Goal: Complete application form

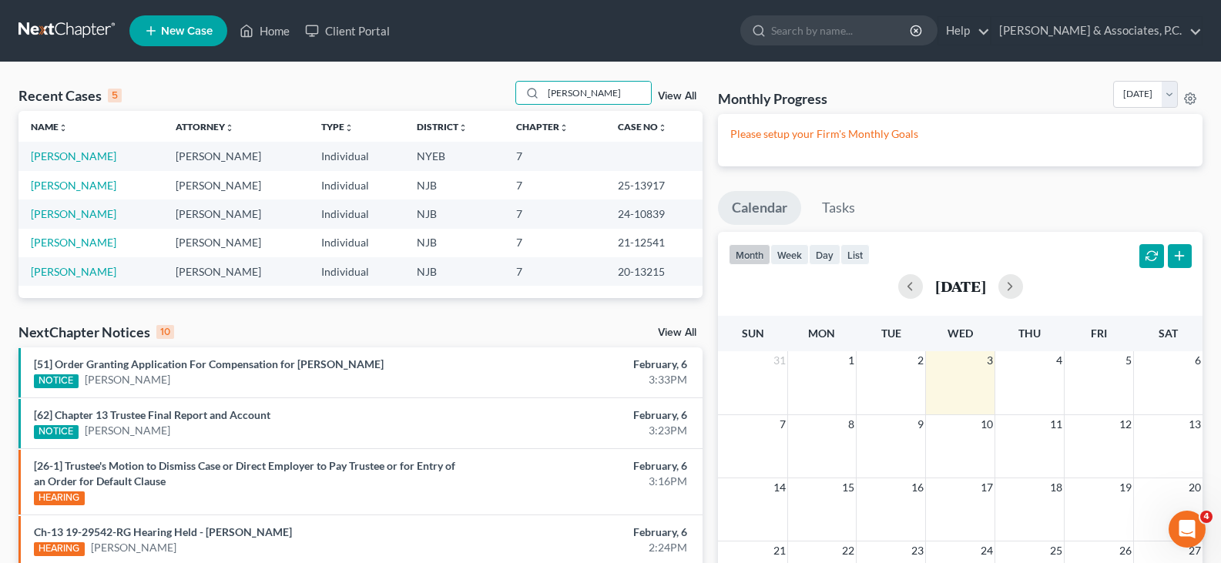
drag, startPoint x: 530, startPoint y: 96, endPoint x: 516, endPoint y: 99, distance: 14.8
click at [516, 99] on div "Recent Cases 5 samantha View All" at bounding box center [360, 96] width 684 height 30
type input "cubberly"
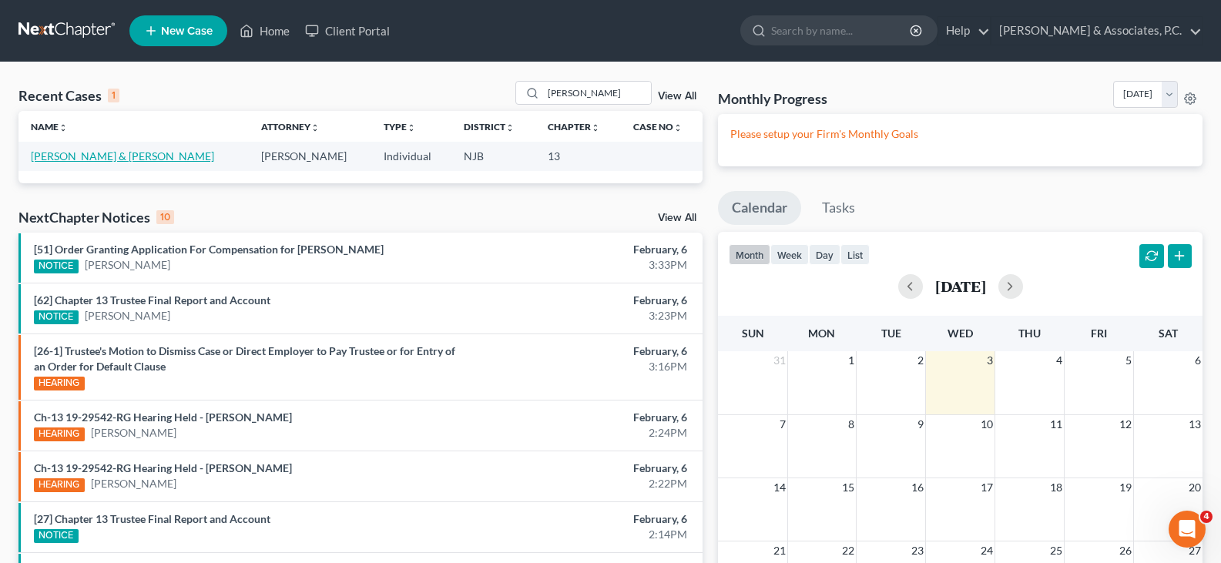
click at [84, 156] on link "[PERSON_NAME] & [PERSON_NAME]" at bounding box center [122, 155] width 183 height 13
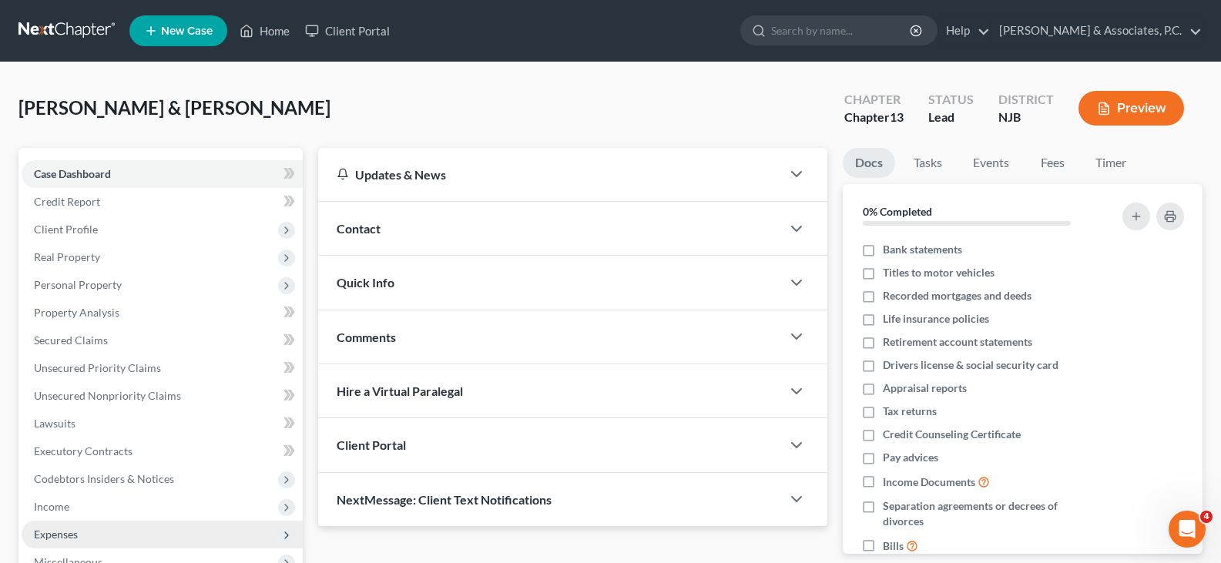
click at [51, 532] on span "Expenses" at bounding box center [56, 534] width 44 height 13
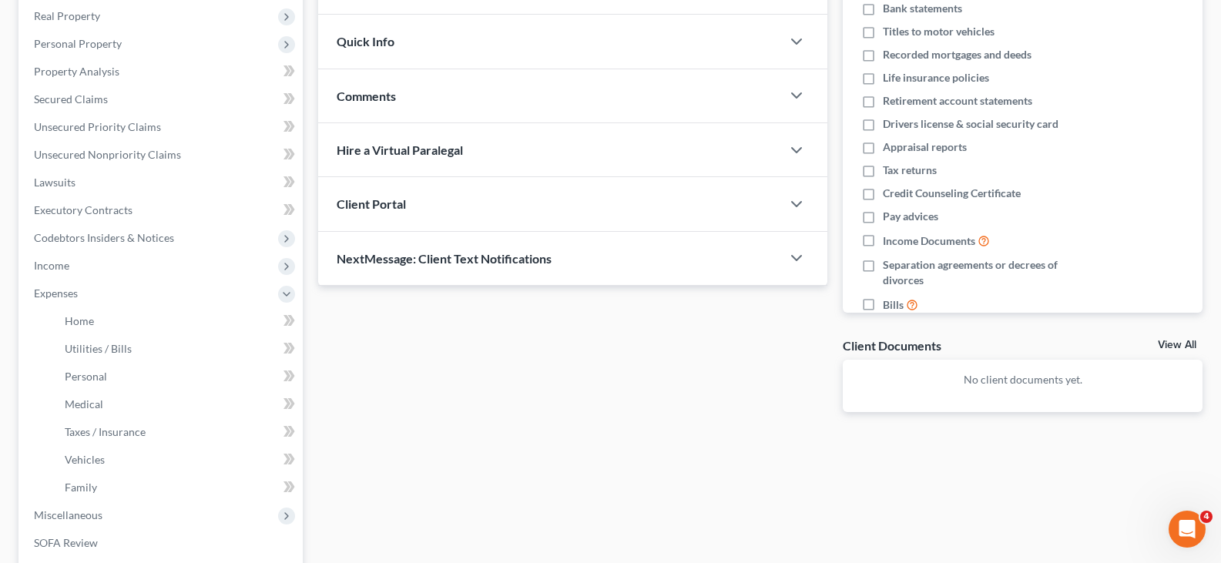
scroll to position [154, 0]
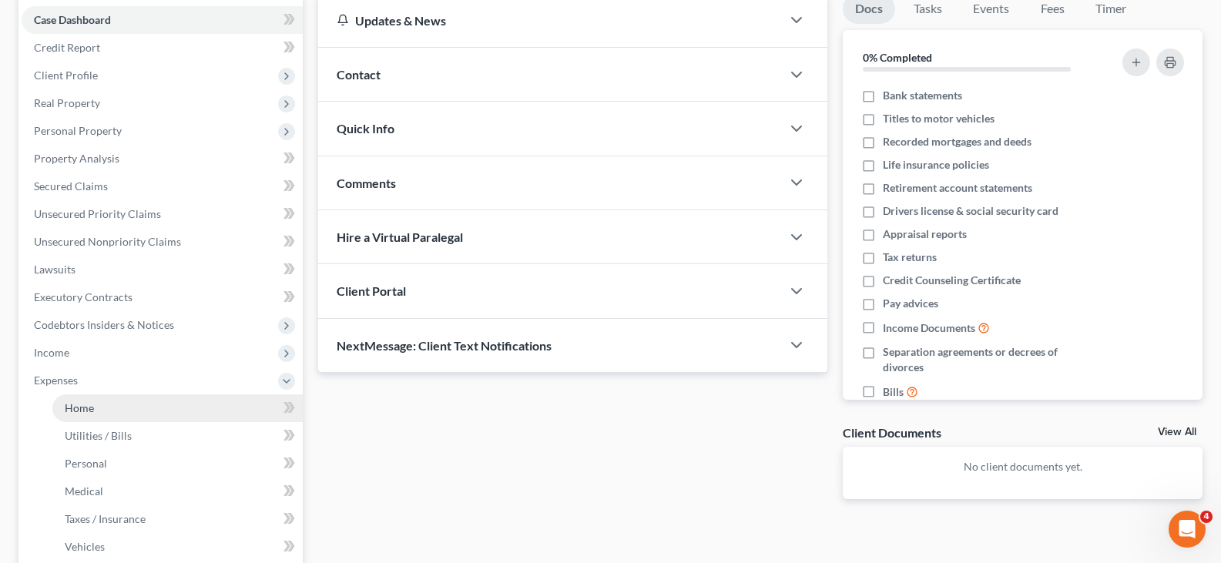
click at [91, 403] on span "Home" at bounding box center [79, 407] width 29 height 13
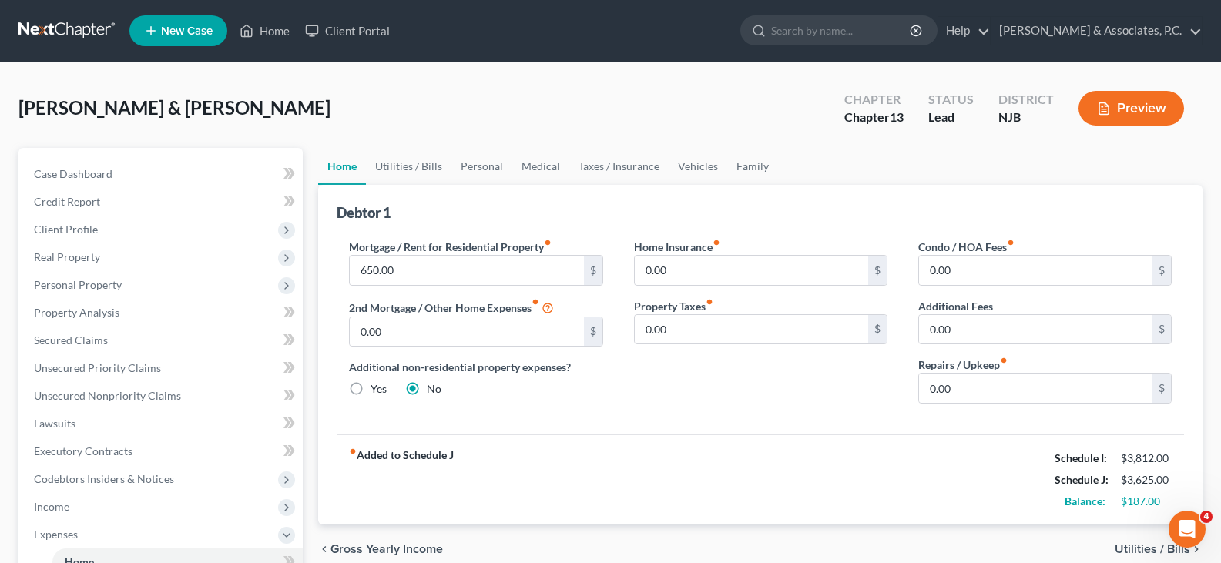
click at [334, 170] on link "Home" at bounding box center [342, 166] width 48 height 37
click at [418, 163] on link "Utilities / Bills" at bounding box center [409, 166] width 86 height 37
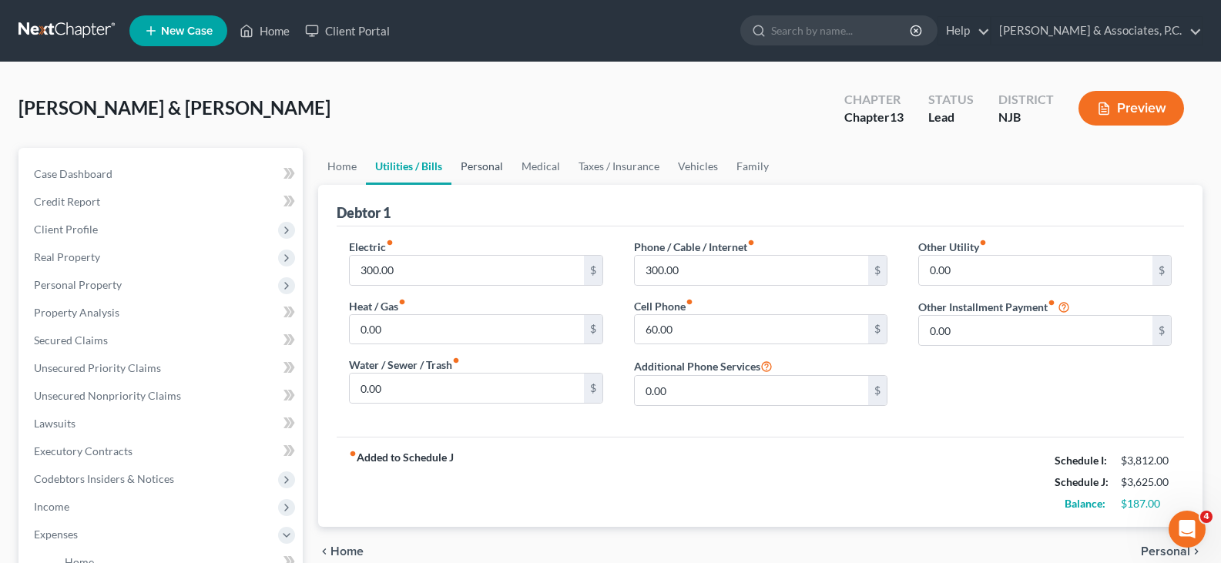
click at [482, 166] on link "Personal" at bounding box center [482, 166] width 61 height 37
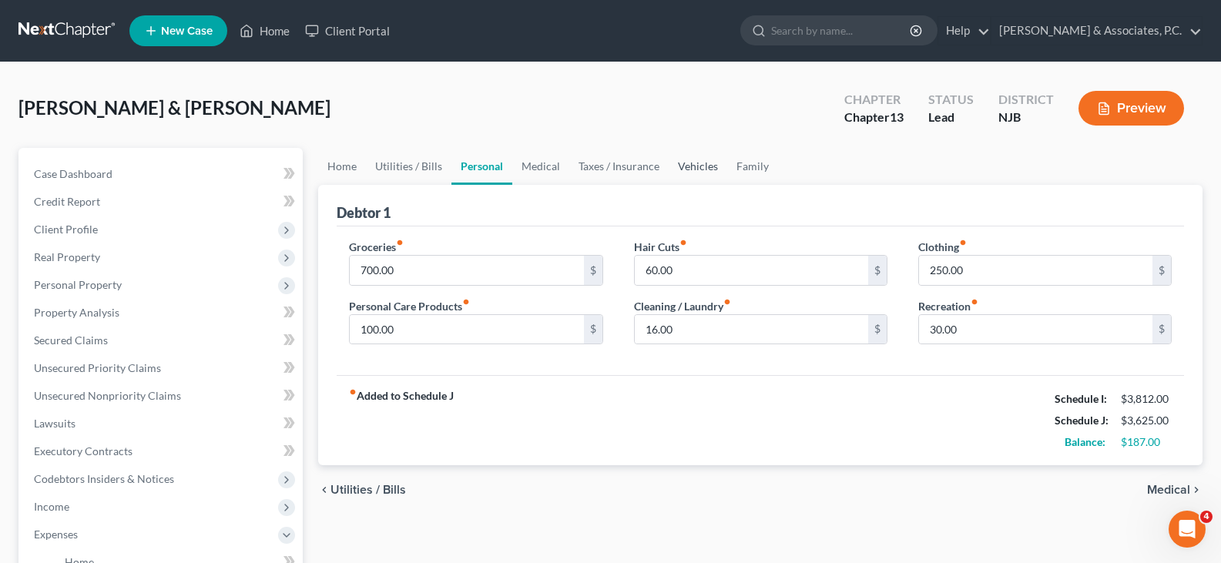
click at [681, 166] on link "Vehicles" at bounding box center [698, 166] width 59 height 37
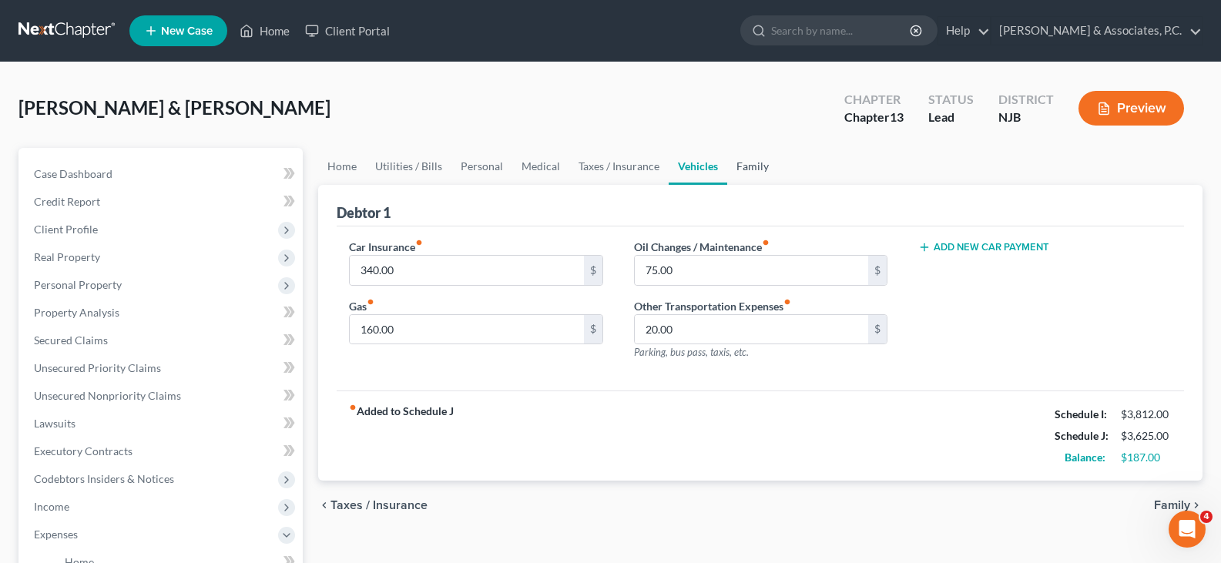
click at [748, 166] on link "Family" at bounding box center [752, 166] width 51 height 37
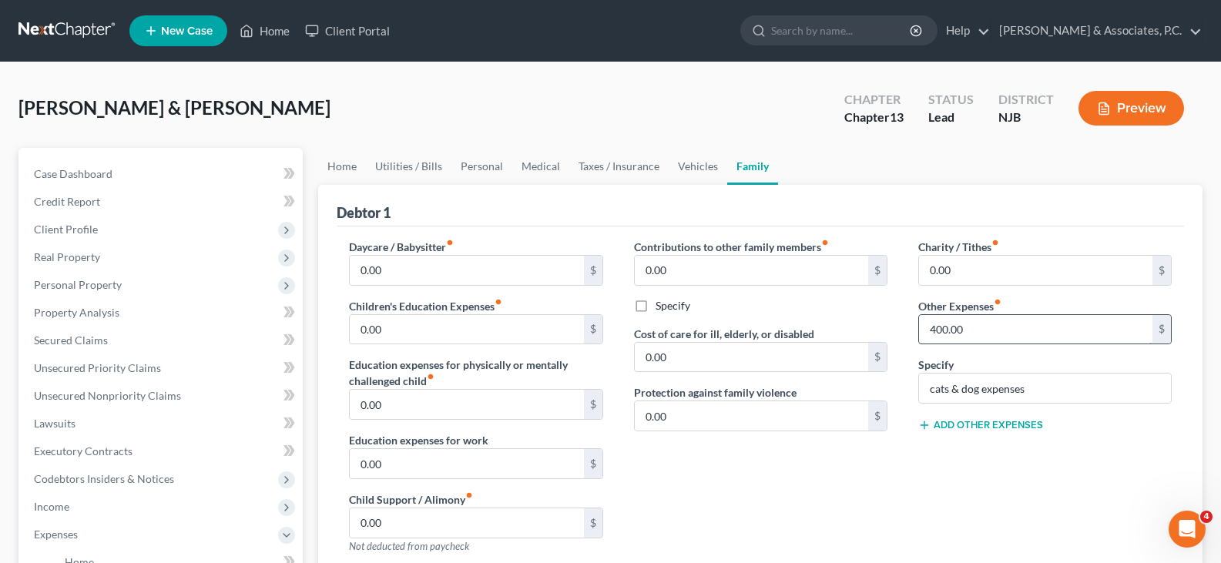
click at [970, 326] on input "400.00" at bounding box center [1035, 329] width 233 height 29
click at [336, 172] on link "Home" at bounding box center [342, 166] width 48 height 37
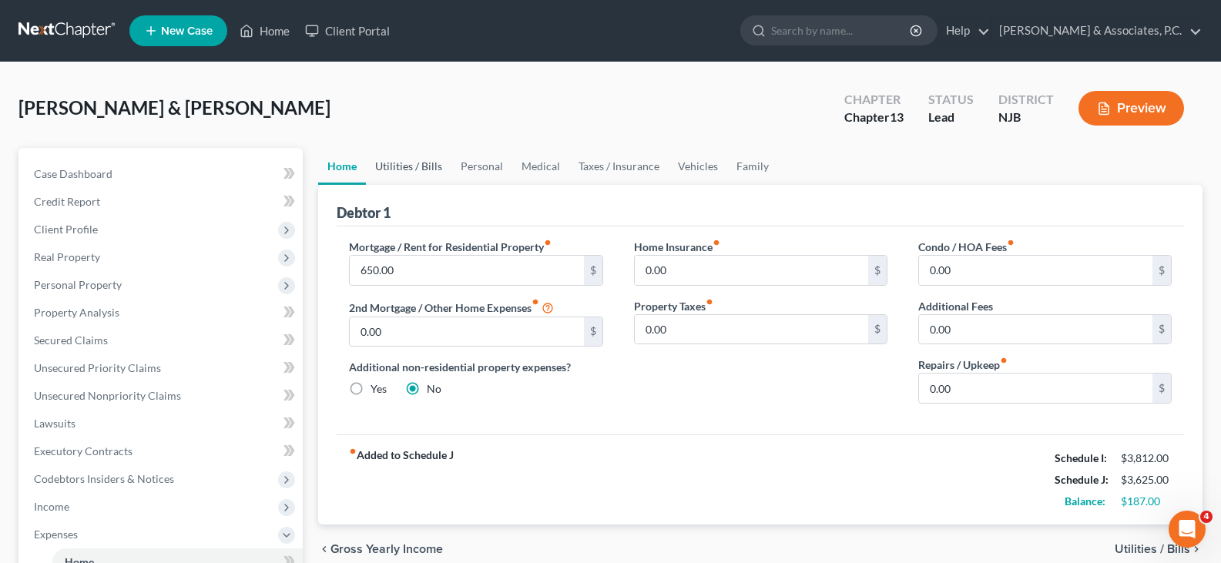
click at [418, 160] on link "Utilities / Bills" at bounding box center [409, 166] width 86 height 37
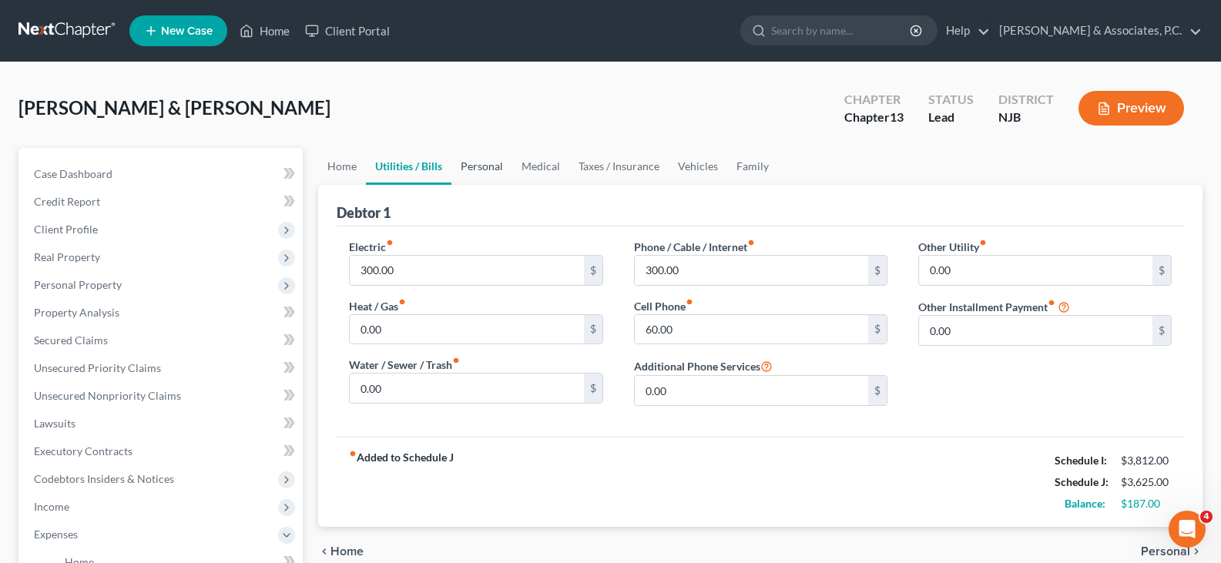
click at [472, 169] on link "Personal" at bounding box center [482, 166] width 61 height 37
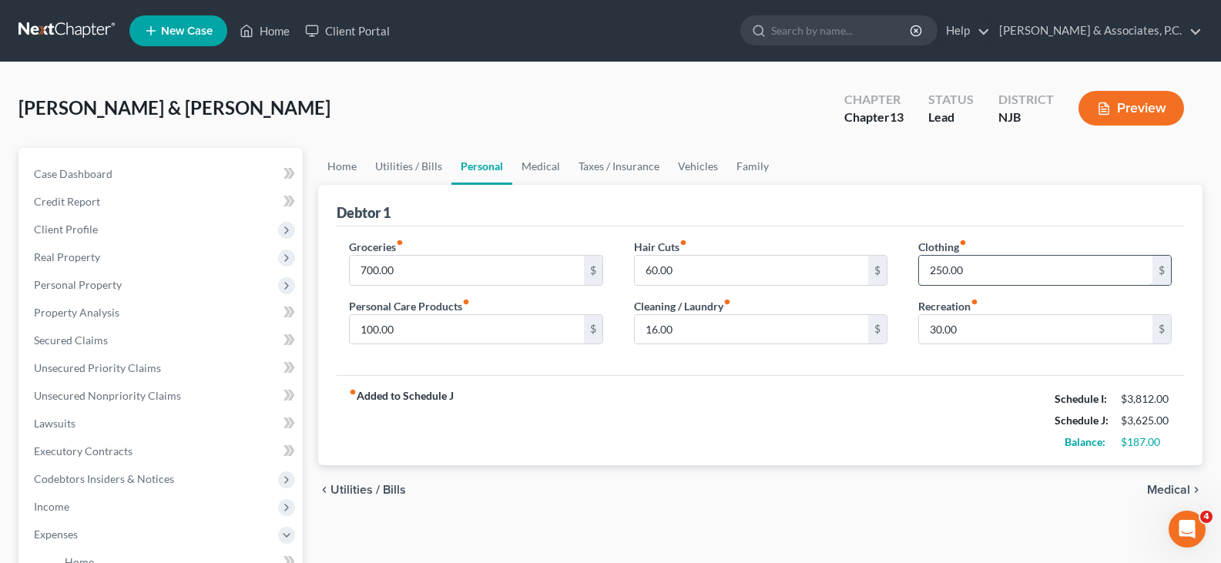
click at [994, 270] on input "250.00" at bounding box center [1035, 270] width 233 height 29
drag, startPoint x: 988, startPoint y: 326, endPoint x: 973, endPoint y: 280, distance: 48.5
click at [987, 324] on input "30.00" at bounding box center [1035, 329] width 233 height 29
click at [975, 272] on input "225.00" at bounding box center [1035, 270] width 233 height 29
type input "200.00"
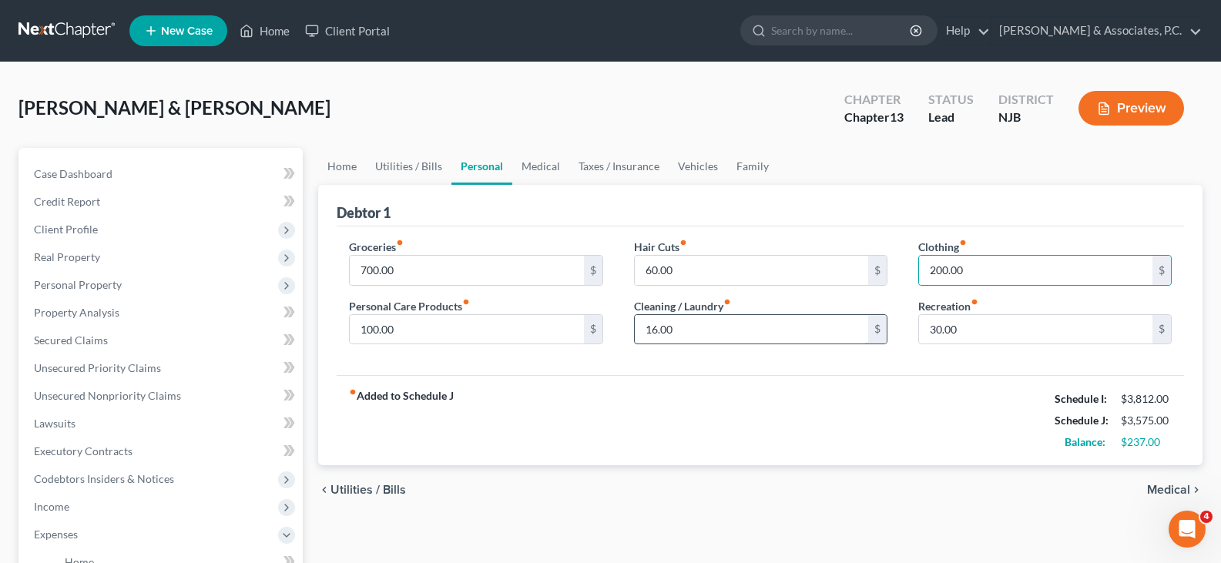
drag, startPoint x: 755, startPoint y: 331, endPoint x: 875, endPoint y: 321, distance: 119.9
click at [756, 331] on input "16.00" at bounding box center [751, 329] width 233 height 29
click at [967, 322] on input "30.00" at bounding box center [1035, 329] width 233 height 29
type input "4"
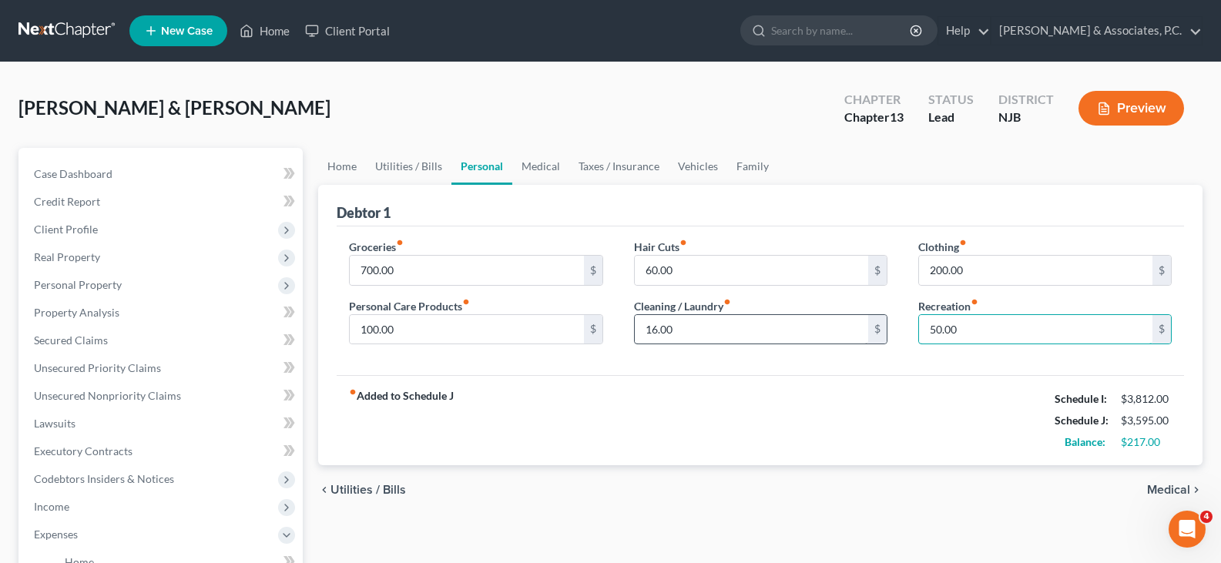
type input "50.00"
click at [774, 339] on input "16.00" at bounding box center [751, 329] width 233 height 29
click at [751, 276] on input "60.00" at bounding box center [751, 270] width 233 height 29
click at [433, 266] on input "700.00" at bounding box center [466, 270] width 233 height 29
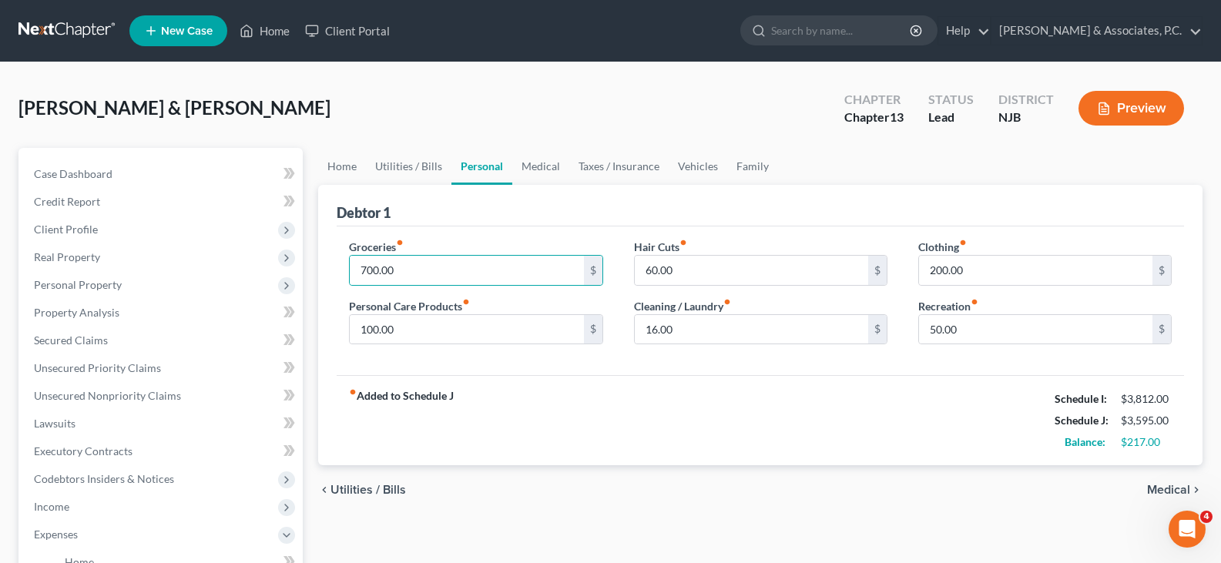
click at [472, 164] on link "Personal" at bounding box center [482, 166] width 61 height 37
click at [616, 171] on link "Taxes / Insurance" at bounding box center [618, 166] width 99 height 37
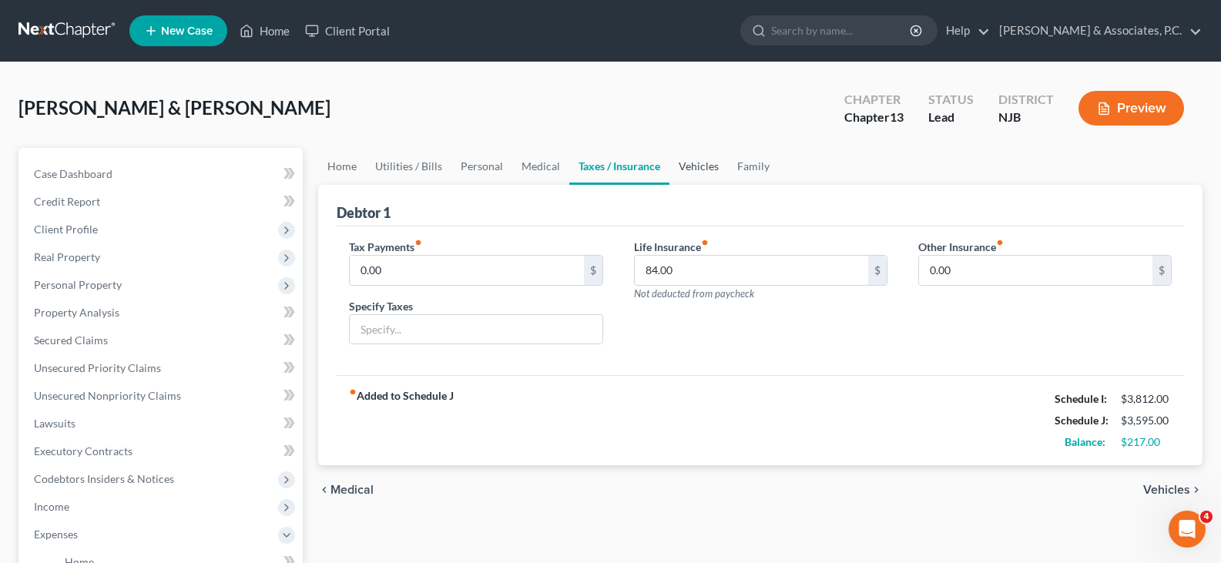
click at [705, 164] on link "Vehicles" at bounding box center [699, 166] width 59 height 37
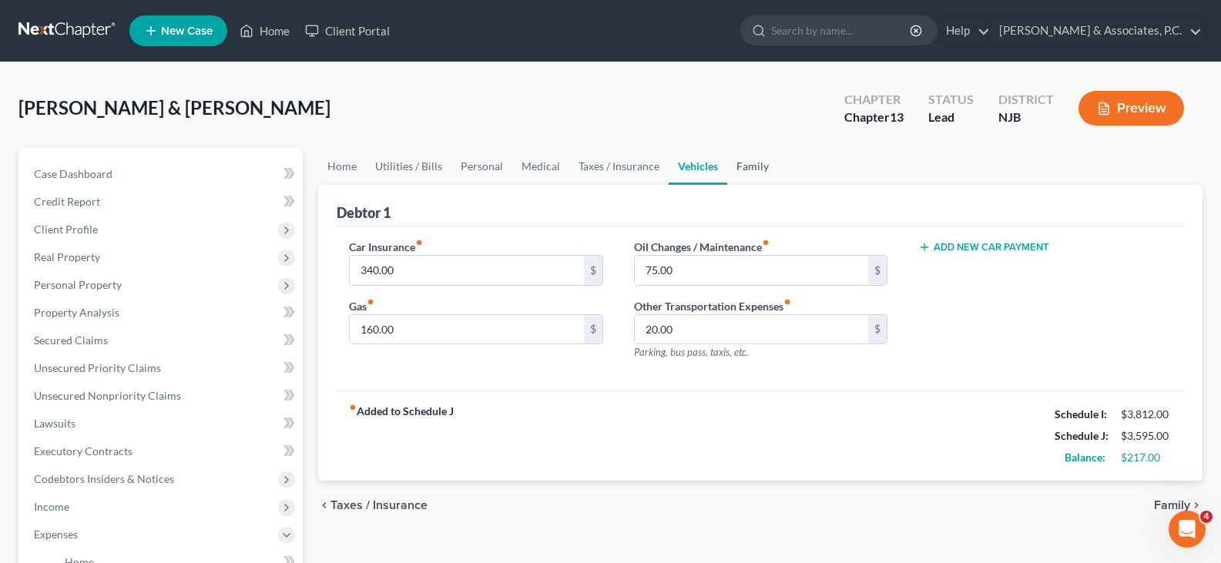
click at [748, 165] on link "Family" at bounding box center [752, 166] width 51 height 37
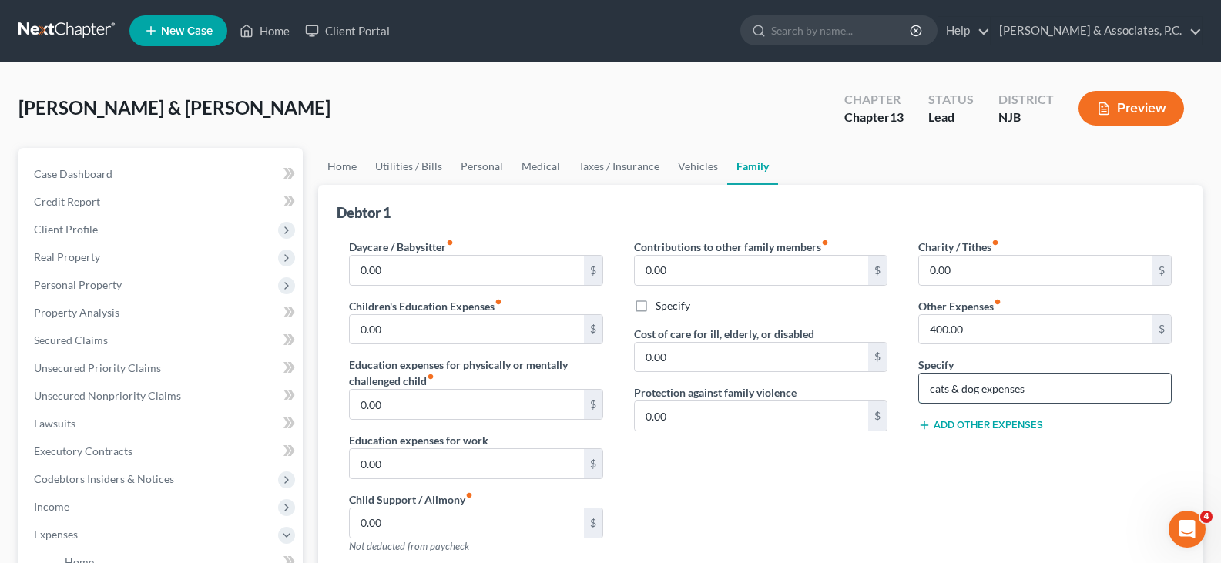
drag, startPoint x: 947, startPoint y: 391, endPoint x: 928, endPoint y: 389, distance: 19.3
click at [928, 389] on input "cats & dog expenses" at bounding box center [1045, 388] width 252 height 29
click at [1032, 390] on input "cats & dog expenses" at bounding box center [1045, 388] width 252 height 29
click at [74, 257] on span "Real Property" at bounding box center [67, 256] width 66 height 13
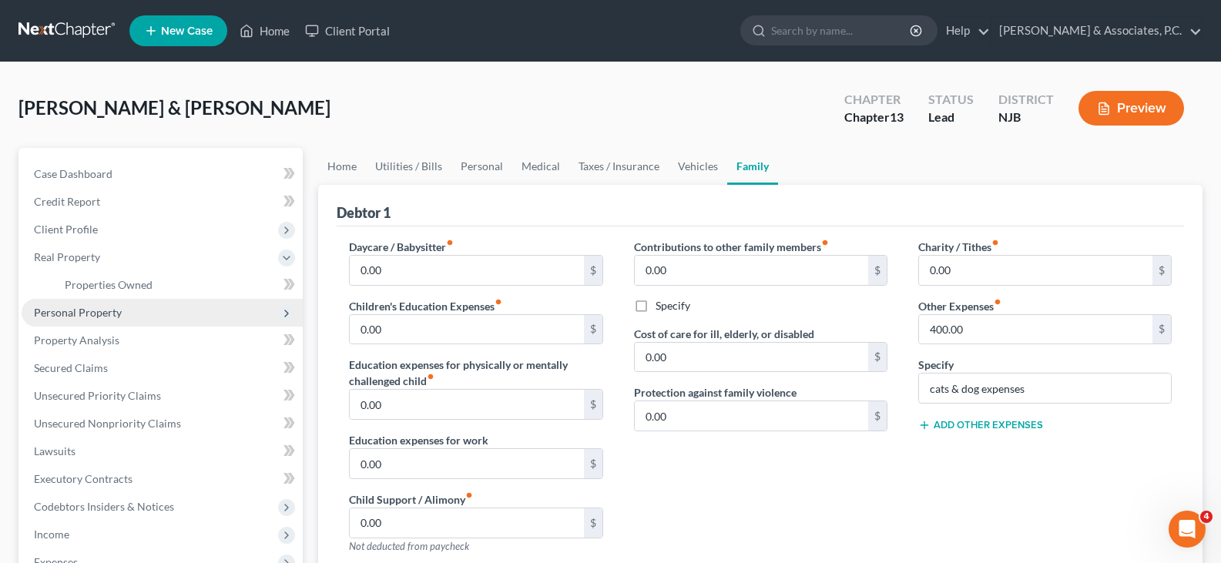
click at [79, 311] on span "Personal Property" at bounding box center [78, 312] width 88 height 13
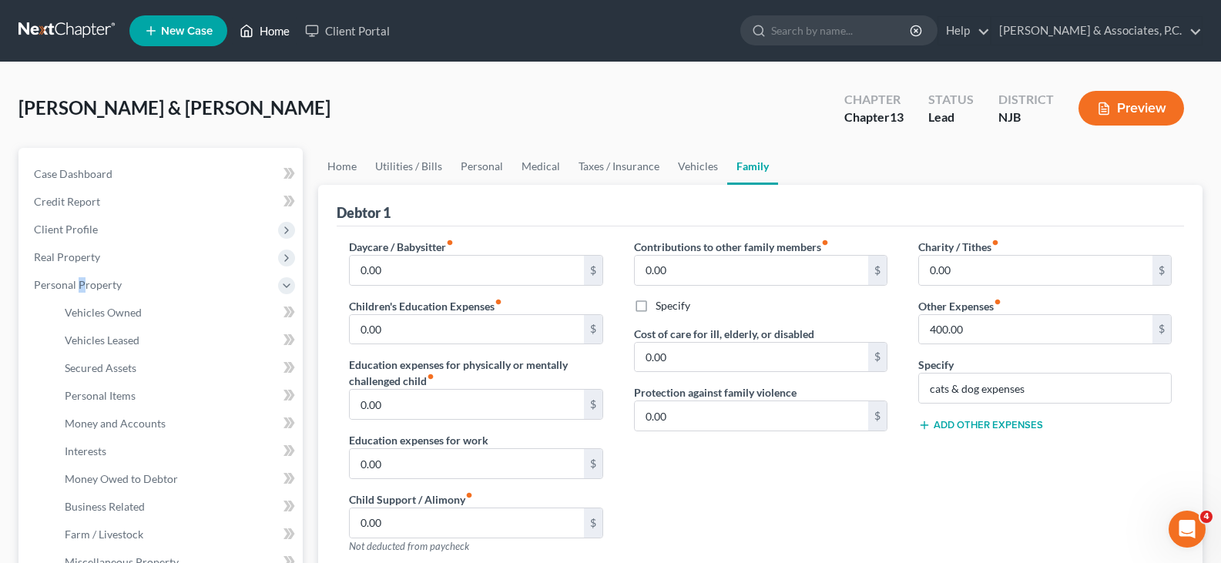
click at [268, 32] on link "Home" at bounding box center [265, 31] width 66 height 28
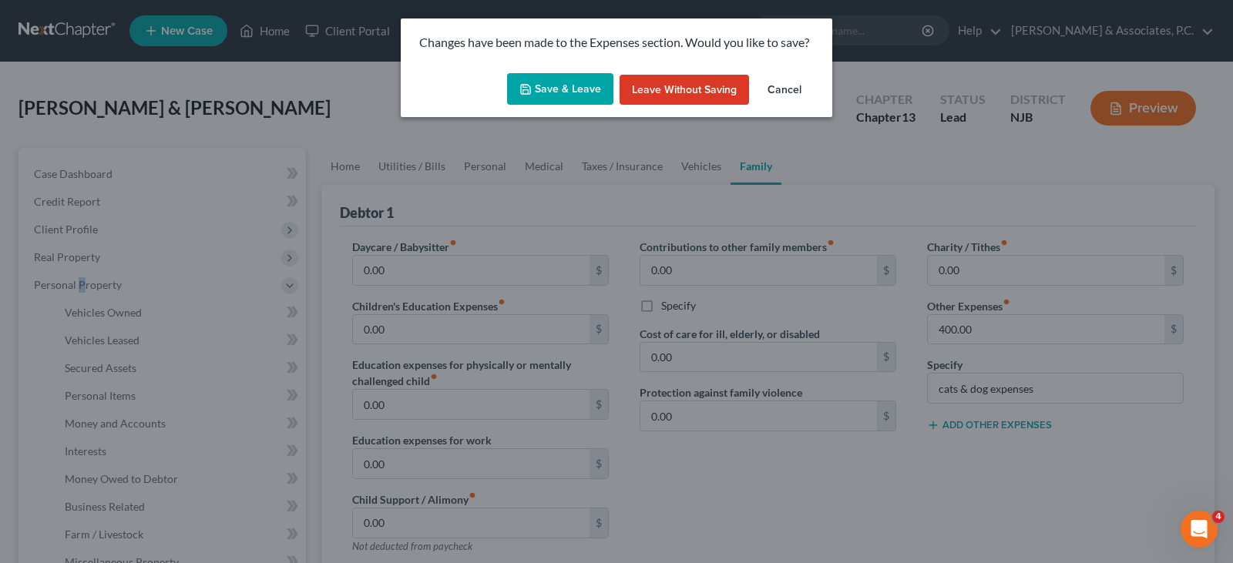
click at [565, 86] on button "Save & Leave" at bounding box center [560, 89] width 106 height 32
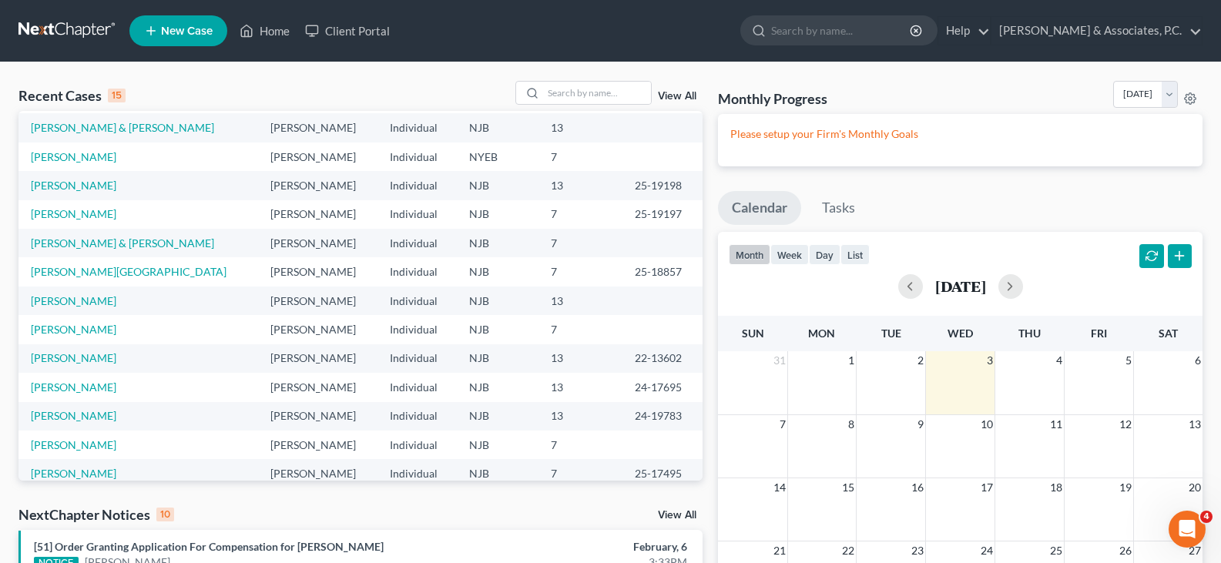
scroll to position [77, 0]
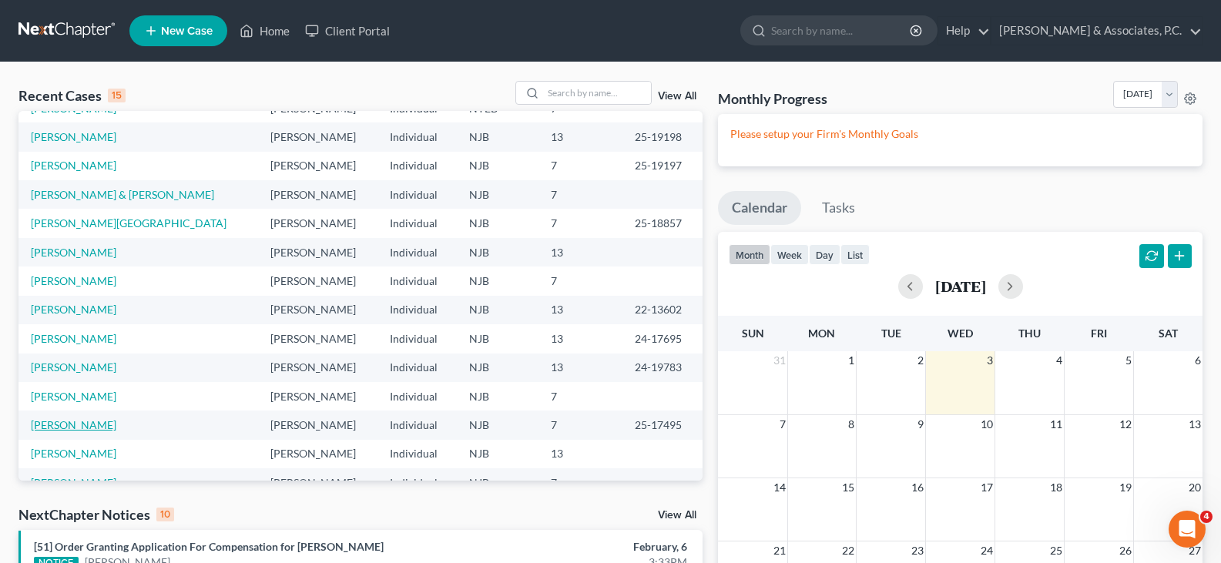
click at [76, 426] on link "[PERSON_NAME]" at bounding box center [74, 424] width 86 height 13
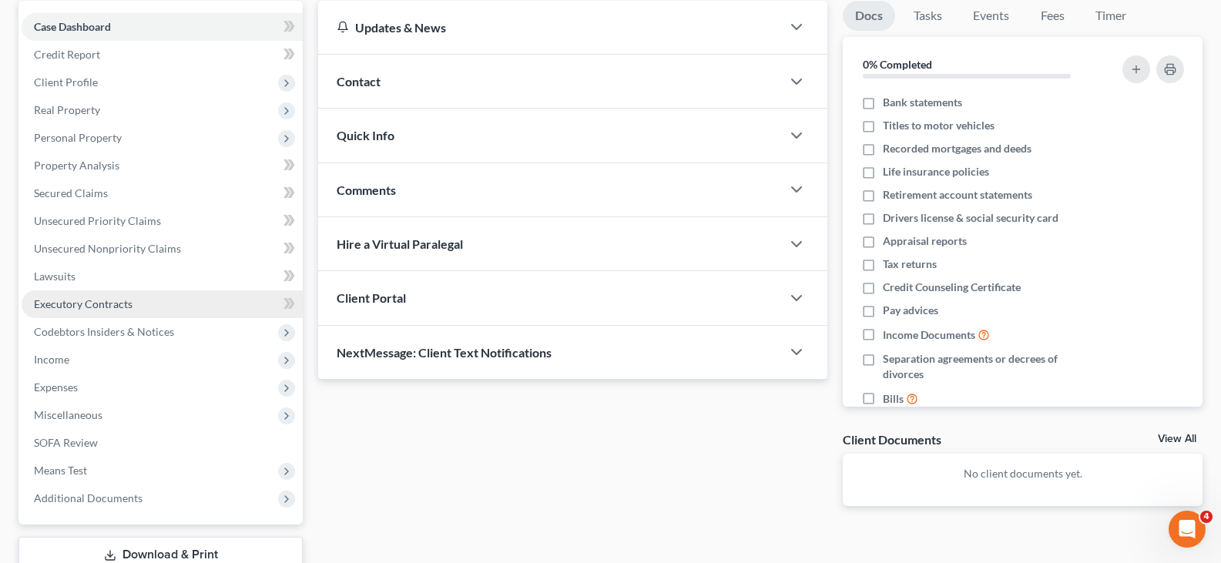
scroll to position [154, 0]
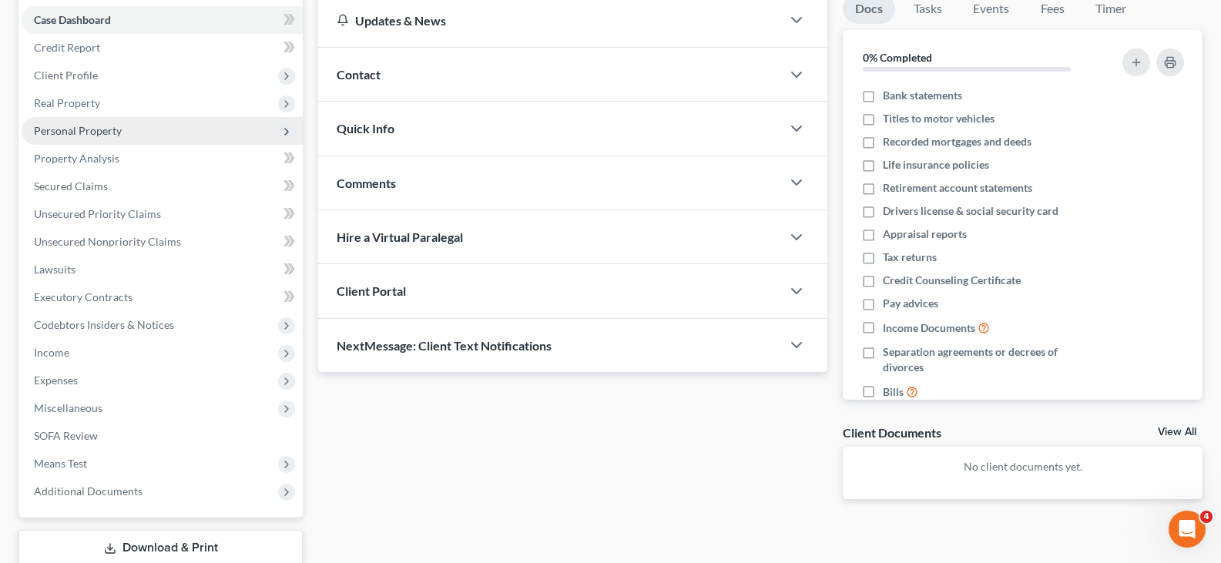
click at [76, 129] on span "Personal Property" at bounding box center [78, 130] width 88 height 13
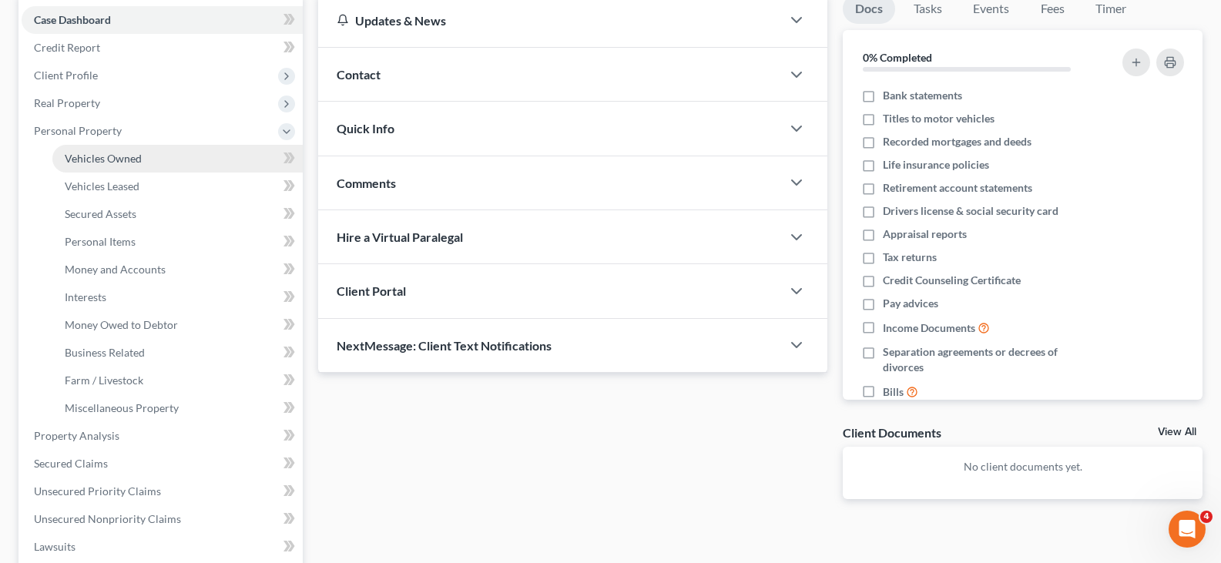
click at [79, 161] on span "Vehicles Owned" at bounding box center [103, 158] width 77 height 13
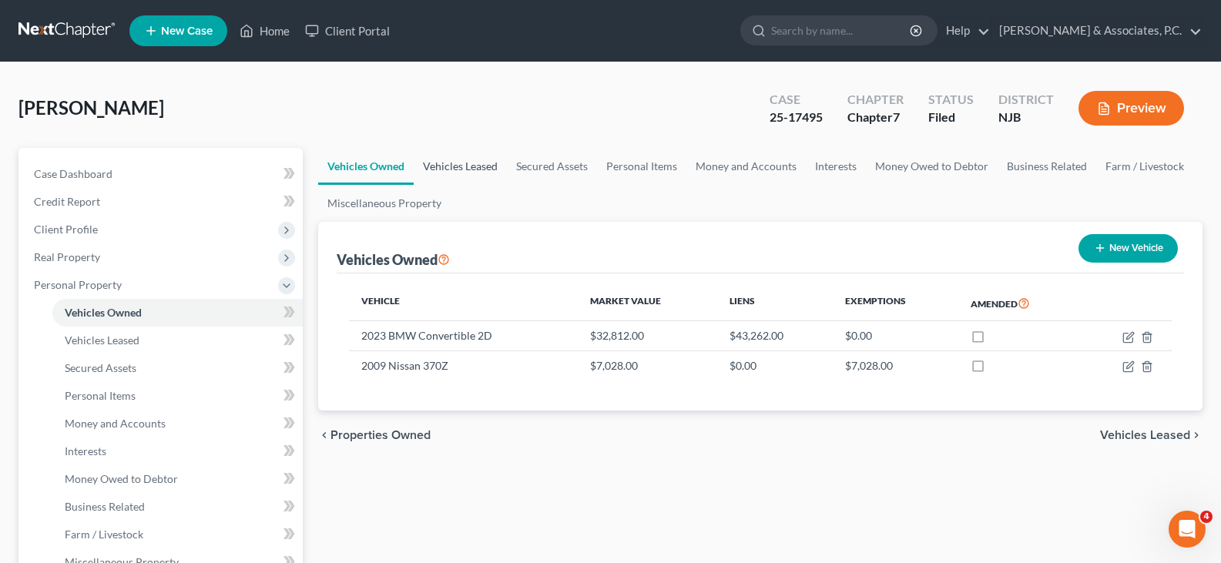
click at [459, 171] on link "Vehicles Leased" at bounding box center [460, 166] width 93 height 37
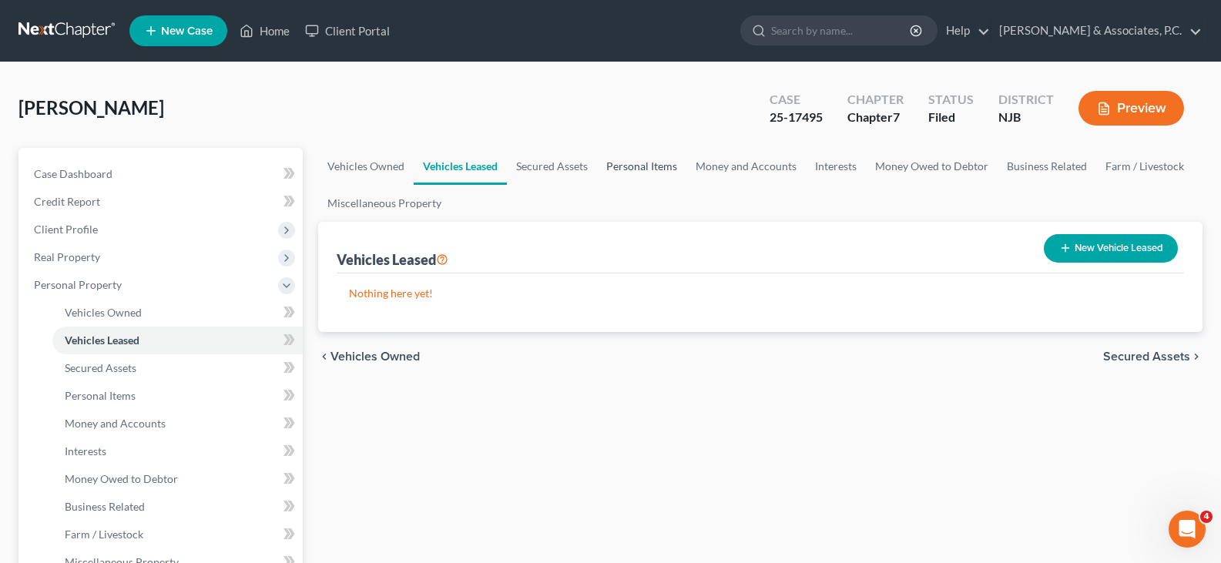
click at [626, 165] on link "Personal Items" at bounding box center [641, 166] width 89 height 37
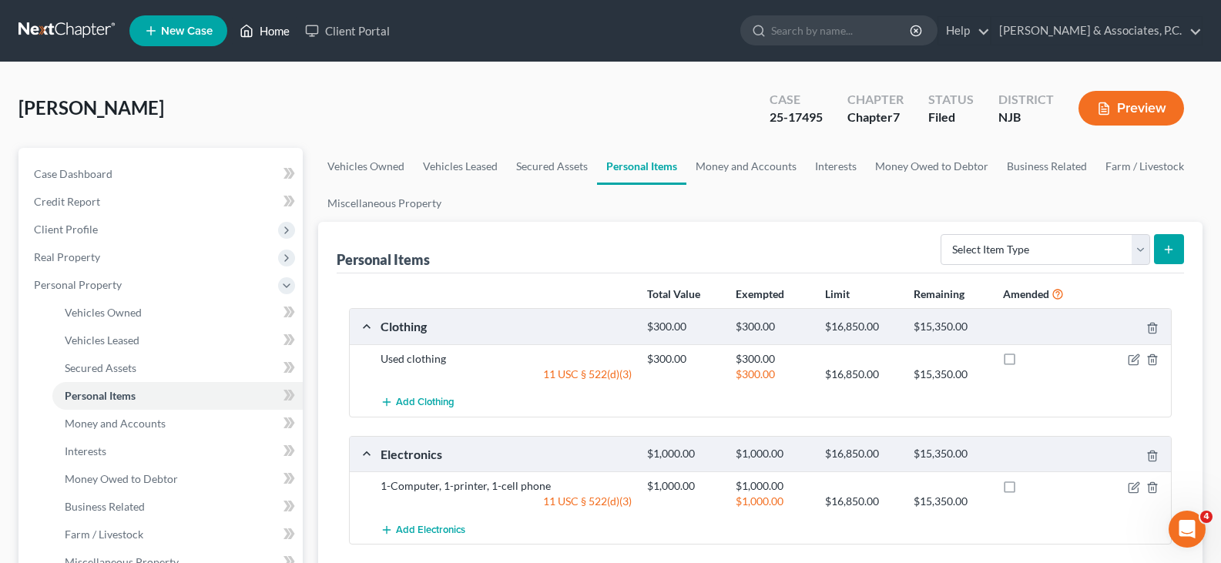
click at [274, 30] on link "Home" at bounding box center [265, 31] width 66 height 28
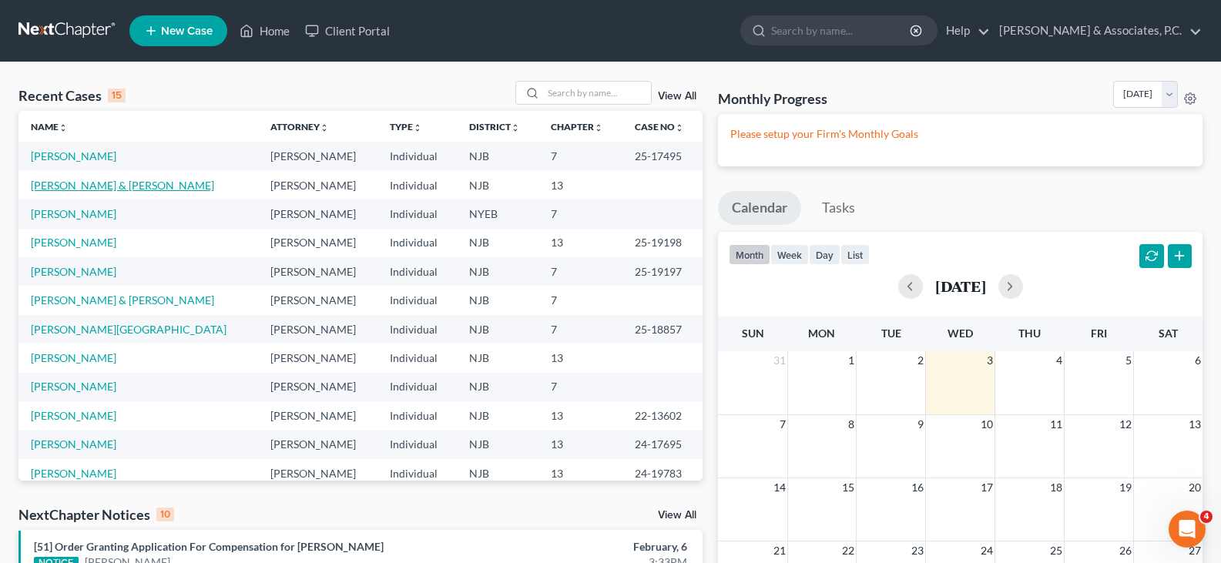
click at [66, 186] on link "[PERSON_NAME] & [PERSON_NAME]" at bounding box center [122, 185] width 183 height 13
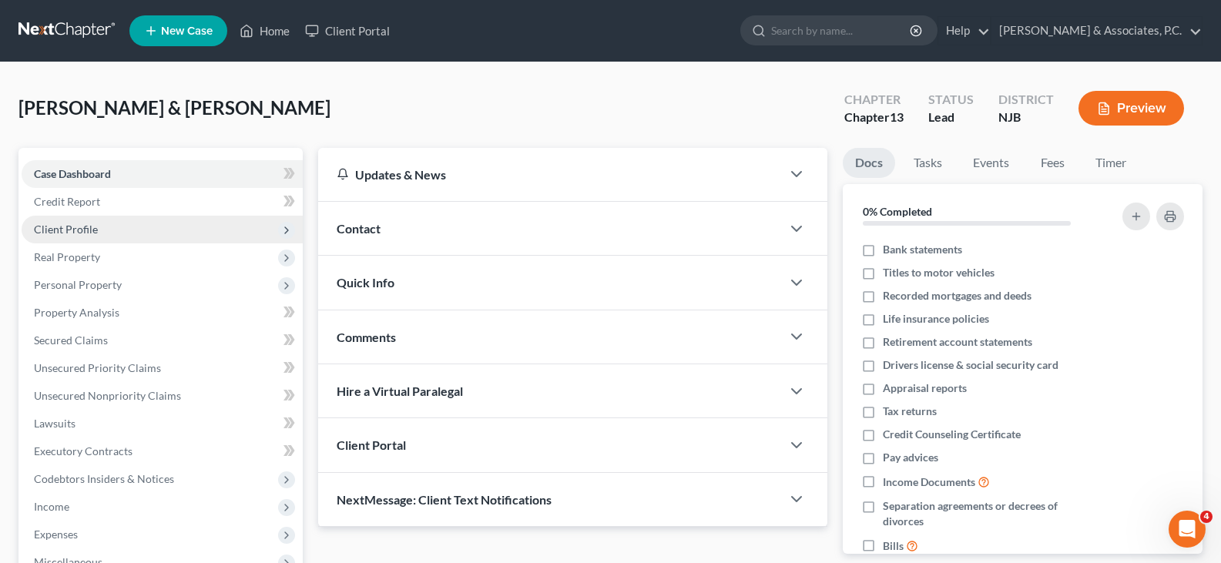
click at [57, 232] on span "Client Profile" at bounding box center [66, 229] width 64 height 13
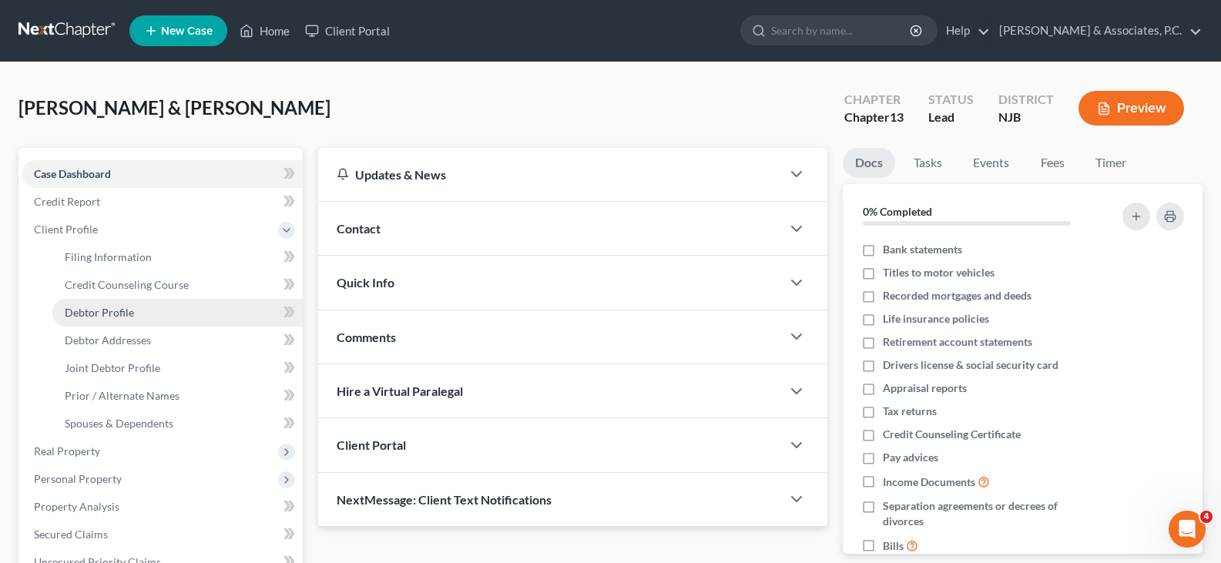
click at [96, 311] on span "Debtor Profile" at bounding box center [99, 312] width 69 height 13
select select "1"
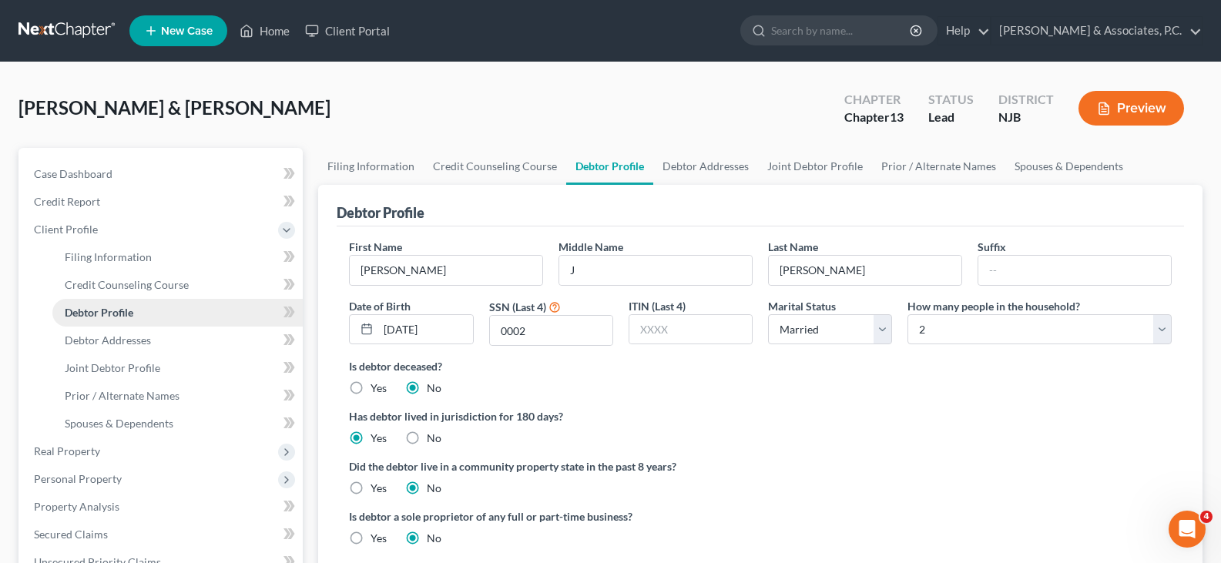
radio input "true"
click at [67, 473] on span "Personal Property" at bounding box center [78, 478] width 88 height 13
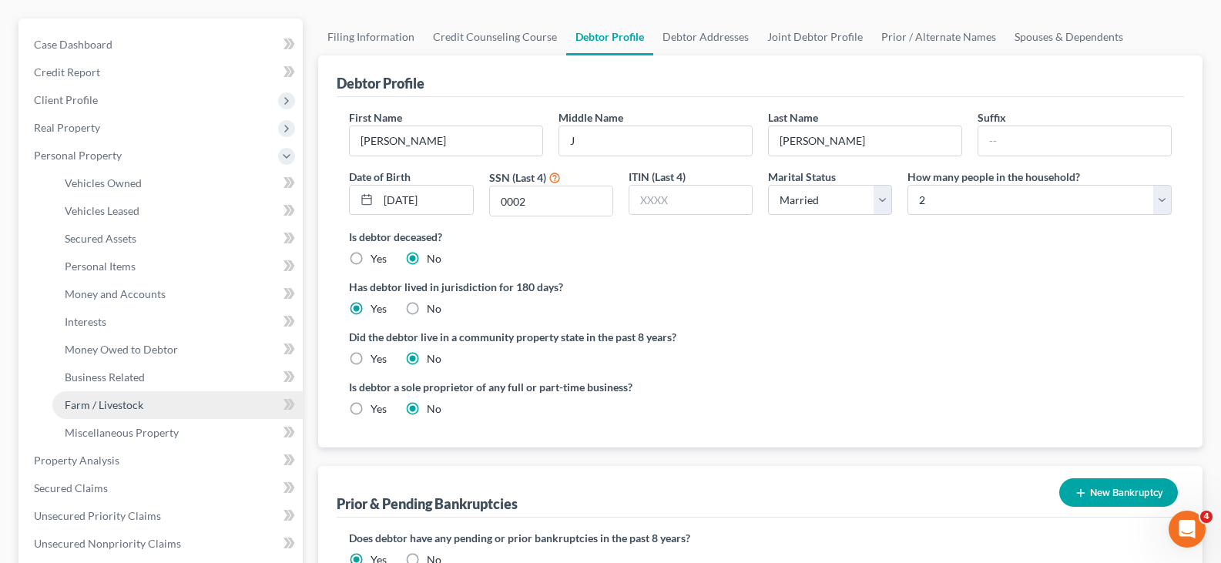
scroll to position [154, 0]
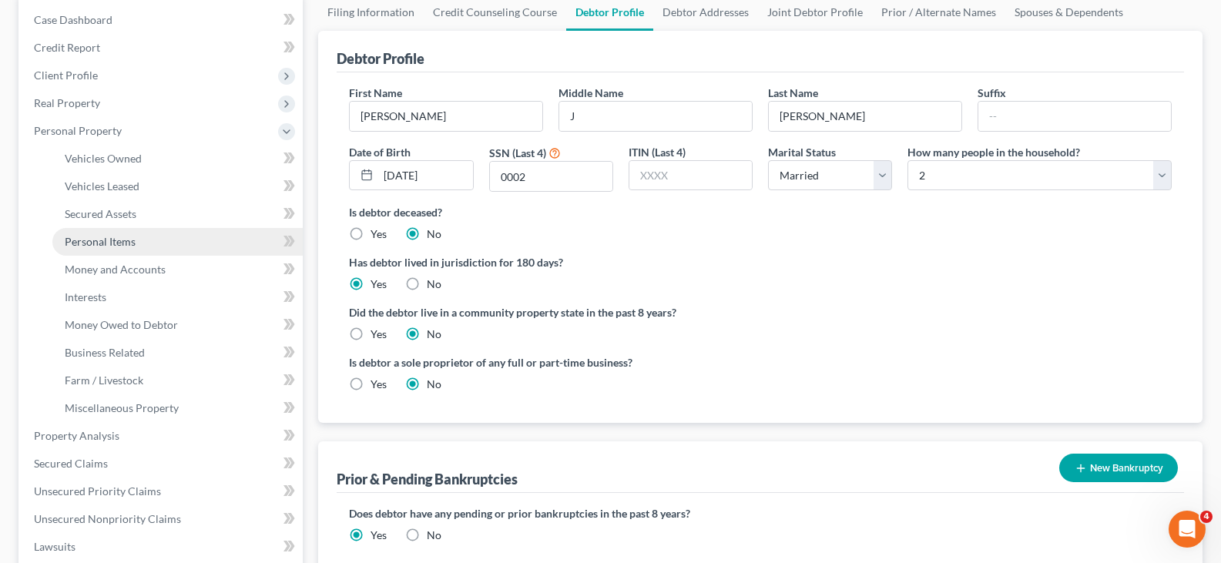
click at [91, 243] on span "Personal Items" at bounding box center [100, 241] width 71 height 13
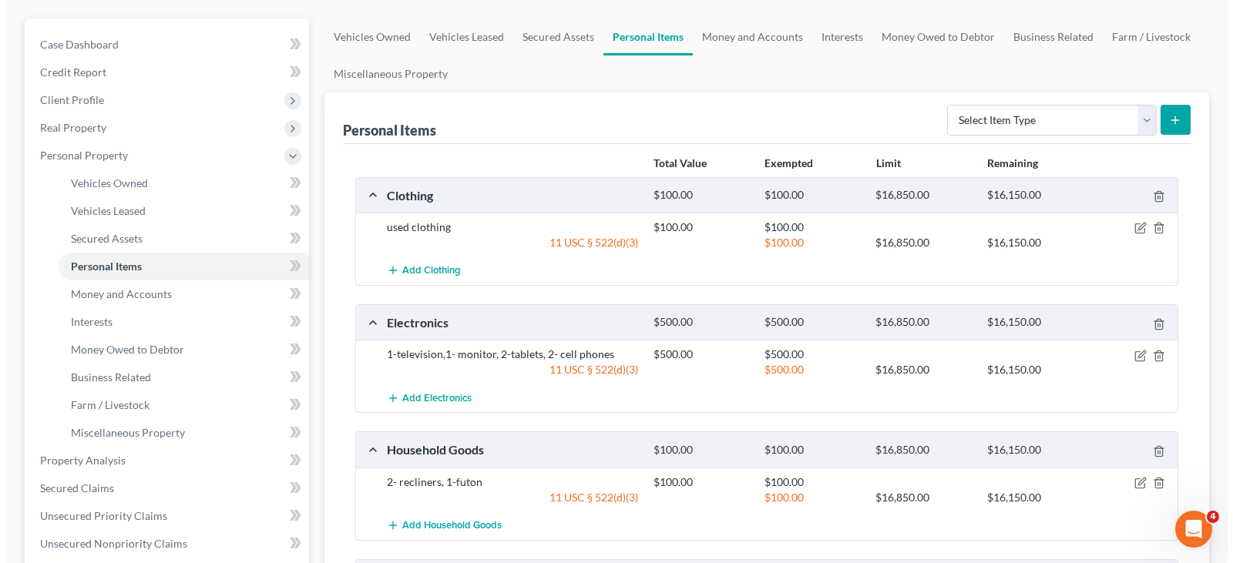
scroll to position [385, 0]
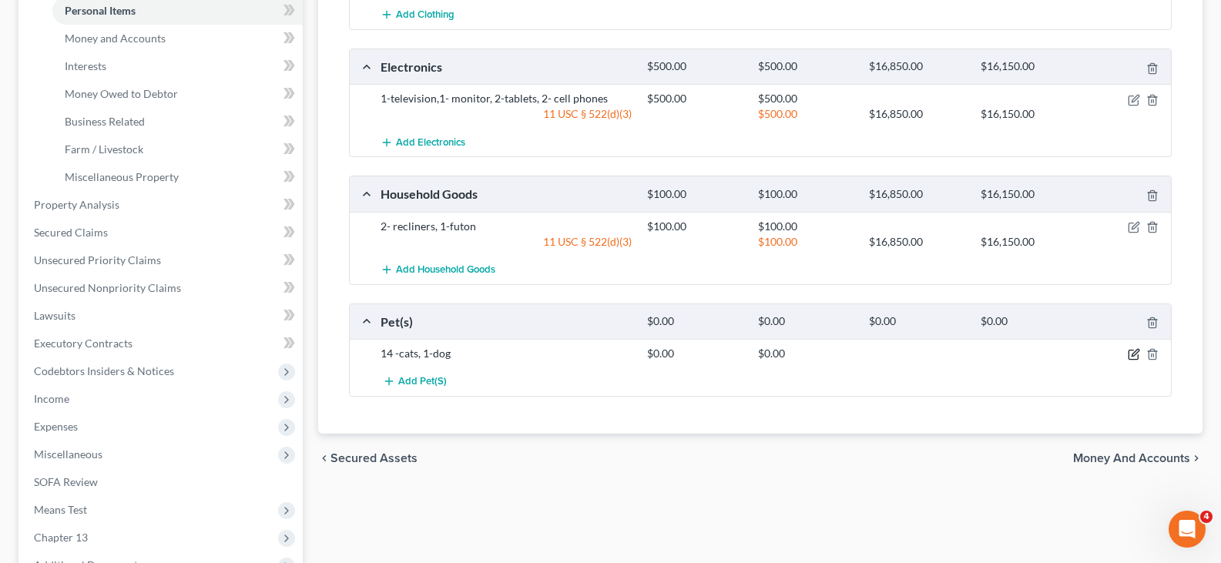
click at [1137, 350] on icon "button" at bounding box center [1135, 353] width 7 height 7
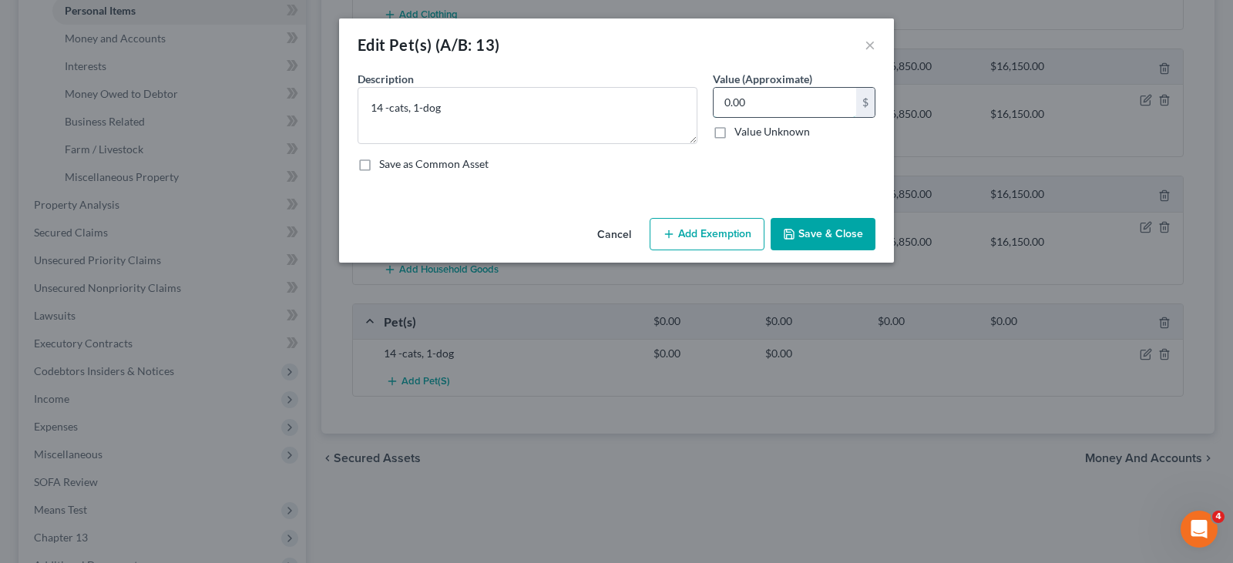
click at [780, 110] on input "0.00" at bounding box center [785, 102] width 143 height 29
type input "425.00"
click at [691, 241] on button "Add Exemption" at bounding box center [707, 234] width 115 height 32
select select "2"
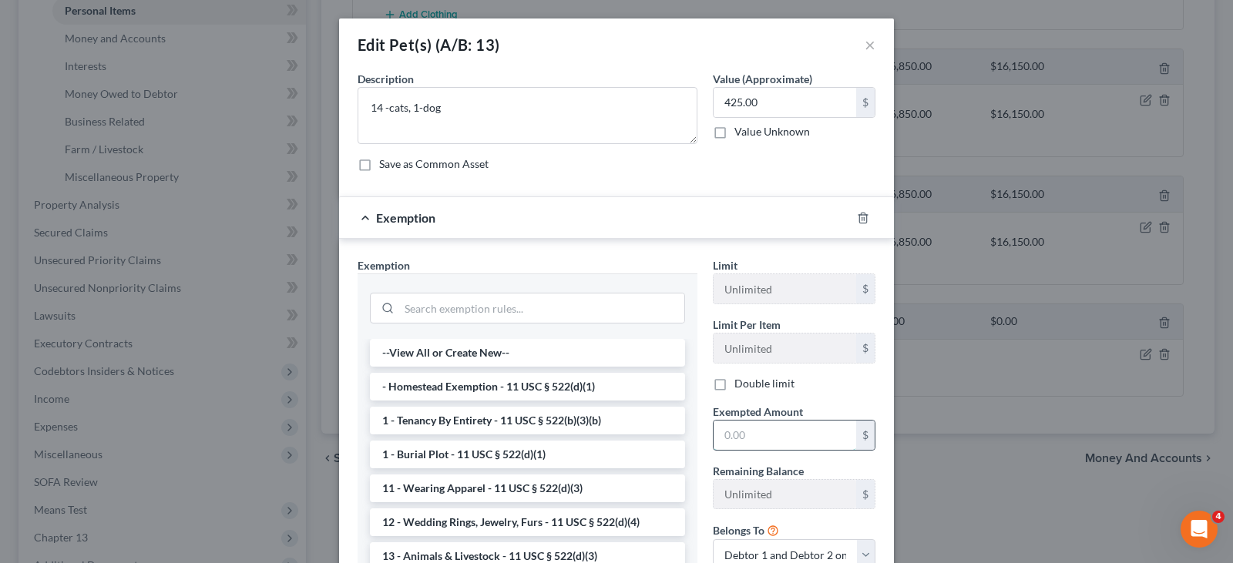
click at [747, 439] on input "text" at bounding box center [785, 435] width 143 height 29
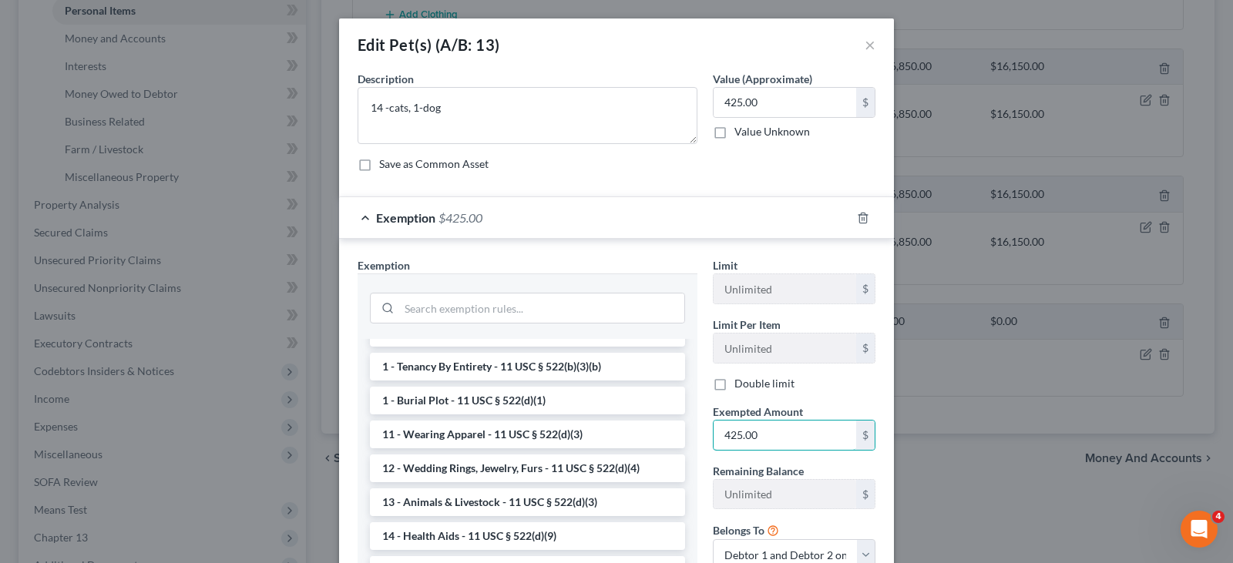
scroll to position [77, 0]
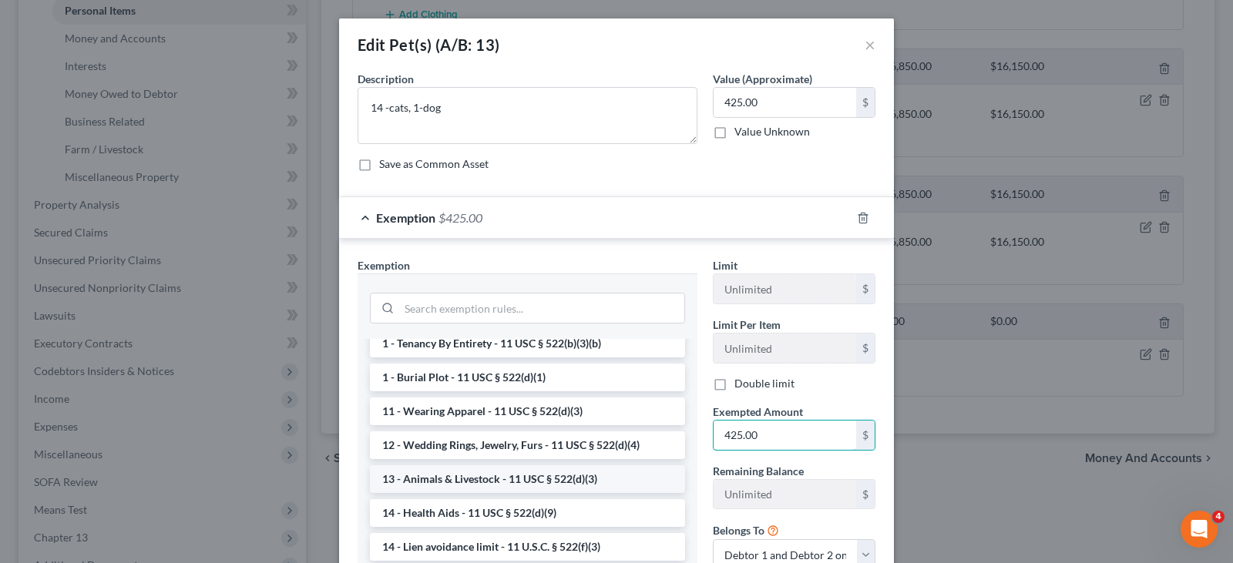
type input "425.00"
click at [453, 481] on li "13 - Animals & Livestock - 11 USC § 522(d)(3)" at bounding box center [527, 479] width 315 height 28
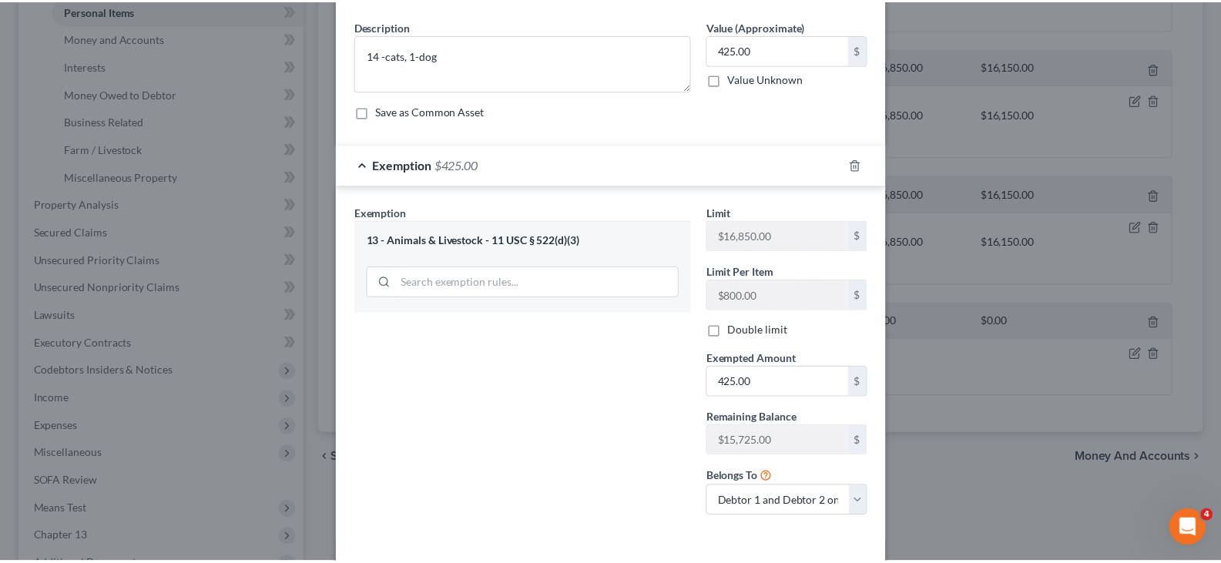
scroll to position [117, 0]
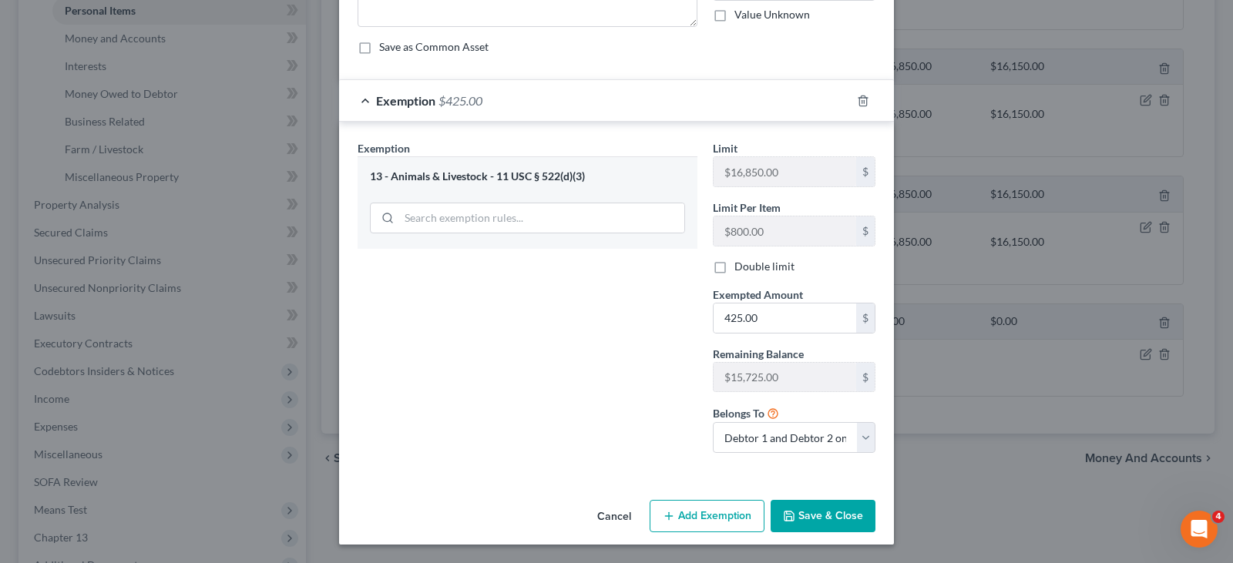
click at [820, 506] on button "Save & Close" at bounding box center [823, 516] width 105 height 32
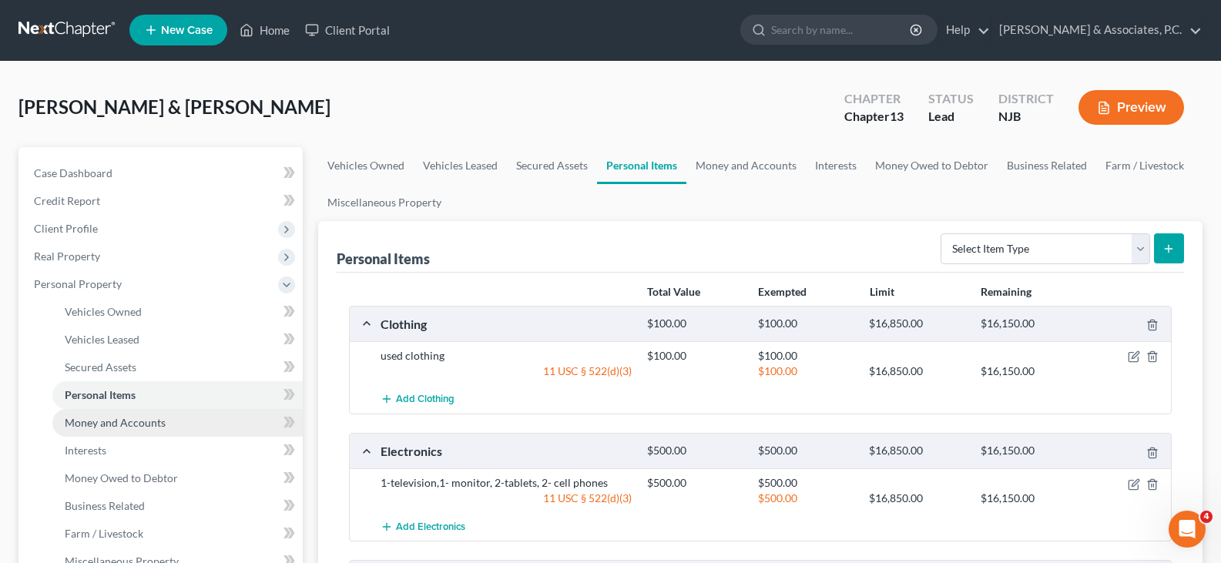
scroll to position [0, 0]
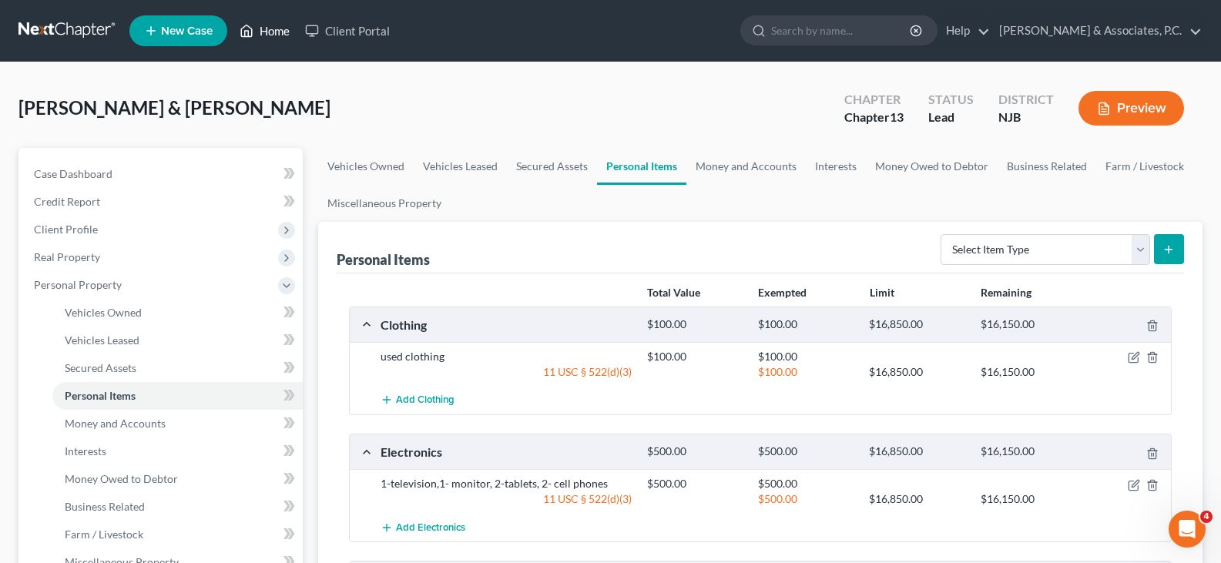
click at [283, 33] on link "Home" at bounding box center [265, 31] width 66 height 28
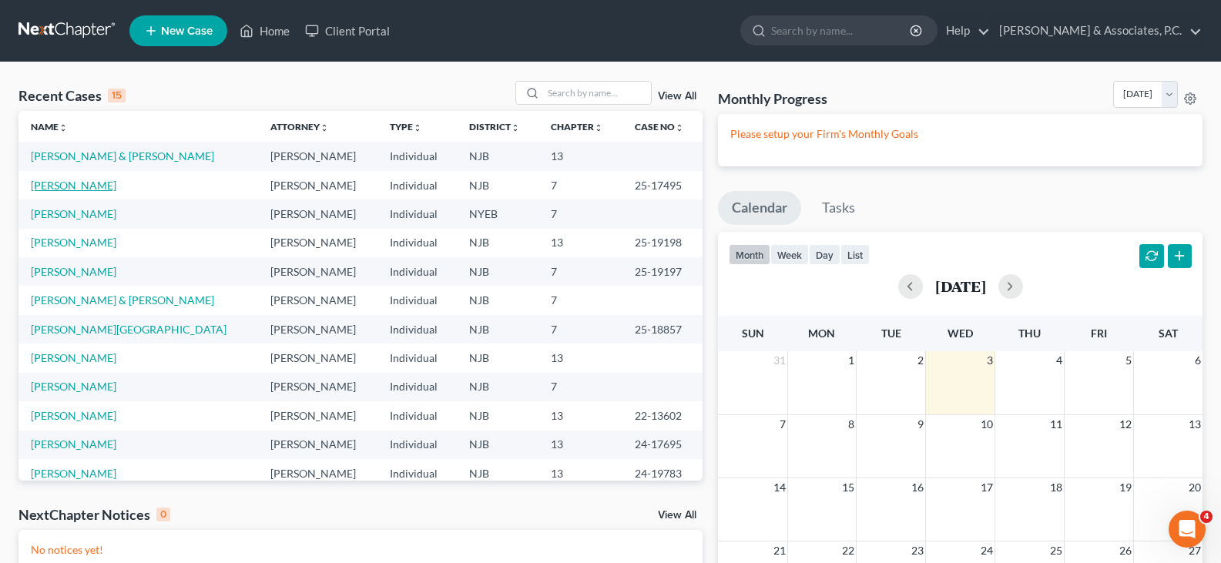
click at [74, 183] on link "[PERSON_NAME]" at bounding box center [74, 185] width 86 height 13
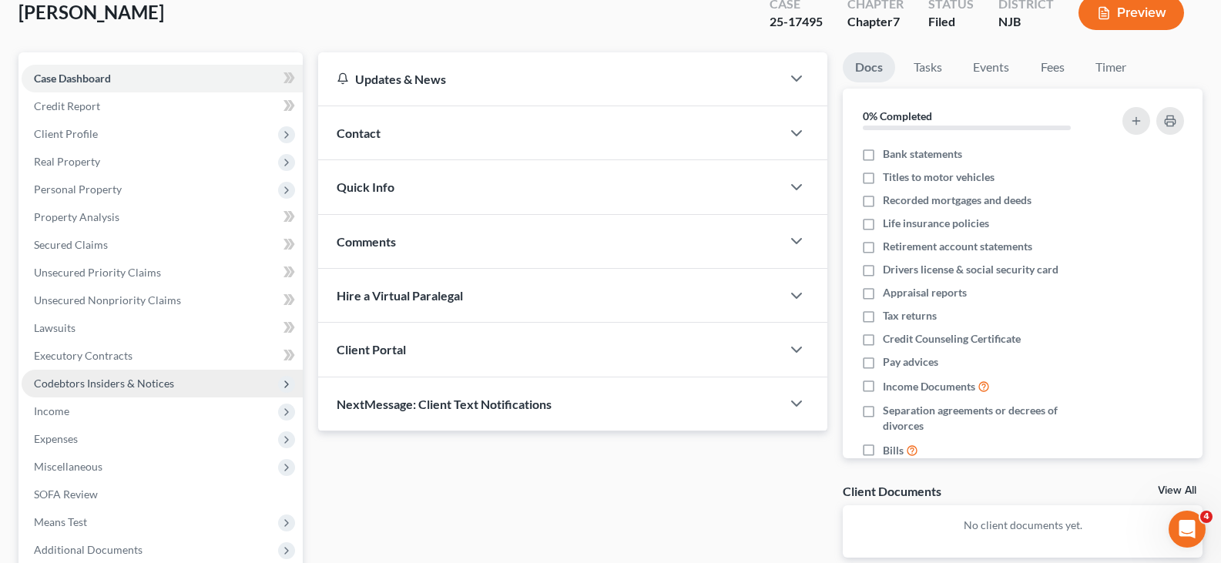
scroll to position [231, 0]
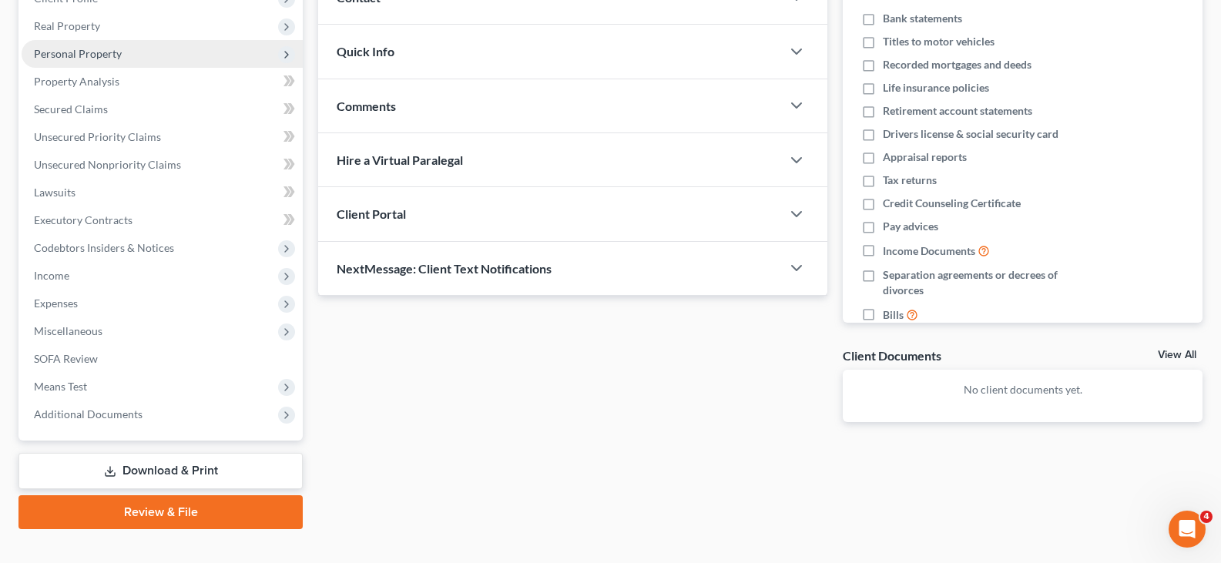
click at [81, 59] on span "Personal Property" at bounding box center [78, 53] width 88 height 13
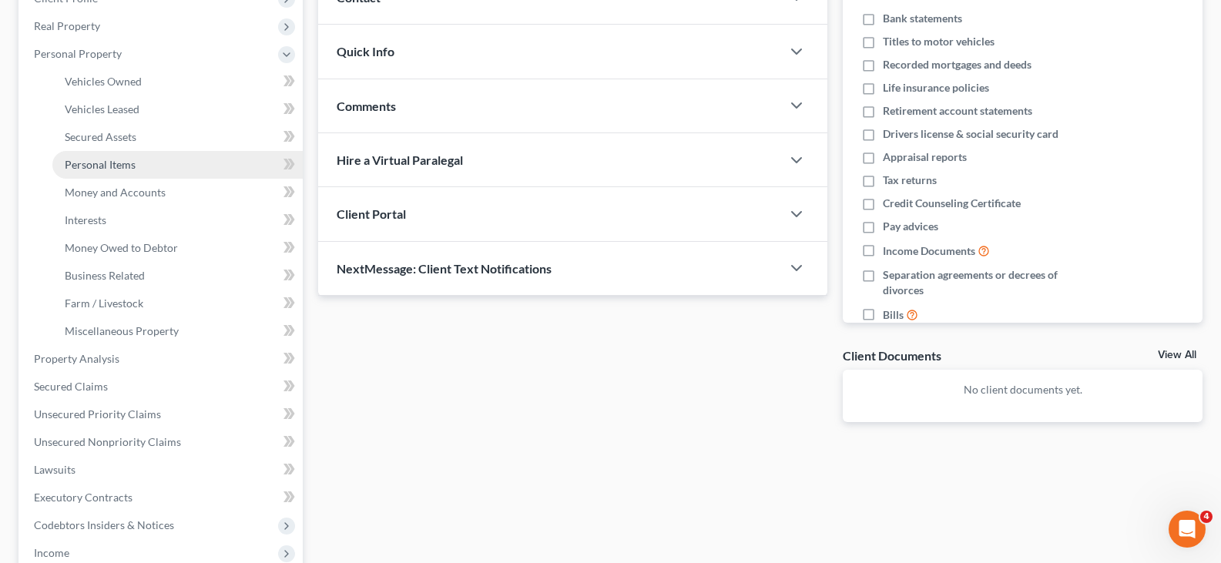
click at [92, 166] on span "Personal Items" at bounding box center [100, 164] width 71 height 13
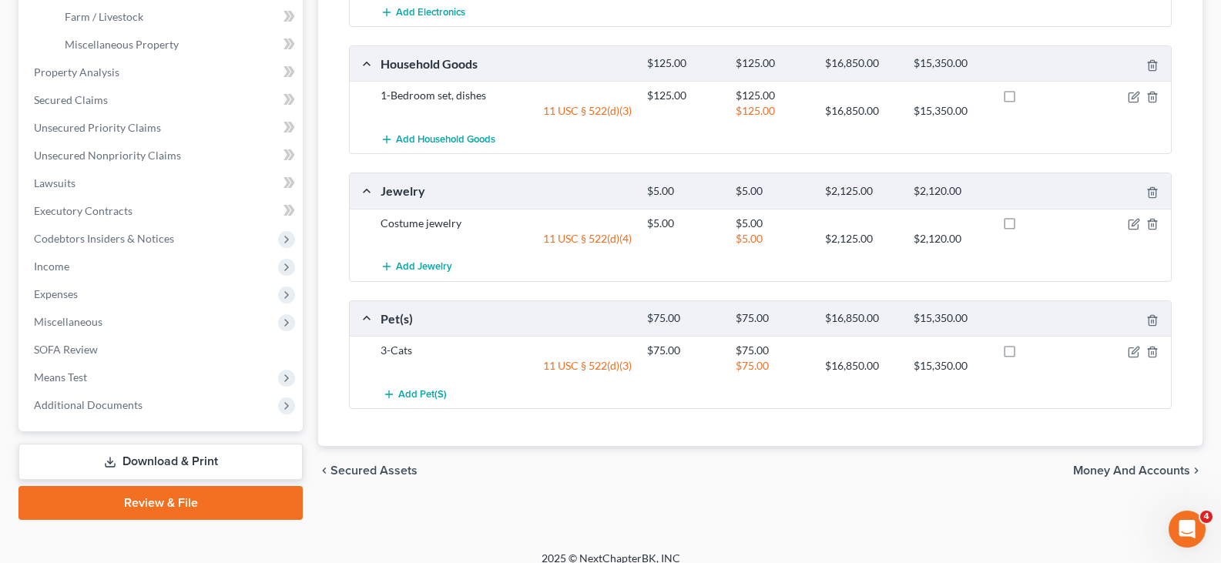
scroll to position [533, 0]
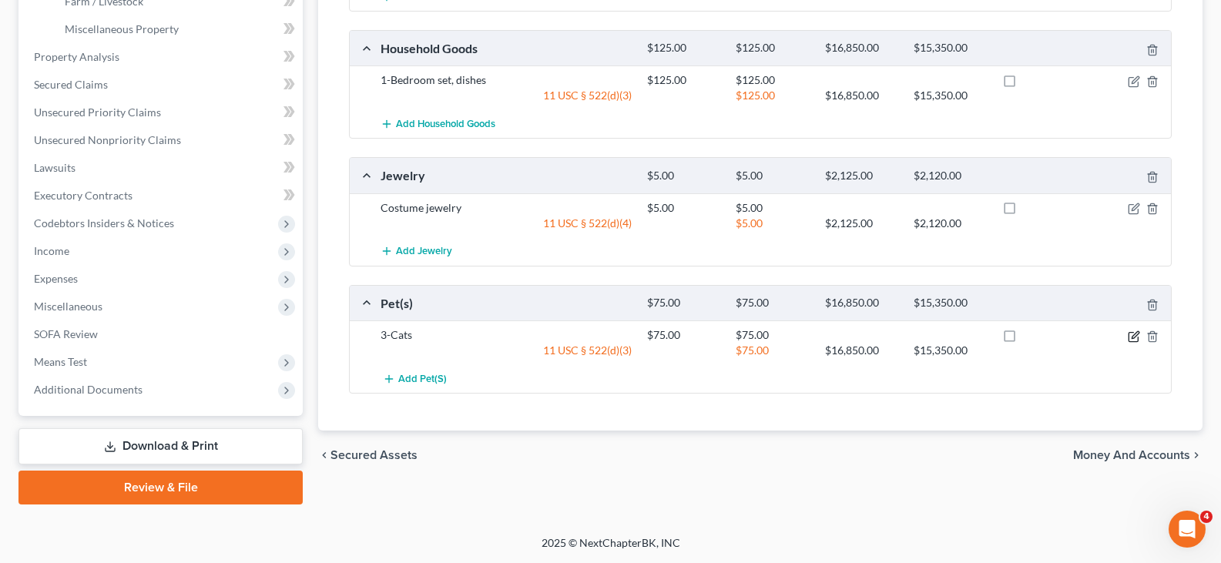
click at [1132, 337] on icon "button" at bounding box center [1134, 337] width 12 height 12
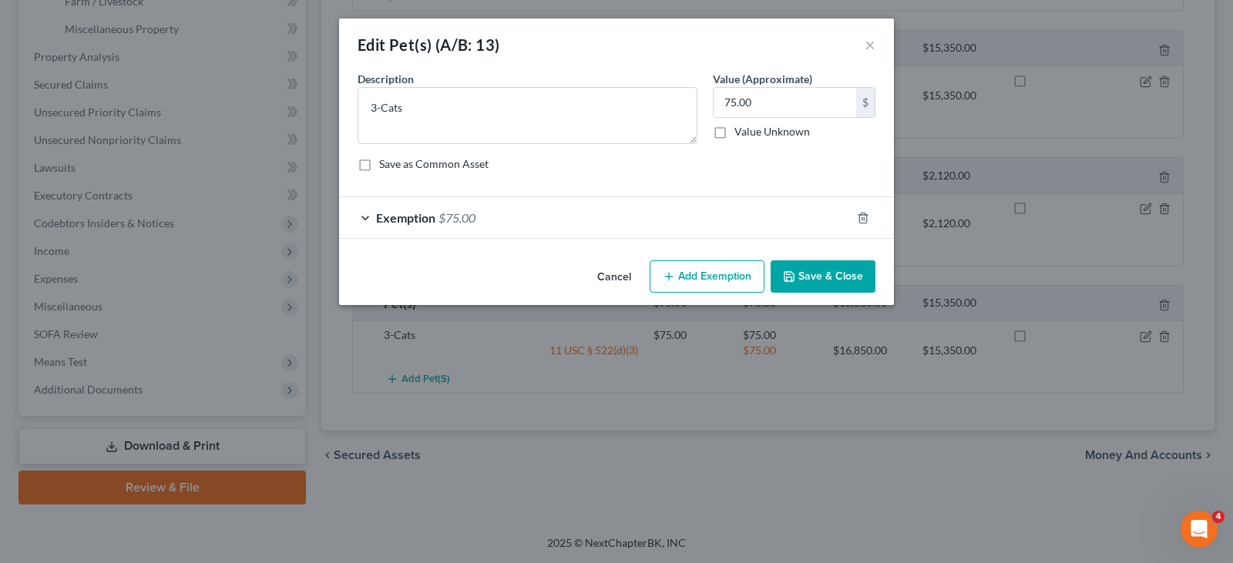
click at [469, 220] on span "$75.00" at bounding box center [456, 217] width 37 height 15
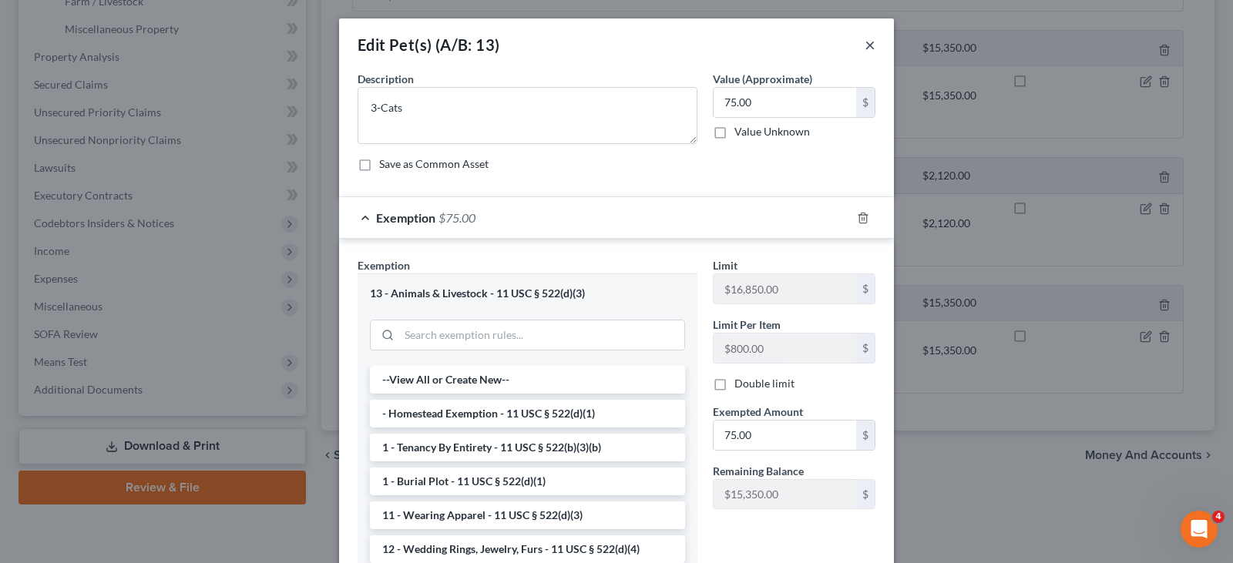
click at [865, 40] on button "×" at bounding box center [870, 44] width 11 height 18
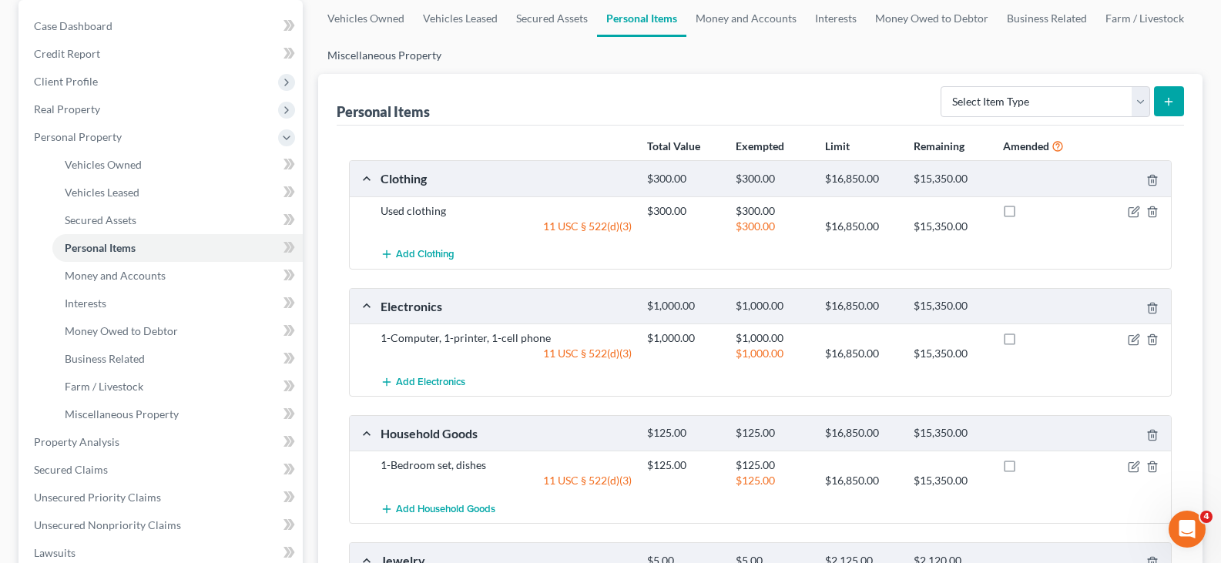
scroll to position [0, 0]
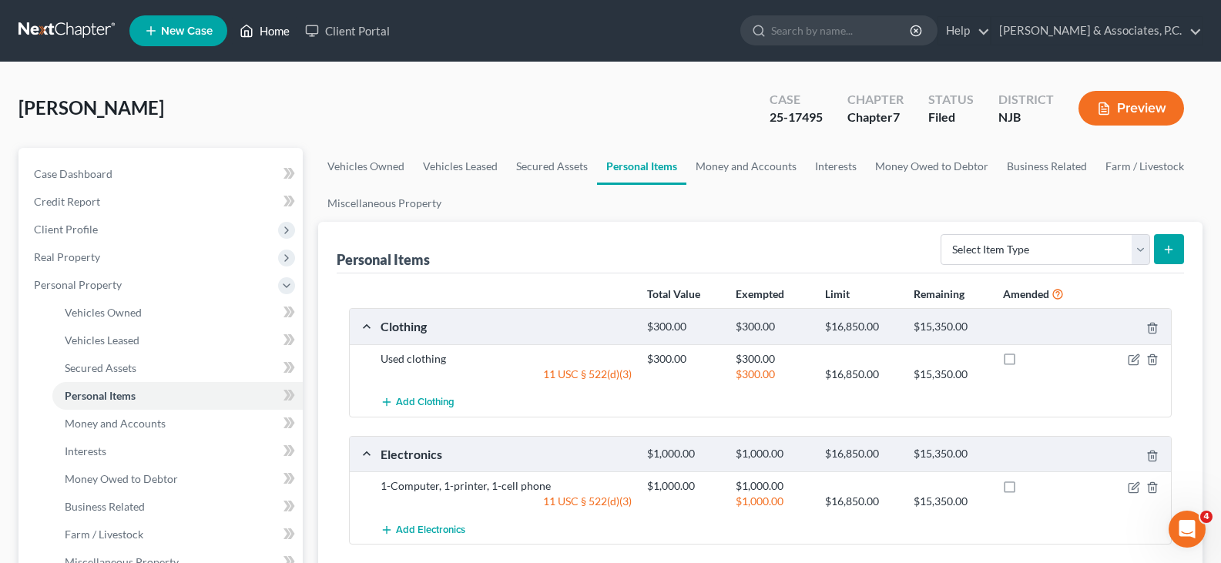
click at [281, 31] on link "Home" at bounding box center [265, 31] width 66 height 28
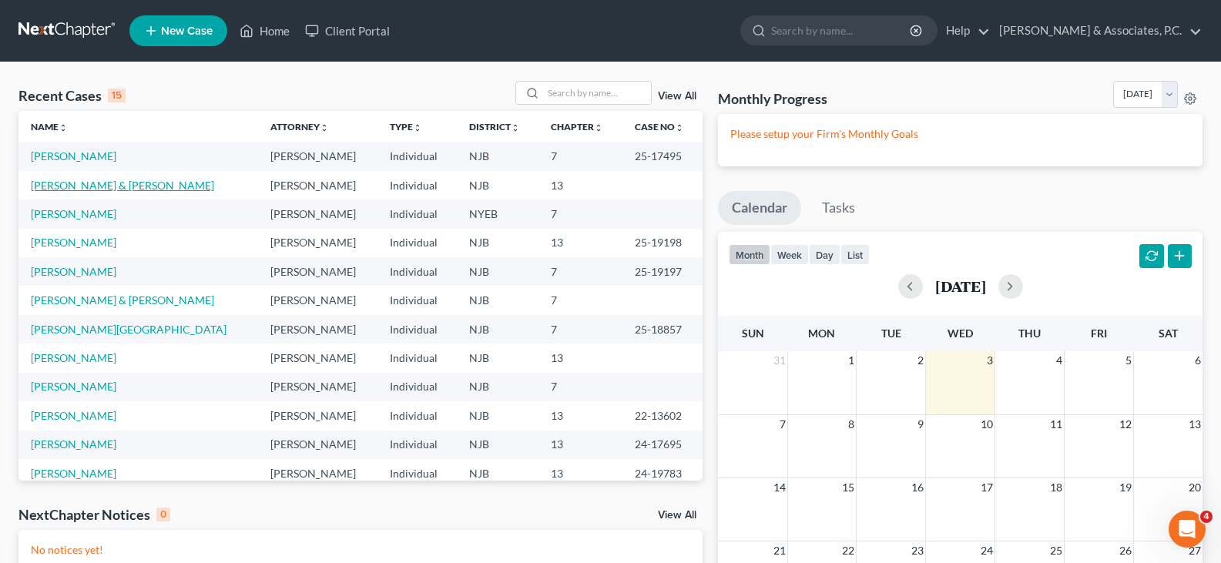
click at [72, 183] on link "[PERSON_NAME] & [PERSON_NAME]" at bounding box center [122, 185] width 183 height 13
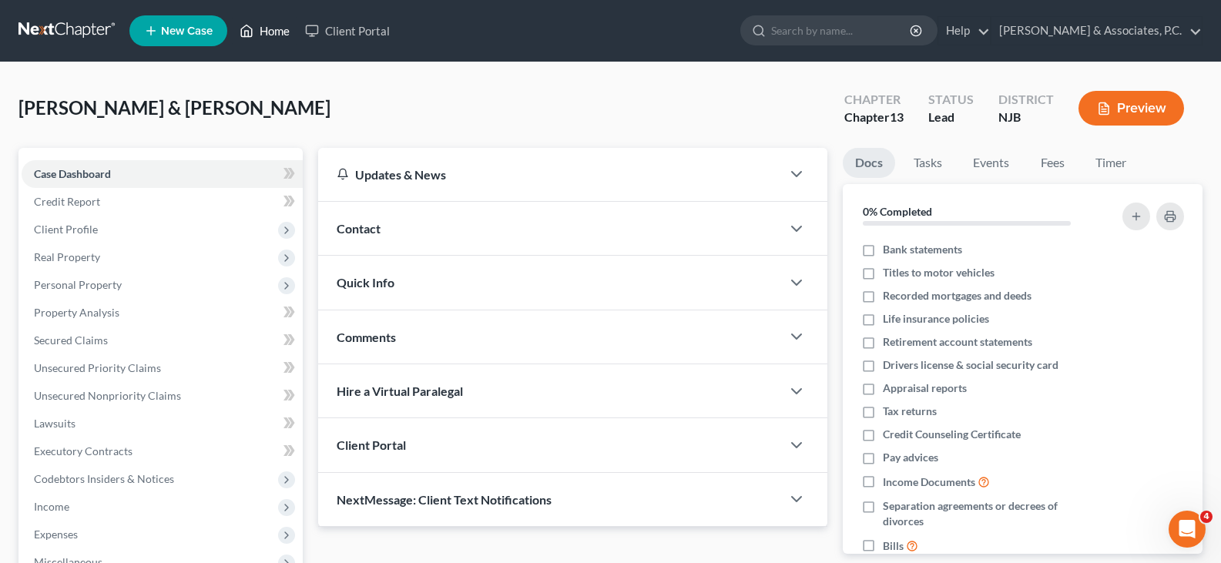
click at [270, 29] on link "Home" at bounding box center [265, 31] width 66 height 28
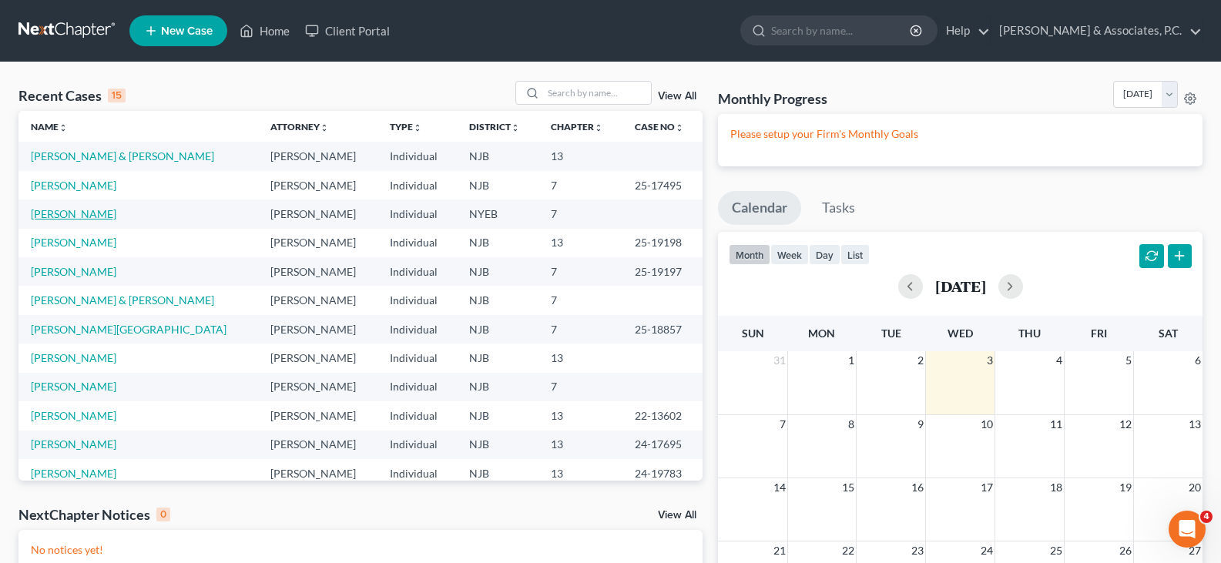
click at [48, 212] on link "[PERSON_NAME]" at bounding box center [74, 213] width 86 height 13
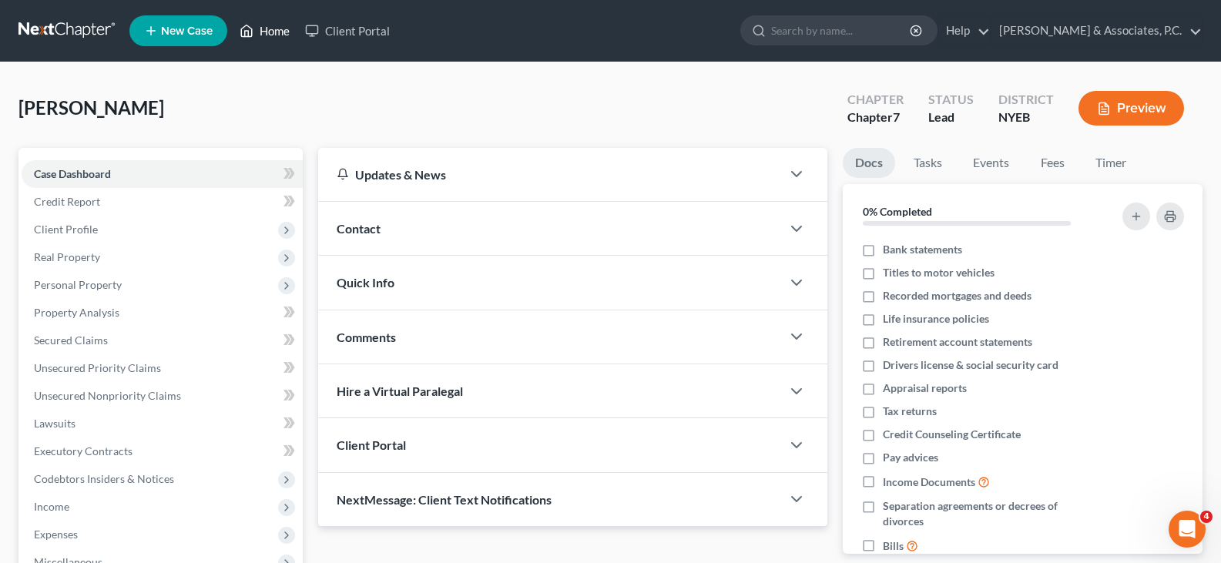
click at [264, 35] on link "Home" at bounding box center [265, 31] width 66 height 28
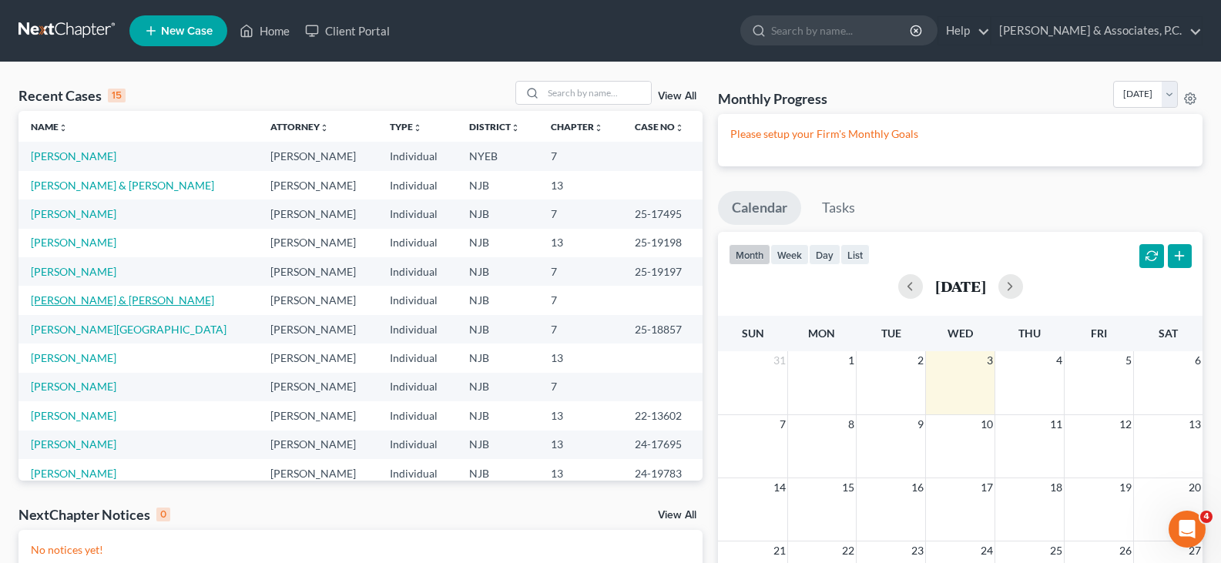
click at [89, 294] on link "[PERSON_NAME] & [PERSON_NAME]" at bounding box center [122, 300] width 183 height 13
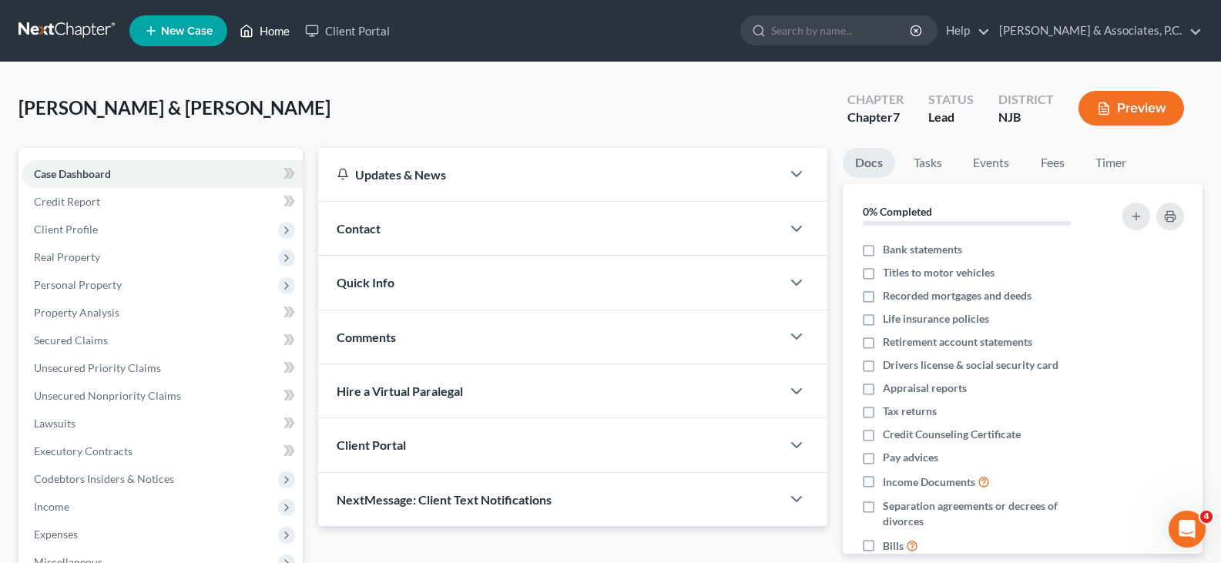
click at [273, 31] on link "Home" at bounding box center [265, 31] width 66 height 28
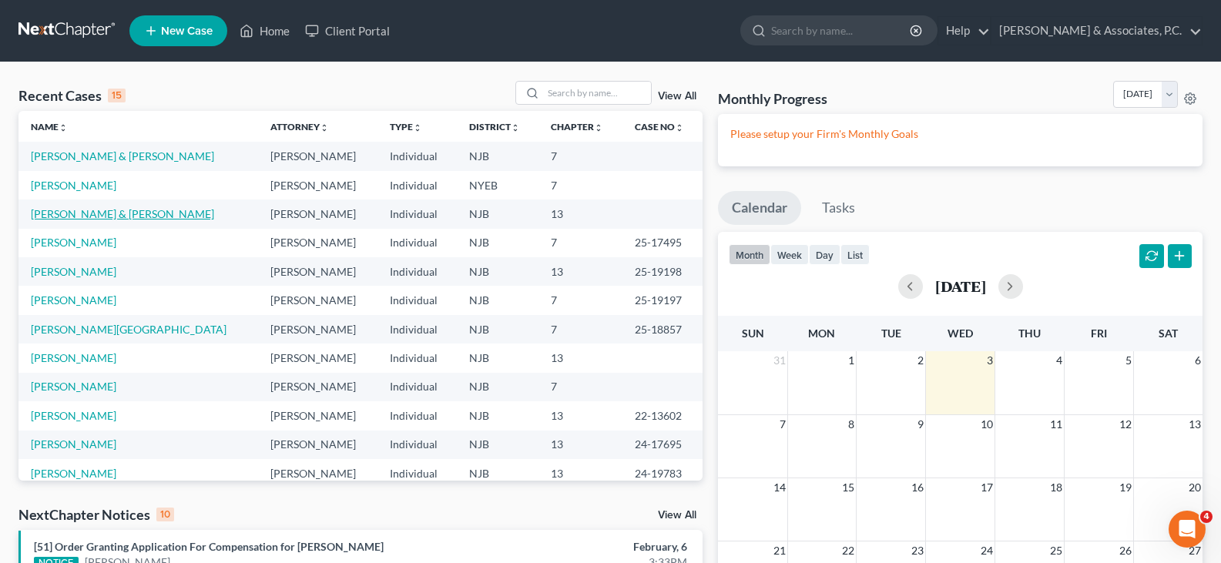
click at [56, 212] on link "[PERSON_NAME] & [PERSON_NAME]" at bounding box center [122, 213] width 183 height 13
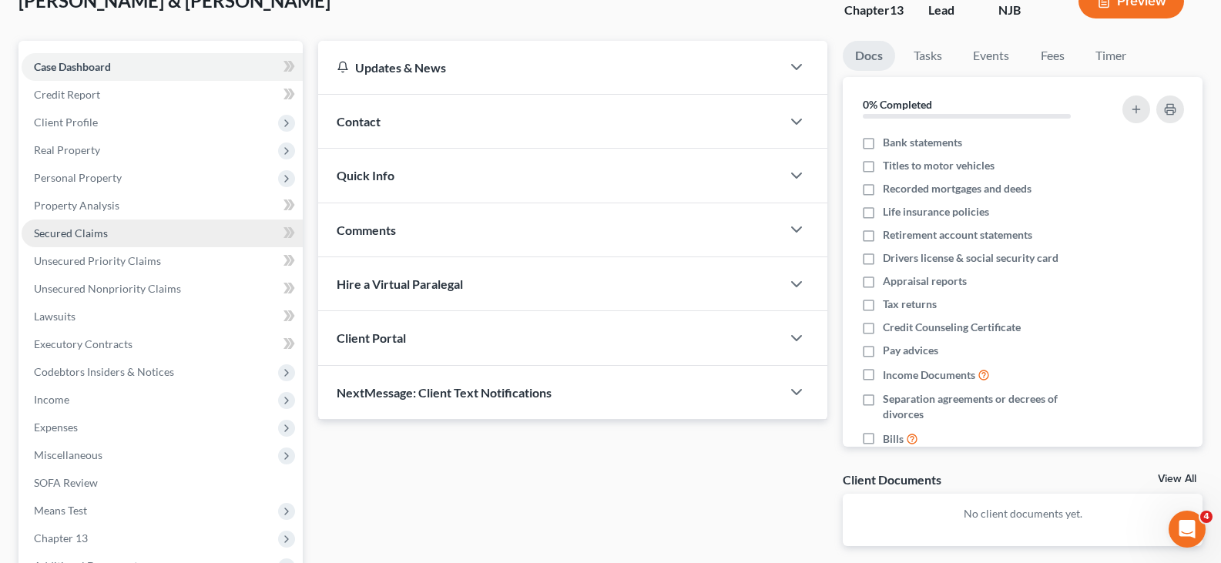
scroll to position [284, 0]
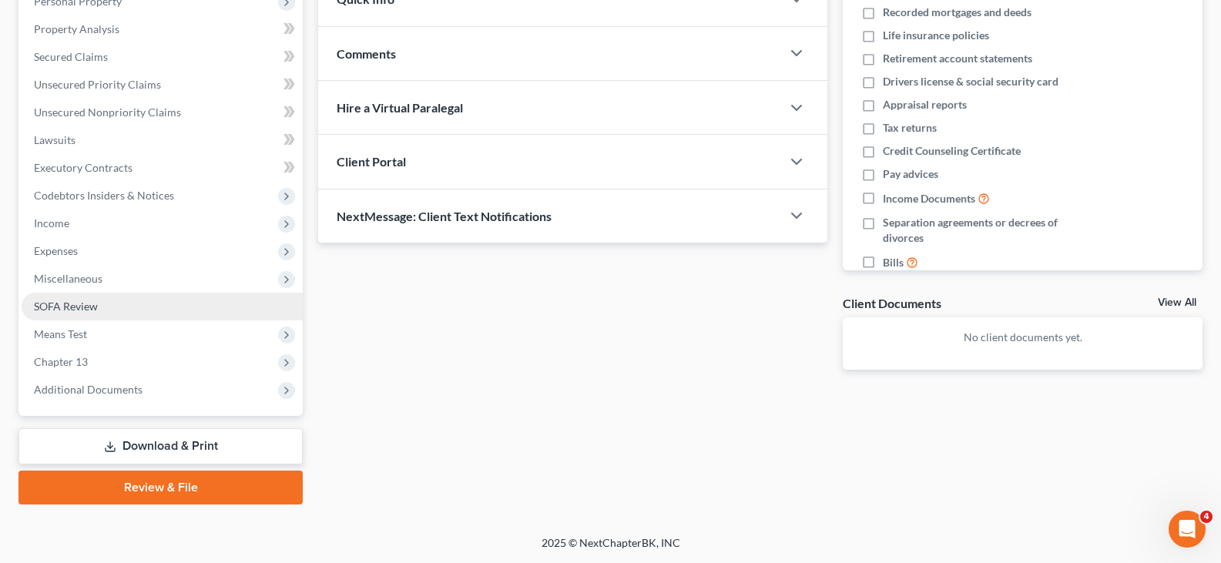
click at [64, 311] on span "SOFA Review" at bounding box center [66, 306] width 64 height 13
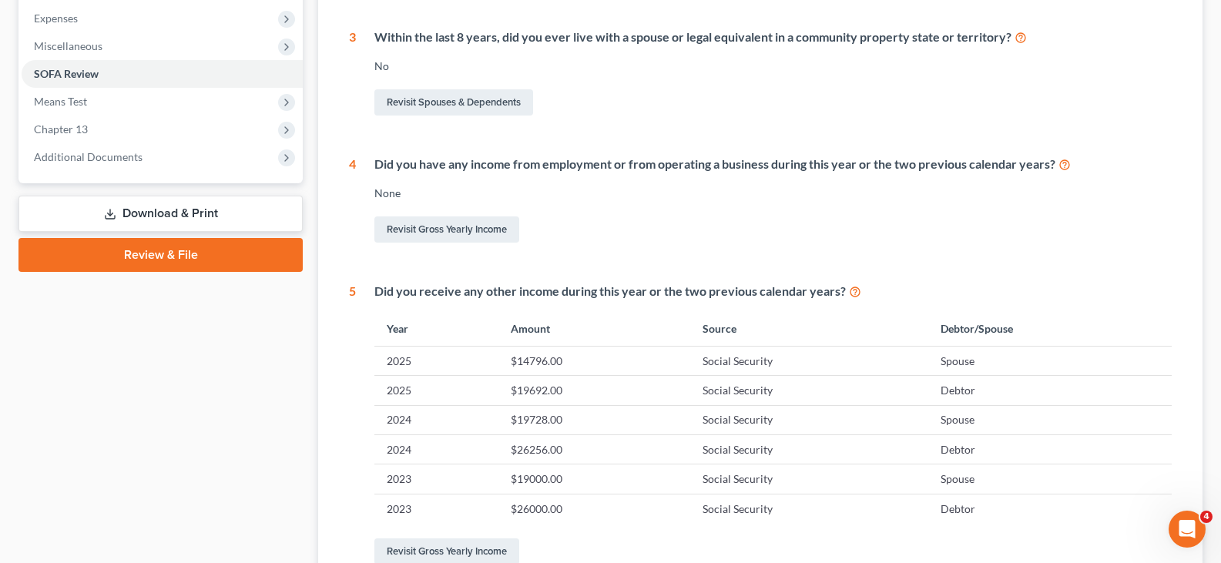
scroll to position [684, 0]
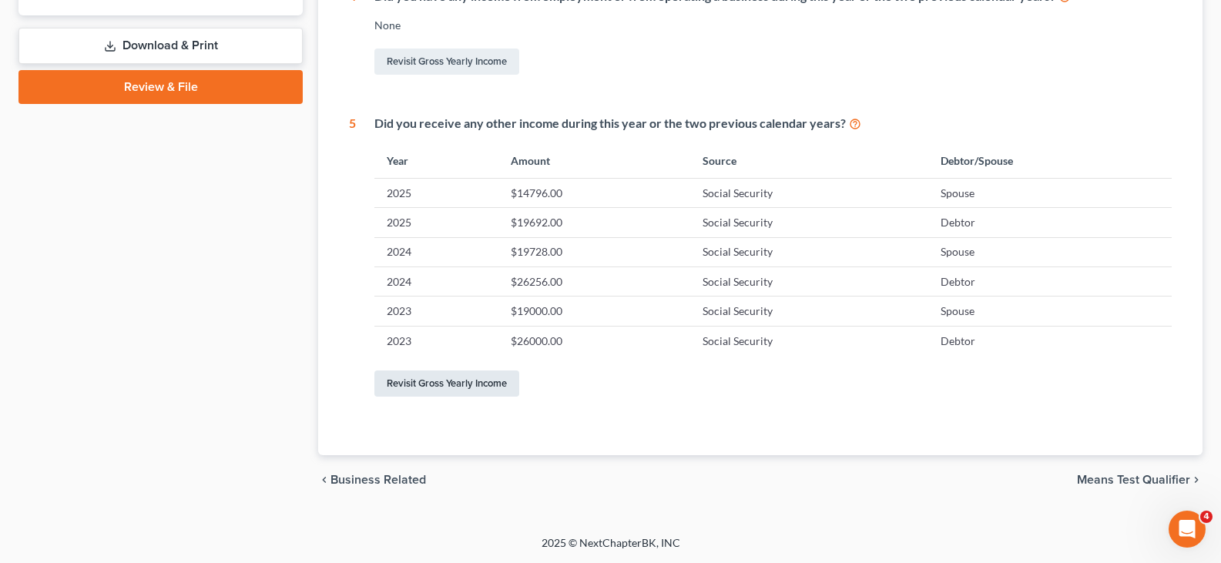
click at [429, 380] on link "Revisit Gross Yearly Income" at bounding box center [447, 384] width 145 height 26
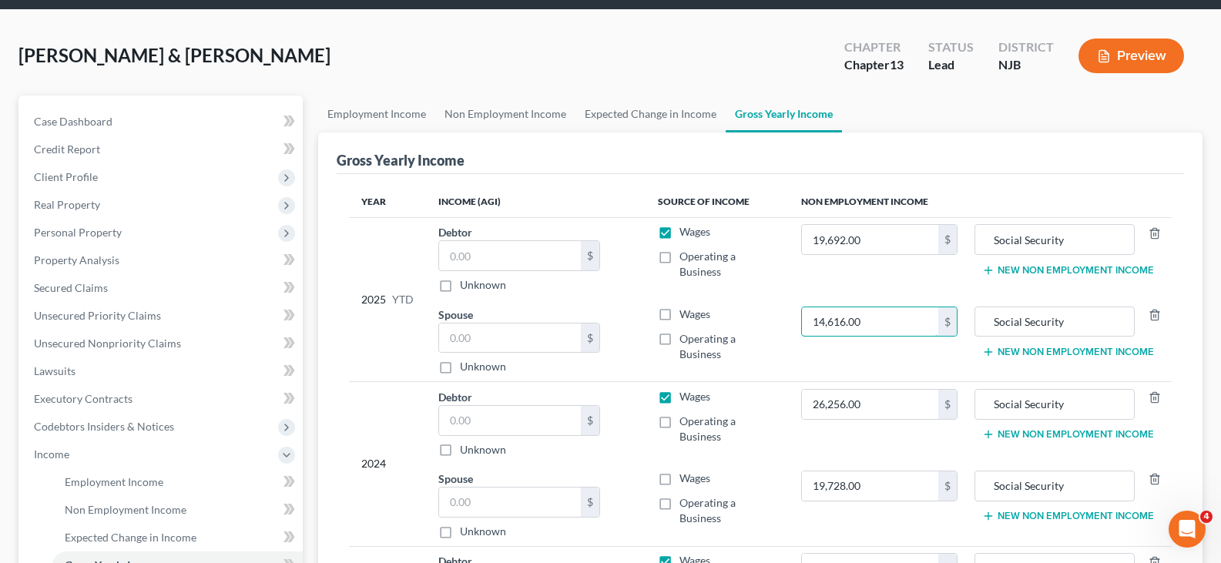
scroll to position [77, 0]
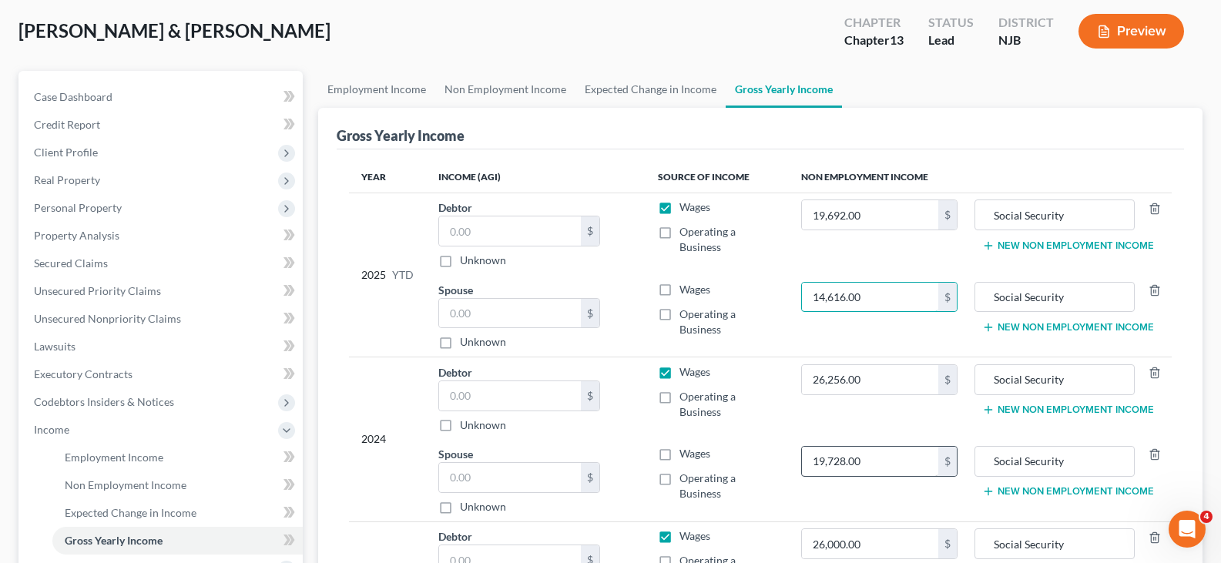
type input "14,616.00"
click at [912, 468] on input "19,728.00" at bounding box center [870, 461] width 136 height 29
type input "0"
click at [899, 304] on input "14,616.00" at bounding box center [870, 297] width 136 height 29
type input "16,286.40"
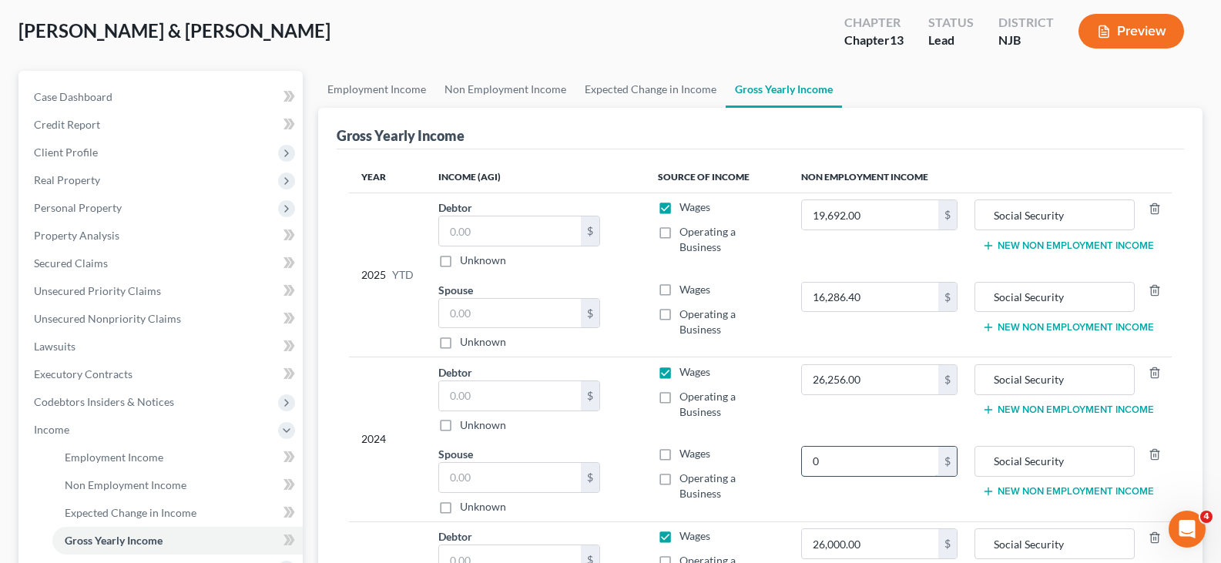
click at [838, 463] on input "0" at bounding box center [870, 461] width 136 height 29
drag, startPoint x: 838, startPoint y: 463, endPoint x: 764, endPoint y: 469, distance: 73.5
click at [764, 469] on tr "Spouse $ Unknown Balance Undetermined $ Unknown Wages Operating a Business 0 $ …" at bounding box center [760, 480] width 823 height 82
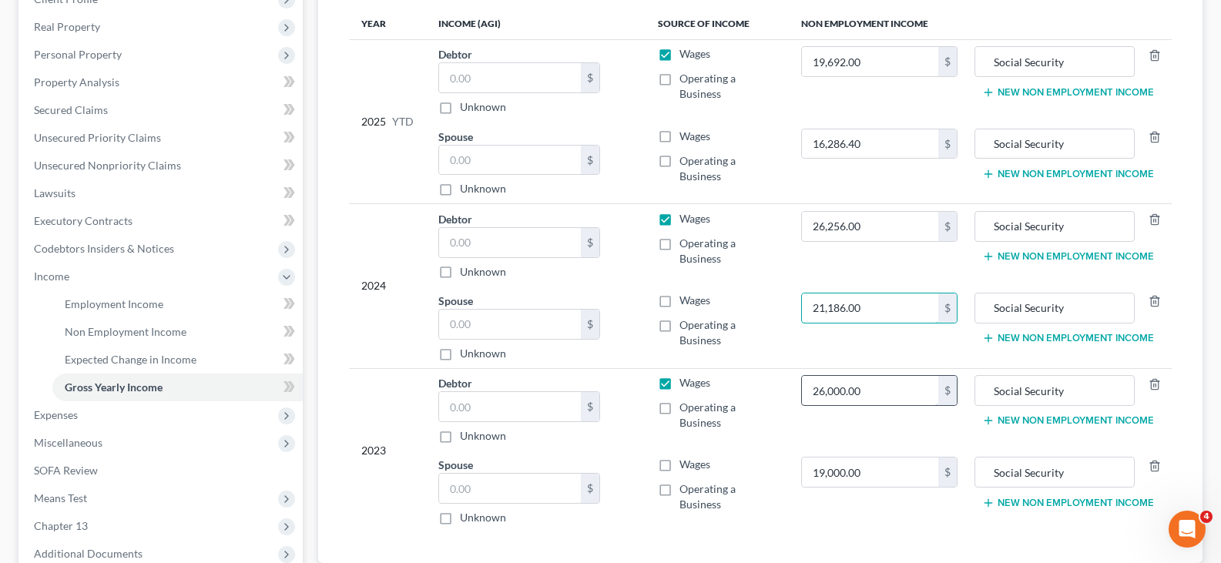
scroll to position [231, 0]
type input "21,186.00"
click at [882, 472] on input "19,000.00" at bounding box center [870, 471] width 136 height 29
type input "20,656.80"
click at [884, 395] on input "26,000.00" at bounding box center [870, 389] width 136 height 29
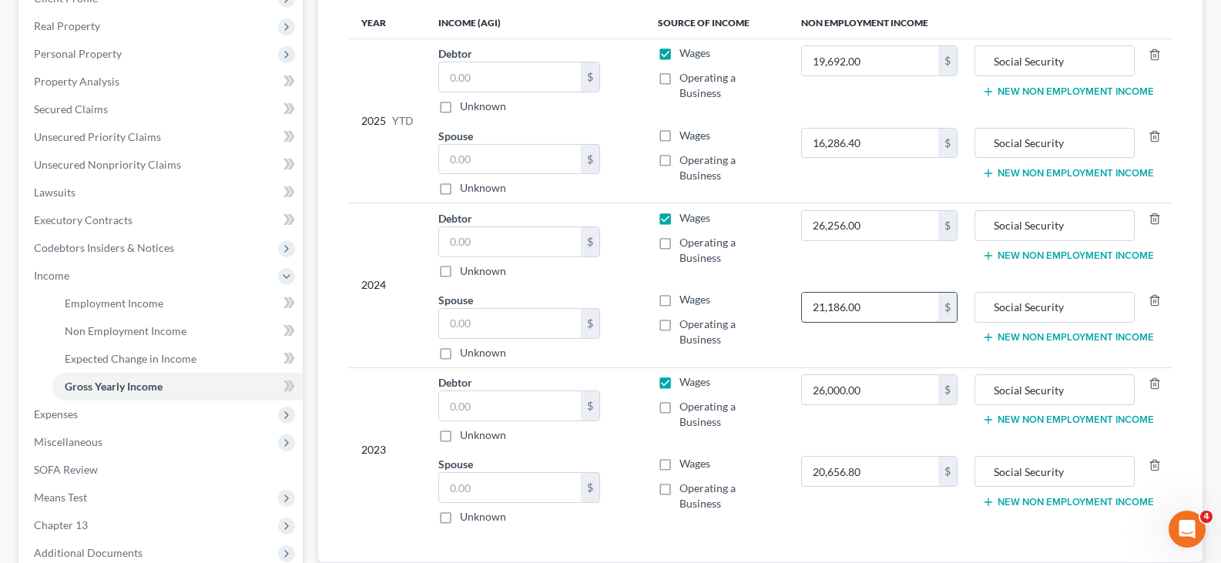
click at [888, 294] on input "21,186.00" at bounding box center [870, 307] width 136 height 29
click at [875, 216] on input "26,256.00" at bounding box center [870, 225] width 136 height 29
click at [875, 143] on input "16,286.40" at bounding box center [870, 143] width 136 height 29
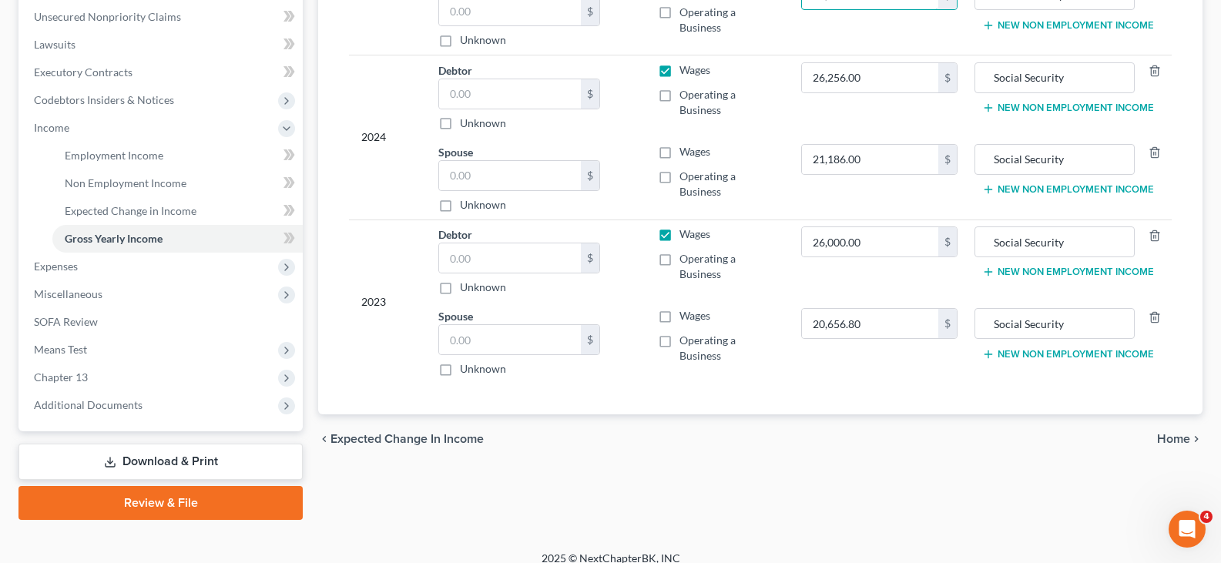
scroll to position [385, 0]
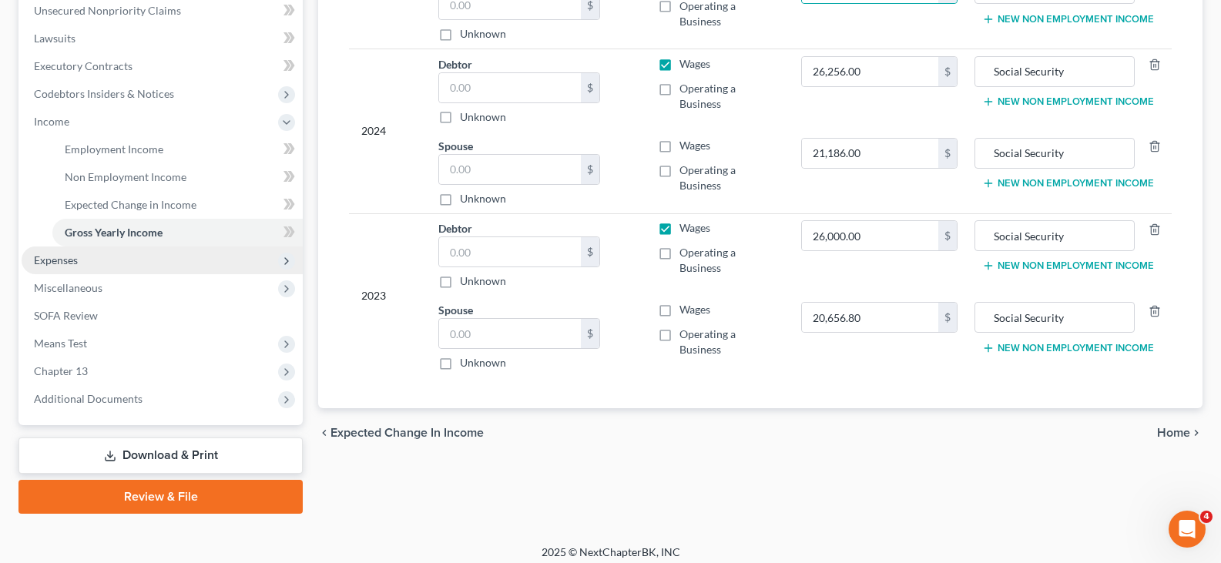
click at [53, 252] on span "Expenses" at bounding box center [162, 261] width 281 height 28
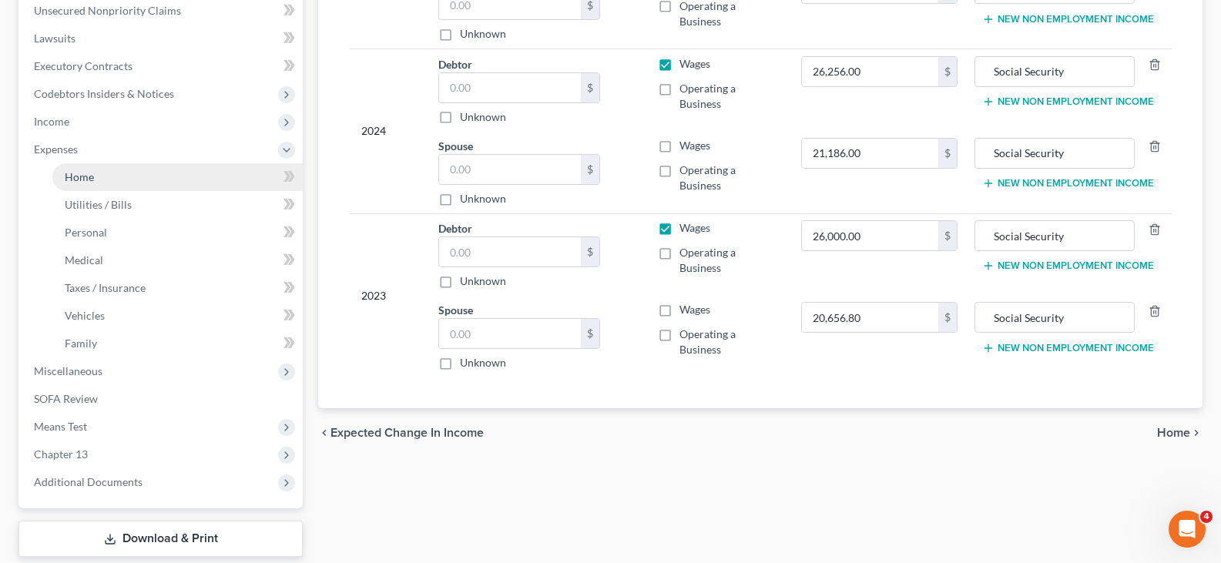
click at [91, 183] on link "Home" at bounding box center [177, 177] width 250 height 28
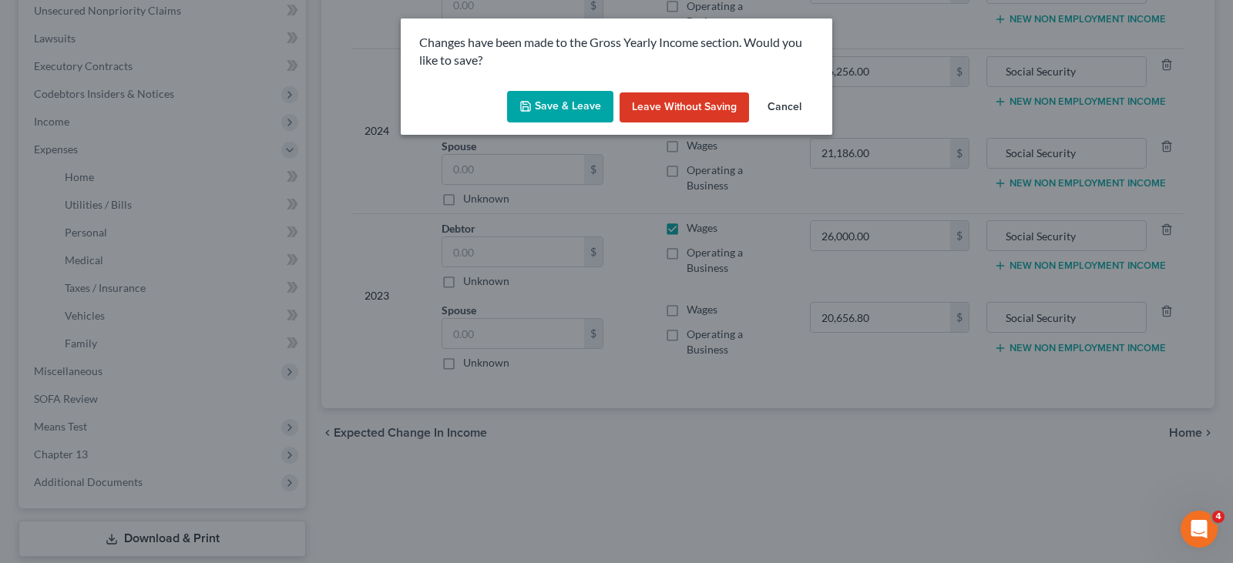
click at [573, 104] on button "Save & Leave" at bounding box center [560, 107] width 106 height 32
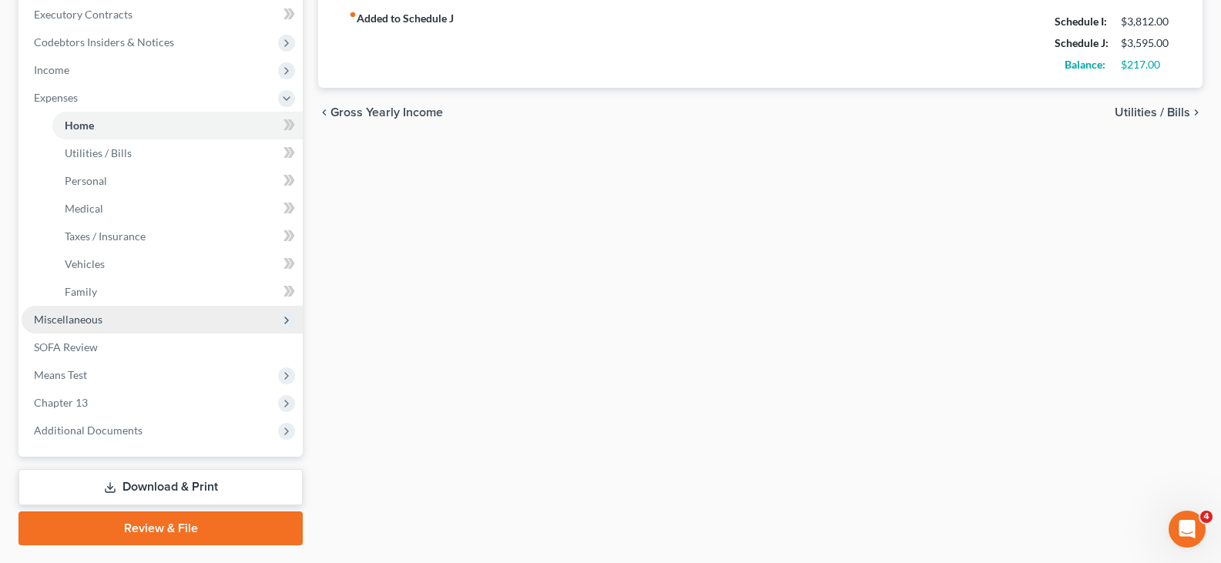
scroll to position [462, 0]
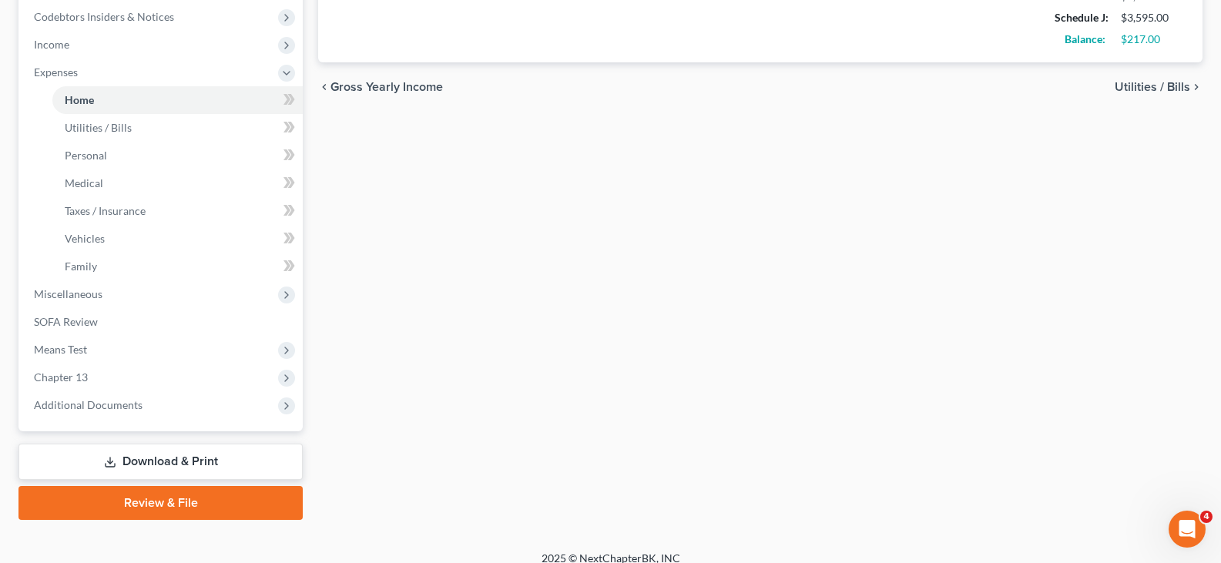
click at [165, 457] on link "Download & Print" at bounding box center [160, 462] width 284 height 36
click at [86, 159] on span "Personal" at bounding box center [86, 155] width 42 height 13
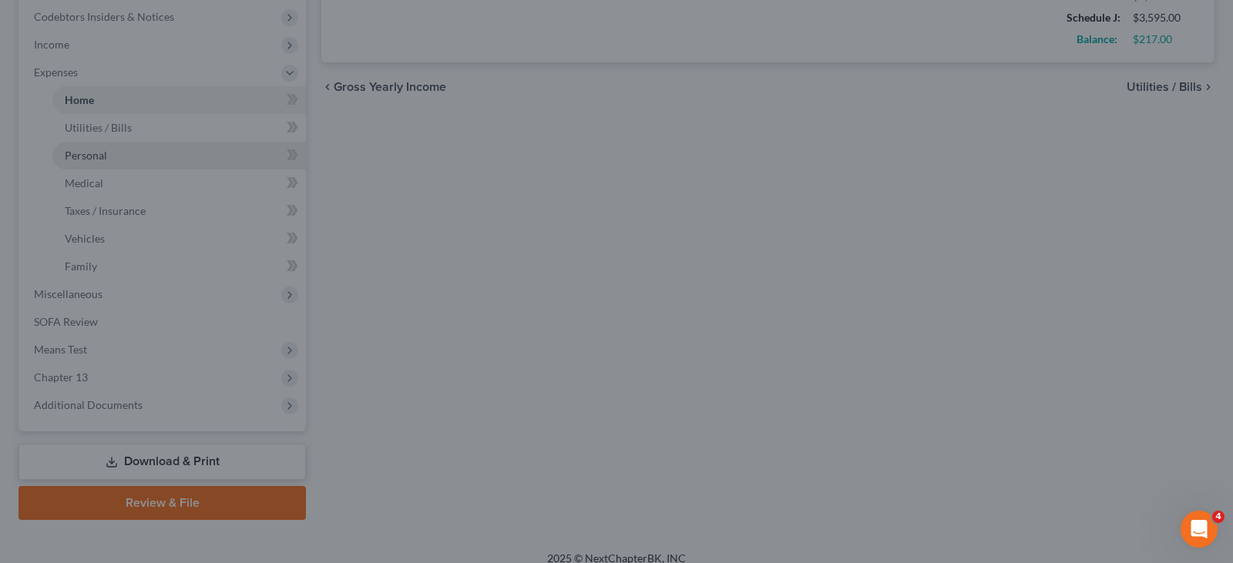
click at [86, 159] on div at bounding box center [616, 281] width 1233 height 563
click at [129, 358] on div at bounding box center [616, 281] width 1233 height 563
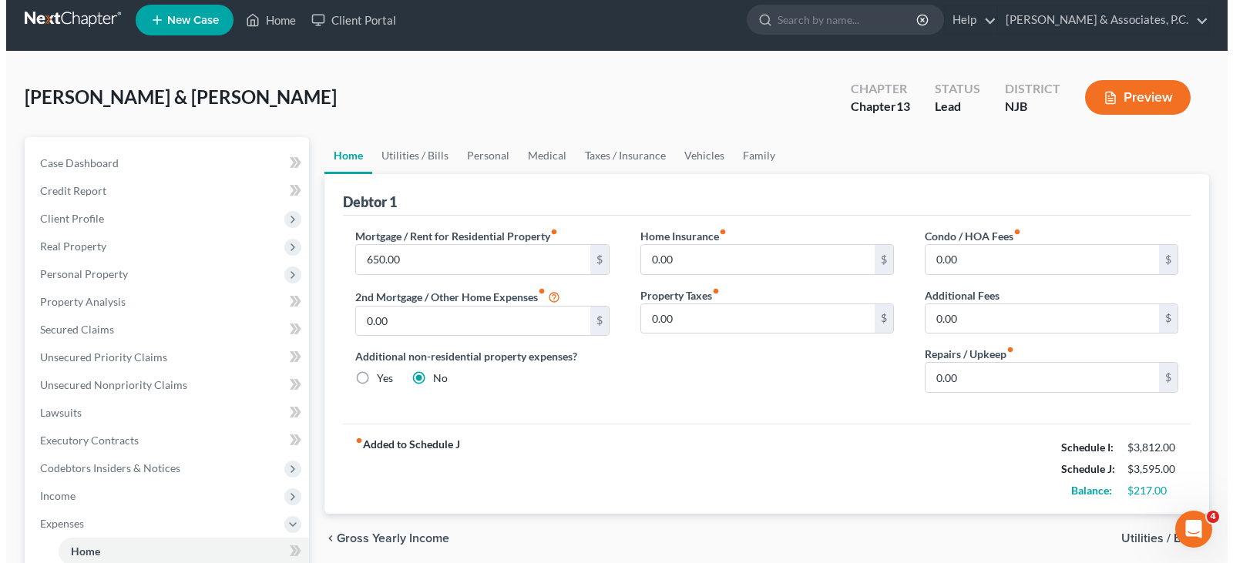
scroll to position [0, 0]
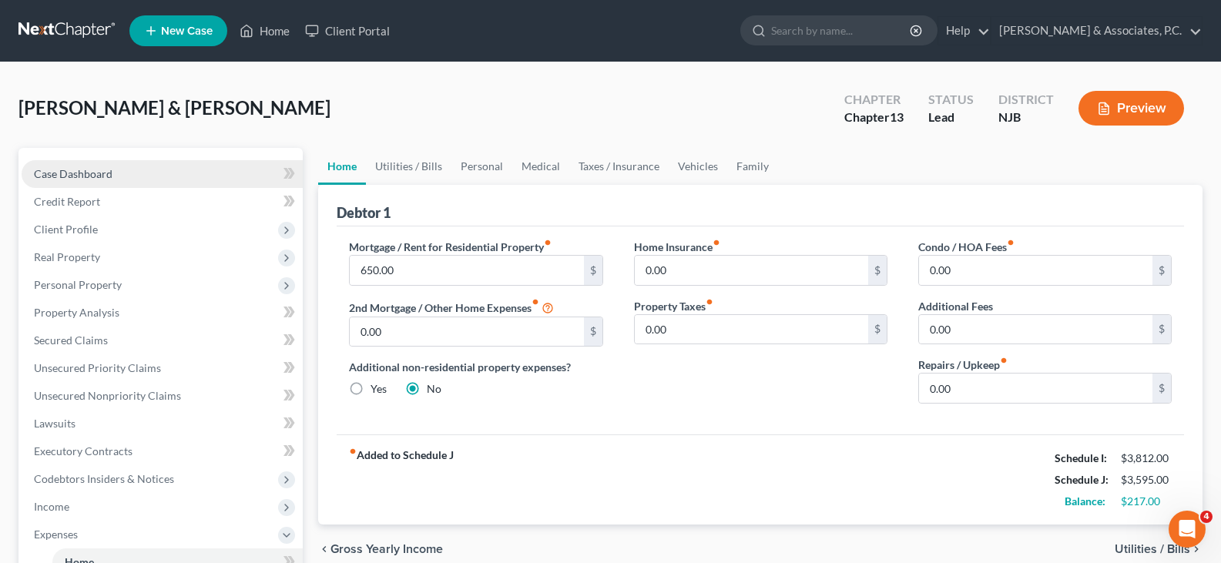
click at [53, 170] on span "Case Dashboard" at bounding box center [73, 173] width 79 height 13
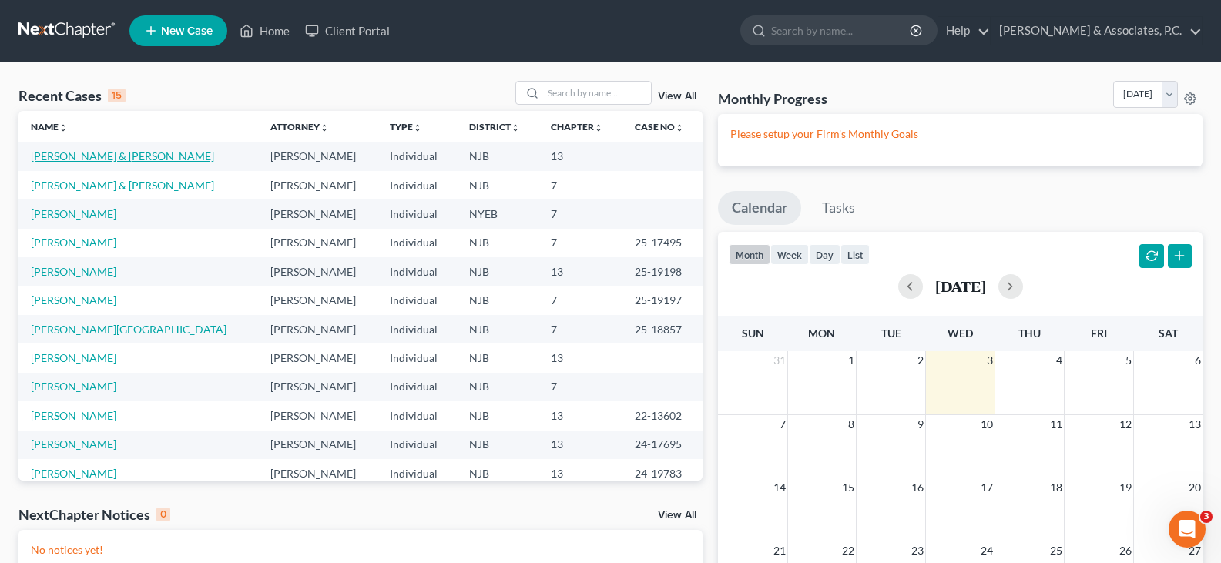
click at [67, 163] on link "[PERSON_NAME] & [PERSON_NAME]" at bounding box center [122, 155] width 183 height 13
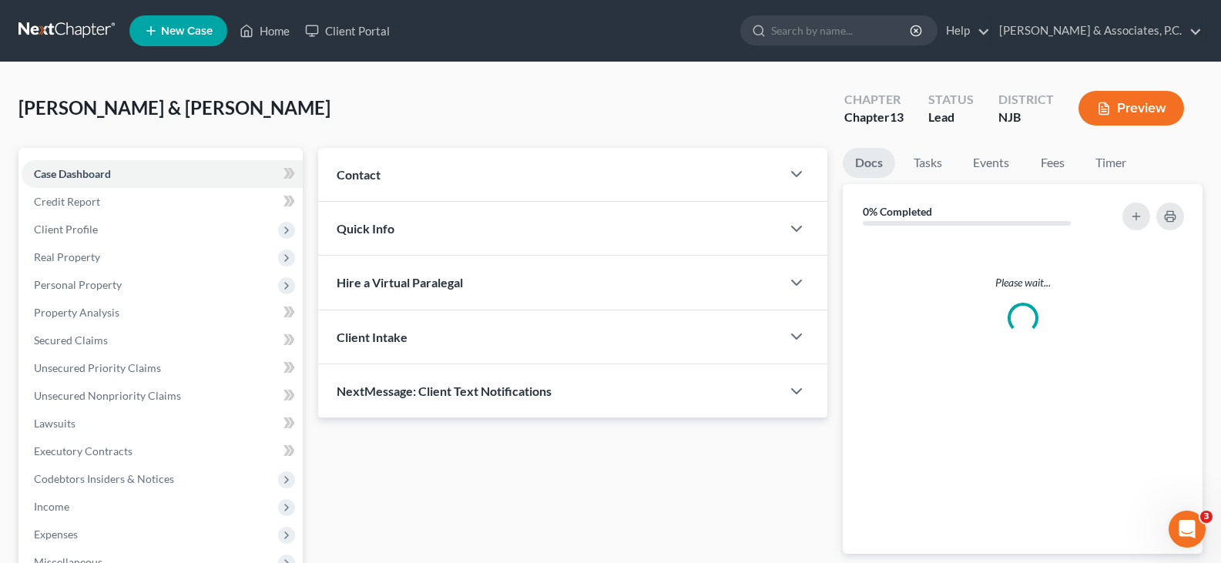
click at [67, 161] on link "Case Dashboard" at bounding box center [162, 174] width 281 height 28
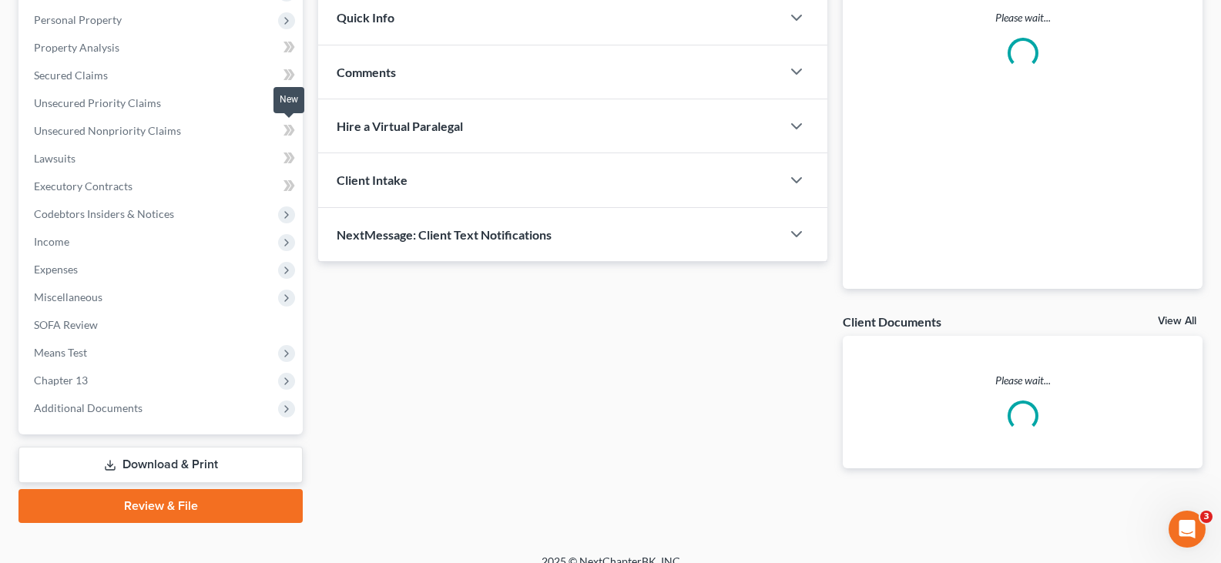
scroll to position [284, 0]
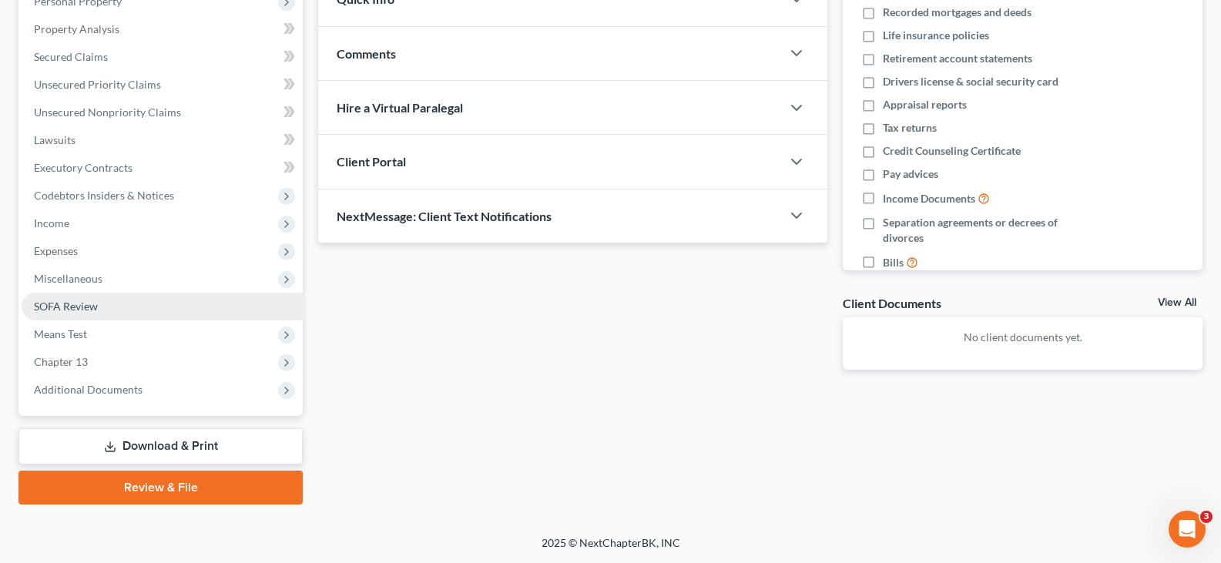
click at [68, 306] on span "SOFA Review" at bounding box center [66, 306] width 64 height 13
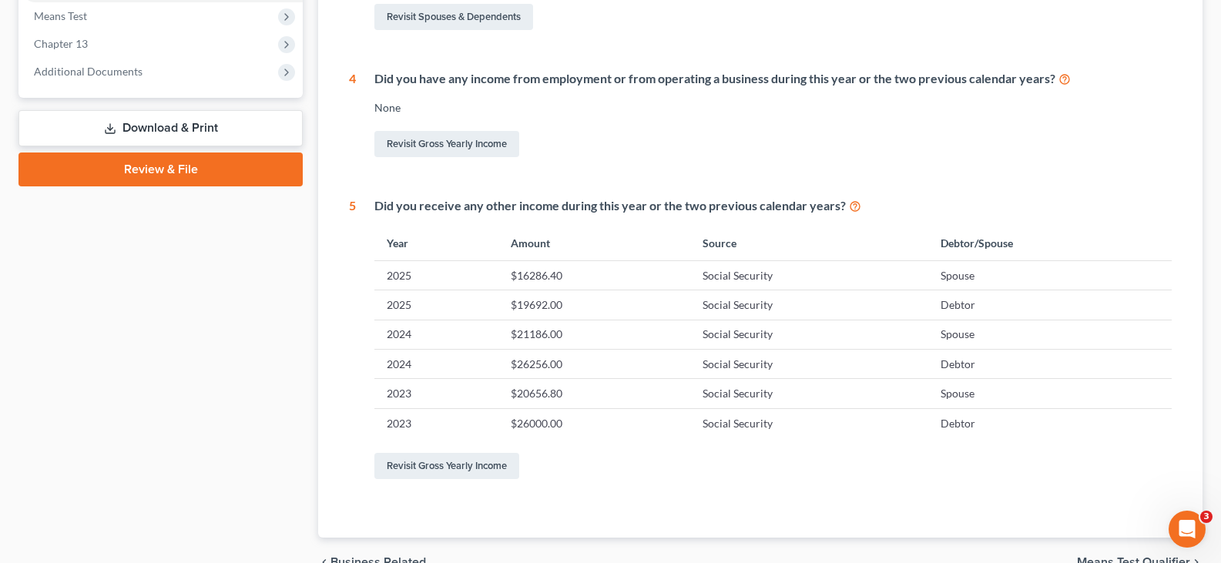
scroll to position [616, 0]
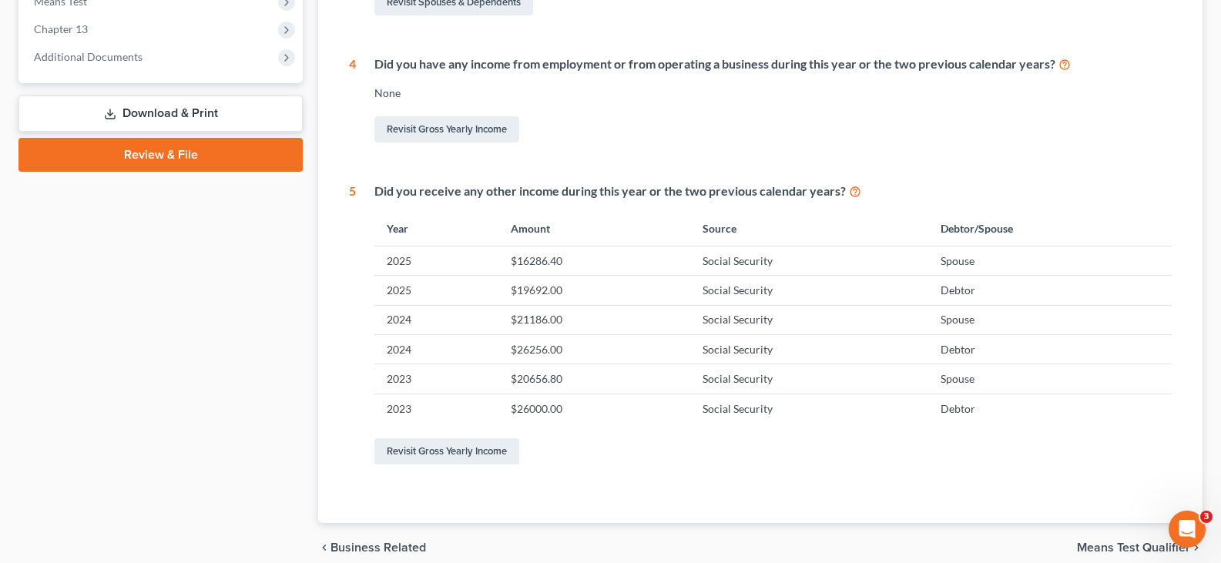
click at [158, 112] on link "Download & Print" at bounding box center [160, 114] width 284 height 36
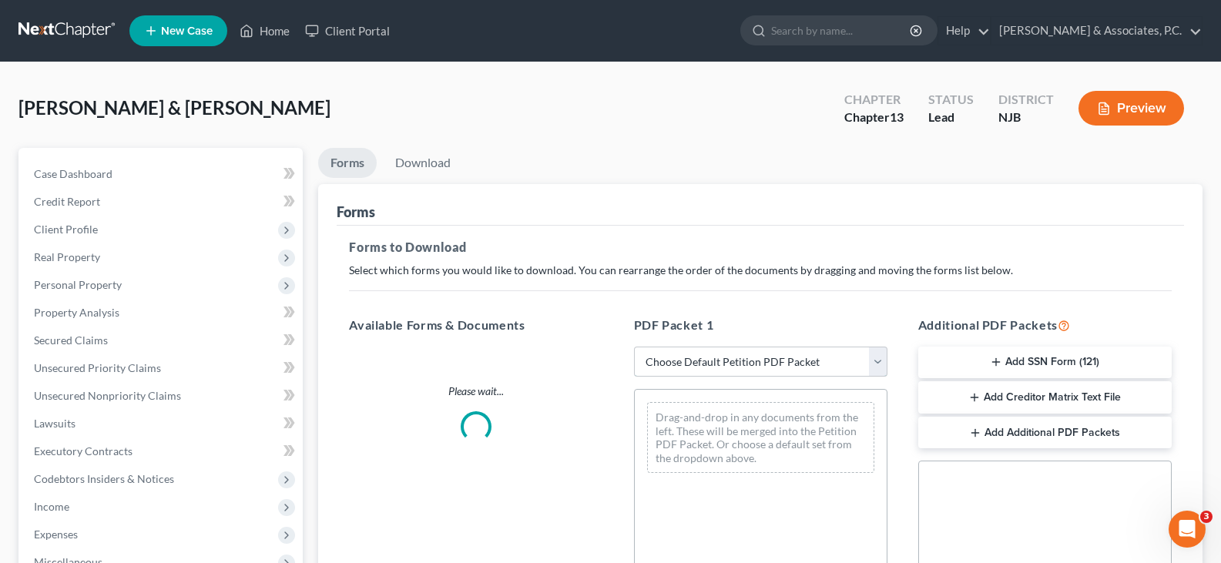
click at [877, 361] on select "Choose Default Petition PDF Packet Complete Bankruptcy Petition (all forms and …" at bounding box center [761, 362] width 254 height 31
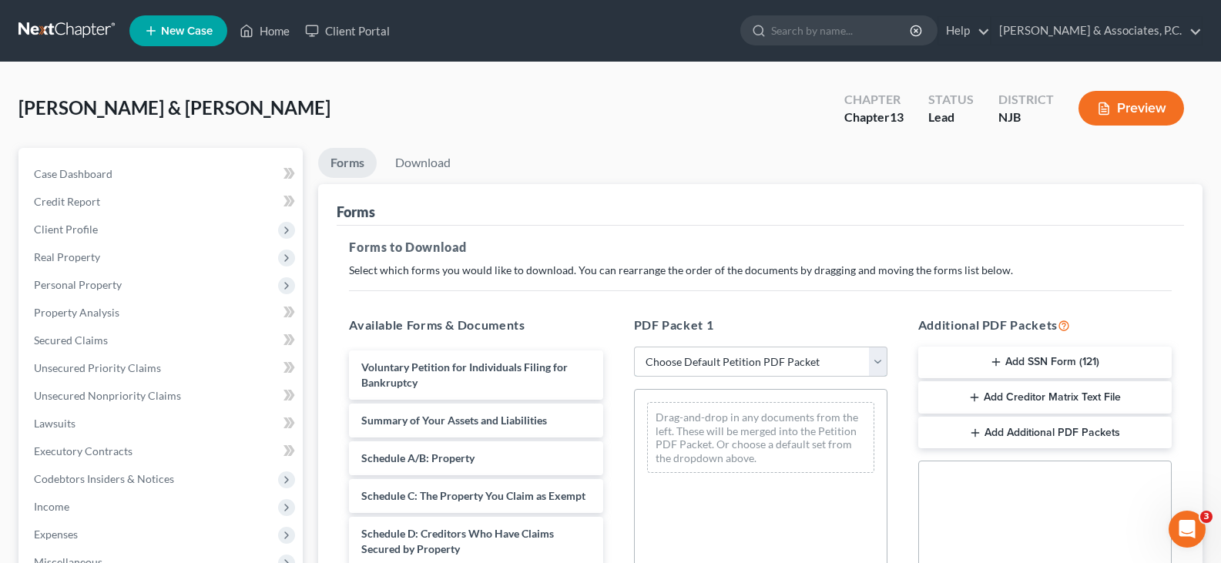
select select "0"
click at [634, 347] on select "Choose Default Petition PDF Packet Complete Bankruptcy Petition (all forms and …" at bounding box center [761, 362] width 254 height 31
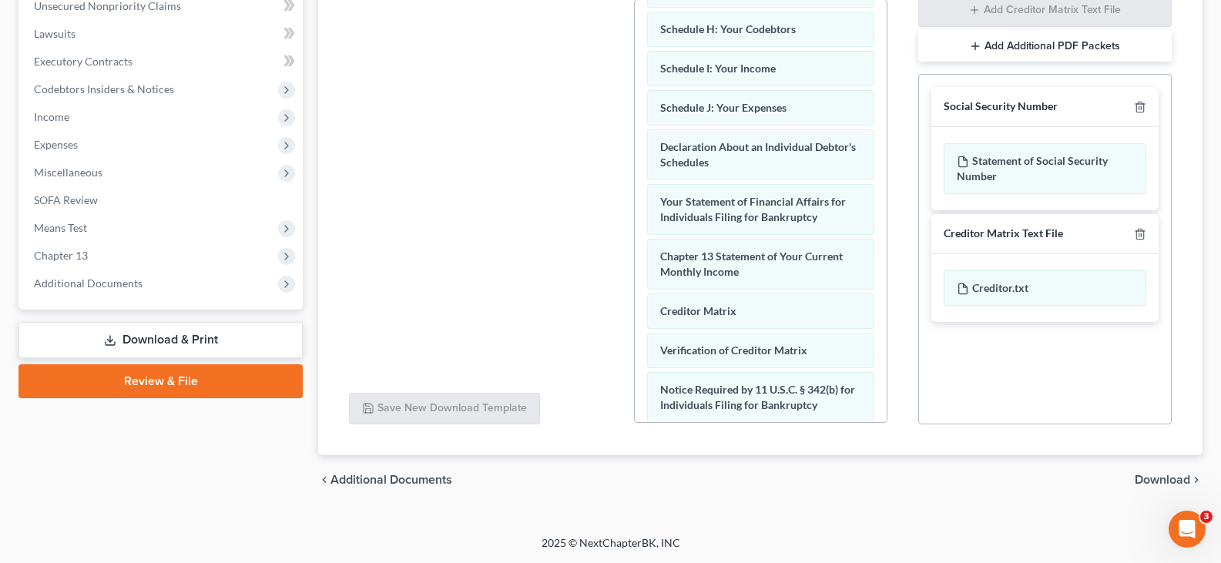
scroll to position [480, 0]
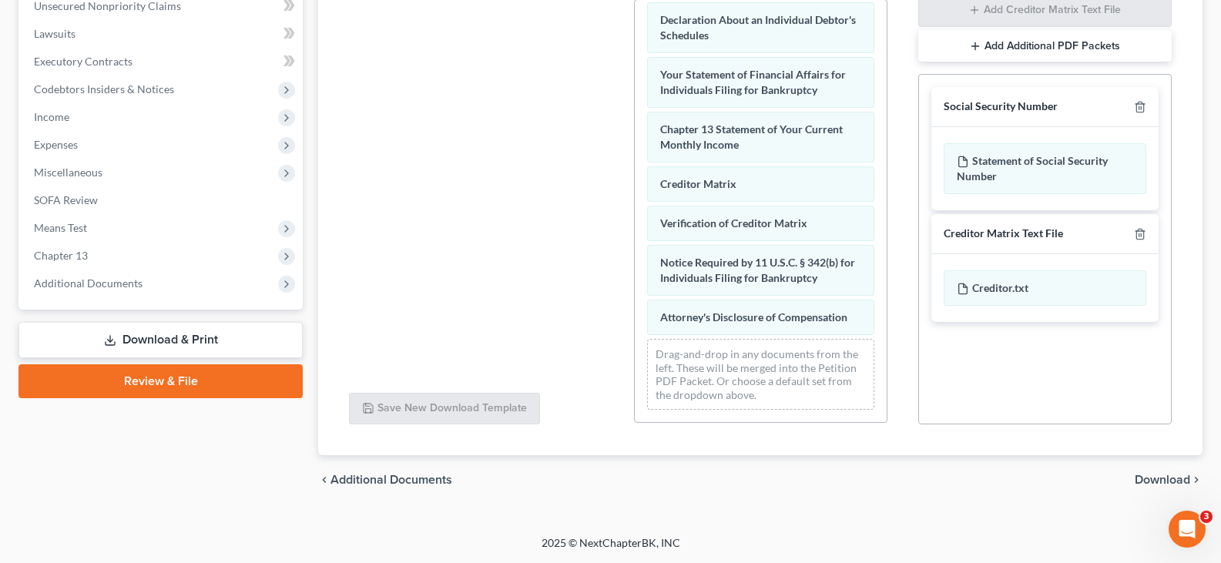
click at [1150, 477] on span "Download" at bounding box center [1162, 480] width 55 height 12
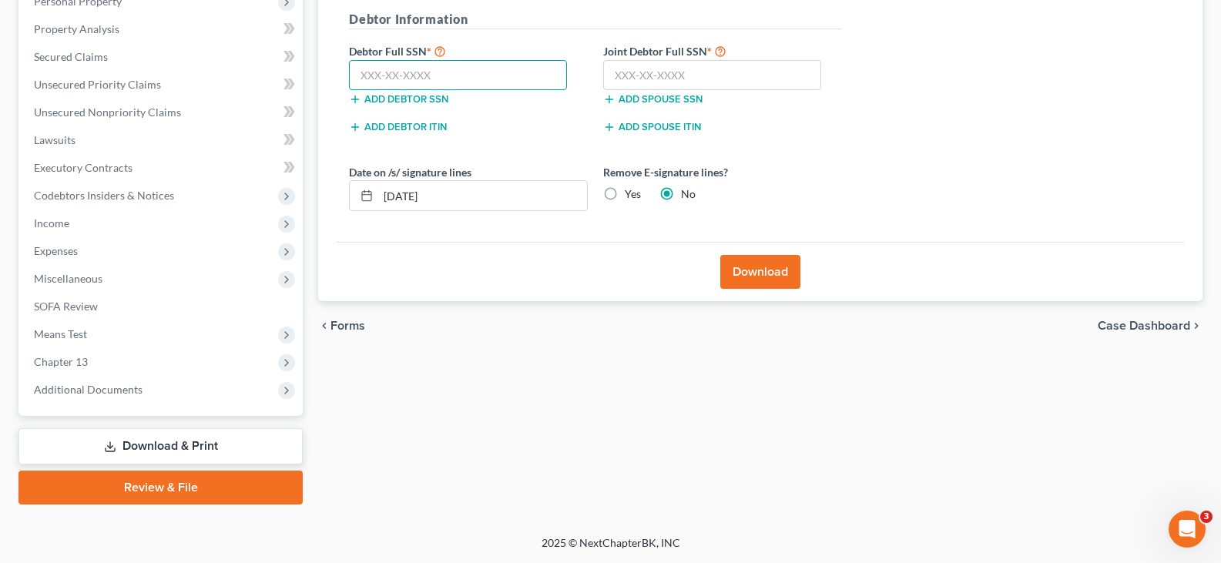
click at [442, 80] on input "text" at bounding box center [458, 75] width 218 height 31
click at [424, 73] on input "text" at bounding box center [458, 75] width 218 height 31
type input "136-64-0002"
click at [639, 78] on input "text" at bounding box center [712, 75] width 218 height 31
type input "146-56-0297"
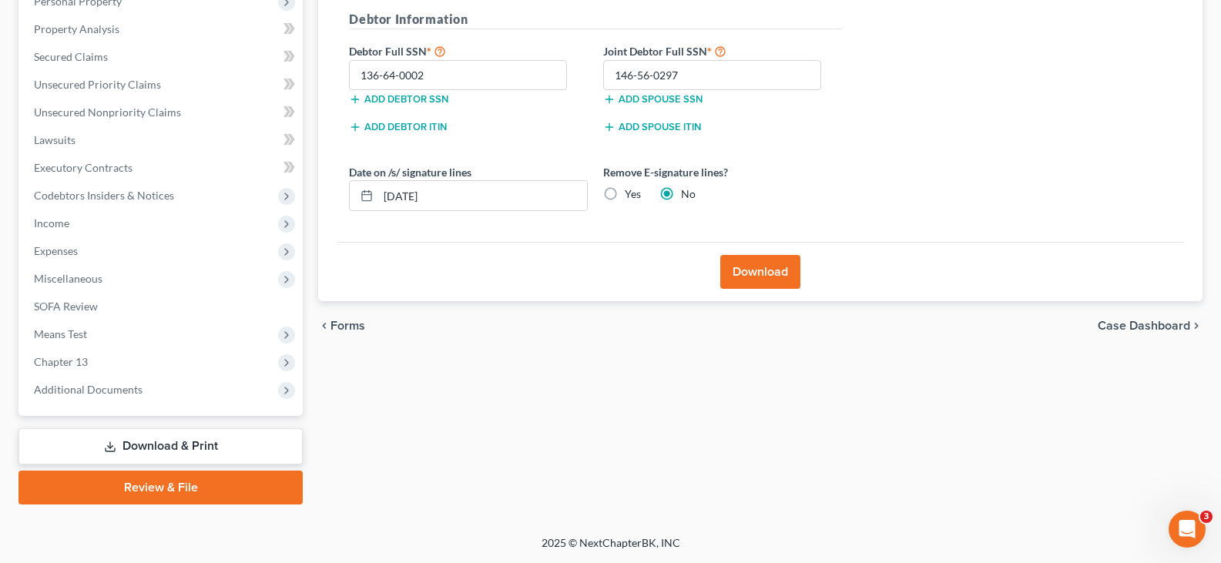
click at [625, 190] on label "Yes" at bounding box center [633, 193] width 16 height 15
click at [631, 190] on input "Yes" at bounding box center [636, 191] width 10 height 10
radio input "true"
radio input "false"
click at [752, 268] on button "Download" at bounding box center [761, 272] width 80 height 34
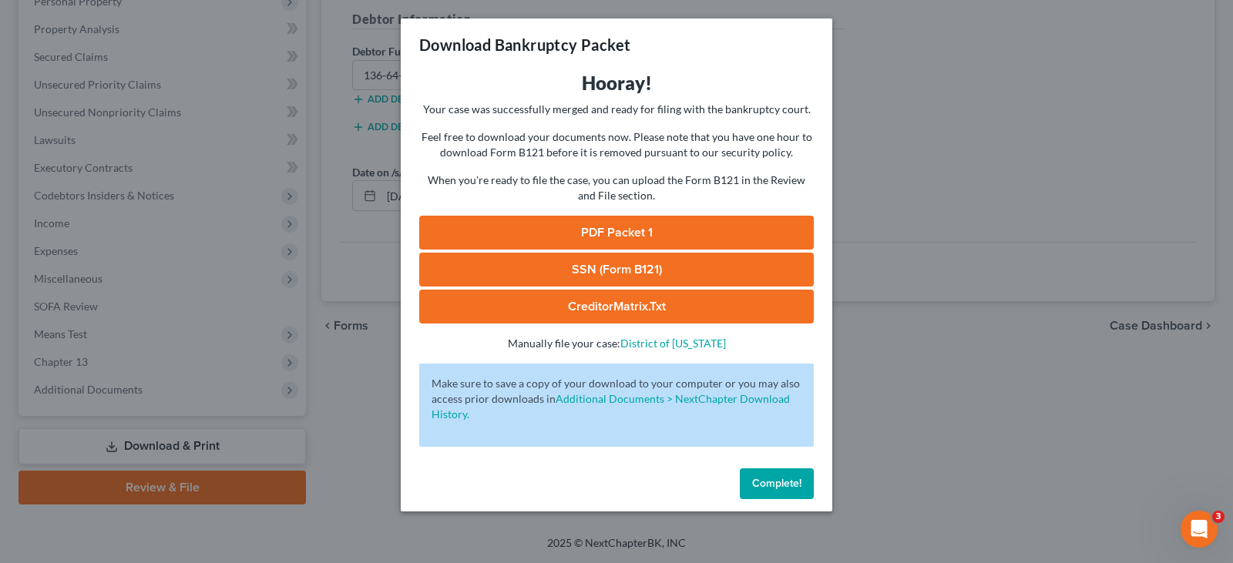
drag, startPoint x: 928, startPoint y: 401, endPoint x: 915, endPoint y: 394, distance: 15.2
click at [922, 400] on div "Download Bankruptcy Packet Hooray! Your case was successfully merged and ready …" at bounding box center [616, 281] width 1233 height 563
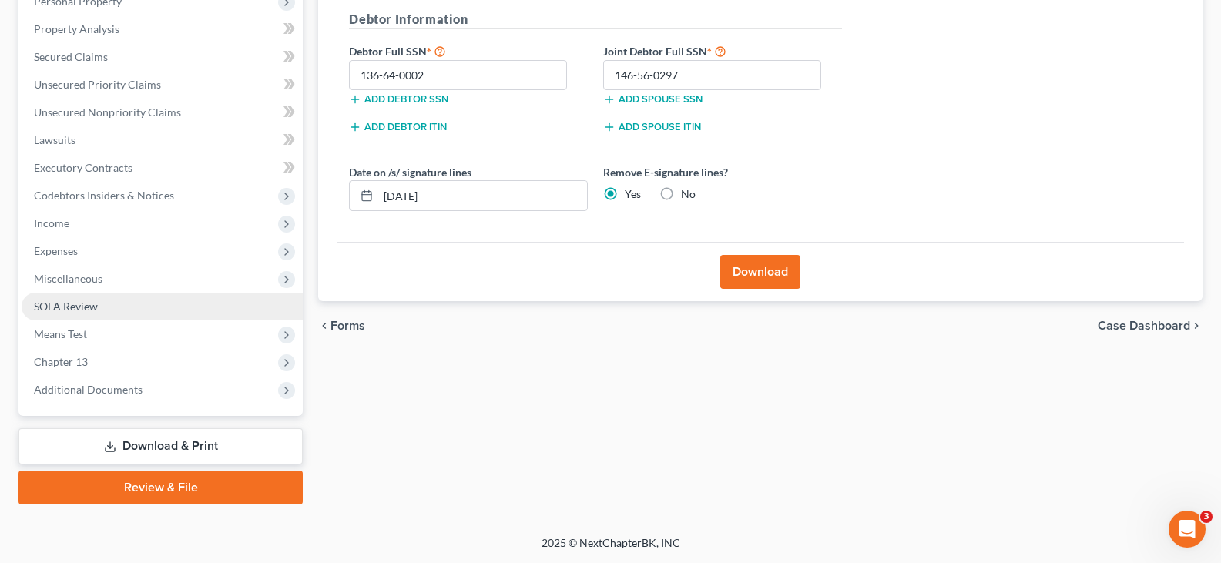
click at [73, 301] on span "SOFA Review" at bounding box center [66, 306] width 64 height 13
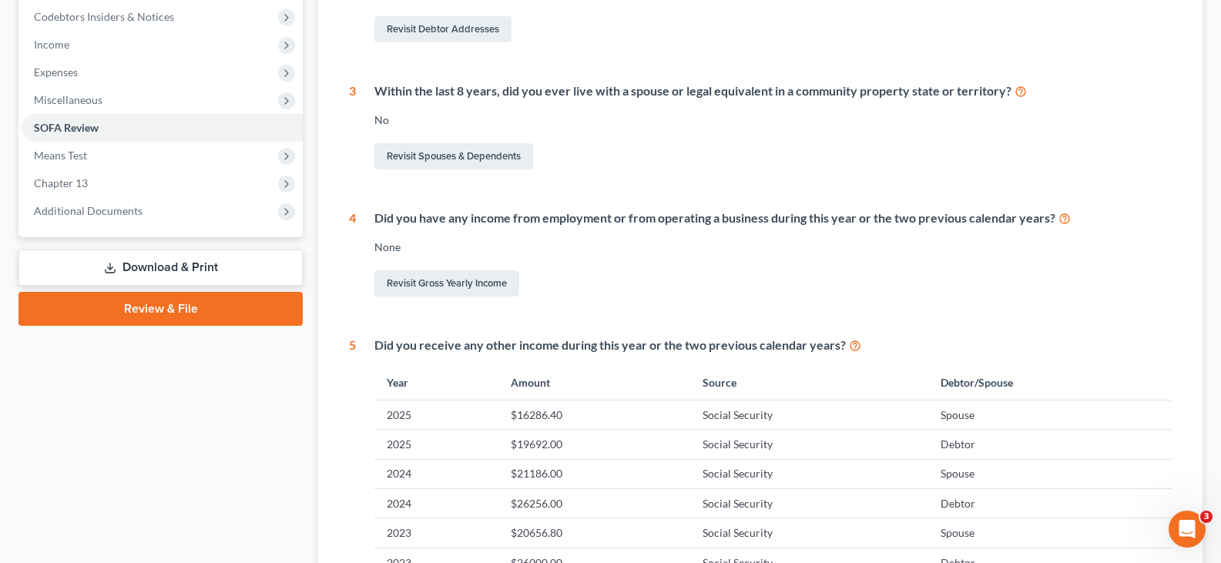
click at [122, 262] on link "Download & Print" at bounding box center [160, 268] width 284 height 36
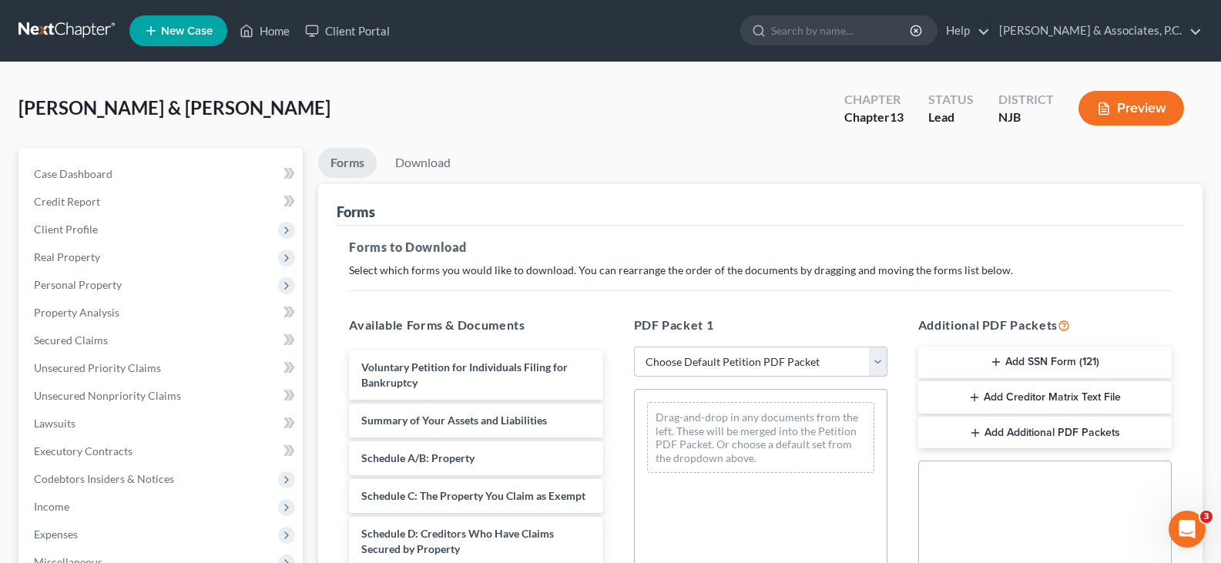
click at [877, 358] on select "Choose Default Petition PDF Packet Complete Bankruptcy Petition (all forms and …" at bounding box center [761, 362] width 254 height 31
select select "0"
click at [634, 347] on select "Choose Default Petition PDF Packet Complete Bankruptcy Petition (all forms and …" at bounding box center [761, 362] width 254 height 31
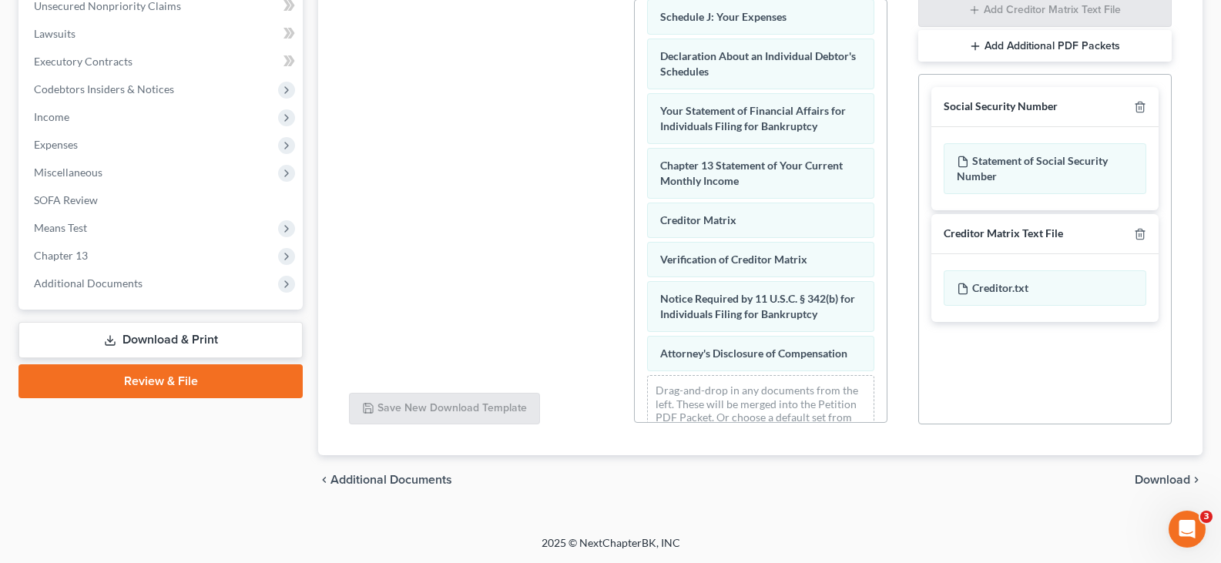
scroll to position [480, 0]
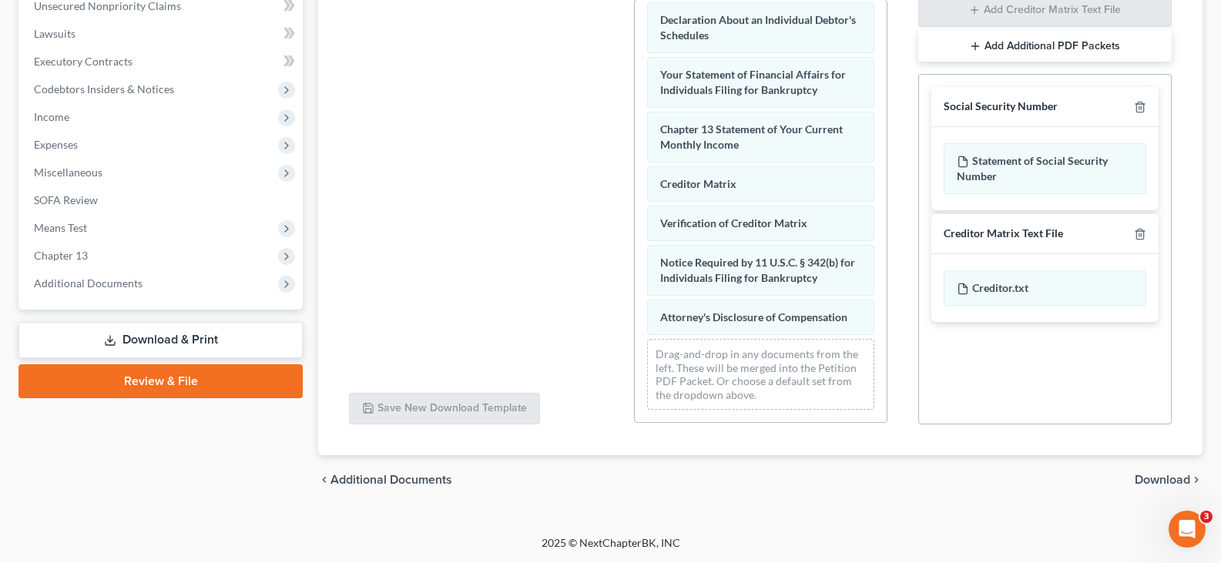
click at [1156, 479] on span "Download" at bounding box center [1162, 480] width 55 height 12
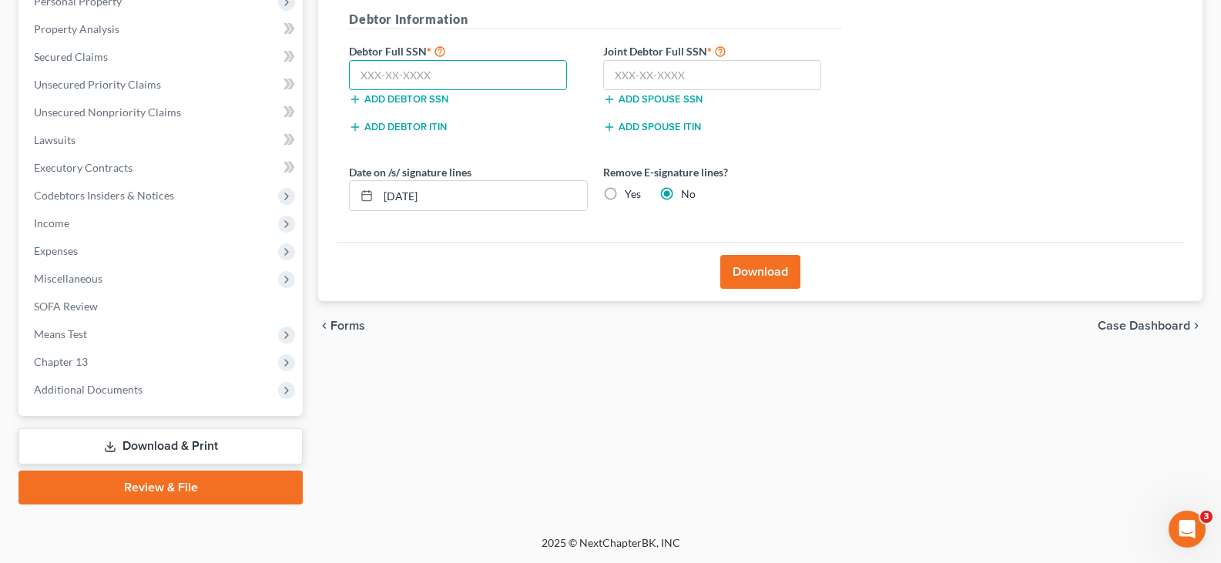
click at [432, 74] on input "text" at bounding box center [458, 75] width 218 height 31
type input "136-64-0002"
click at [698, 71] on input "text" at bounding box center [712, 75] width 218 height 31
type input "146-56-0297"
click at [625, 193] on label "Yes" at bounding box center [633, 193] width 16 height 15
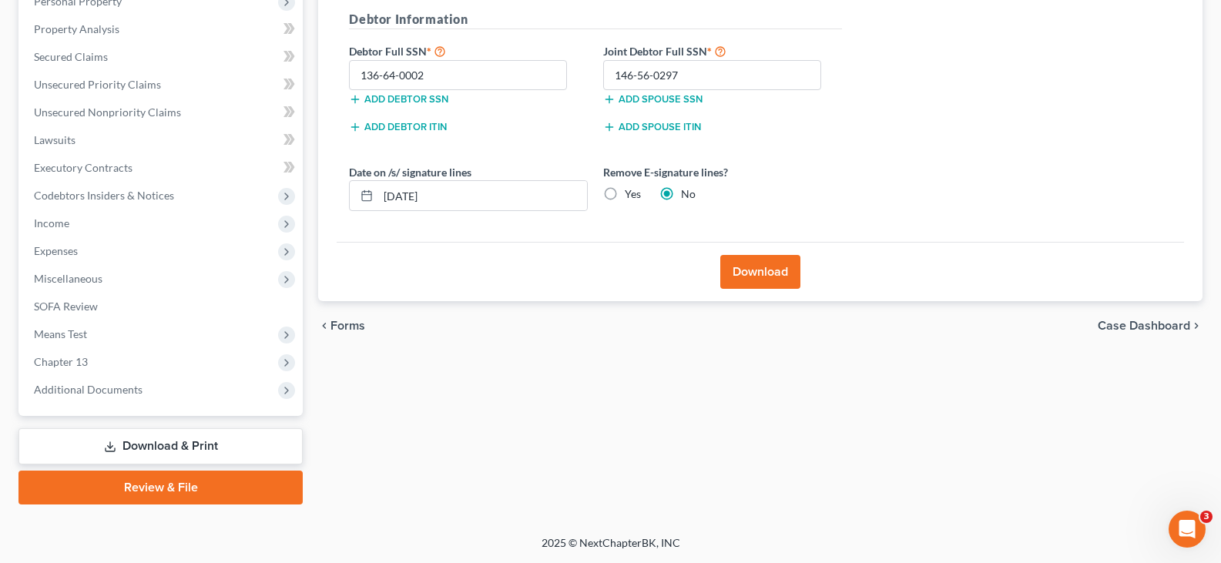
click at [631, 193] on input "Yes" at bounding box center [636, 191] width 10 height 10
radio input "true"
radio input "false"
click at [757, 268] on button "Download" at bounding box center [761, 272] width 80 height 34
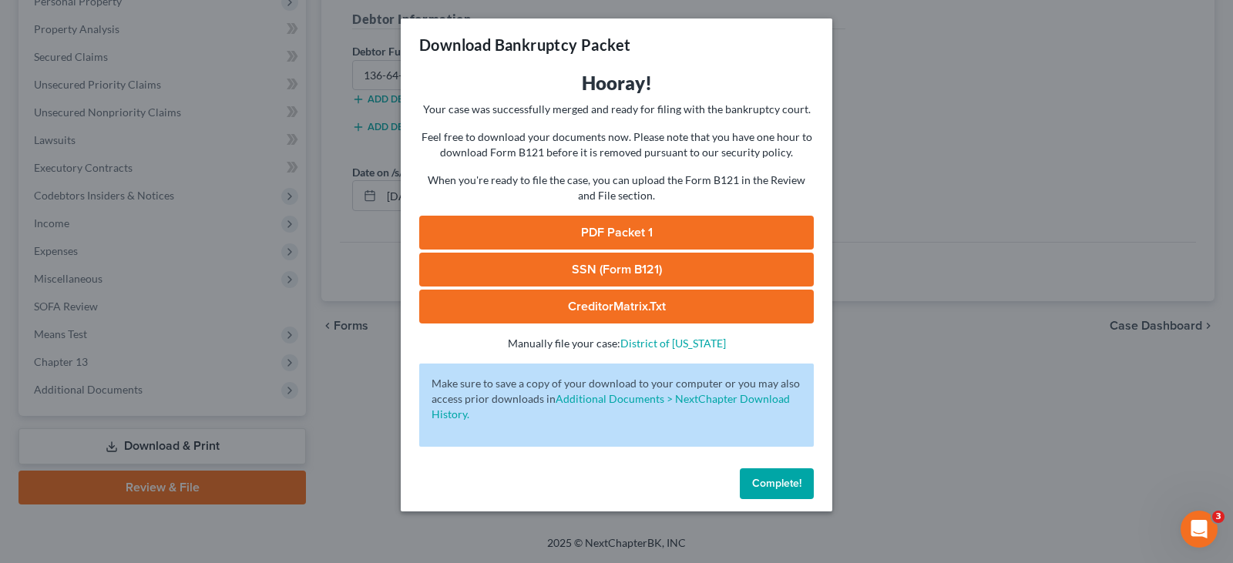
click at [610, 270] on link "SSN (Form B121)" at bounding box center [616, 270] width 395 height 34
click at [583, 232] on link "PDF Packet 1" at bounding box center [616, 233] width 395 height 34
click at [765, 482] on span "Complete!" at bounding box center [776, 483] width 49 height 13
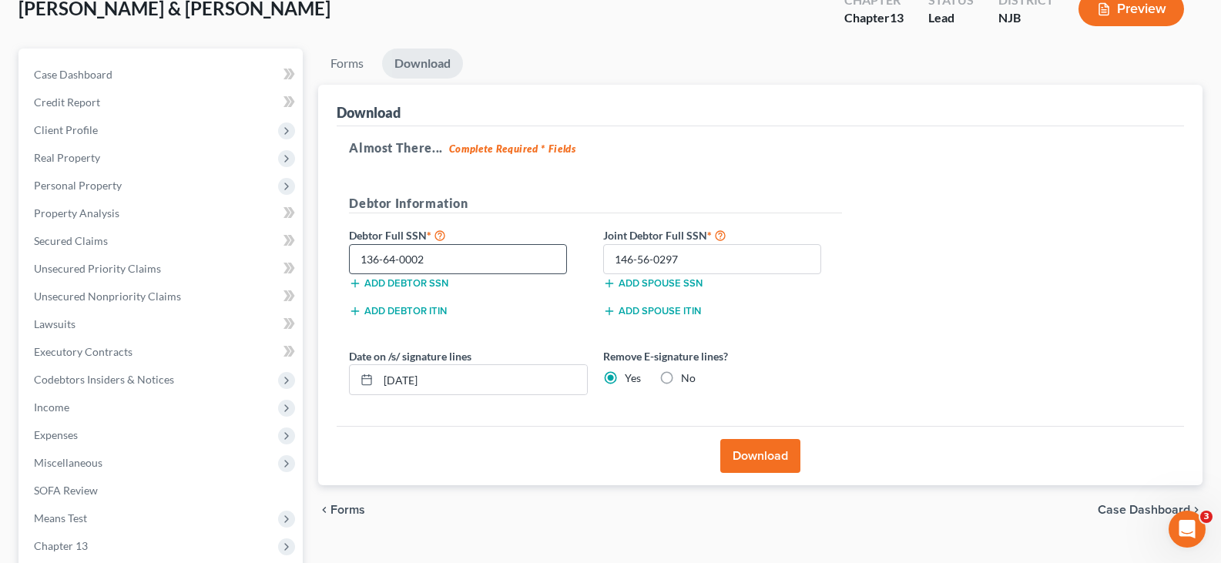
scroll to position [0, 0]
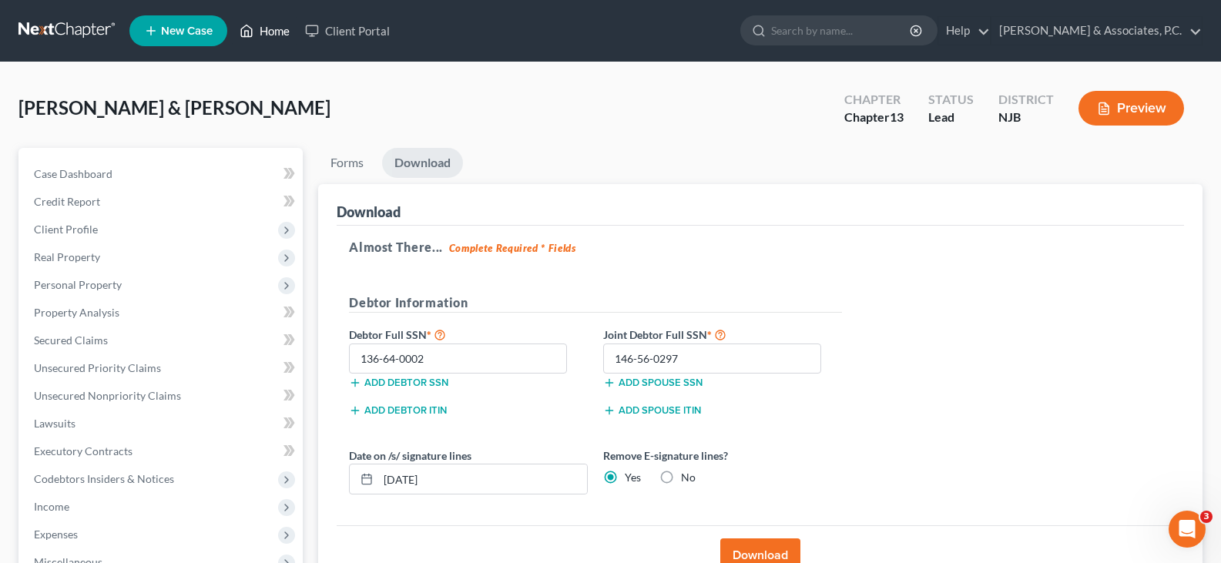
click at [270, 25] on link "Home" at bounding box center [265, 31] width 66 height 28
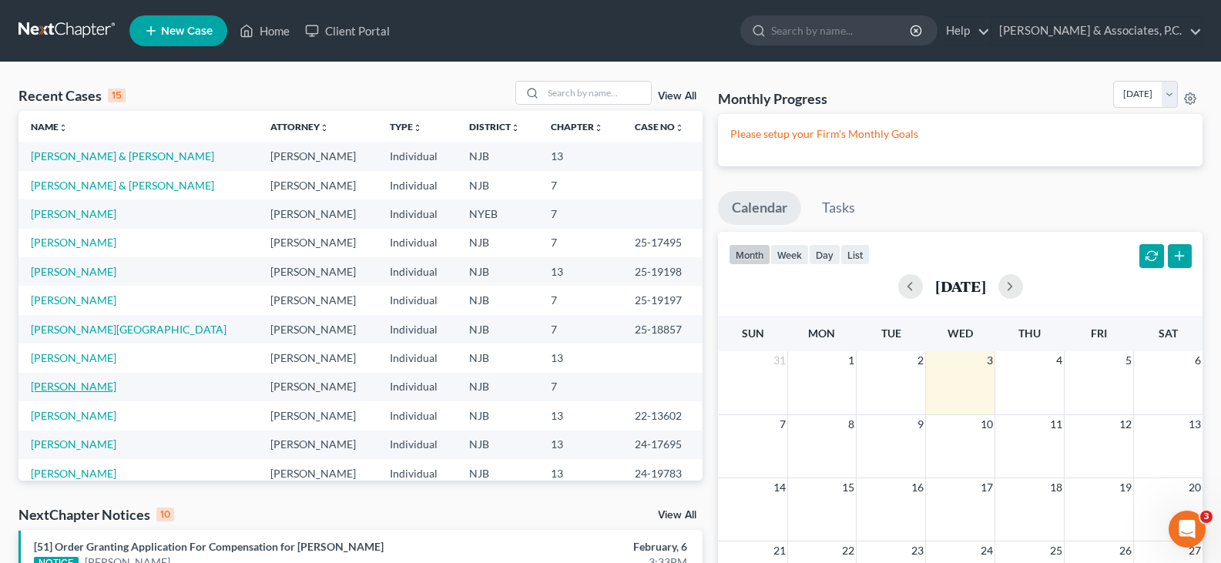
click at [60, 387] on link "[PERSON_NAME]" at bounding box center [74, 386] width 86 height 13
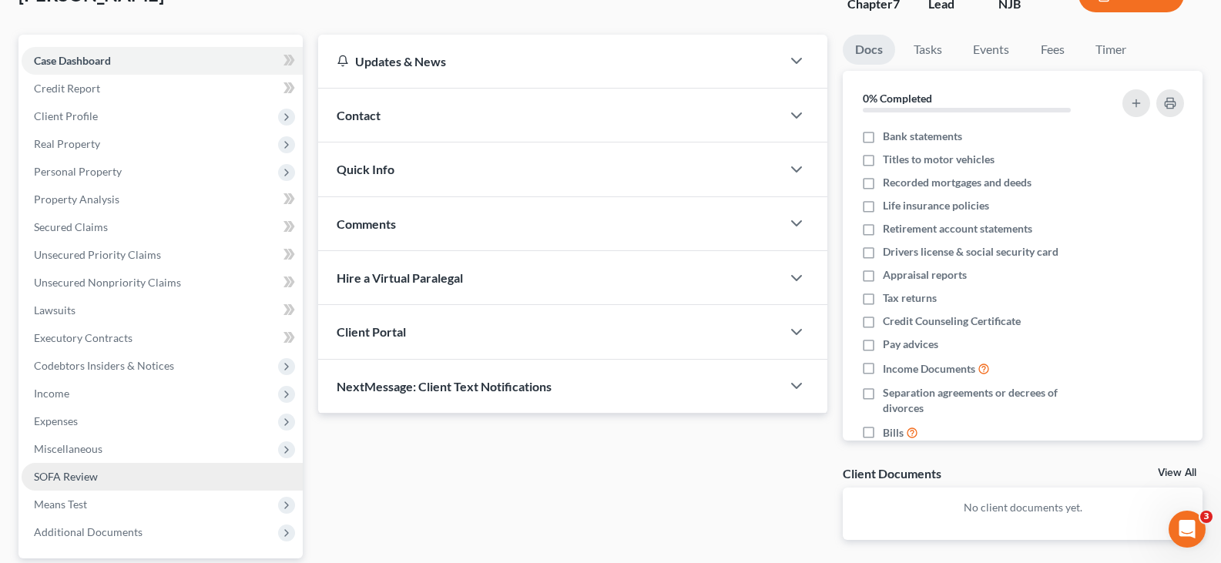
scroll to position [231, 0]
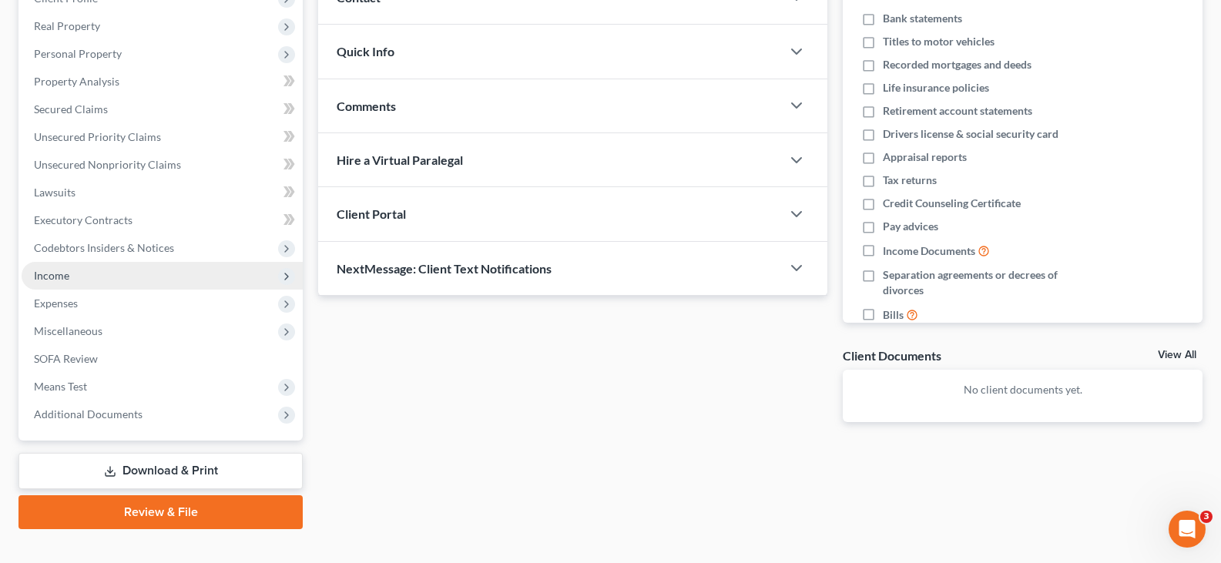
click at [53, 280] on span "Income" at bounding box center [51, 275] width 35 height 13
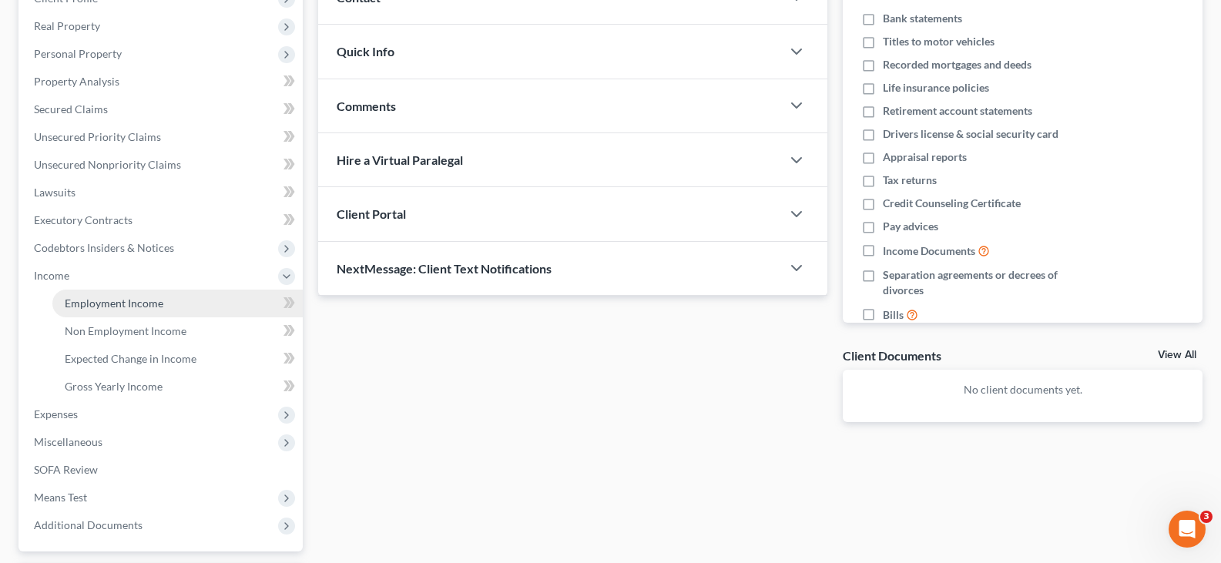
click at [97, 304] on span "Employment Income" at bounding box center [114, 303] width 99 height 13
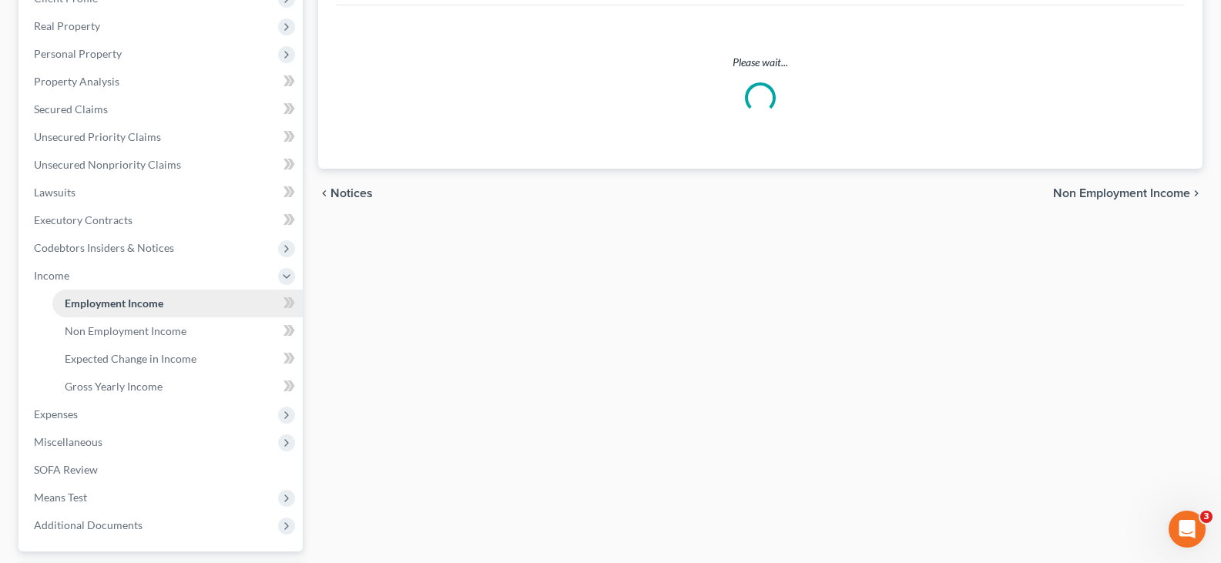
scroll to position [153, 0]
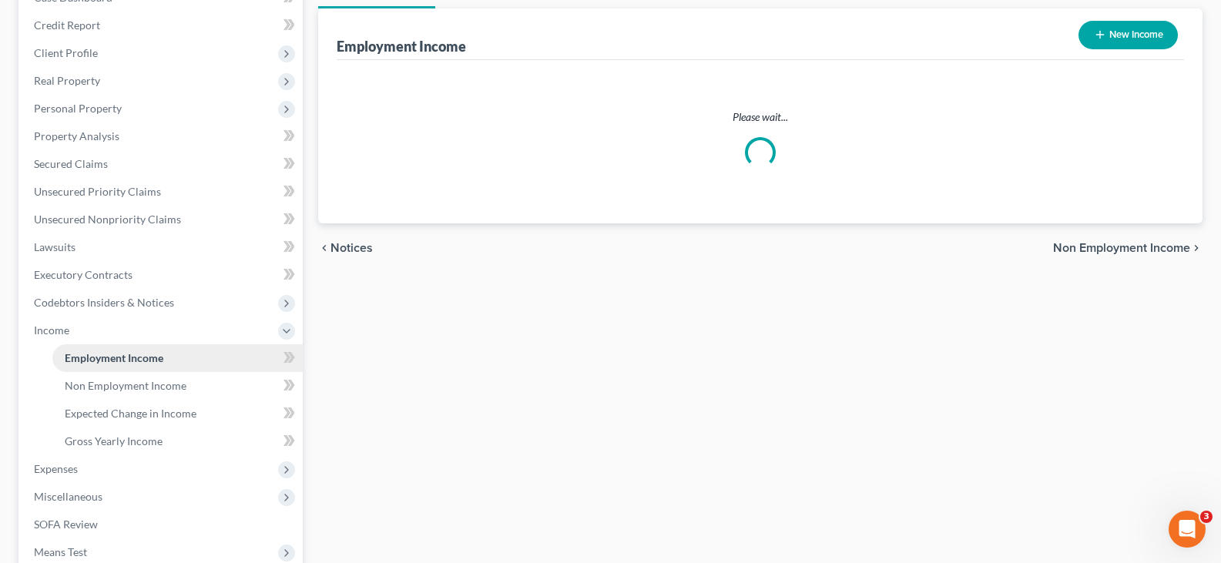
click at [97, 317] on li "Income Employment Income Non Employment Income Expected Change in Income Gross …" at bounding box center [162, 386] width 281 height 139
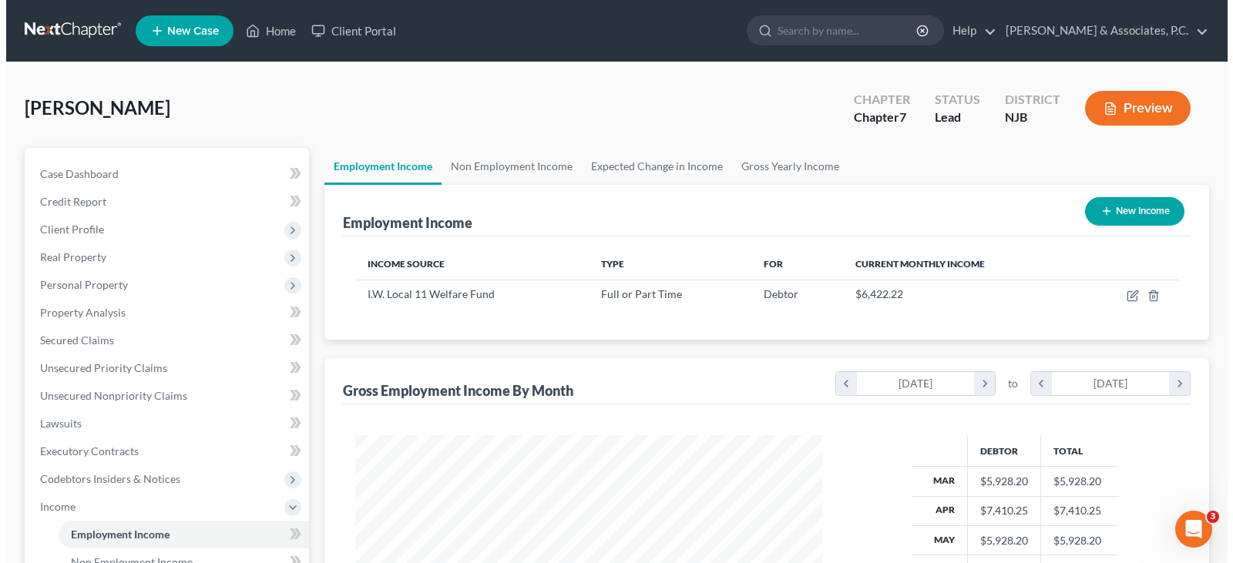
scroll to position [277, 498]
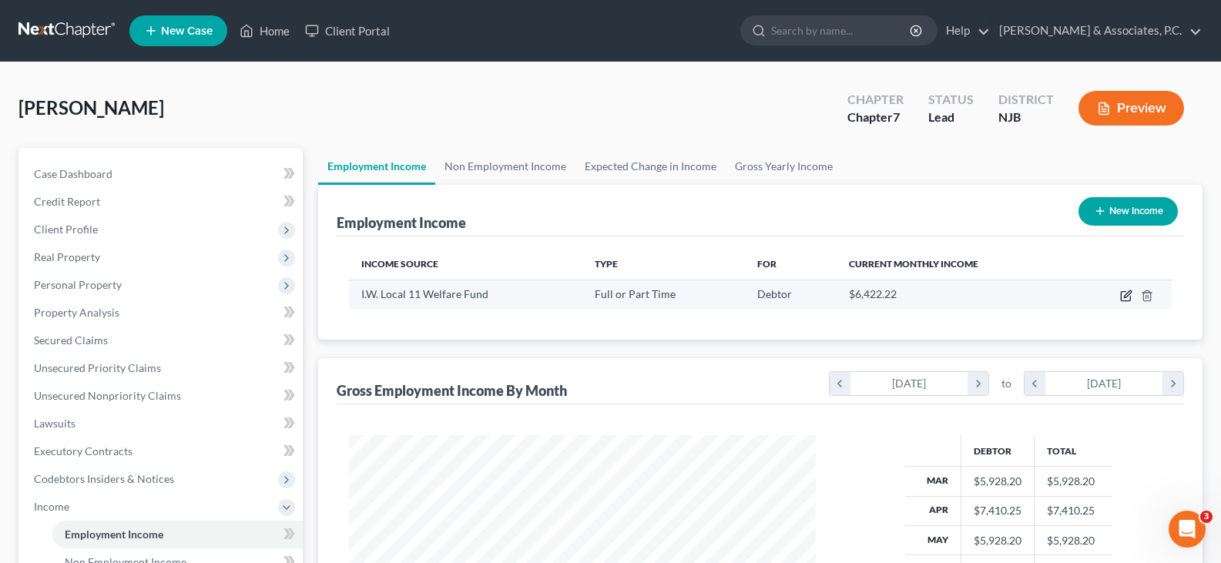
click at [1121, 295] on icon "button" at bounding box center [1125, 296] width 9 height 9
select select "0"
select select "33"
select select "3"
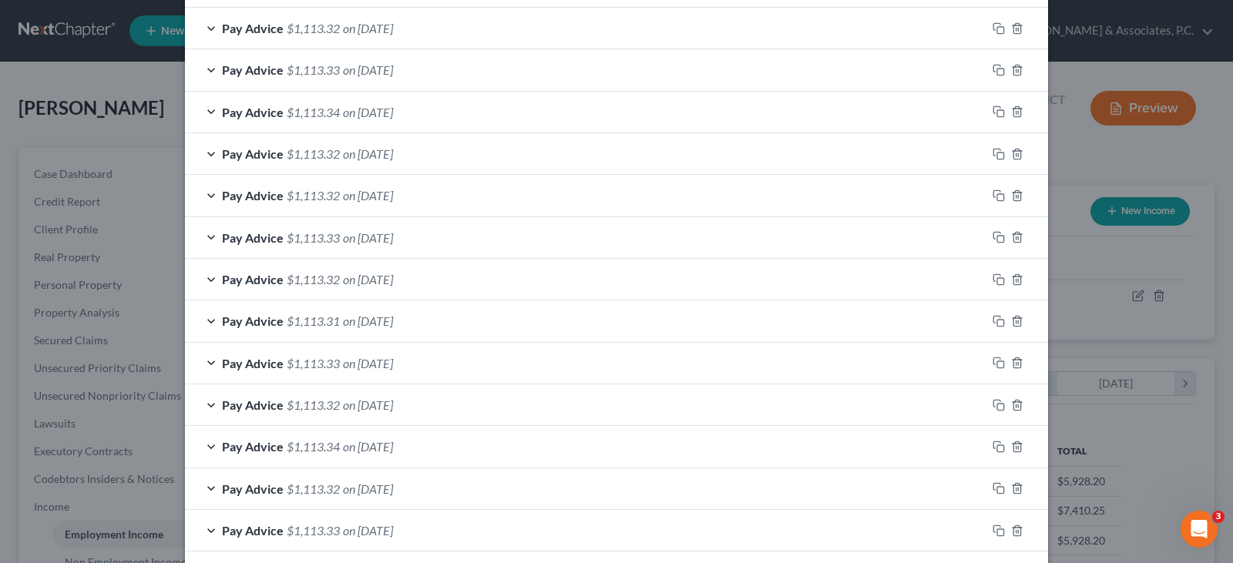
scroll to position [1130, 0]
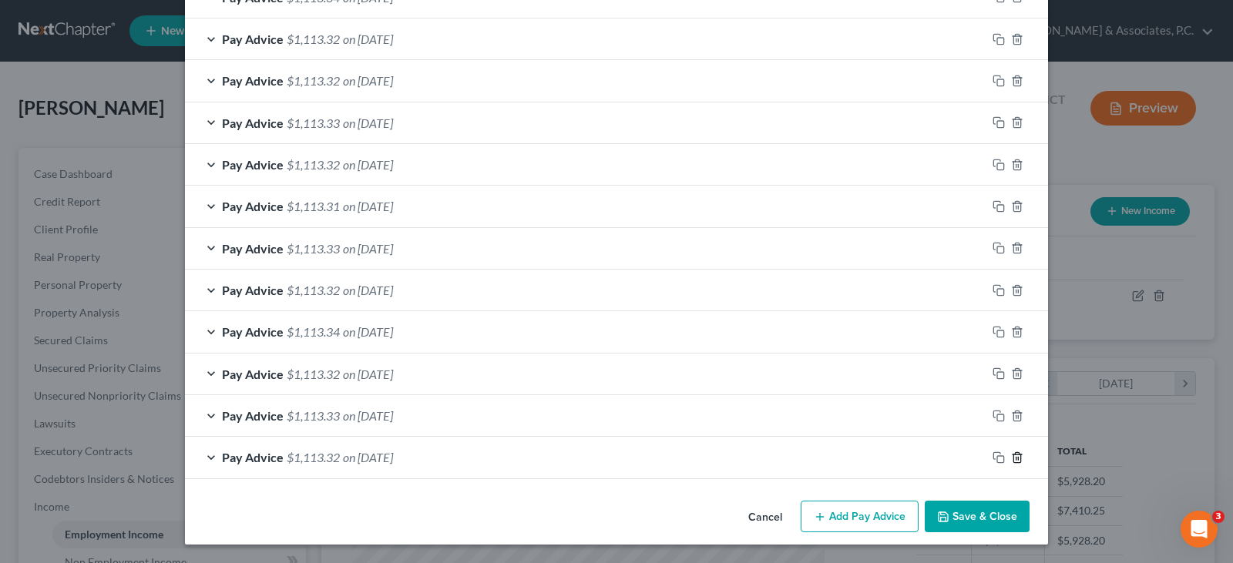
click at [1018, 457] on line "button" at bounding box center [1018, 458] width 0 height 3
click at [1013, 456] on icon "button" at bounding box center [1017, 457] width 12 height 12
click at [1013, 455] on icon "button" at bounding box center [1017, 458] width 12 height 12
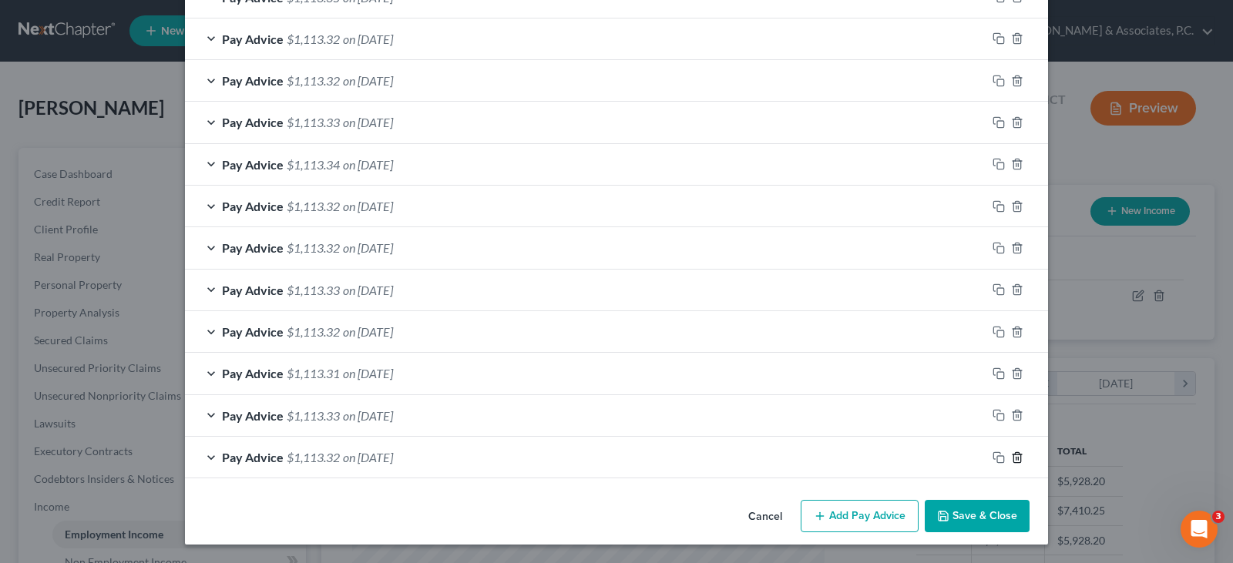
click at [1013, 455] on icon "button" at bounding box center [1017, 458] width 12 height 12
click at [1013, 455] on icon "button" at bounding box center [1017, 457] width 12 height 12
click at [1013, 455] on icon "button" at bounding box center [1017, 458] width 12 height 12
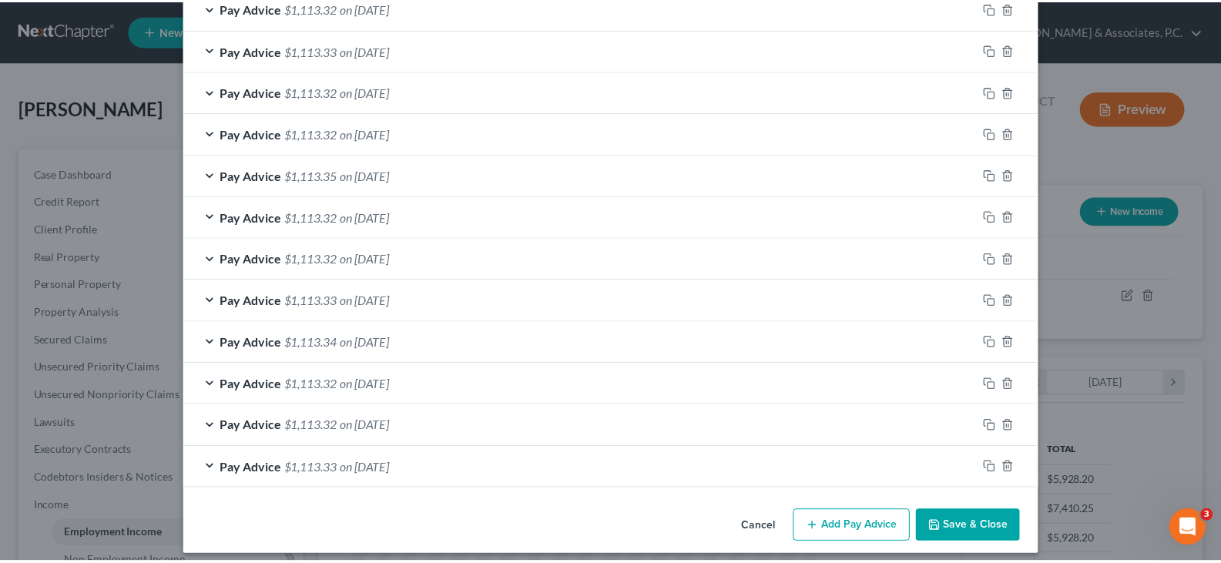
scroll to position [796, 0]
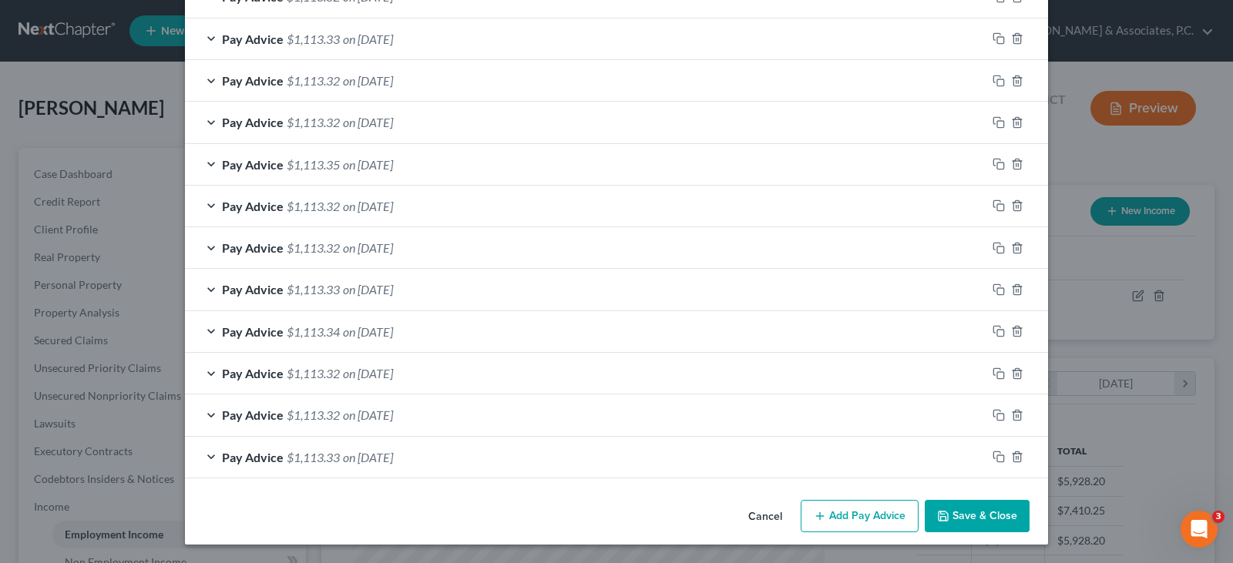
click at [966, 512] on button "Save & Close" at bounding box center [977, 516] width 105 height 32
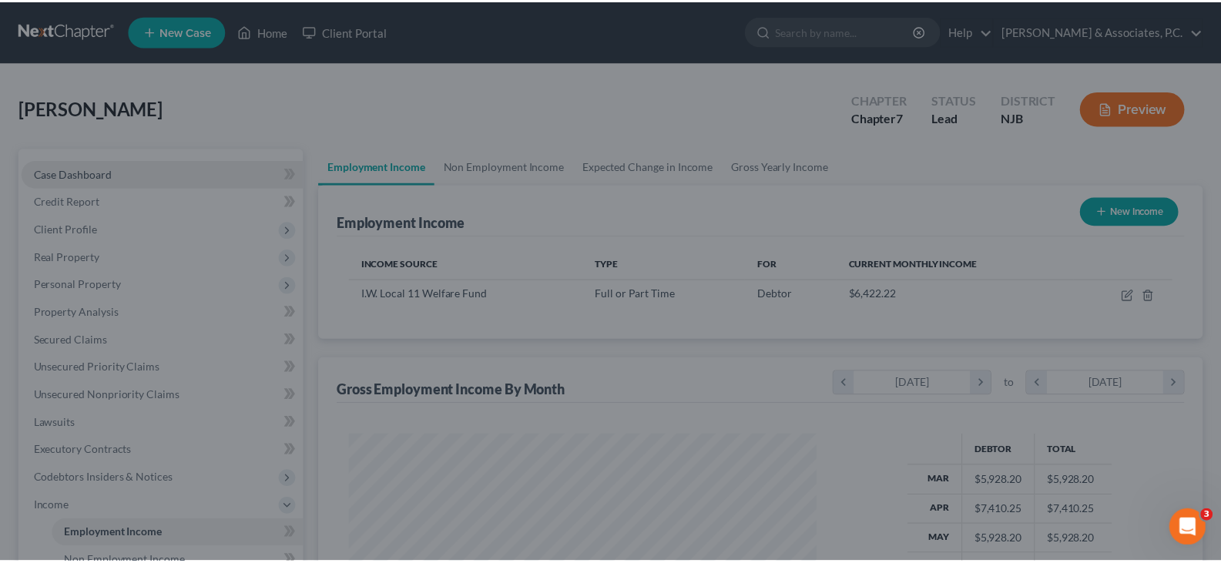
scroll to position [770312, 770091]
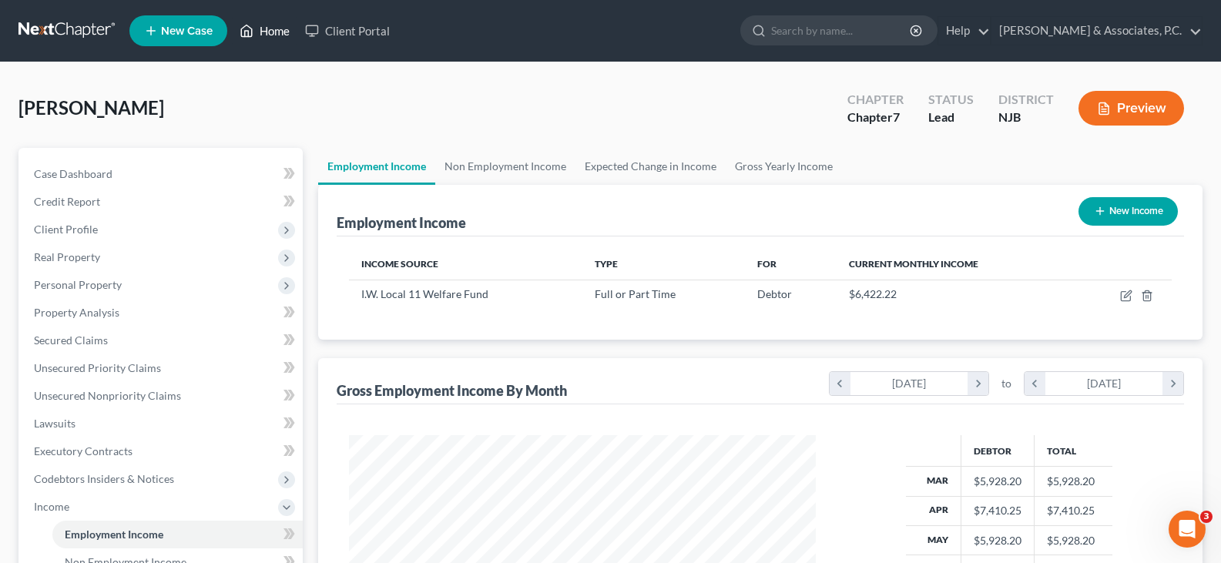
click at [275, 27] on link "Home" at bounding box center [265, 31] width 66 height 28
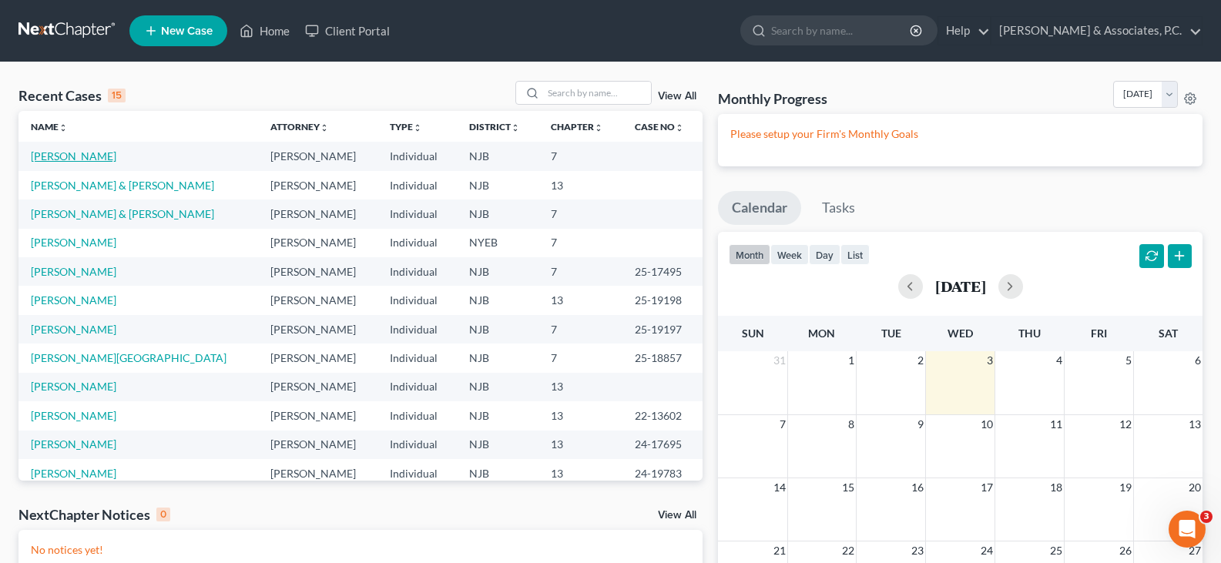
click at [79, 151] on link "[PERSON_NAME]" at bounding box center [74, 155] width 86 height 13
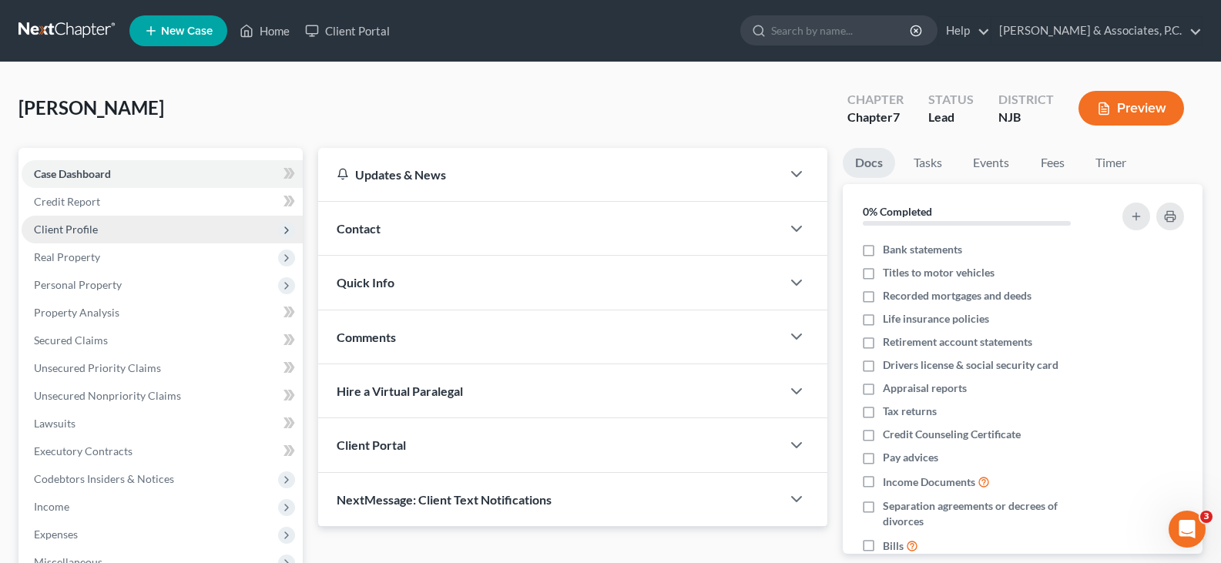
click at [61, 227] on span "Client Profile" at bounding box center [66, 229] width 64 height 13
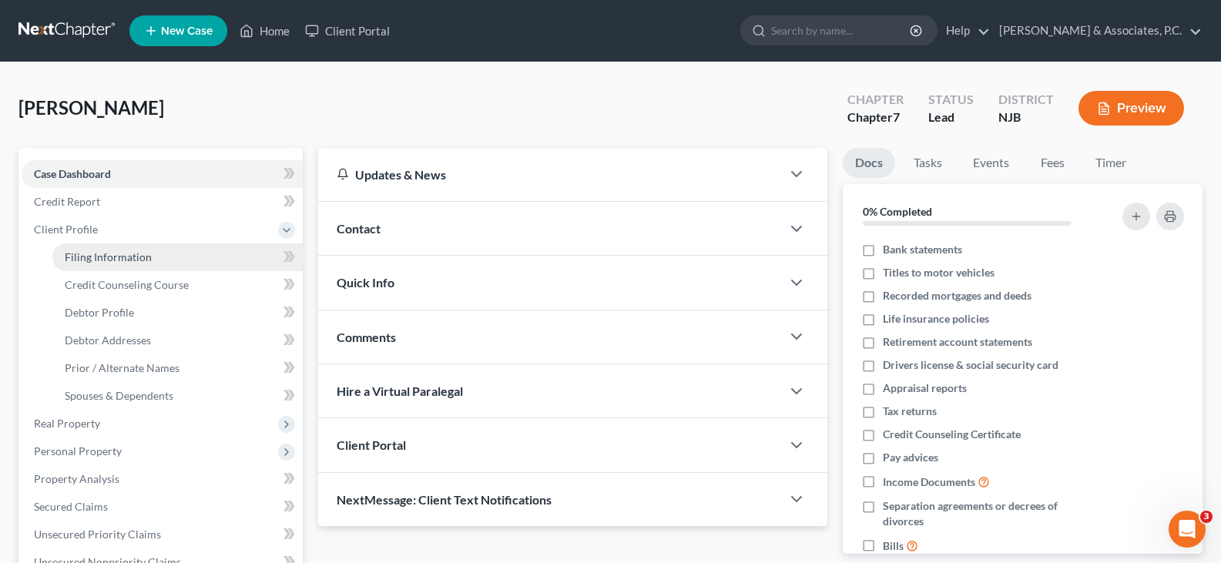
click at [94, 251] on span "Filing Information" at bounding box center [108, 256] width 87 height 13
select select "1"
select select "0"
select select "51"
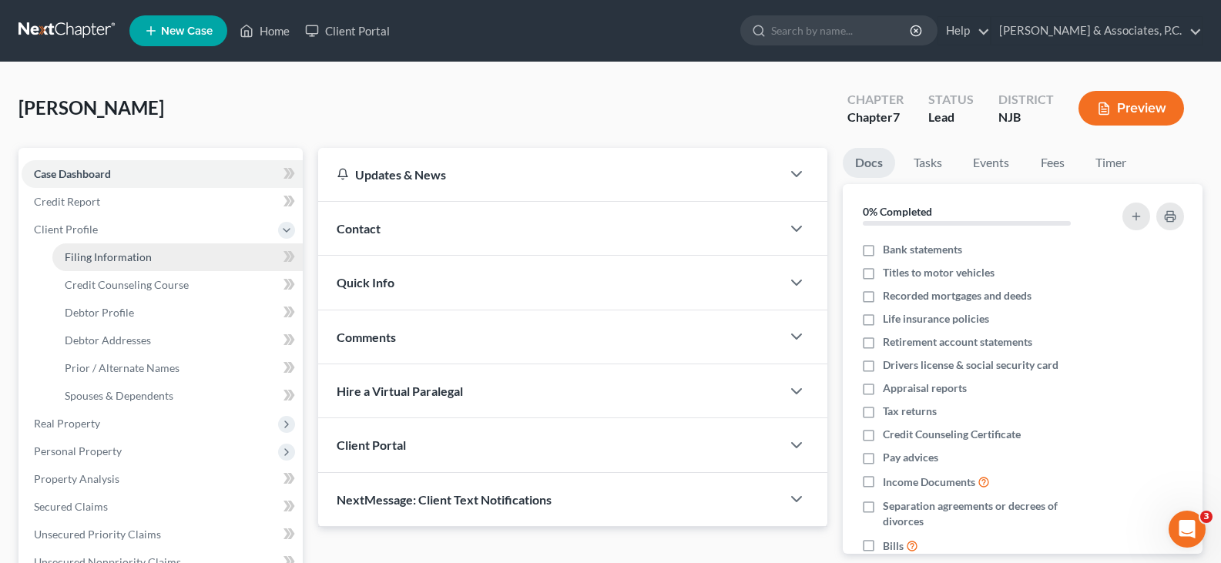
select select "0"
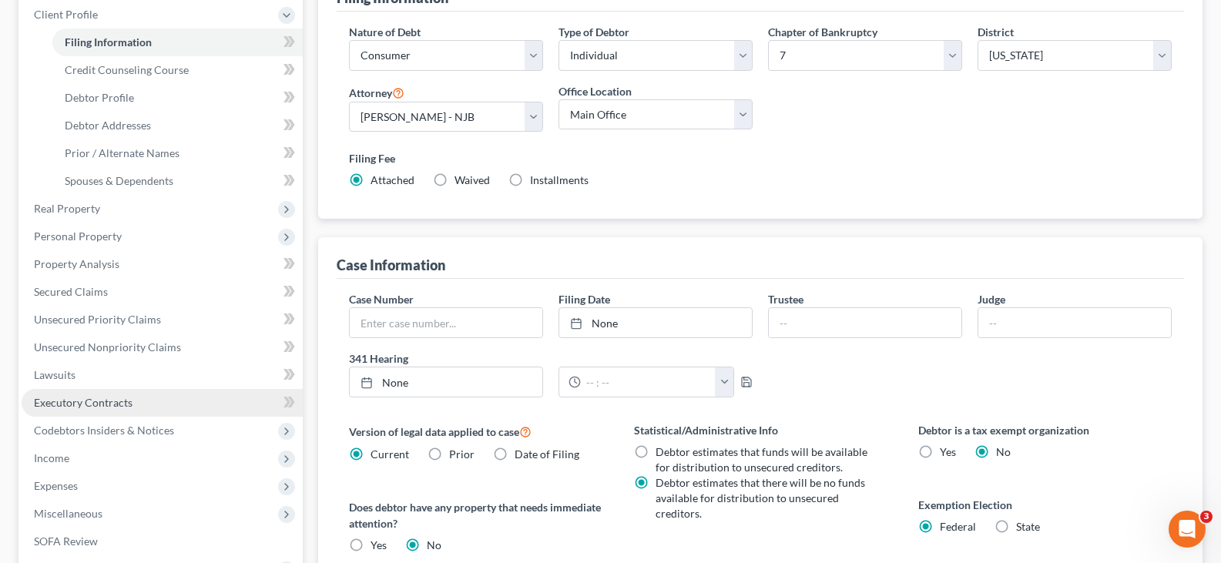
scroll to position [231, 0]
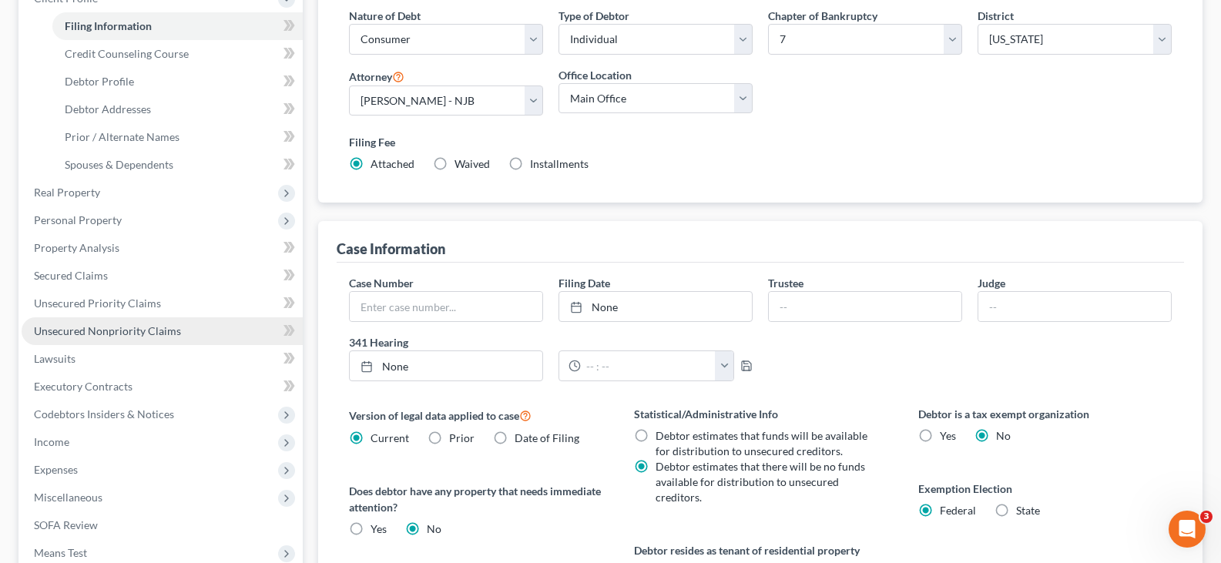
click at [108, 324] on span "Unsecured Nonpriority Claims" at bounding box center [107, 330] width 147 height 13
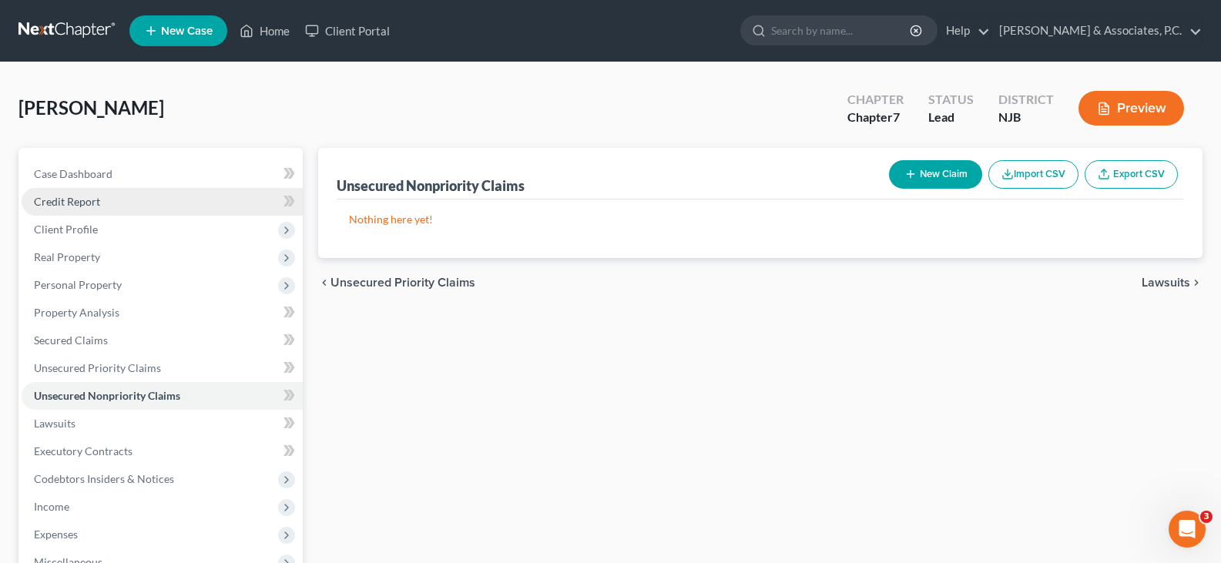
click at [76, 203] on span "Credit Report" at bounding box center [67, 201] width 66 height 13
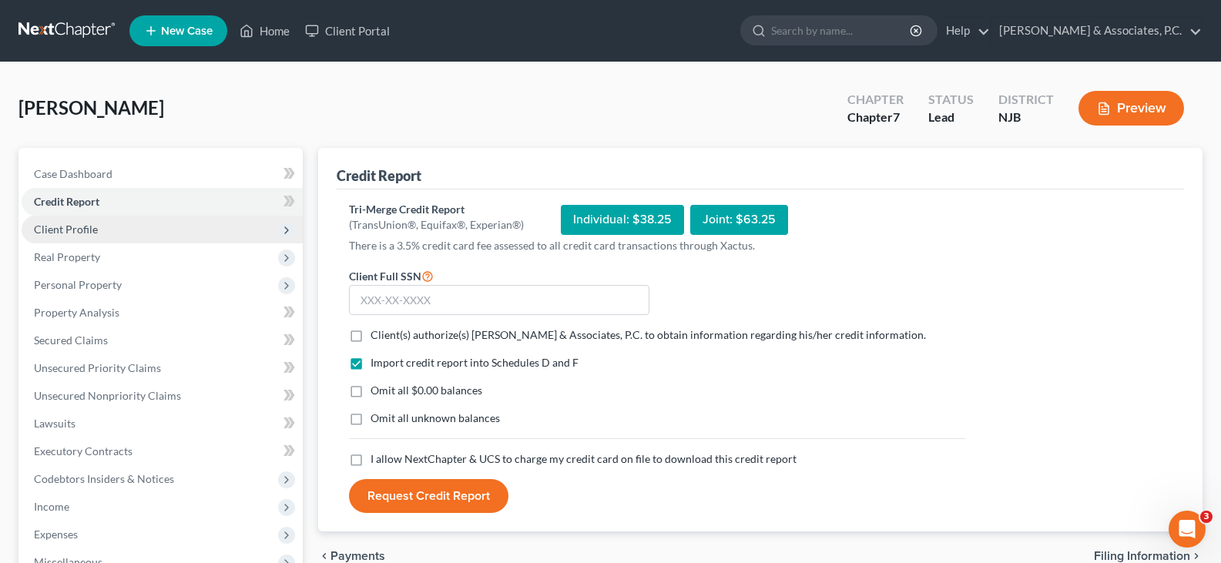
click at [60, 227] on span "Client Profile" at bounding box center [66, 229] width 64 height 13
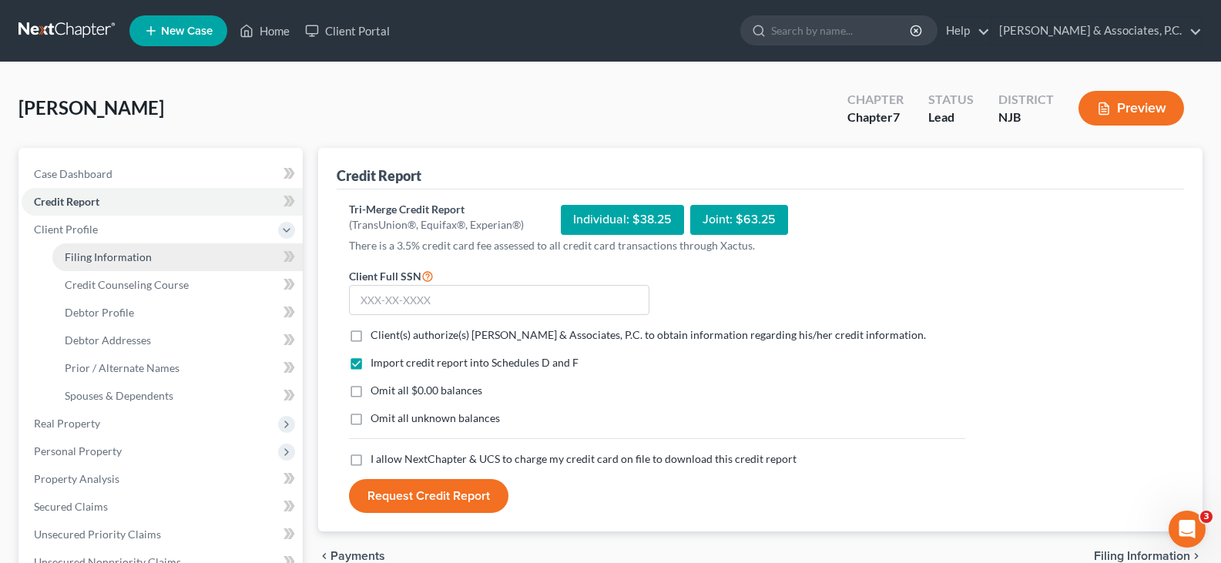
click at [96, 254] on span "Filing Information" at bounding box center [108, 256] width 87 height 13
select select "1"
select select "0"
select select "51"
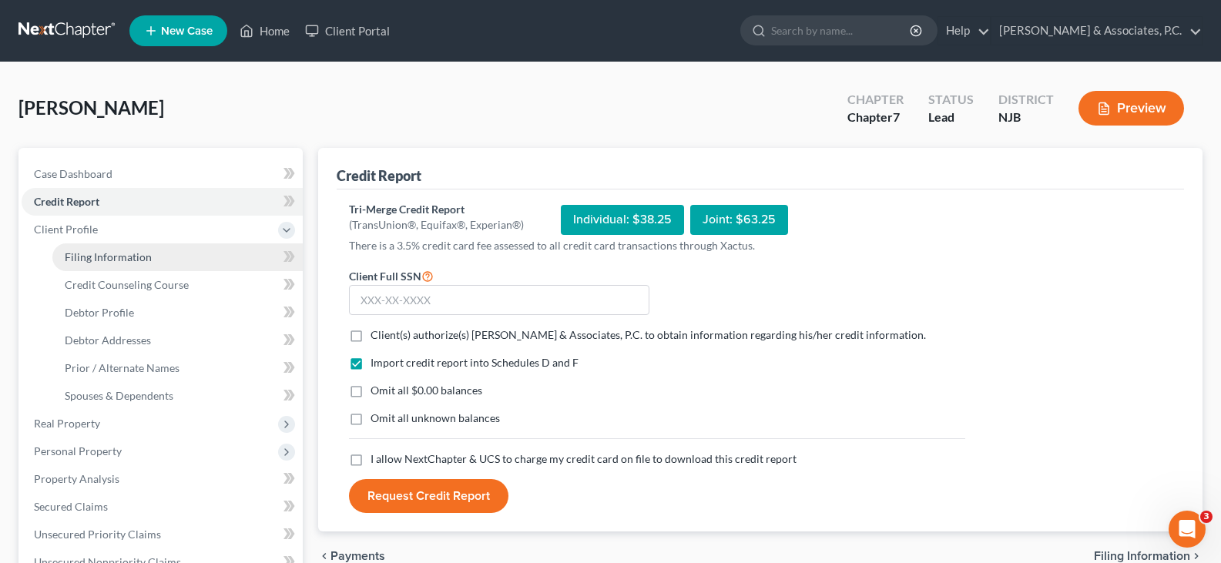
select select "0"
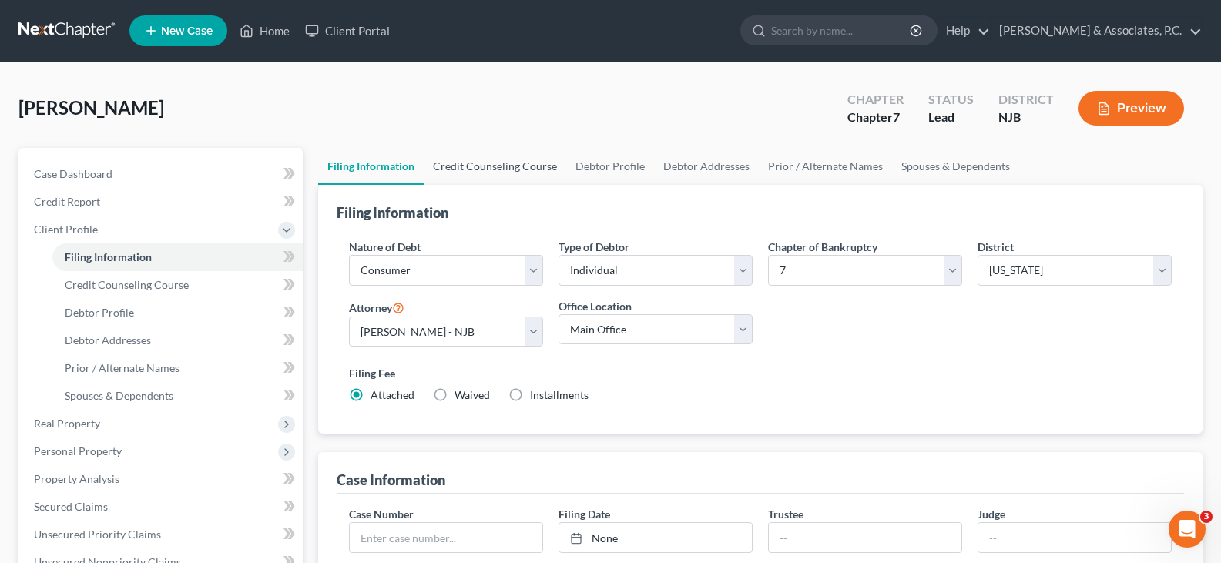
click at [489, 176] on link "Credit Counseling Course" at bounding box center [495, 166] width 143 height 37
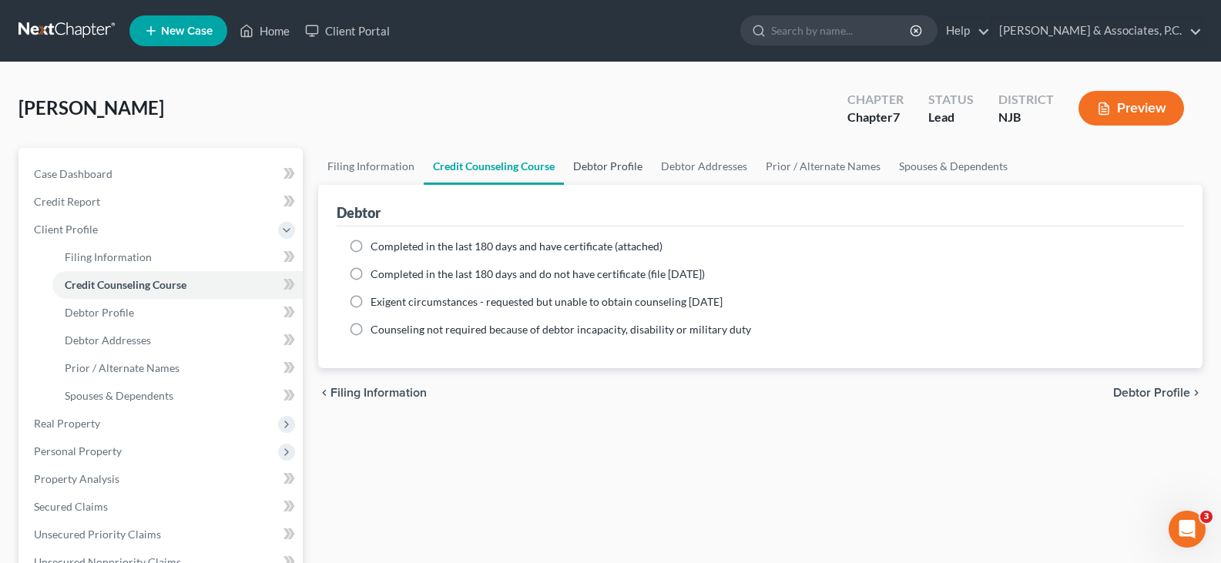
click at [590, 170] on link "Debtor Profile" at bounding box center [608, 166] width 88 height 37
select select "0"
select select "2"
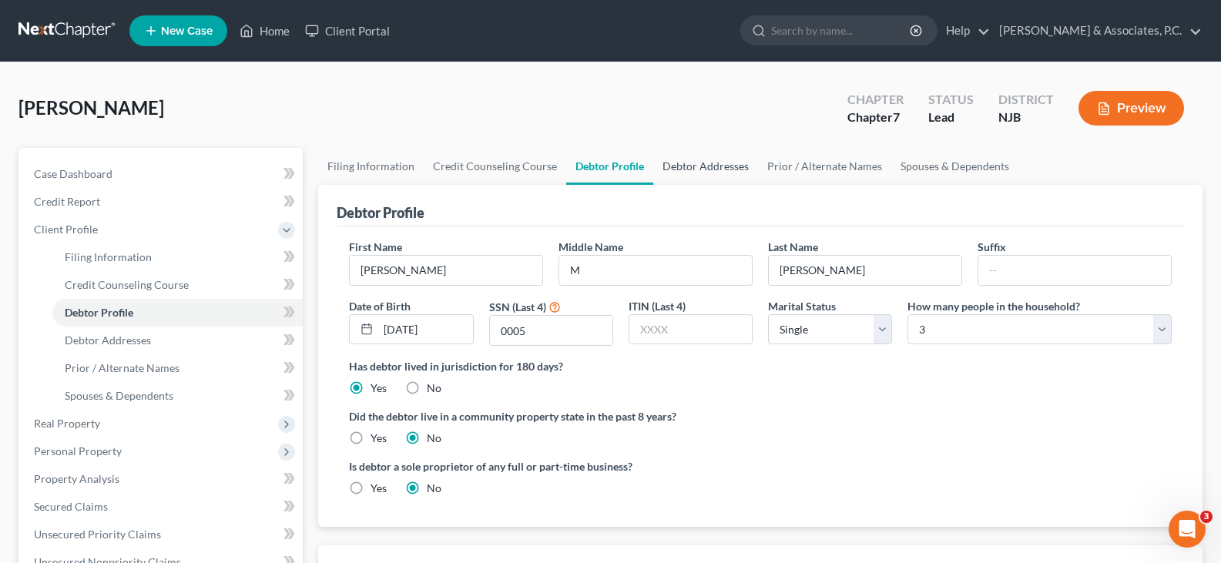
click at [703, 163] on link "Debtor Addresses" at bounding box center [705, 166] width 105 height 37
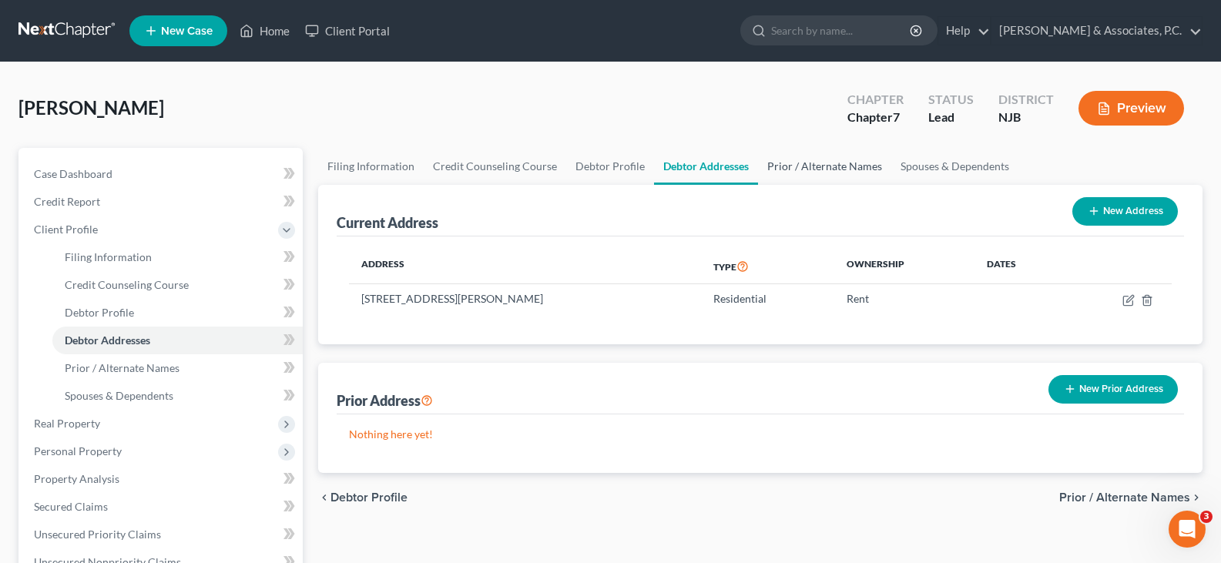
click at [820, 166] on link "Prior / Alternate Names" at bounding box center [824, 166] width 133 height 37
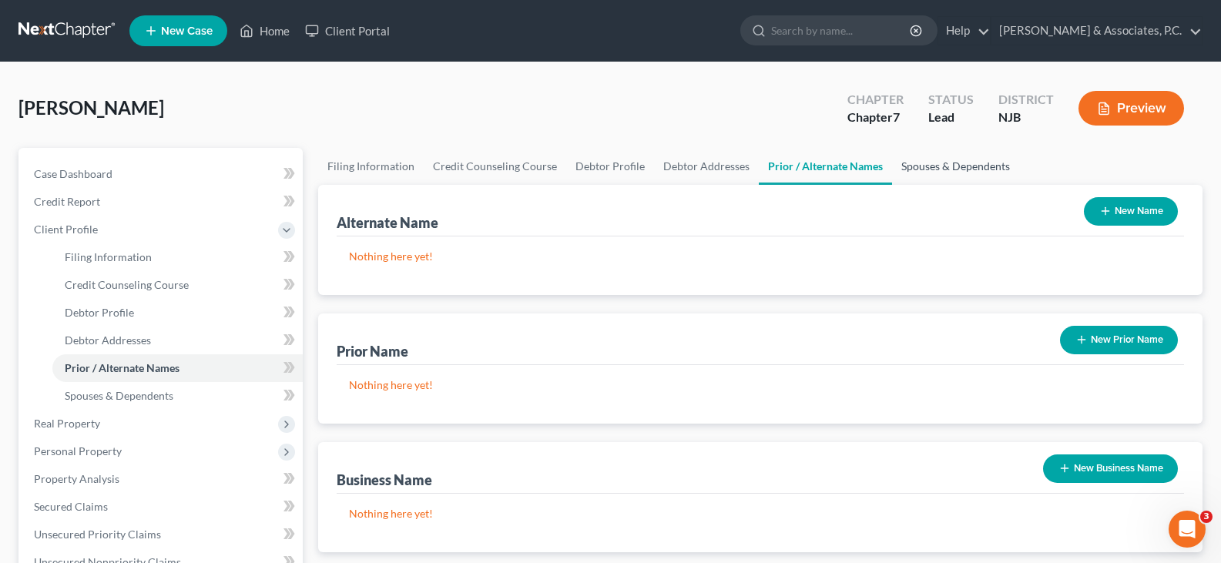
click at [942, 161] on link "Spouses & Dependents" at bounding box center [955, 166] width 127 height 37
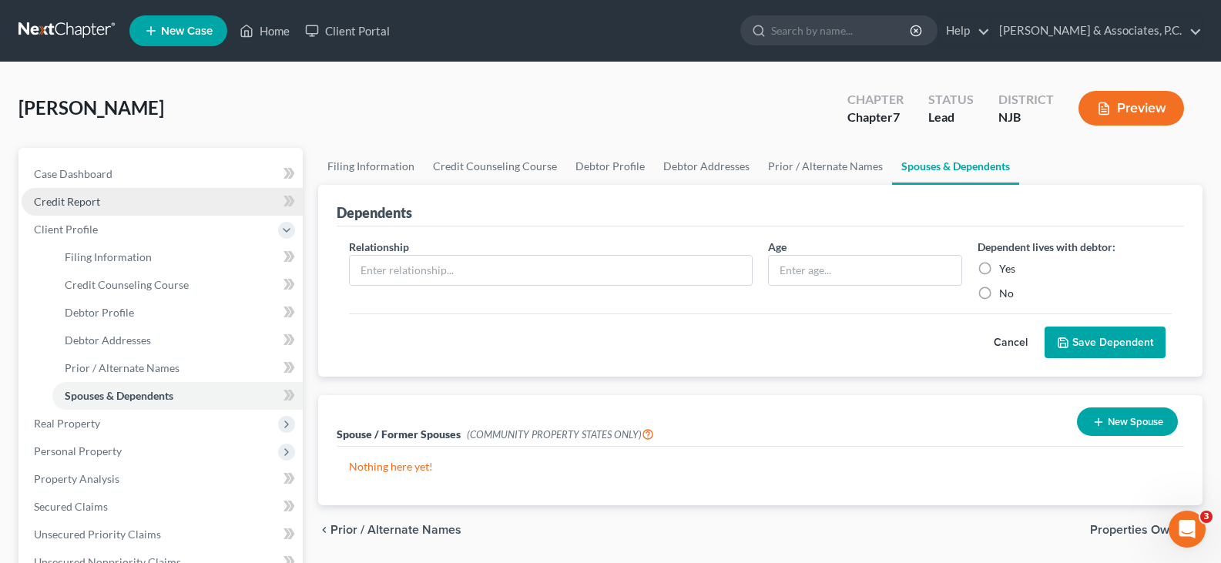
click at [76, 200] on span "Credit Report" at bounding box center [67, 201] width 66 height 13
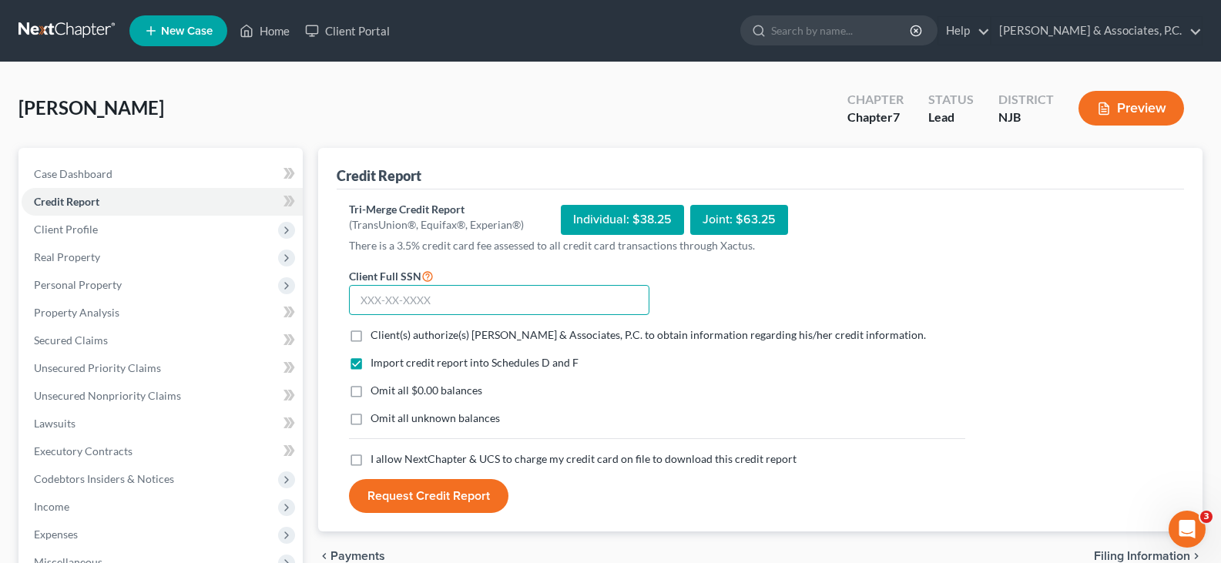
click at [460, 304] on input "text" at bounding box center [499, 300] width 301 height 31
type input "146-86-0005"
click at [371, 333] on label "Client(s) authorize(s) [PERSON_NAME] & Associates, P.C. to obtain information r…" at bounding box center [649, 335] width 556 height 15
click at [377, 333] on input "Client(s) authorize(s) [PERSON_NAME] & Associates, P.C. to obtain information r…" at bounding box center [382, 333] width 10 height 10
checkbox input "true"
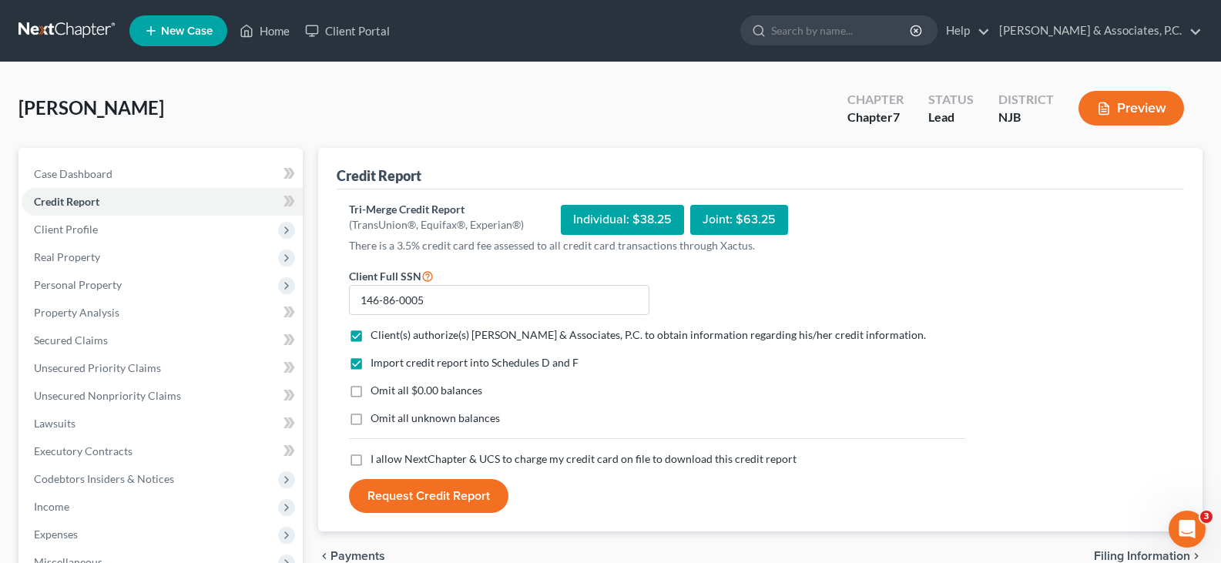
click at [371, 393] on label "Omit all $0.00 balances" at bounding box center [427, 390] width 112 height 15
click at [377, 393] on input "Omit all $0.00 balances" at bounding box center [382, 388] width 10 height 10
checkbox input "true"
click at [371, 463] on label "I allow NextChapter & UCS to charge my credit card on file to download this cre…" at bounding box center [584, 459] width 426 height 15
click at [377, 462] on input "I allow NextChapter & UCS to charge my credit card on file to download this cre…" at bounding box center [382, 457] width 10 height 10
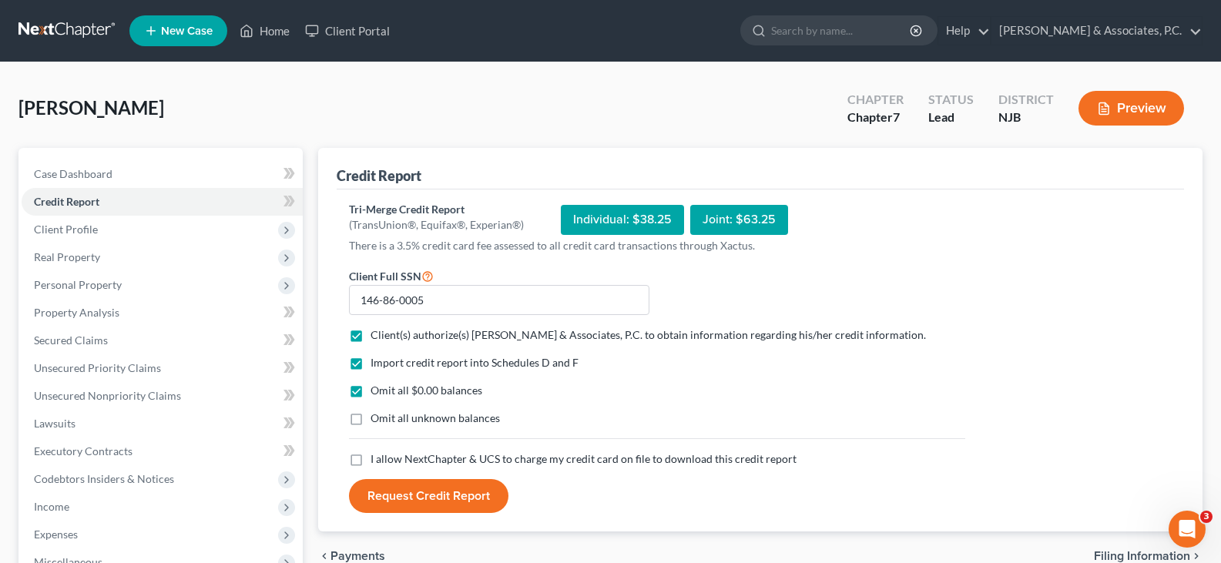
checkbox input "true"
click at [438, 494] on button "Request Credit Report" at bounding box center [429, 496] width 160 height 34
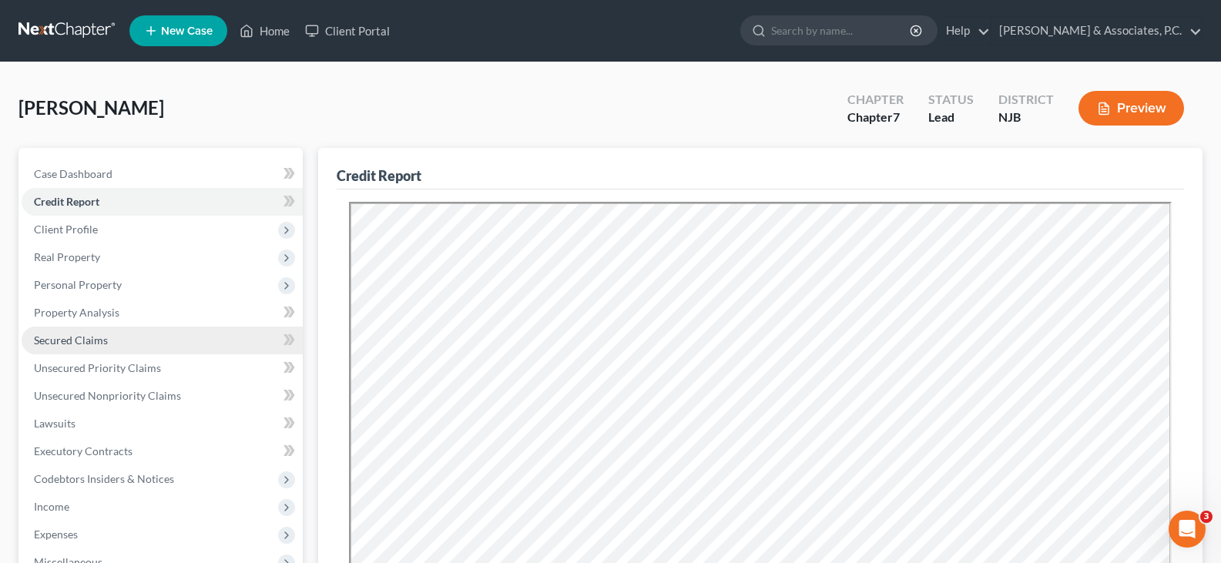
click at [71, 340] on span "Secured Claims" at bounding box center [71, 340] width 74 height 13
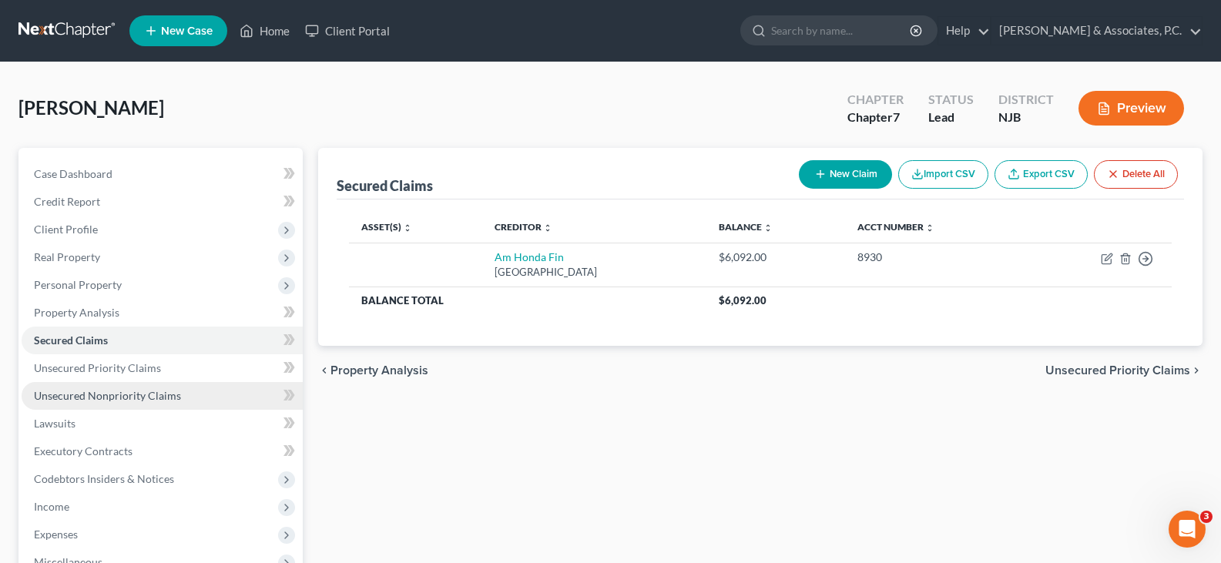
click at [96, 396] on span "Unsecured Nonpriority Claims" at bounding box center [107, 395] width 147 height 13
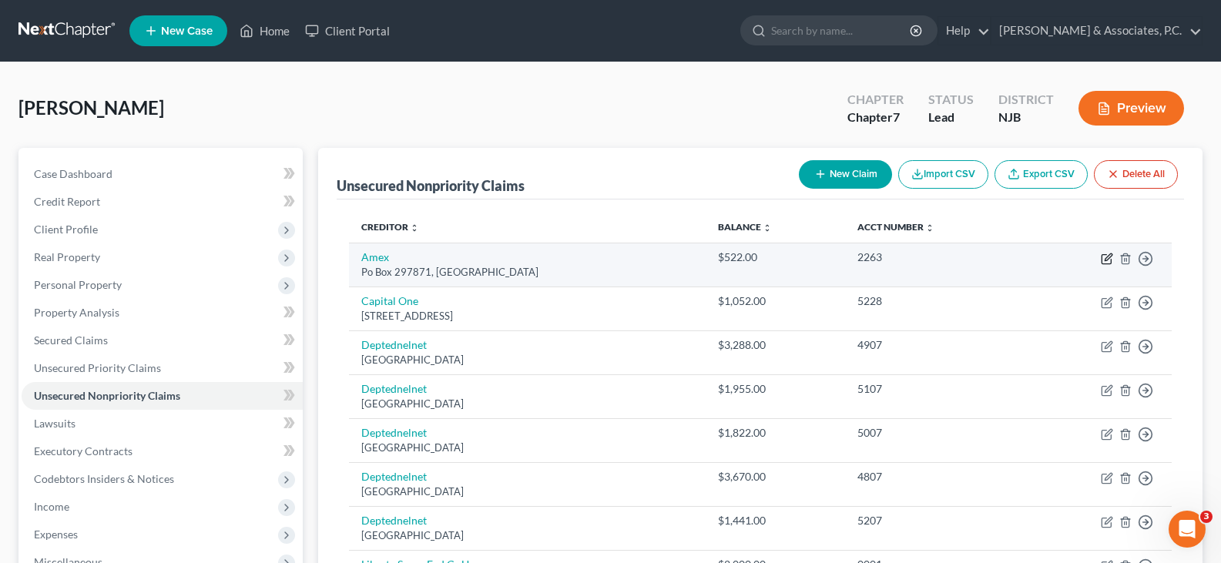
click at [1107, 259] on icon "button" at bounding box center [1107, 259] width 12 height 12
select select "9"
select select "2"
select select "0"
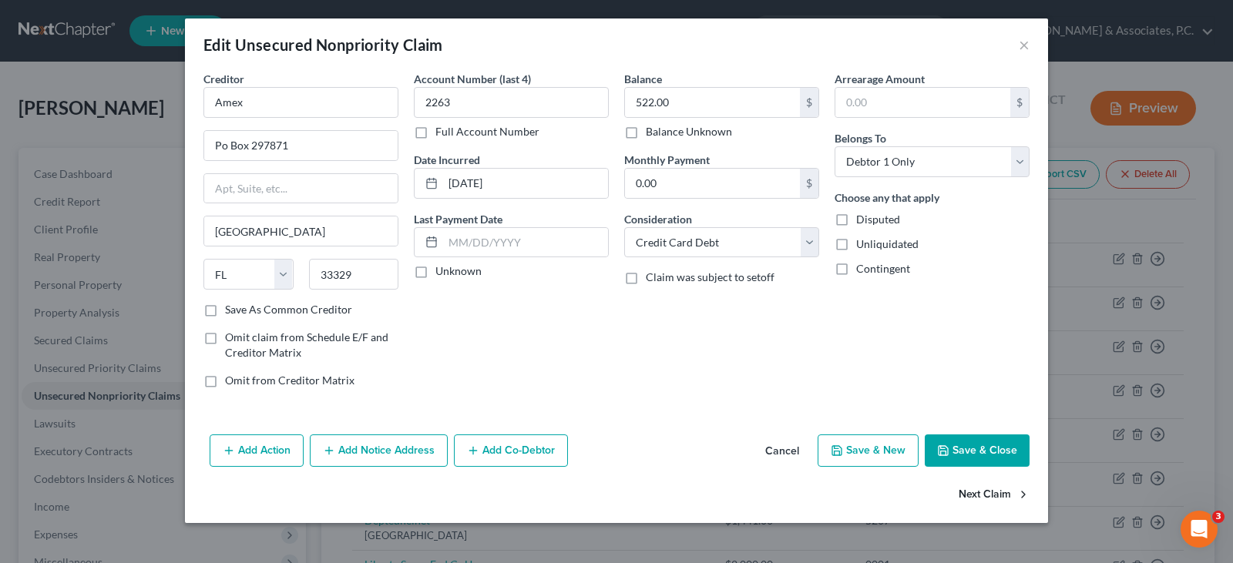
click at [991, 496] on button "Next Claim" at bounding box center [994, 495] width 71 height 32
select select "46"
select select "2"
select select "0"
click at [991, 496] on button "Next Claim" at bounding box center [994, 495] width 71 height 32
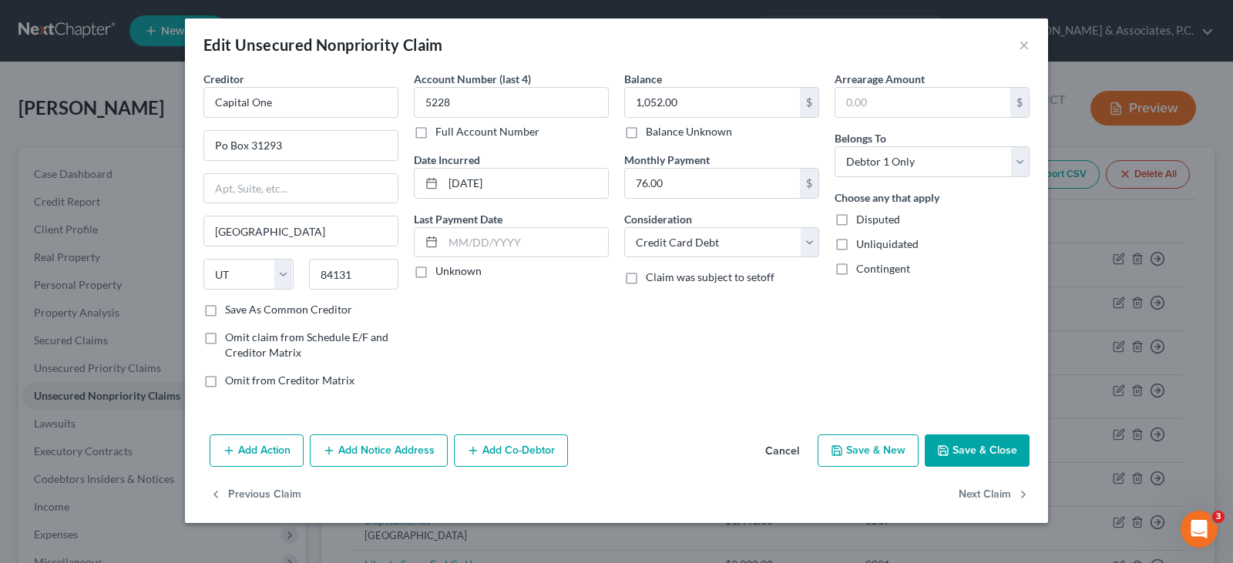
select select "30"
select select "17"
select select "0"
click at [991, 496] on button "Next Claim" at bounding box center [994, 495] width 71 height 32
select select "30"
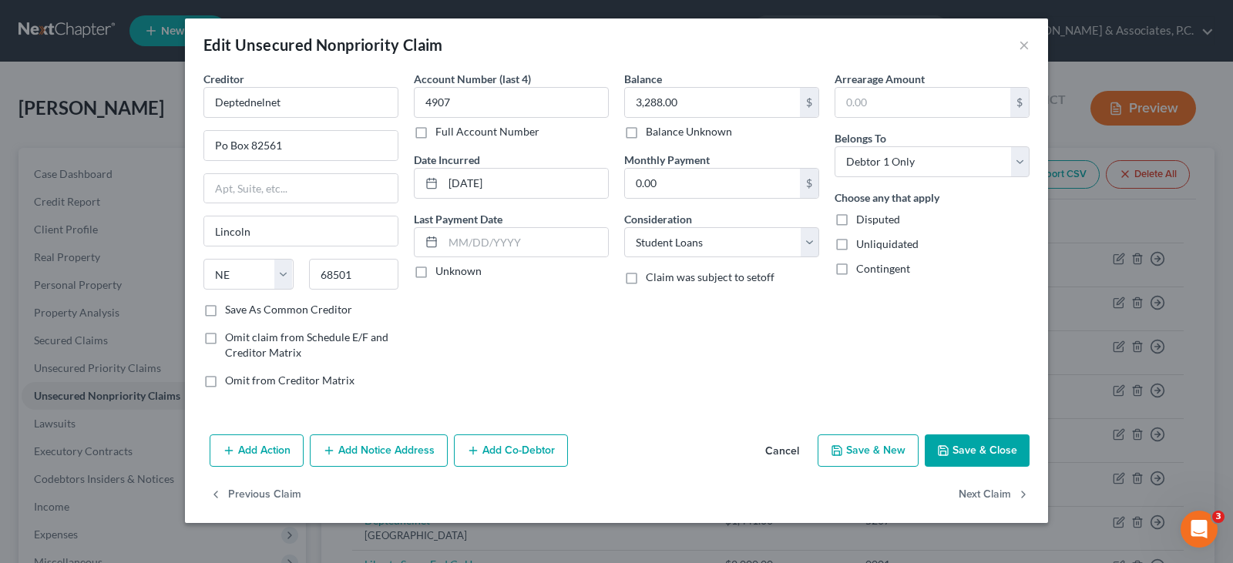
select select "17"
select select "0"
click at [992, 493] on button "Next Claim" at bounding box center [994, 495] width 71 height 32
select select "30"
select select "17"
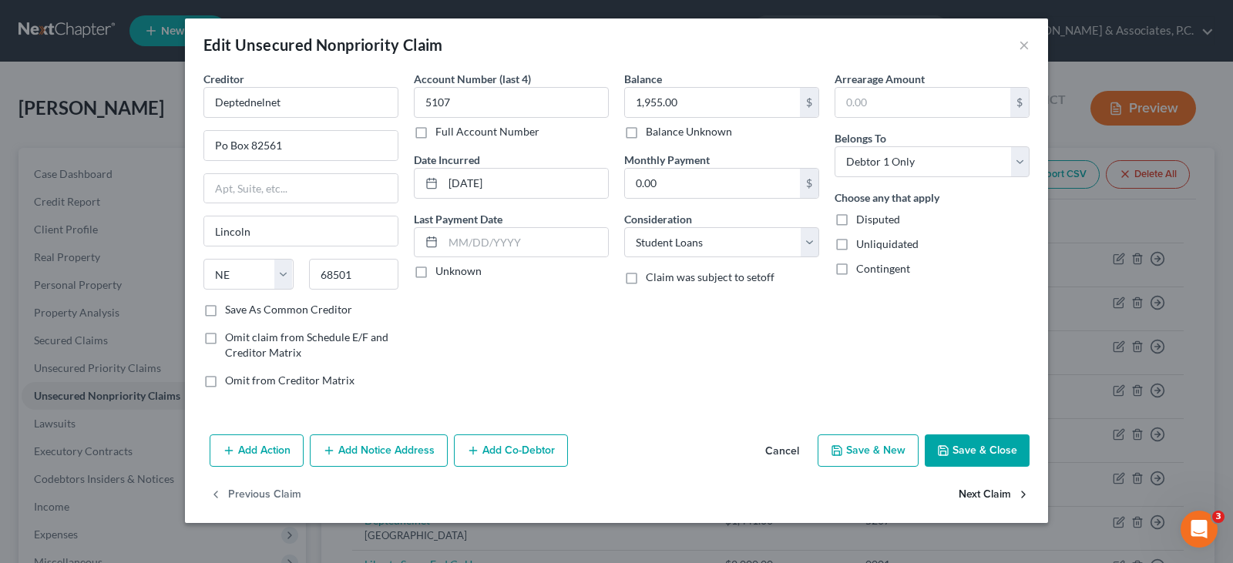
select select "0"
click at [992, 493] on button "Next Claim" at bounding box center [994, 495] width 71 height 32
select select "30"
select select "17"
select select "0"
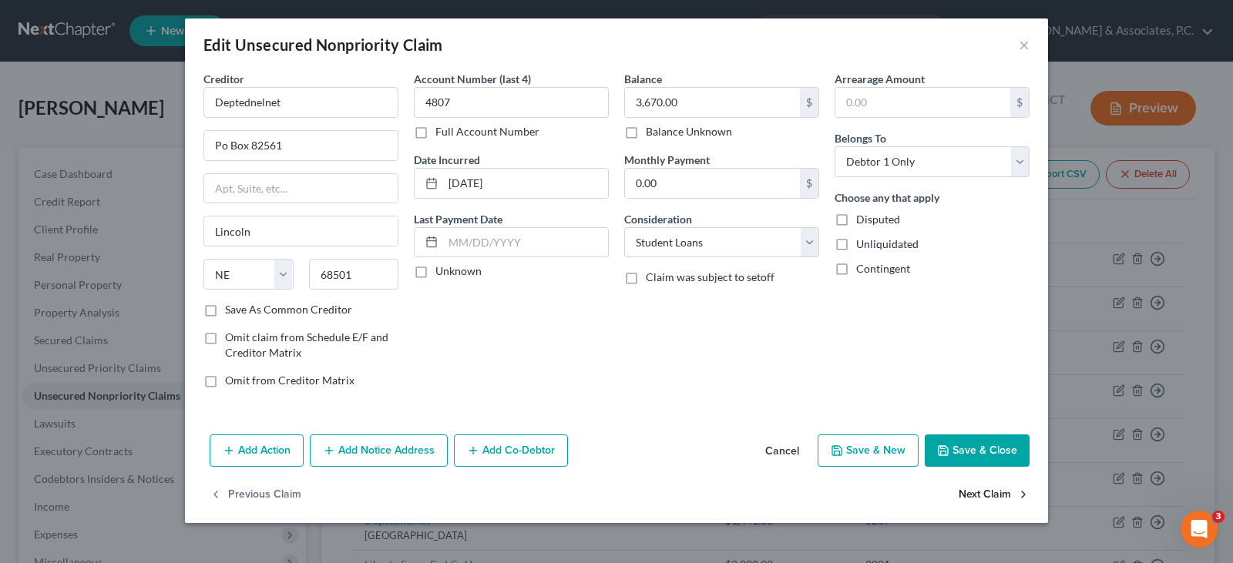
click at [992, 493] on button "Next Claim" at bounding box center [994, 495] width 71 height 32
select select "30"
select select "17"
select select "0"
click at [992, 493] on button "Next Claim" at bounding box center [994, 495] width 71 height 32
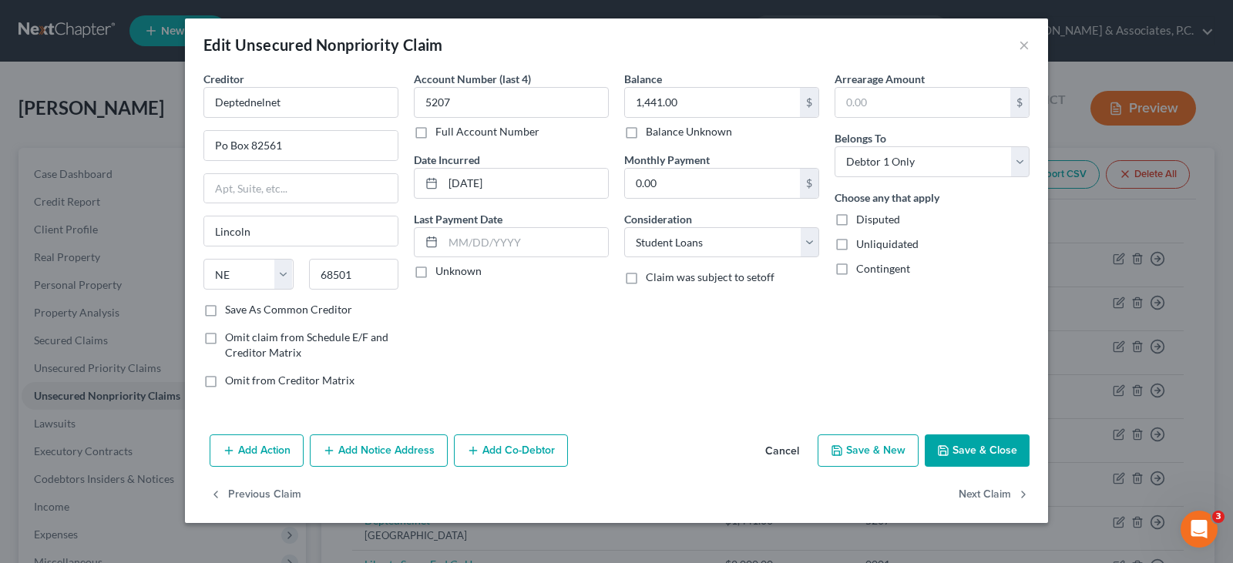
select select "33"
select select "0"
click at [757, 240] on select "Select Cable / Satellite Services Collection Agency Credit Card Debt Debt Couns…" at bounding box center [721, 242] width 195 height 31
select select "2"
click at [624, 227] on select "Select Cable / Satellite Services Collection Agency Credit Card Debt Debt Couns…" at bounding box center [721, 242] width 195 height 31
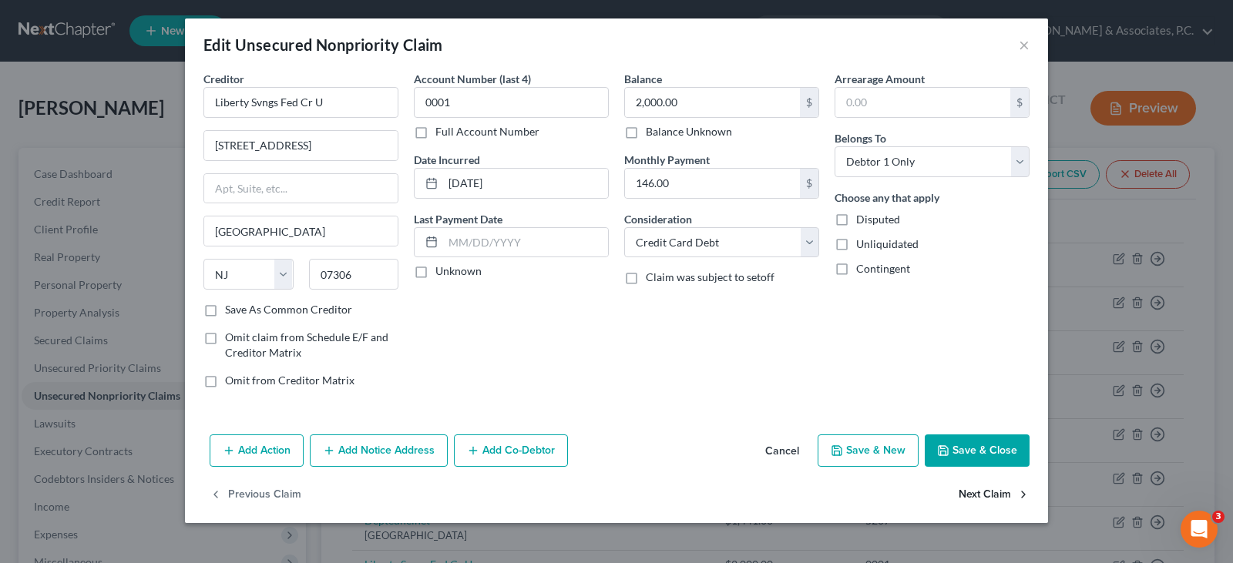
click at [984, 489] on button "Next Claim" at bounding box center [994, 495] width 71 height 32
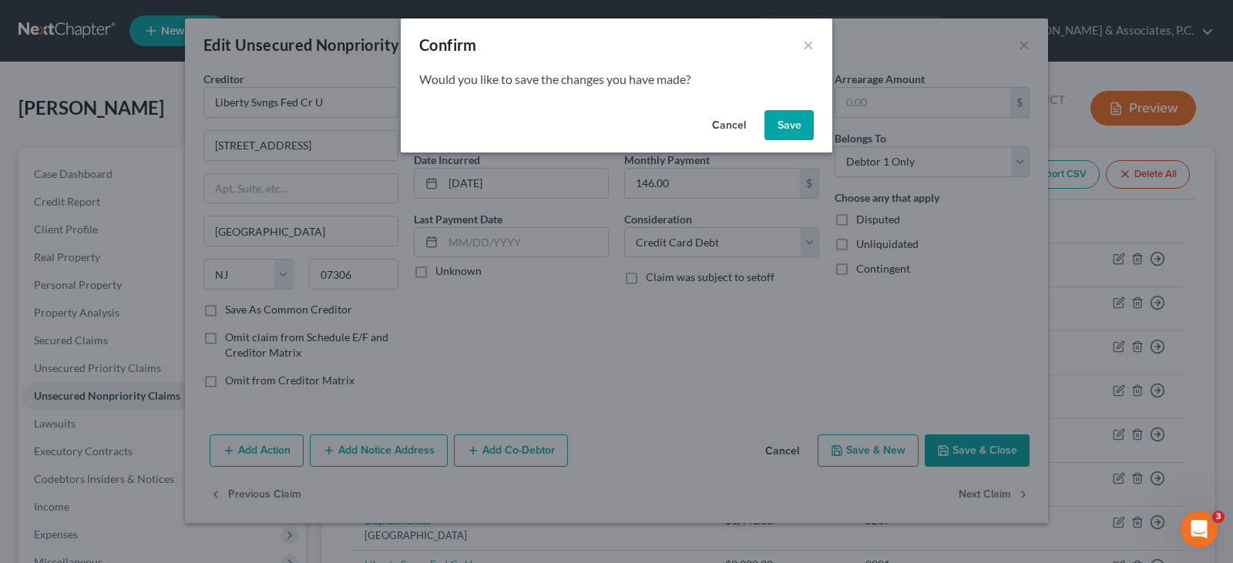
click at [779, 127] on button "Save" at bounding box center [788, 125] width 49 height 31
select select "42"
select select "0"
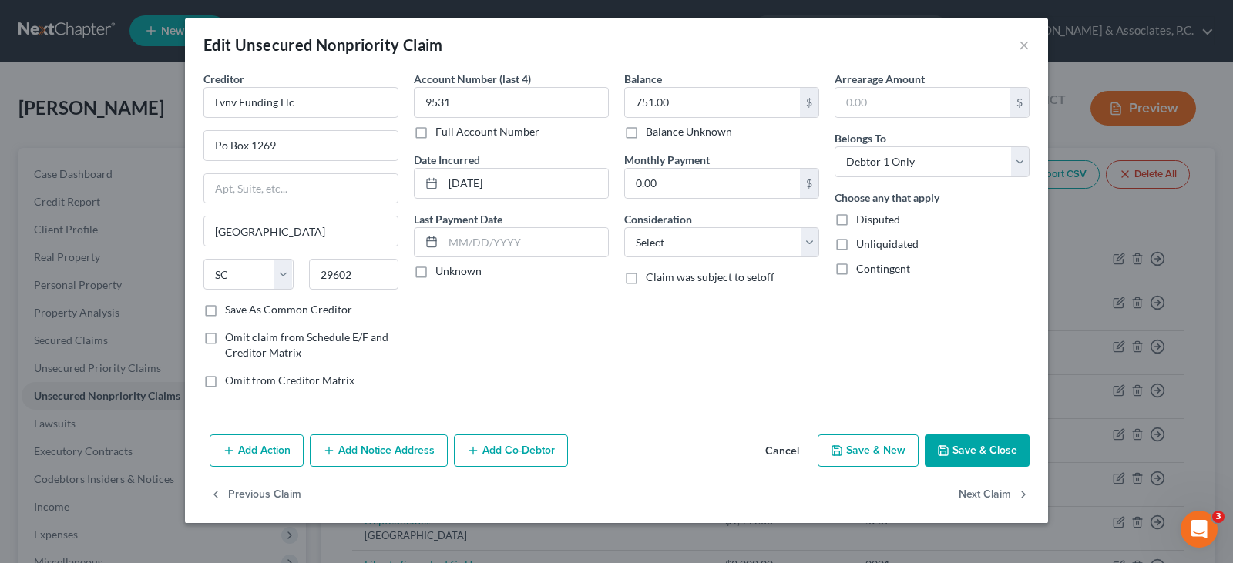
type input "0"
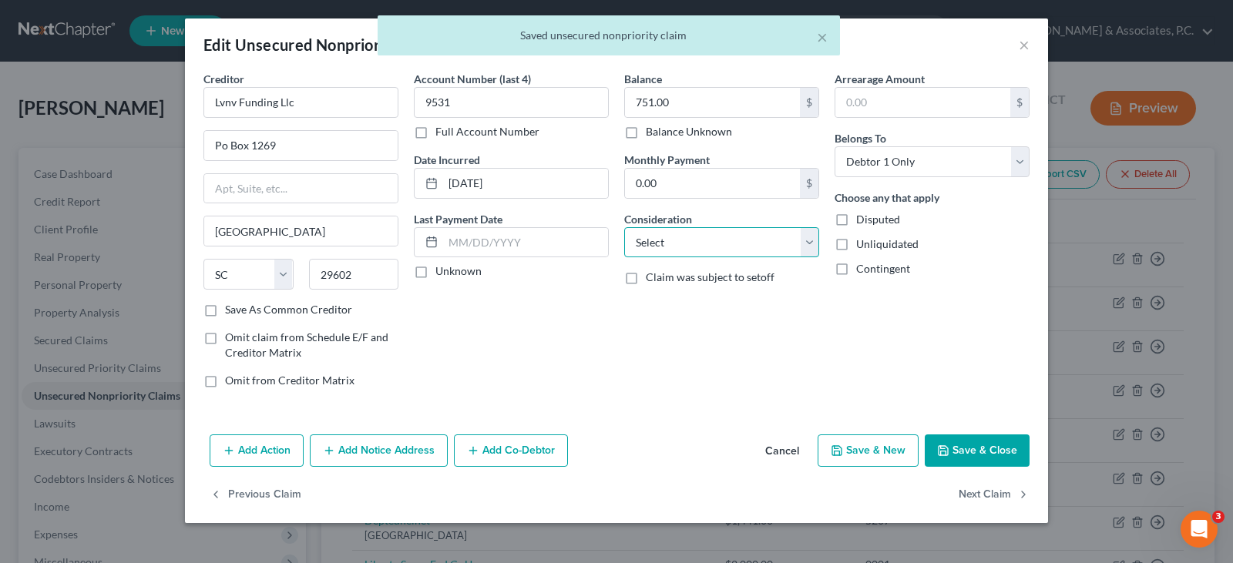
click at [799, 242] on select "Select Cable / Satellite Services Collection Agency Credit Card Debt Debt Couns…" at bounding box center [721, 242] width 195 height 31
select select "1"
click at [624, 227] on select "Select Cable / Satellite Services Collection Agency Credit Card Debt Debt Couns…" at bounding box center [721, 242] width 195 height 31
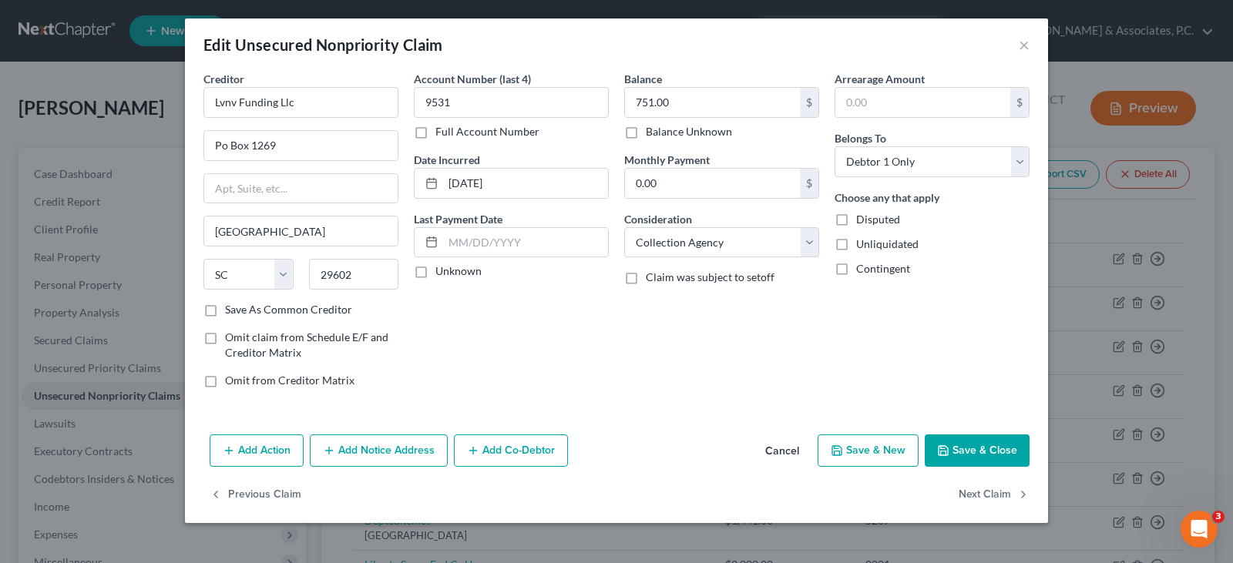
click at [395, 452] on button "Add Notice Address" at bounding box center [379, 451] width 138 height 32
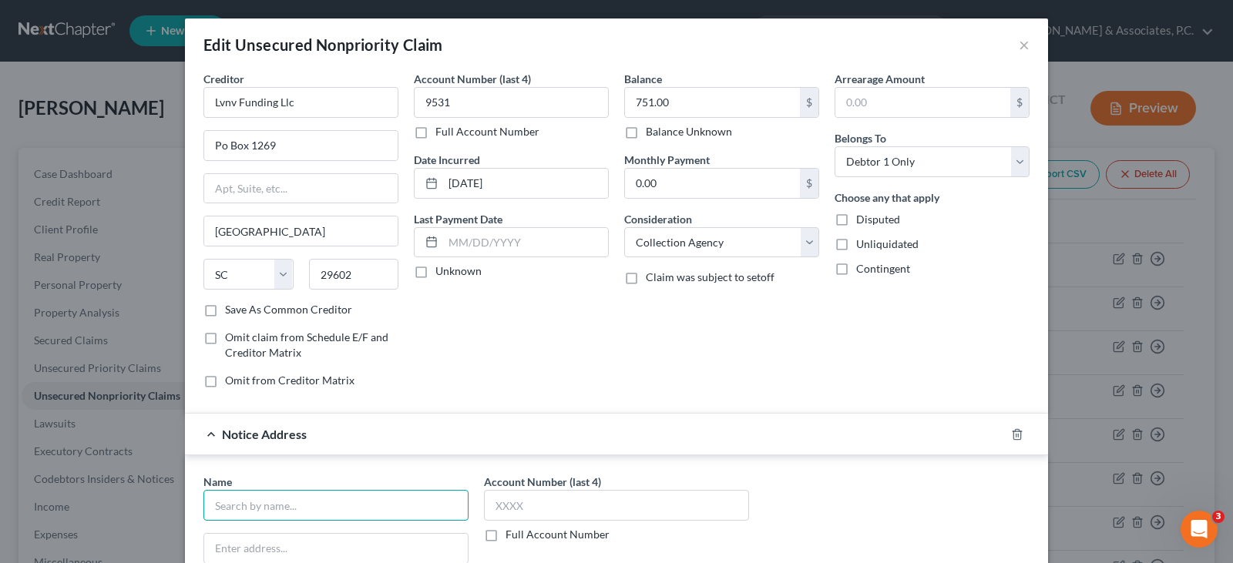
click at [351, 501] on input "text" at bounding box center [335, 505] width 265 height 31
type input "Barclays Bank [US_STATE]"
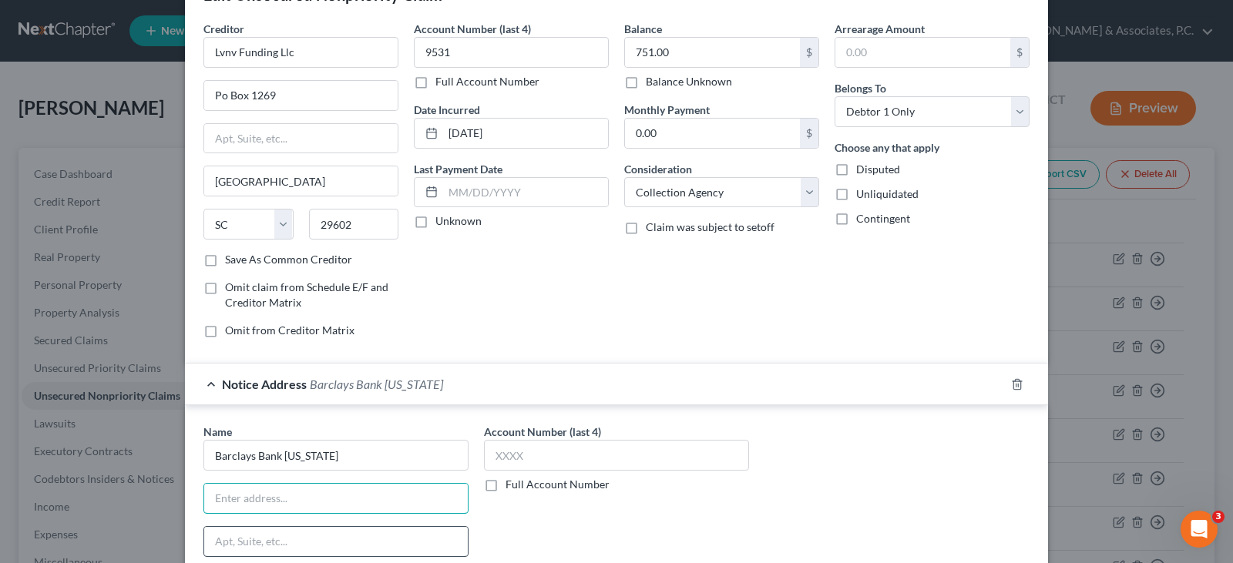
scroll to position [77, 0]
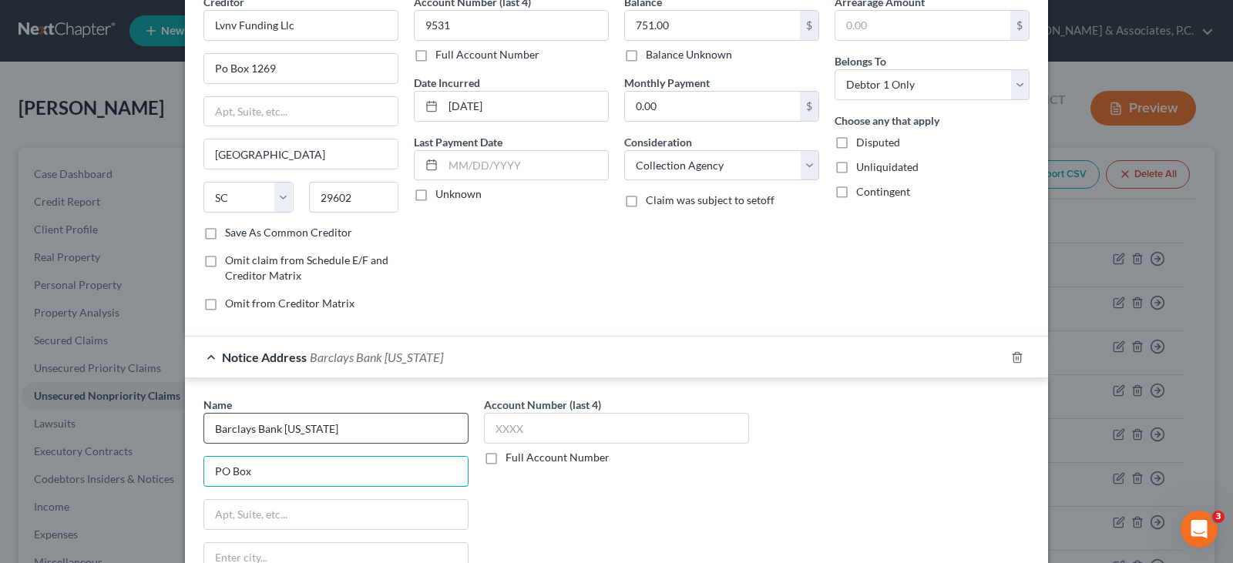
type input "PO Box"
drag, startPoint x: 262, startPoint y: 444, endPoint x: 256, endPoint y: 429, distance: 15.9
click at [260, 441] on input "Barclays Bank [US_STATE]" at bounding box center [335, 428] width 265 height 31
click at [324, 426] on input "Barclays Bank [US_STATE]" at bounding box center [335, 428] width 265 height 31
drag, startPoint x: 327, startPoint y: 428, endPoint x: 280, endPoint y: 420, distance: 47.0
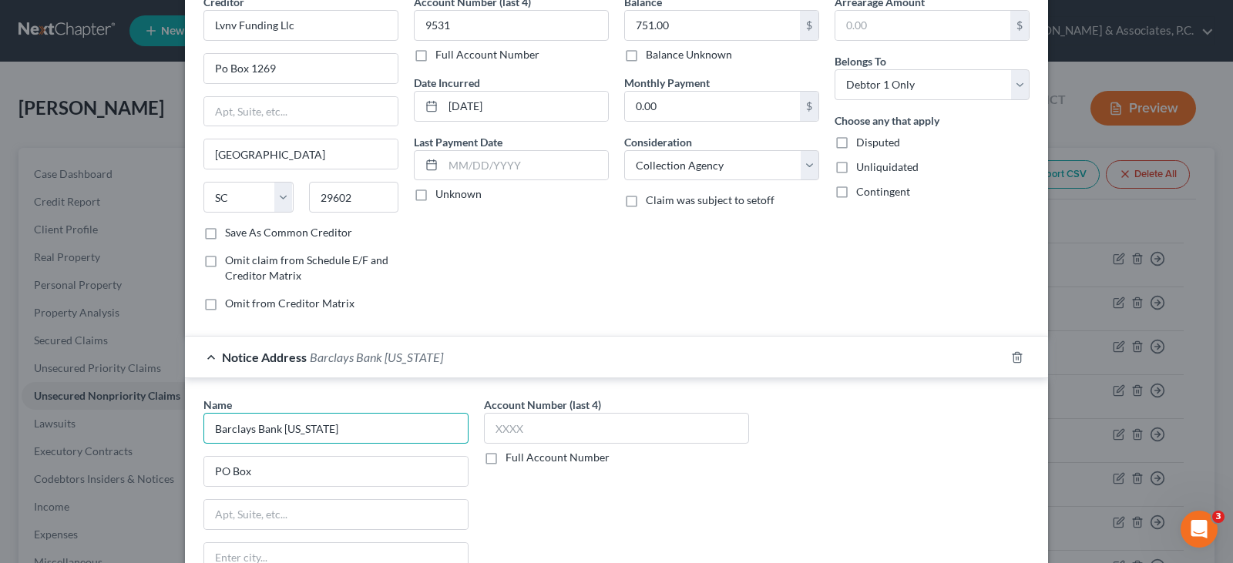
click at [280, 420] on input "Barclays Bank [US_STATE]" at bounding box center [335, 428] width 265 height 31
type input "Barclays Bank Old Navy"
type input "P"
type input "[STREET_ADDRESS]"
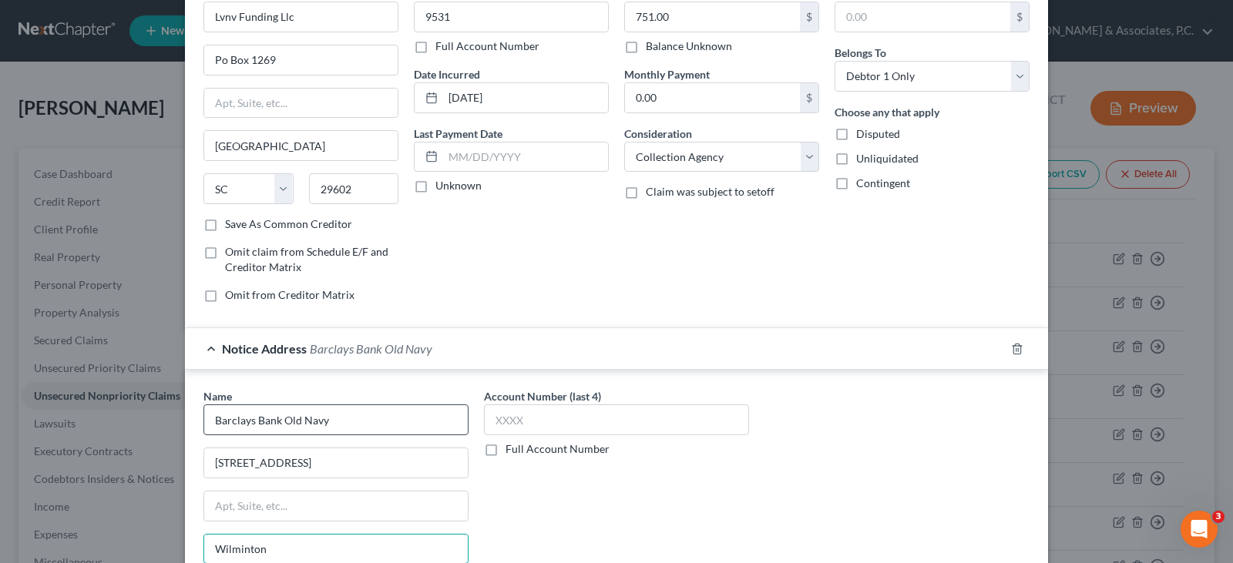
type input "Wilminton"
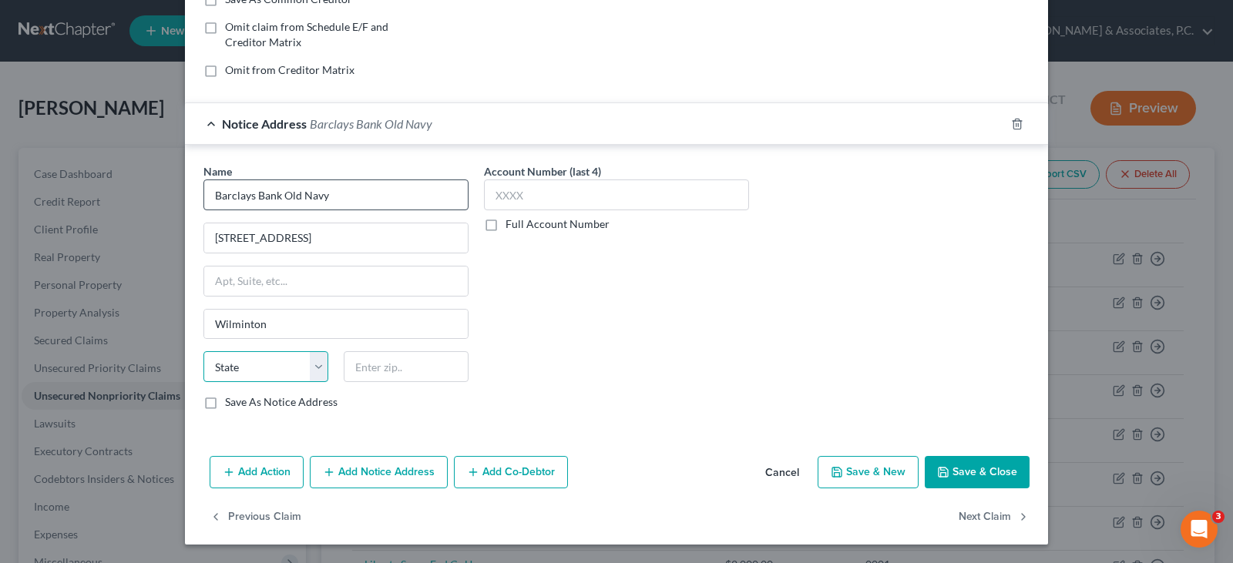
select select "7"
type input "19801"
click at [225, 405] on label "Save As Notice Address" at bounding box center [281, 402] width 113 height 15
click at [231, 405] on input "Save As Notice Address" at bounding box center [236, 400] width 10 height 10
checkbox input "true"
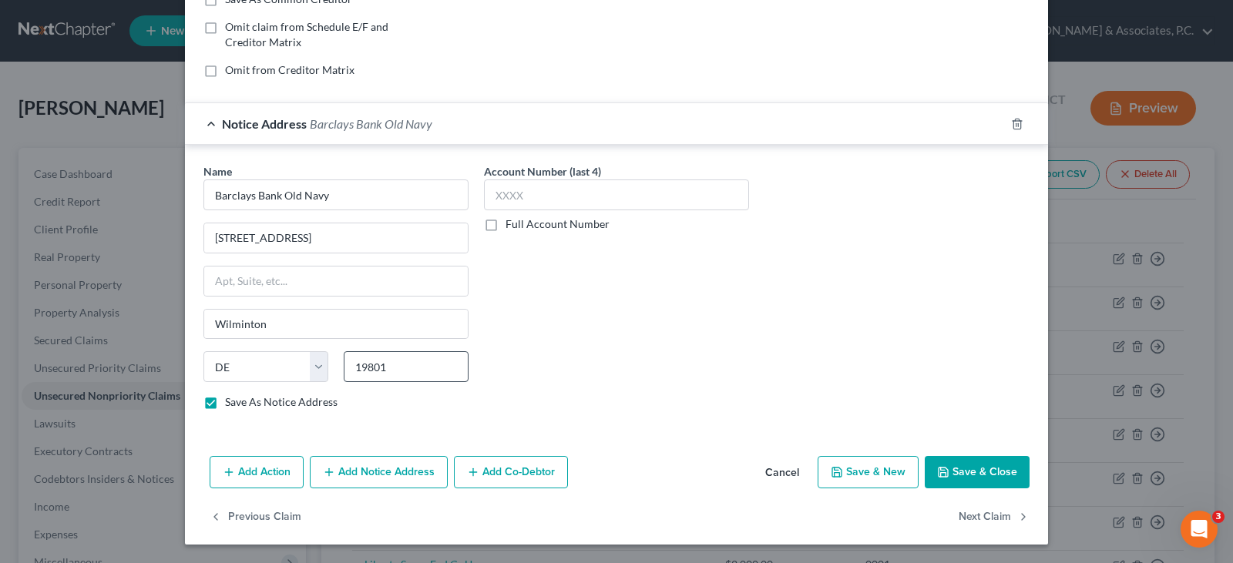
type input "Wilmington"
click at [983, 514] on button "Next Claim" at bounding box center [994, 517] width 71 height 32
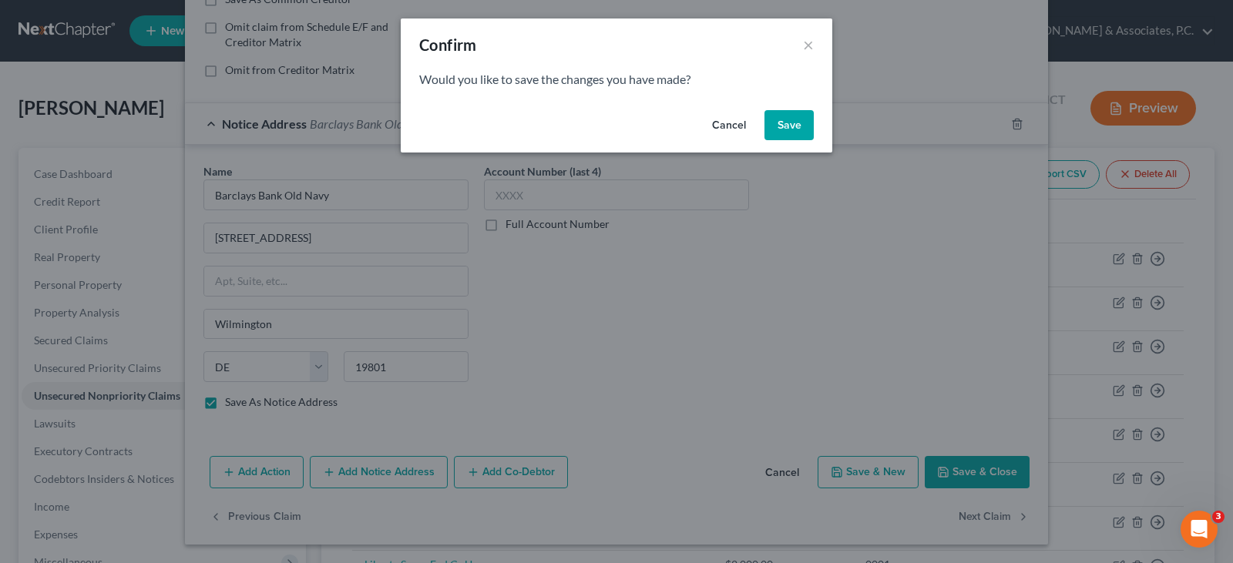
click at [786, 118] on button "Save" at bounding box center [788, 125] width 49 height 31
checkbox input "false"
select select "23"
select select "0"
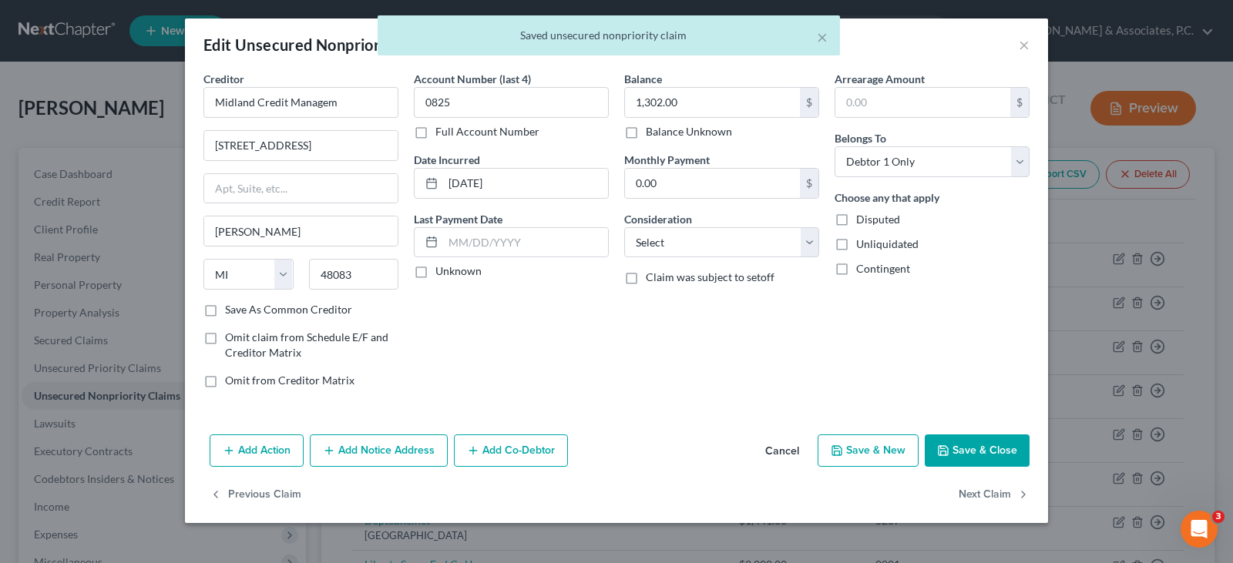
scroll to position [0, 0]
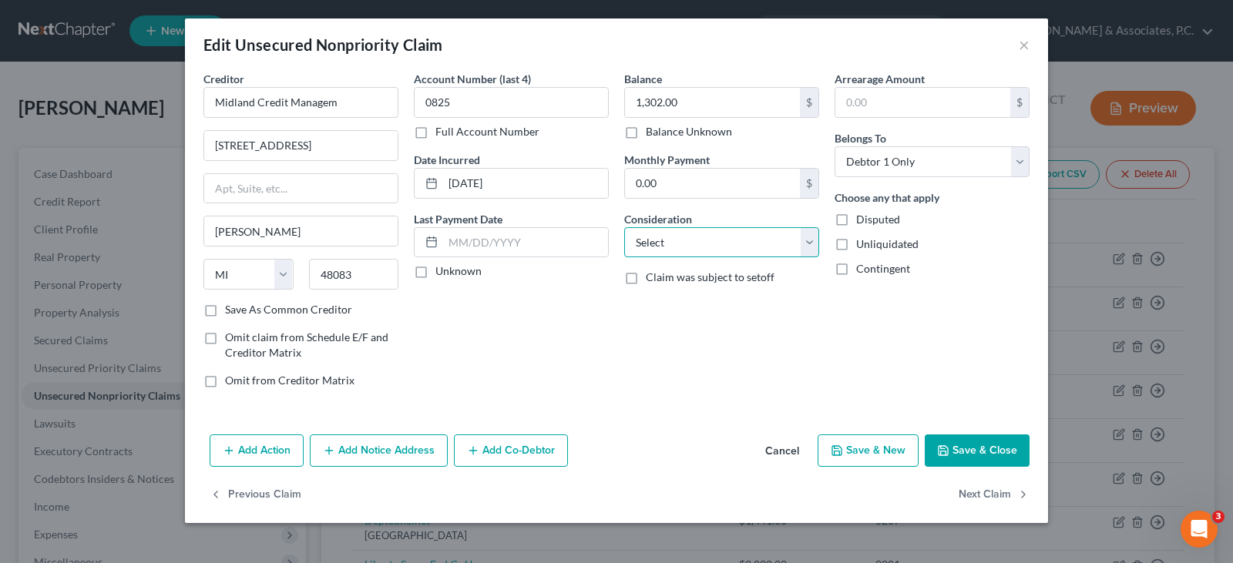
click at [687, 233] on select "Select Cable / Satellite Services Collection Agency Credit Card Debt Debt Couns…" at bounding box center [721, 242] width 195 height 31
select select "1"
click at [624, 227] on select "Select Cable / Satellite Services Collection Agency Credit Card Debt Debt Couns…" at bounding box center [721, 242] width 195 height 31
click at [388, 444] on button "Add Notice Address" at bounding box center [379, 451] width 138 height 32
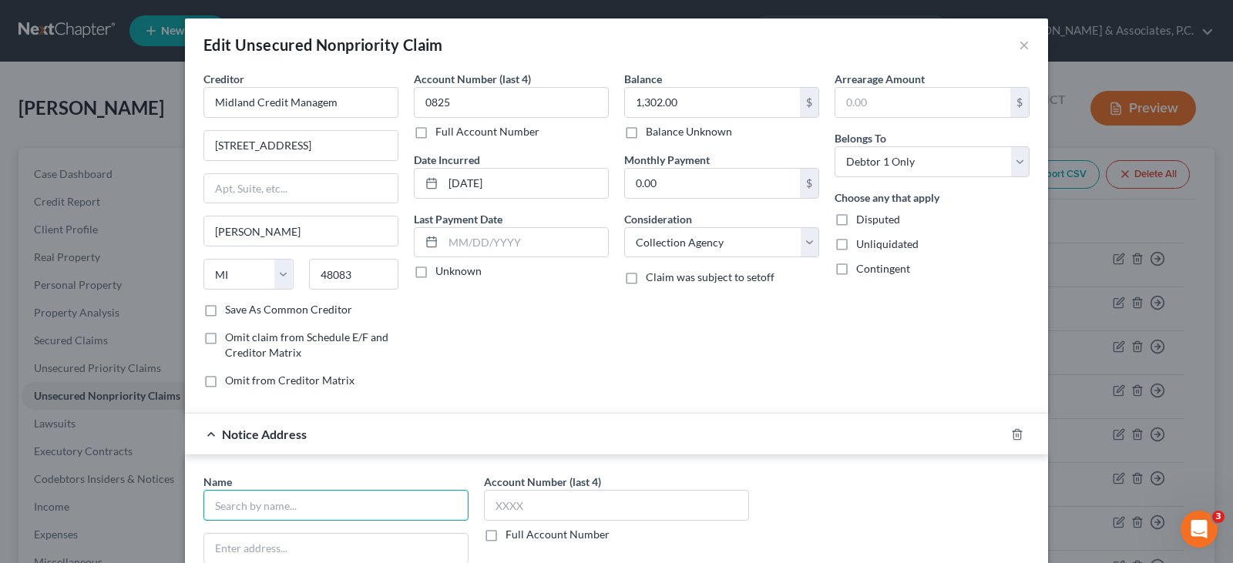
click at [338, 499] on input "text" at bounding box center [335, 505] width 265 height 31
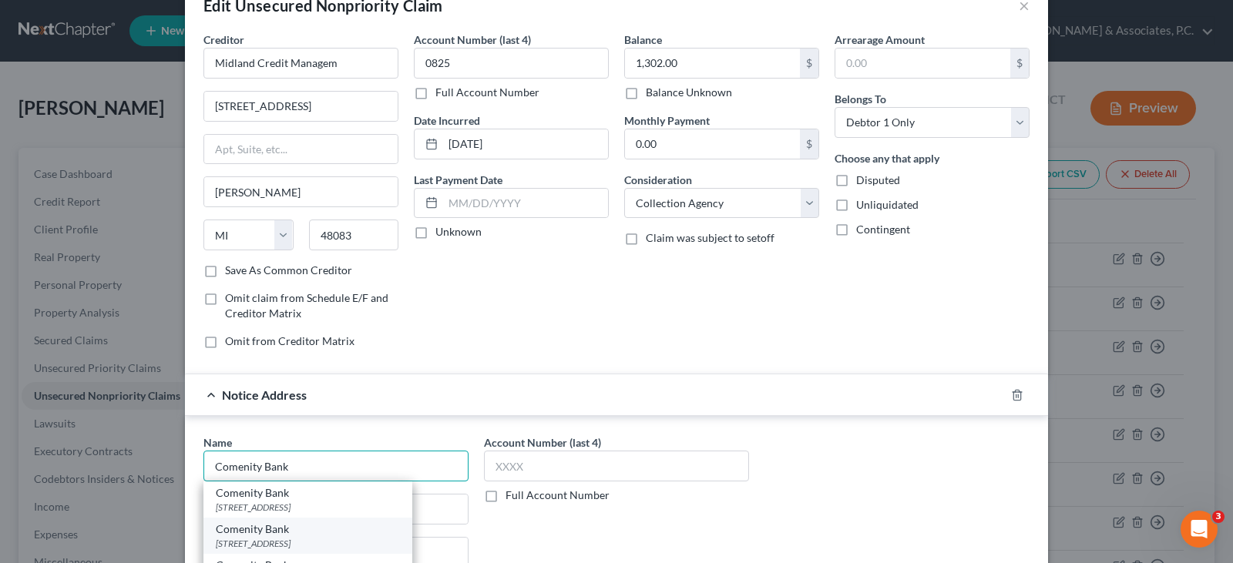
scroll to position [77, 0]
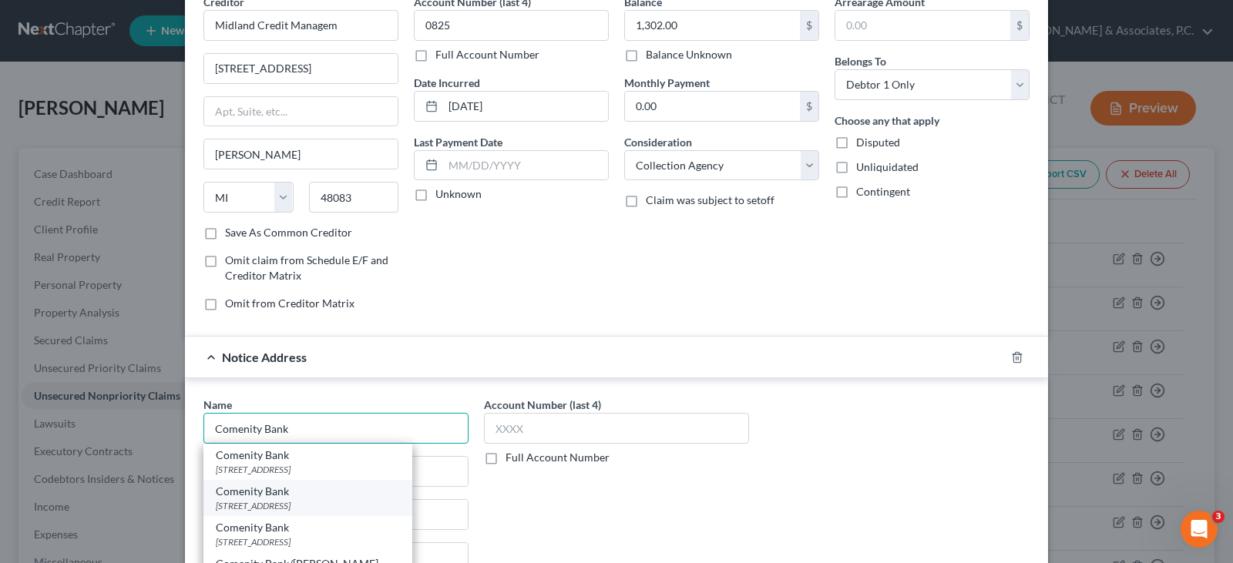
type input "Comenity Bank"
click at [297, 502] on div "[STREET_ADDRESS]" at bounding box center [308, 505] width 184 height 13
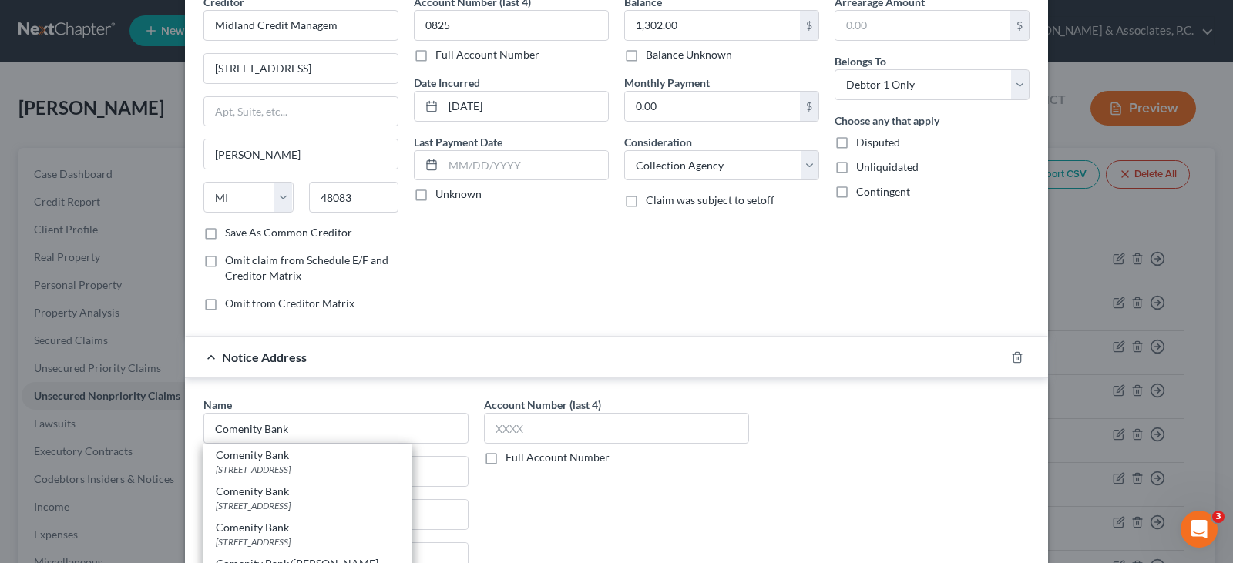
type input "PO Box 182789"
type input "Columbus"
select select "36"
type input "43218"
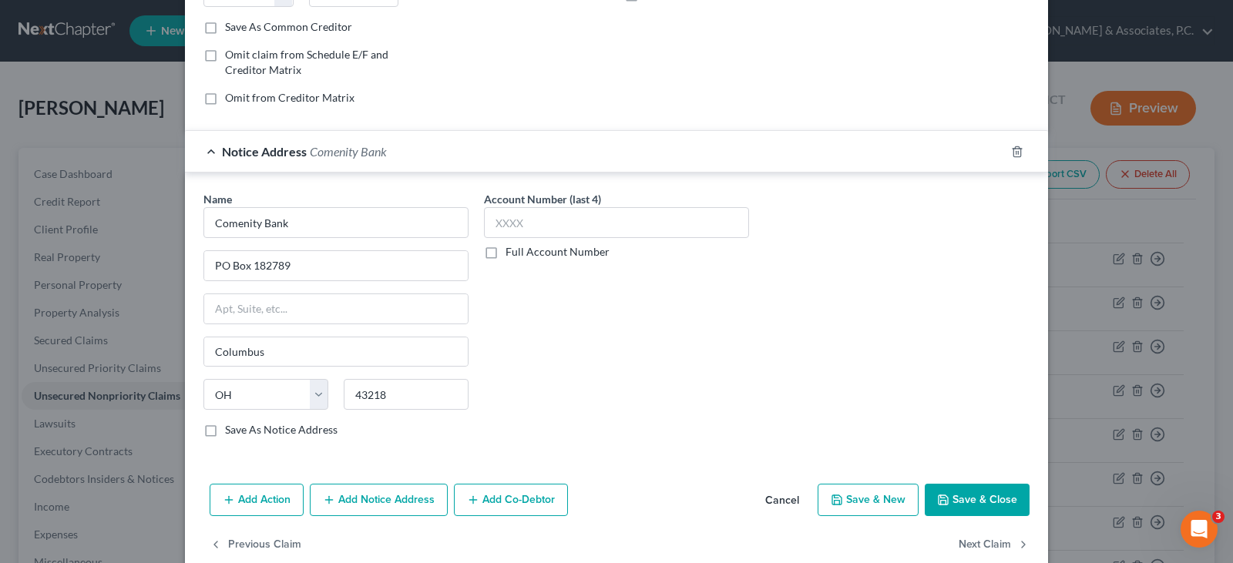
scroll to position [311, 0]
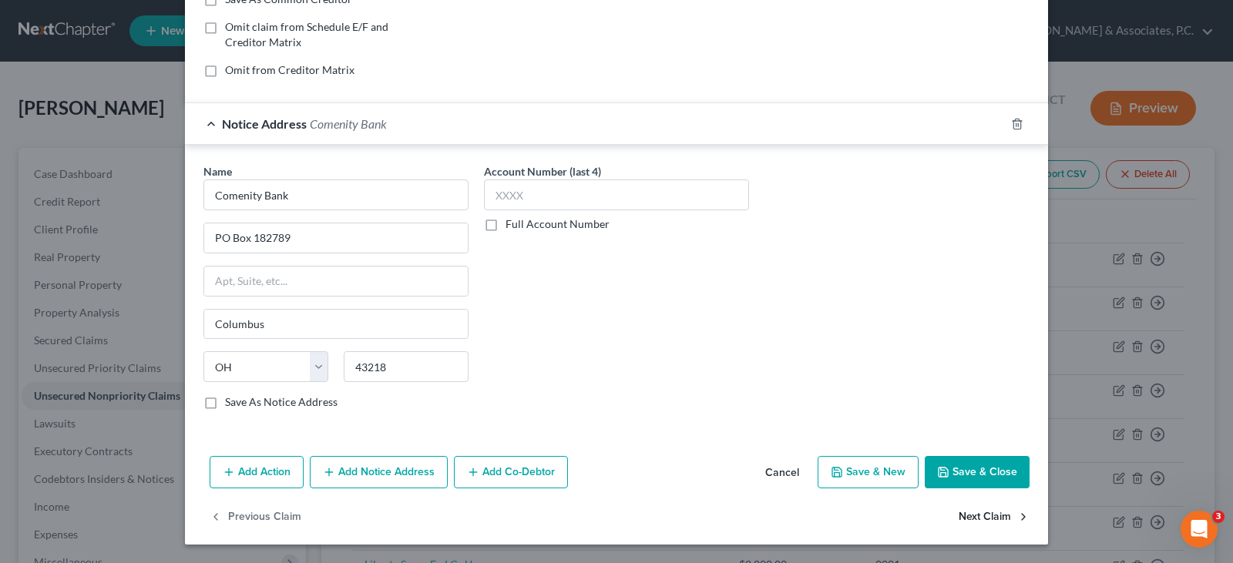
click at [1000, 511] on button "Next Claim" at bounding box center [994, 517] width 71 height 32
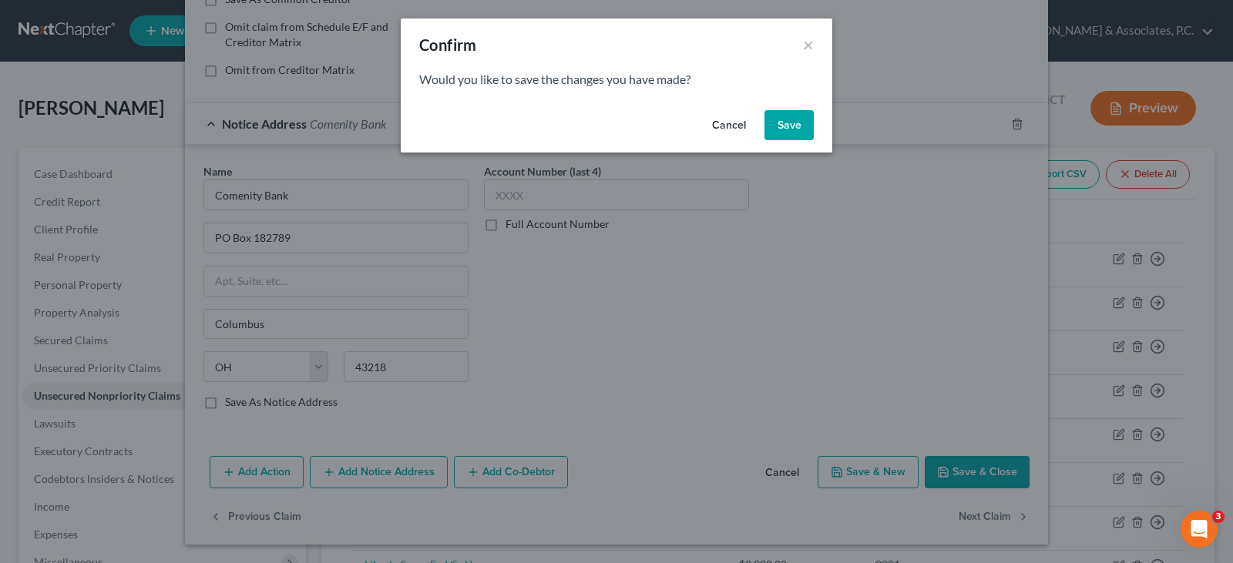
click at [788, 124] on button "Save" at bounding box center [788, 125] width 49 height 31
select select "45"
select select "0"
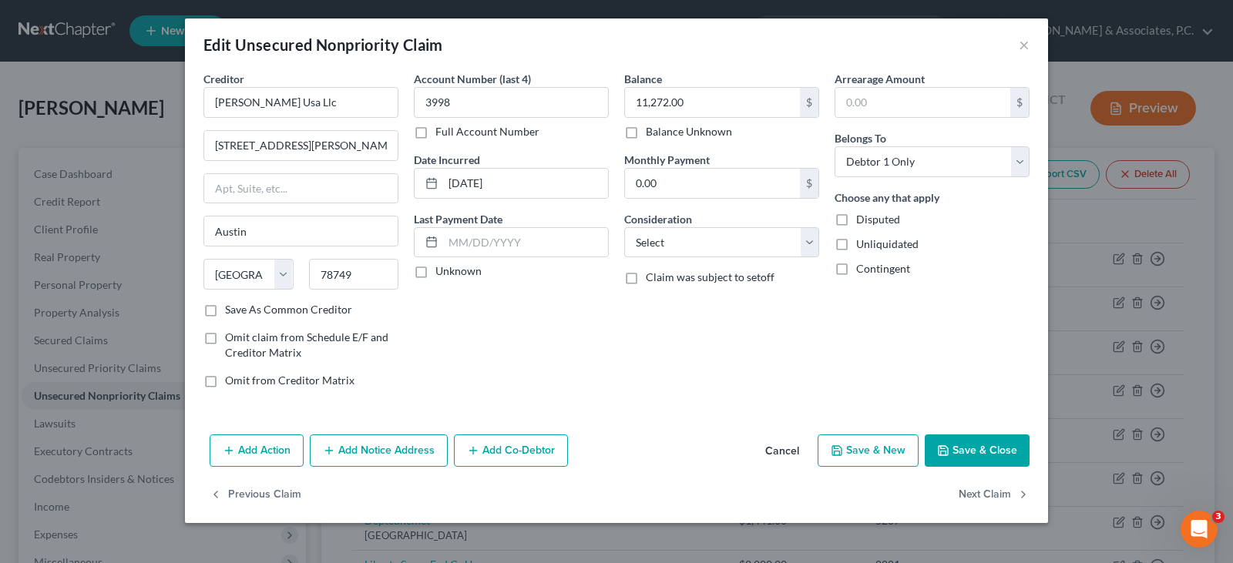
type input "0"
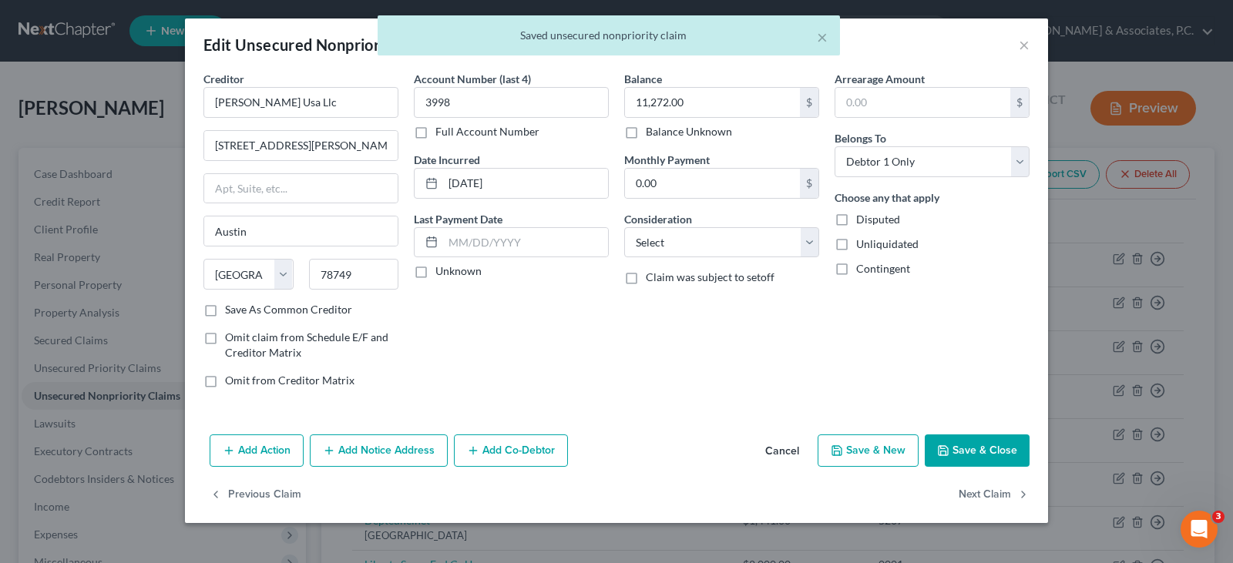
scroll to position [21, 0]
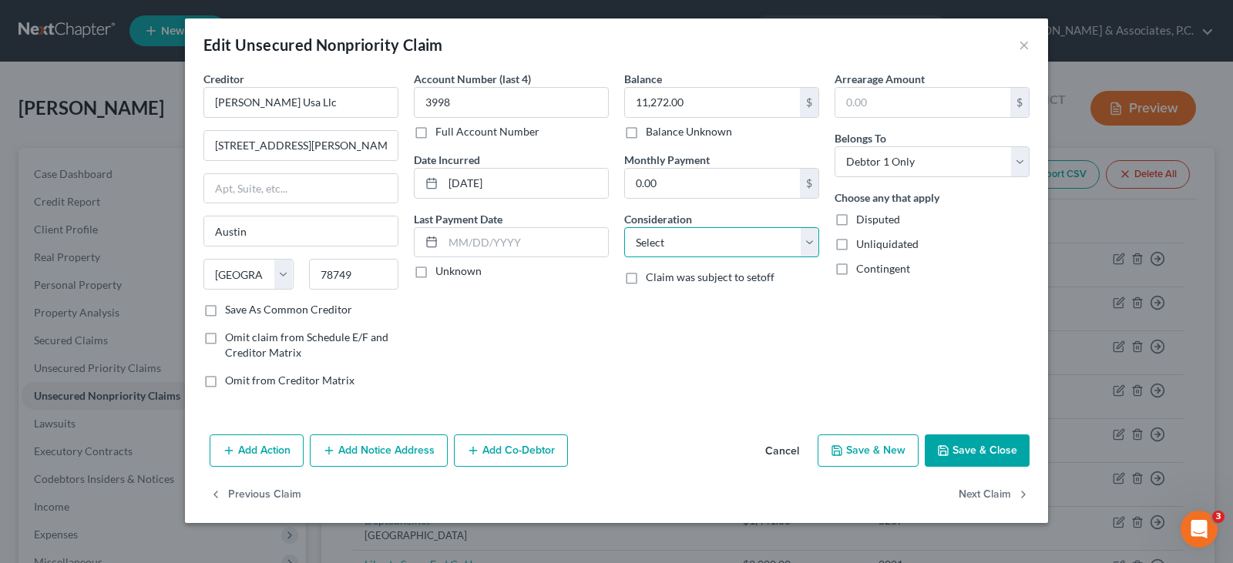
click at [671, 242] on select "Select Cable / Satellite Services Collection Agency Credit Card Debt Debt Couns…" at bounding box center [721, 242] width 195 height 31
select select "1"
click at [624, 227] on select "Select Cable / Satellite Services Collection Agency Credit Card Debt Debt Couns…" at bounding box center [721, 242] width 195 height 31
click at [371, 453] on button "Add Notice Address" at bounding box center [379, 451] width 138 height 32
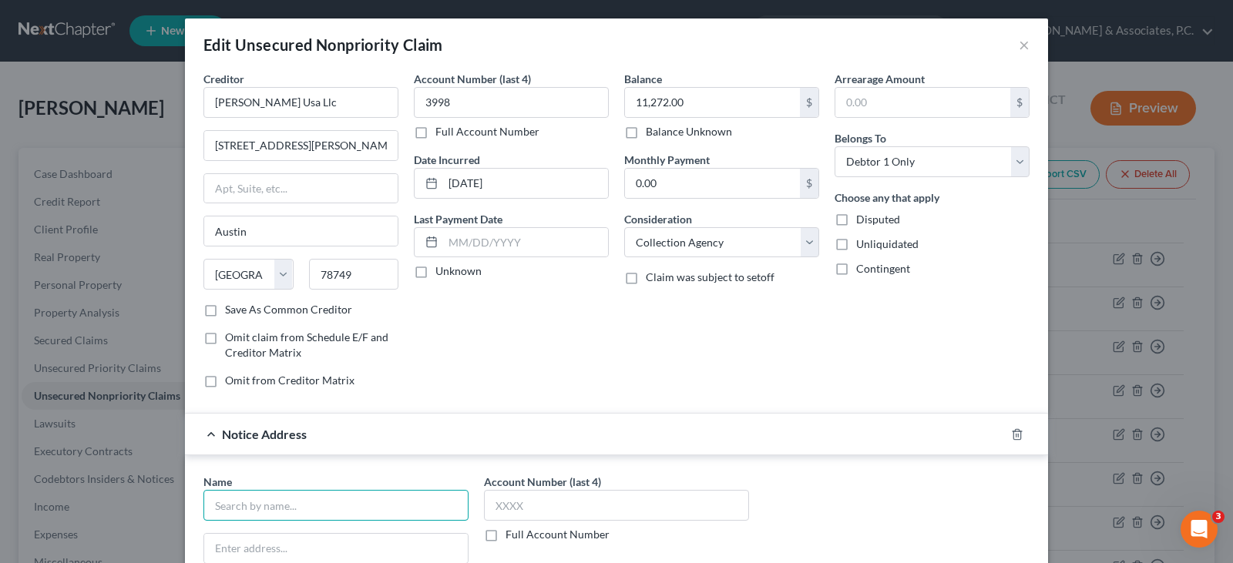
click at [298, 506] on input "text" at bounding box center [335, 505] width 265 height 31
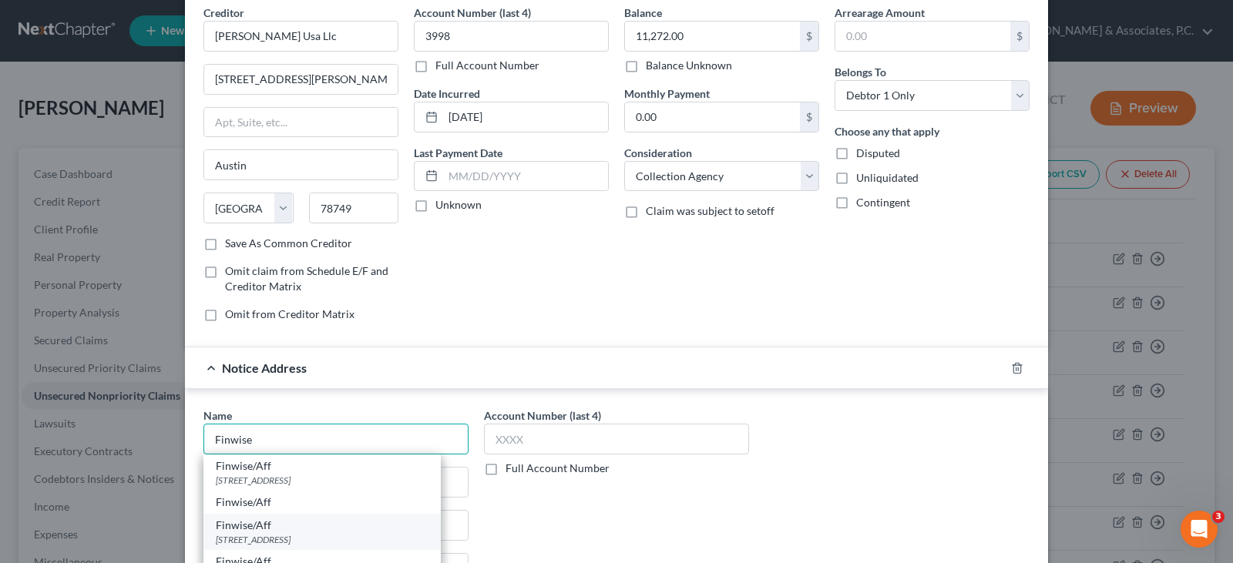
scroll to position [154, 0]
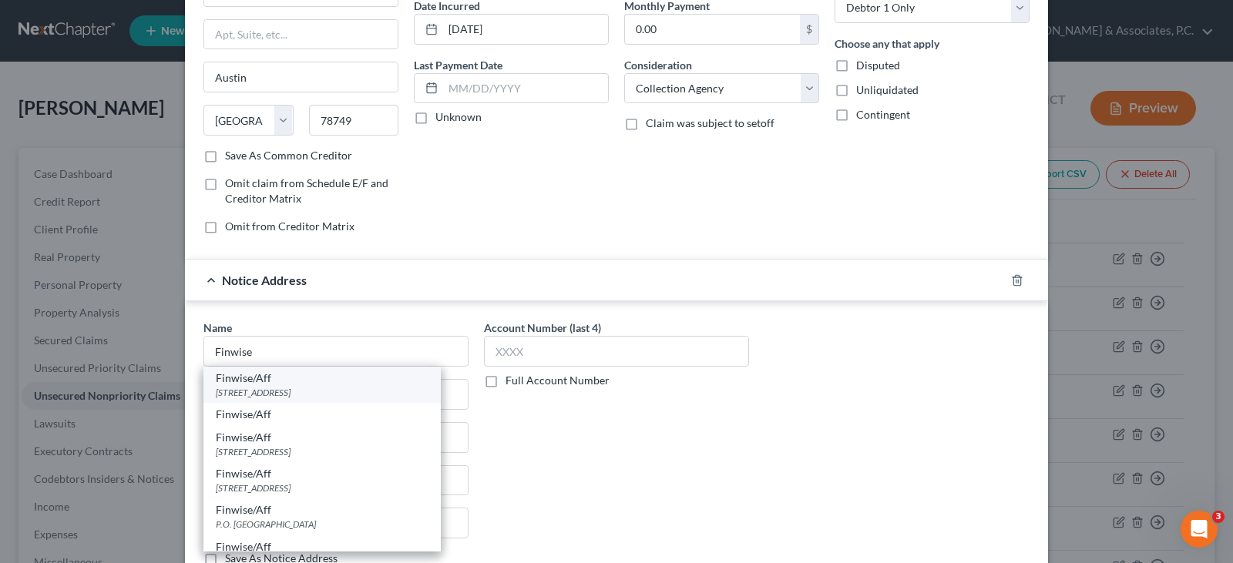
click at [294, 388] on div "[STREET_ADDRESS]" at bounding box center [322, 392] width 213 height 13
type input "Finwise/Aff"
type input "[STREET_ADDRESS]"
type input "Wichita"
select select "17"
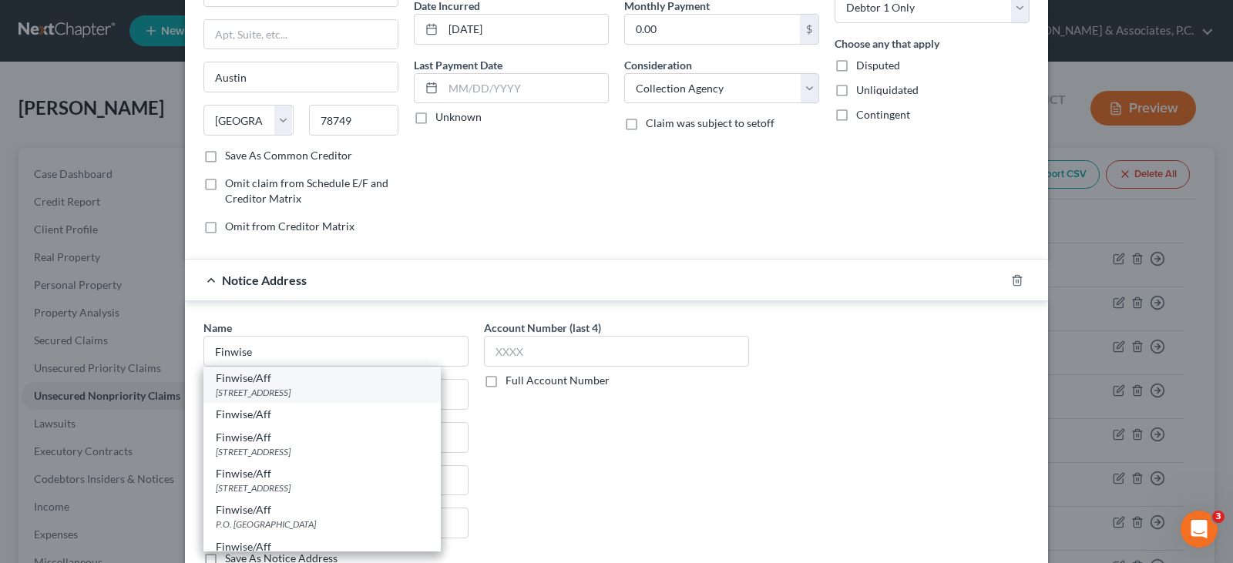
type input "67205"
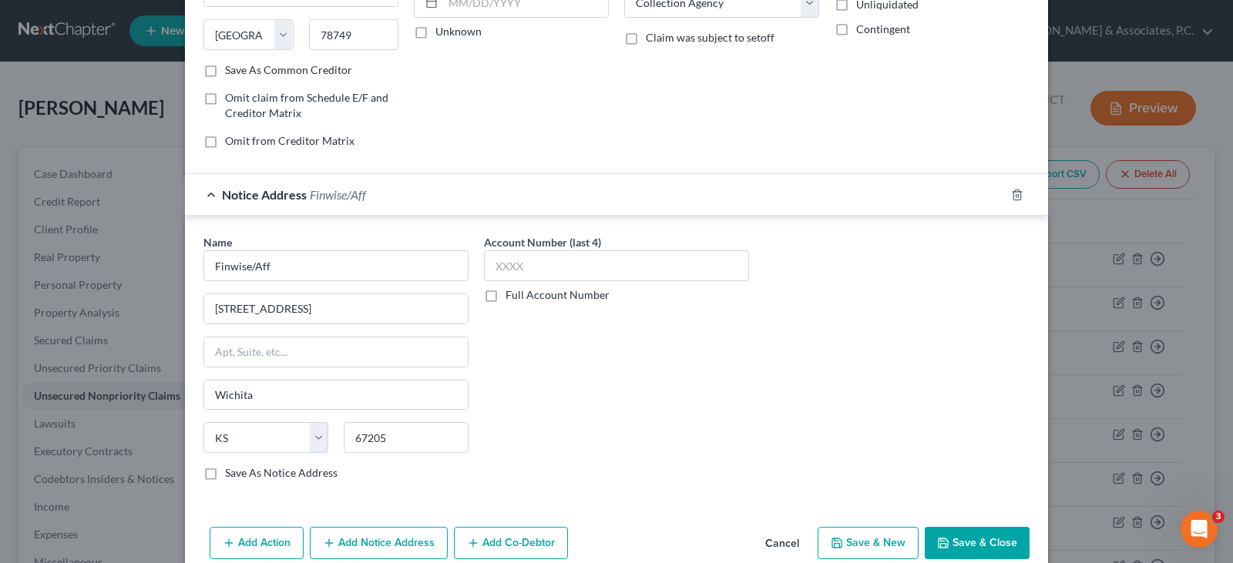
scroll to position [311, 0]
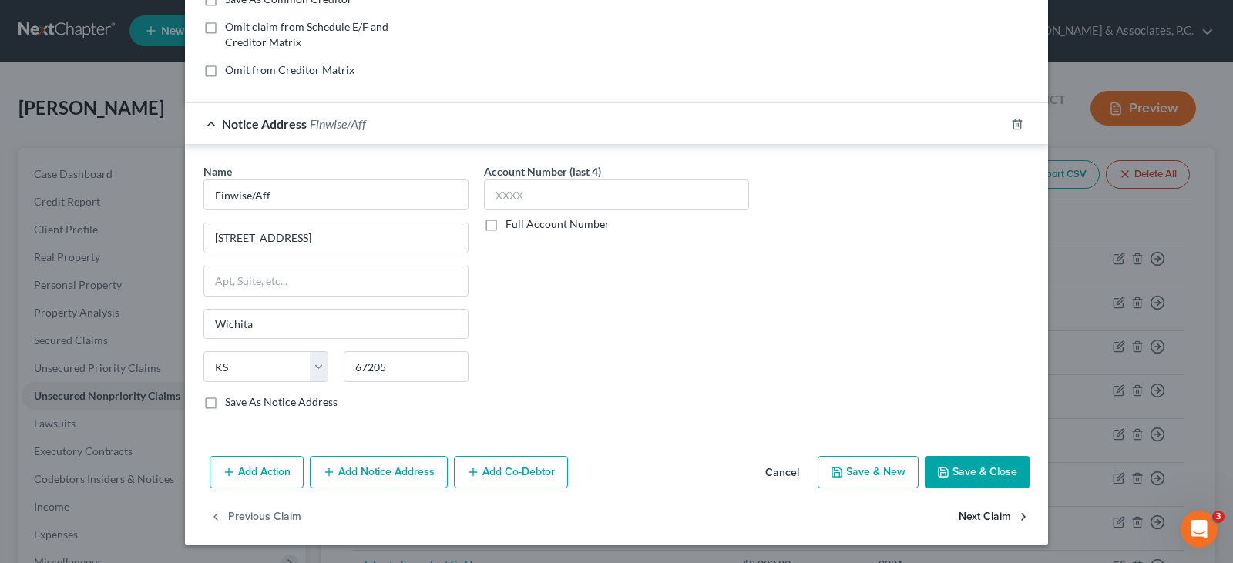
click at [993, 516] on button "Next Claim" at bounding box center [994, 517] width 71 height 32
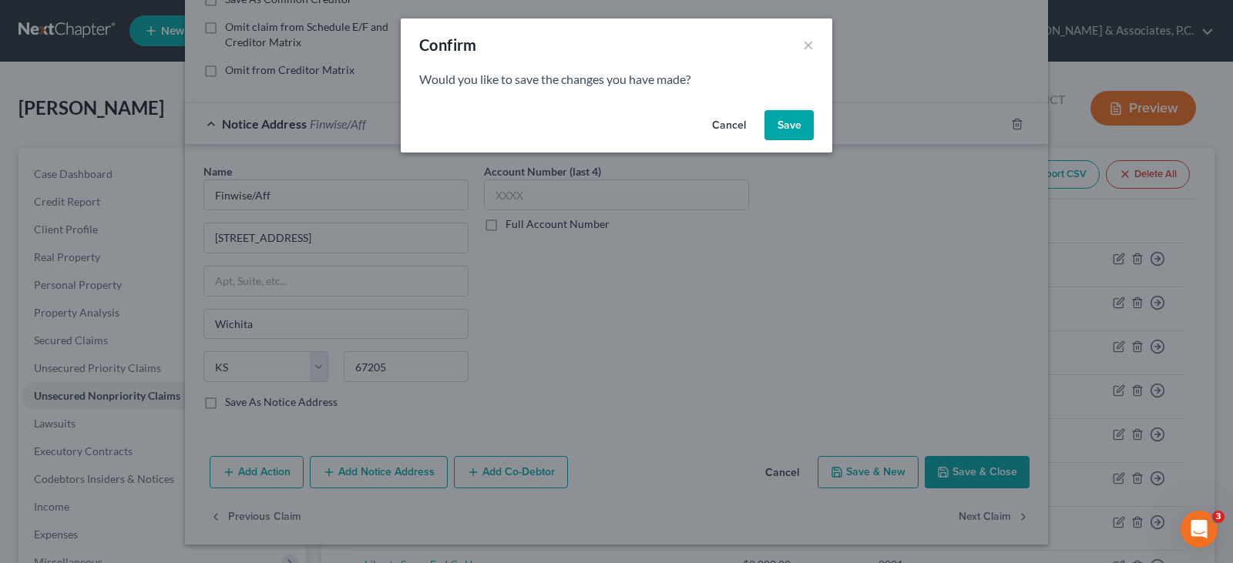
click at [788, 125] on button "Save" at bounding box center [788, 125] width 49 height 31
select select "48"
select select "0"
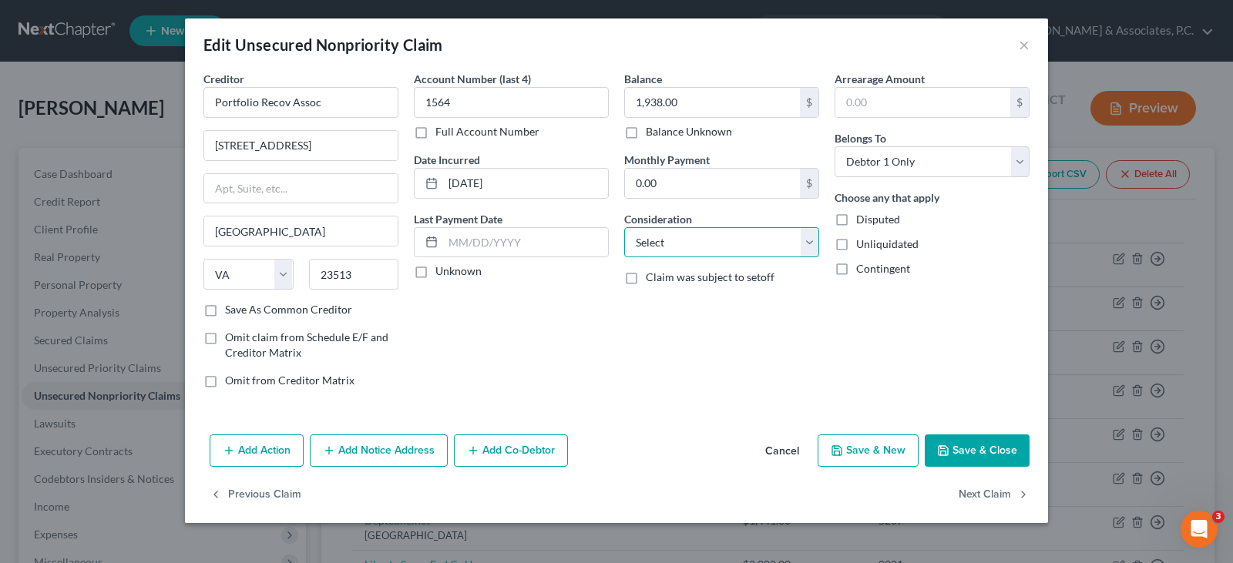
click at [807, 241] on select "Select Cable / Satellite Services Collection Agency Credit Card Debt Debt Couns…" at bounding box center [721, 242] width 195 height 31
select select "1"
click at [624, 227] on select "Select Cable / Satellite Services Collection Agency Credit Card Debt Debt Couns…" at bounding box center [721, 242] width 195 height 31
click at [380, 439] on button "Add Notice Address" at bounding box center [379, 451] width 138 height 32
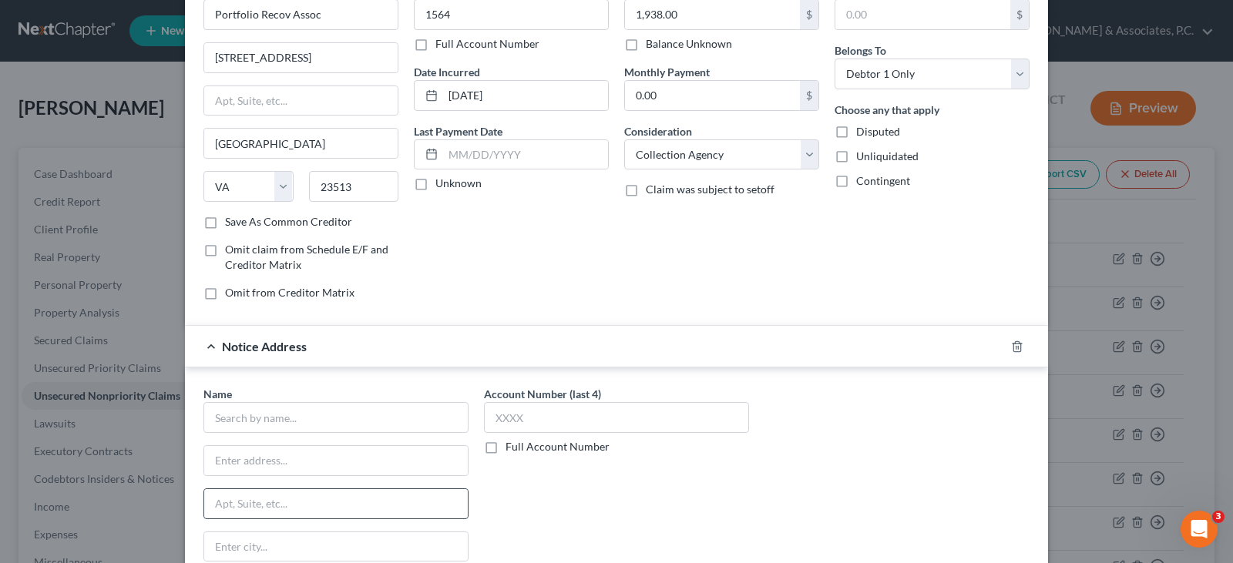
scroll to position [231, 0]
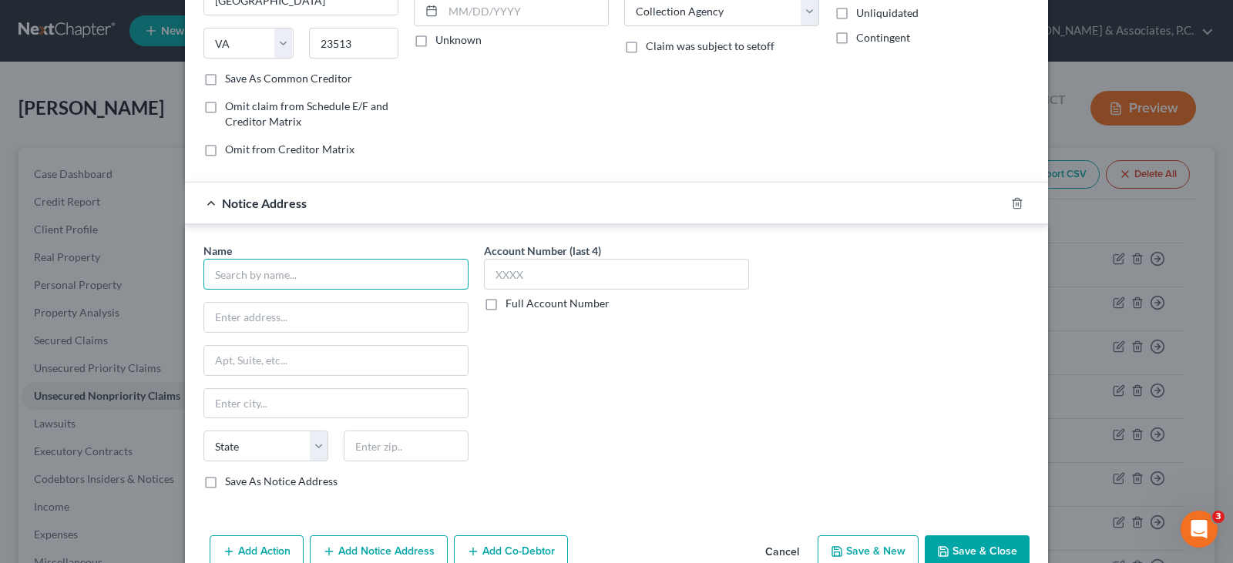
click at [274, 280] on input "text" at bounding box center [335, 274] width 265 height 31
type input "Barclays Bank [US_STATE]"
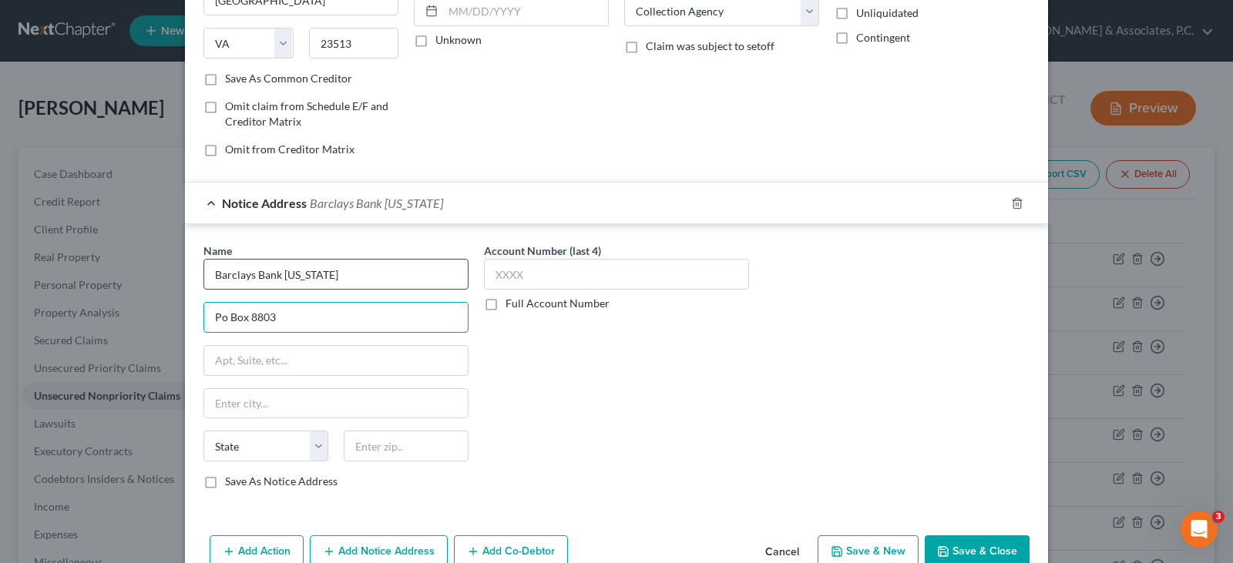
type input "Po Box 8803"
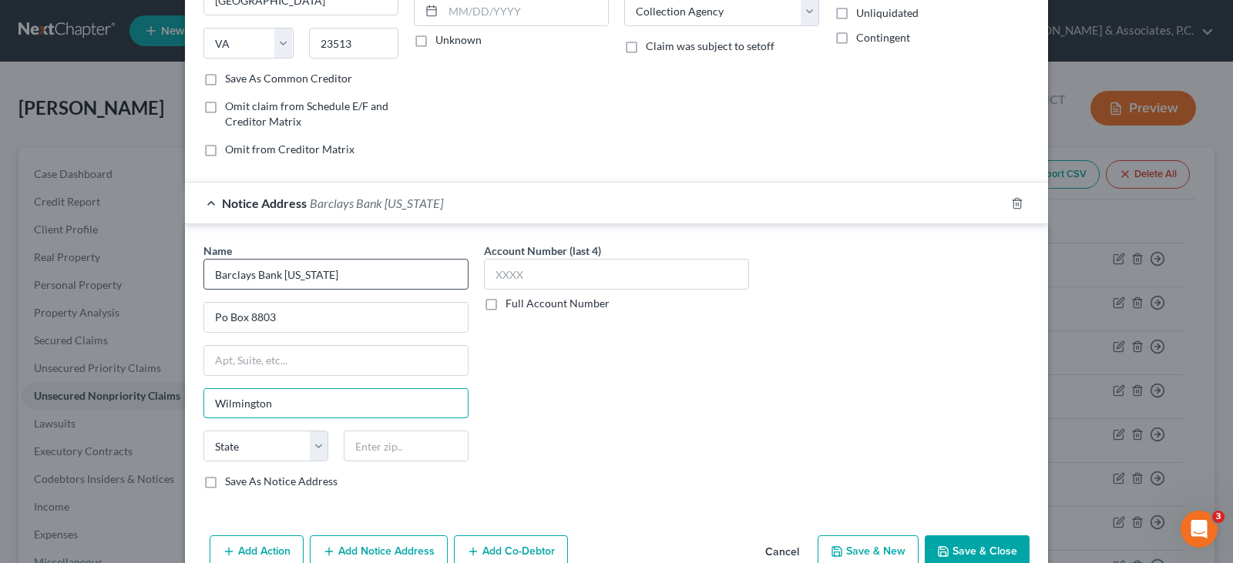
type input "Wilmington"
select select "7"
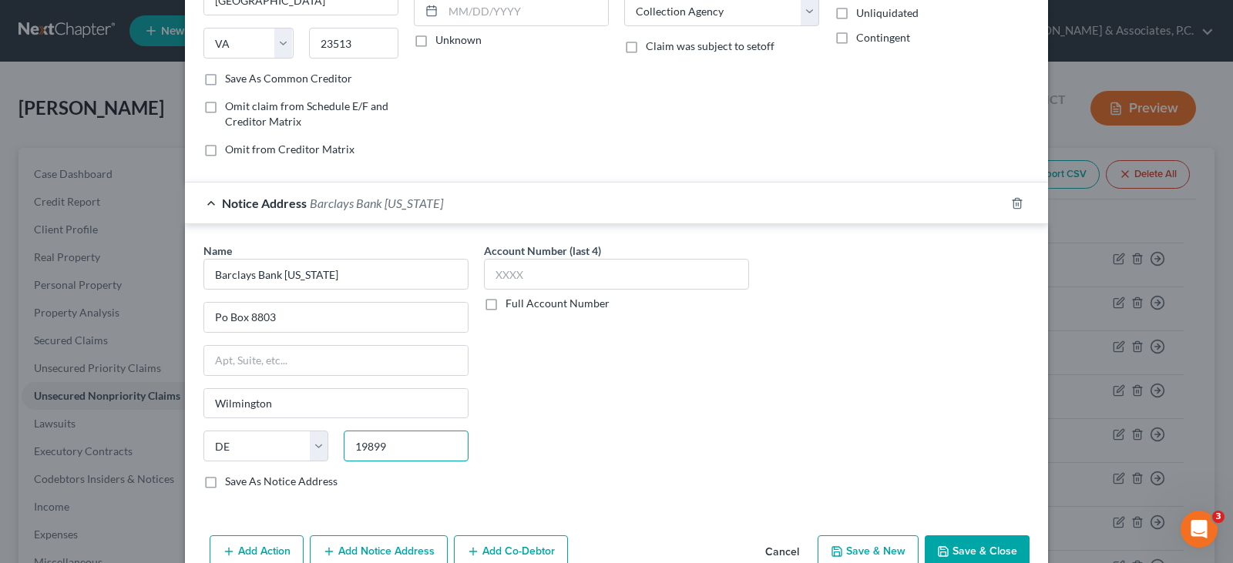
type input "19899"
click at [225, 482] on label "Save As Notice Address" at bounding box center [281, 481] width 113 height 15
click at [231, 482] on input "Save As Notice Address" at bounding box center [236, 479] width 10 height 10
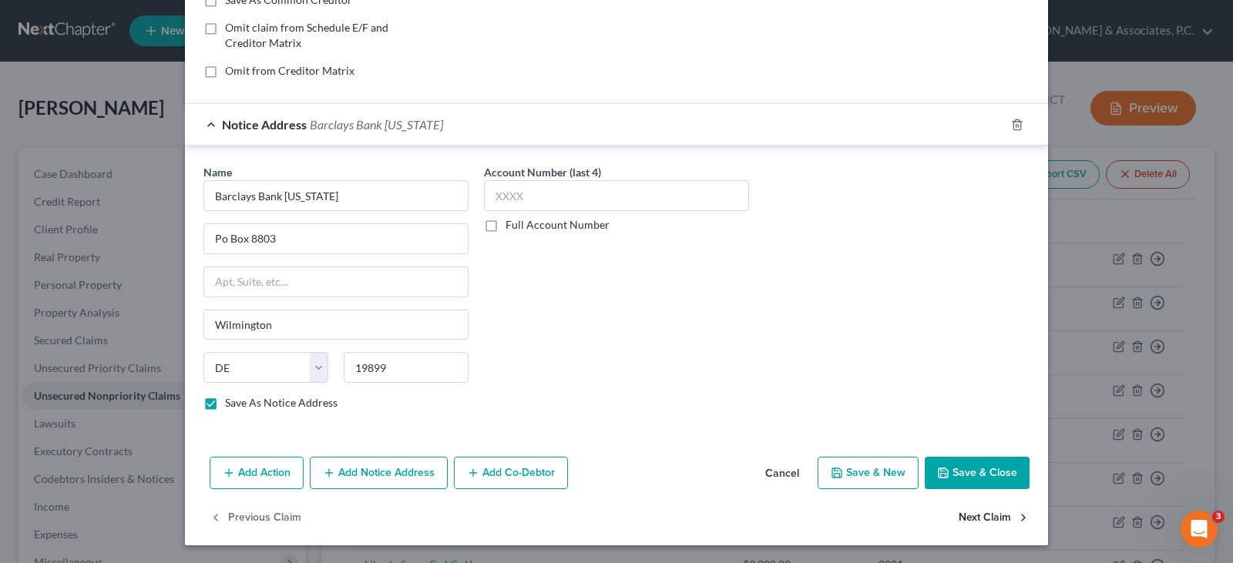
scroll to position [311, 0]
click at [986, 521] on button "Next Claim" at bounding box center [994, 517] width 71 height 32
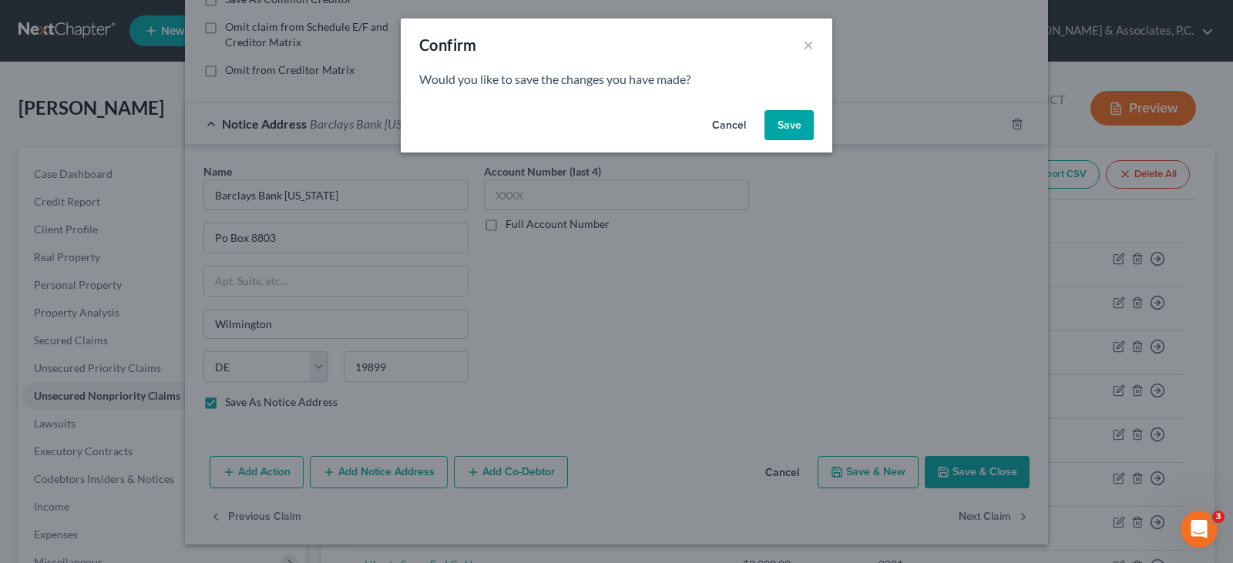
click at [796, 121] on button "Save" at bounding box center [788, 125] width 49 height 31
checkbox input "false"
select select "24"
select select "1"
select select "0"
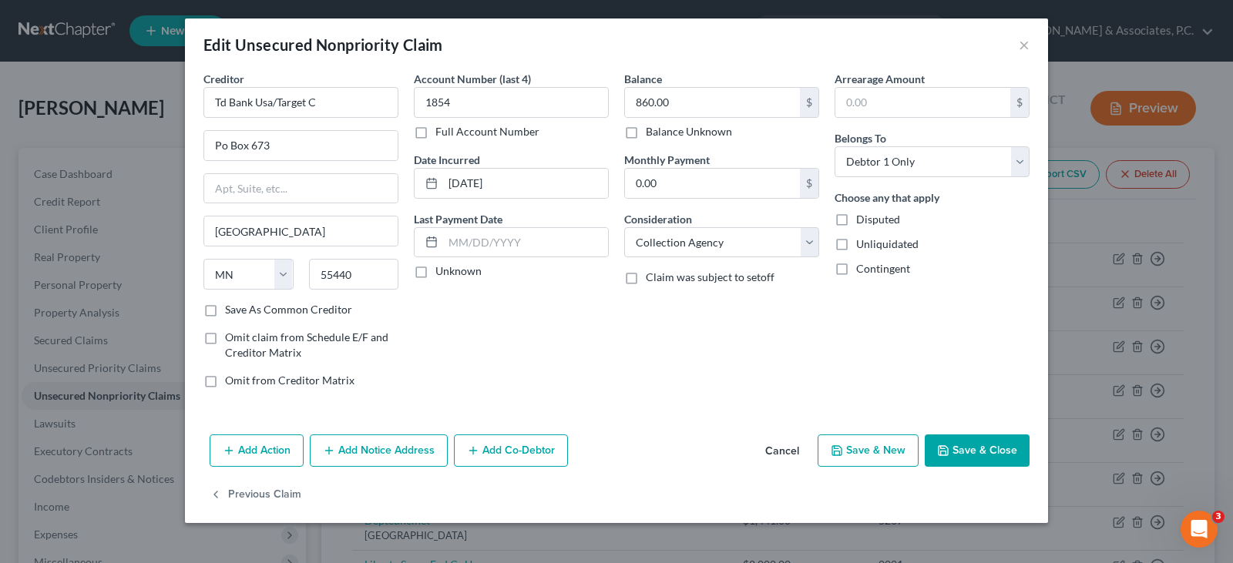
type input "0"
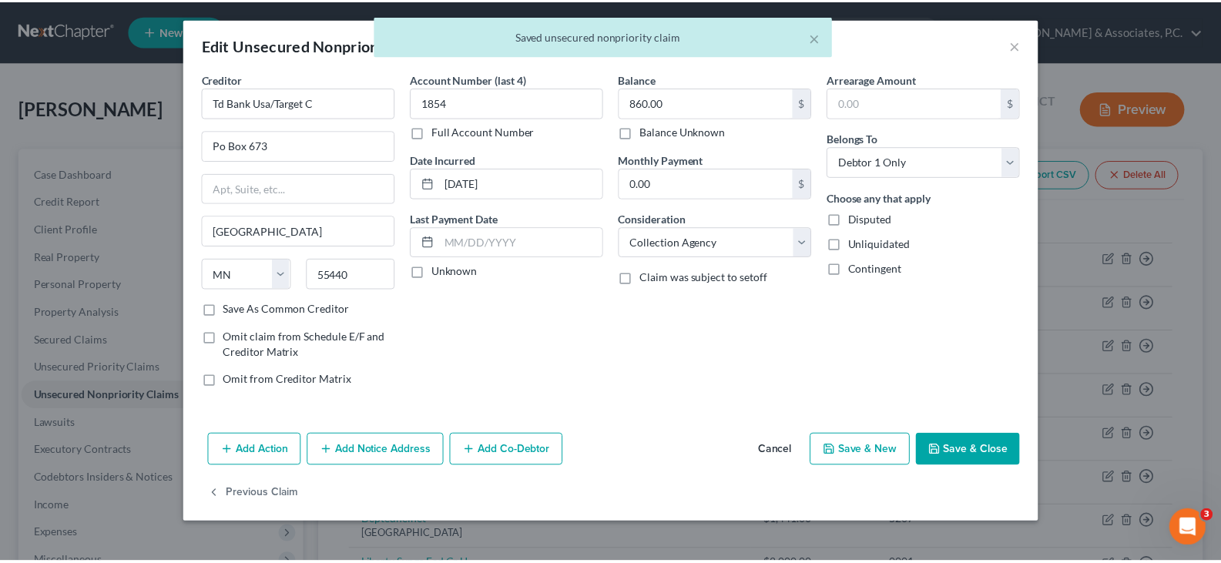
scroll to position [0, 0]
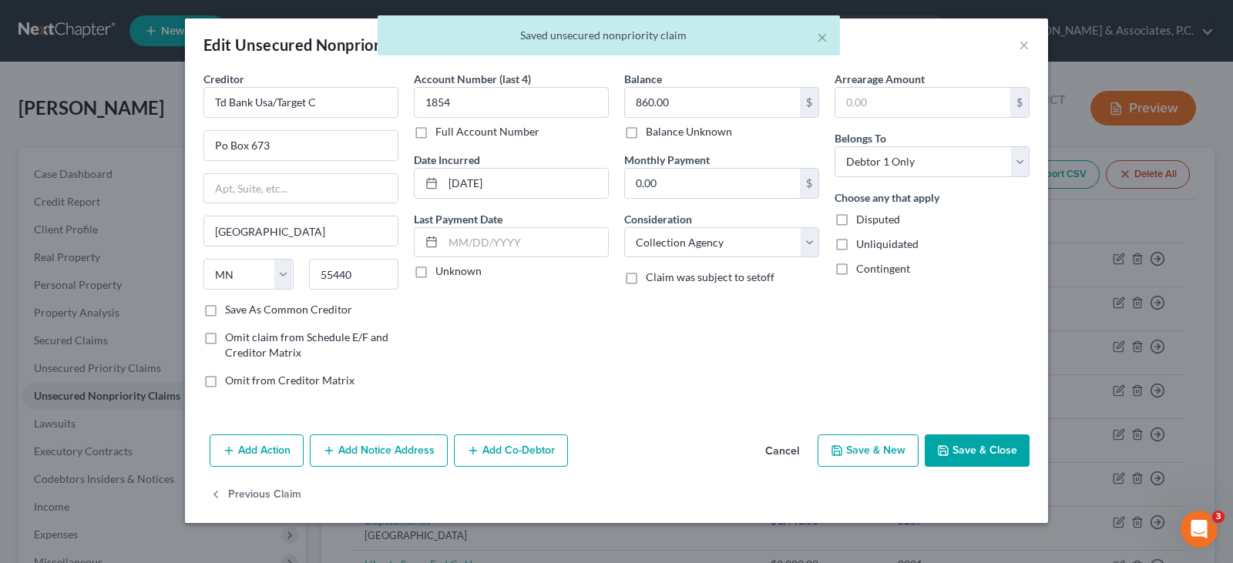
click at [996, 445] on button "Save & Close" at bounding box center [977, 451] width 105 height 32
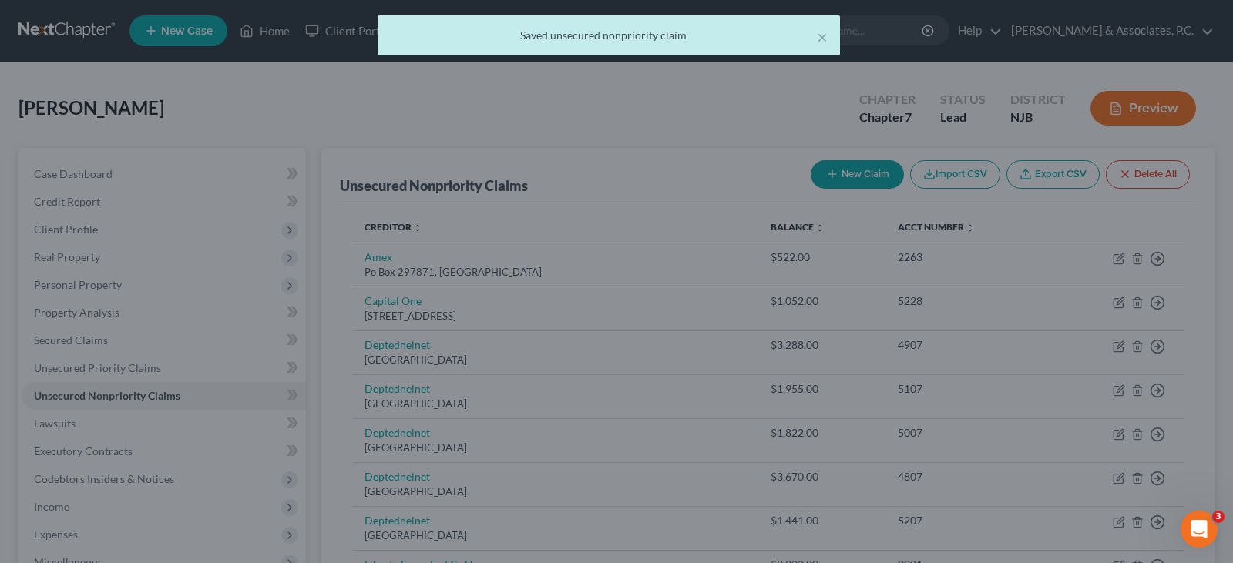
type input "0"
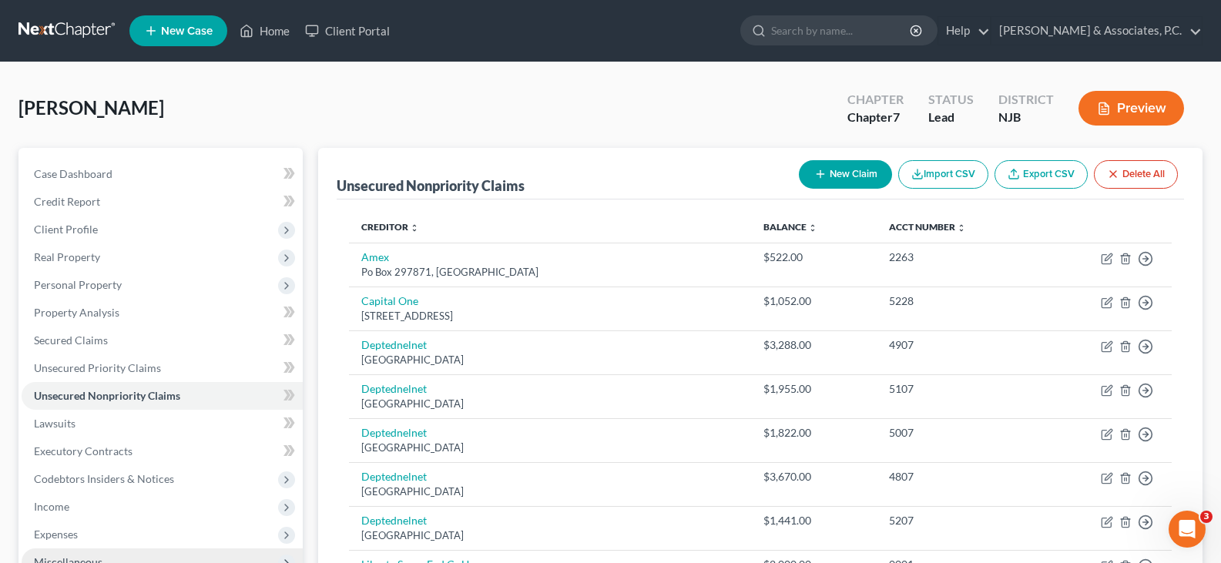
scroll to position [231, 0]
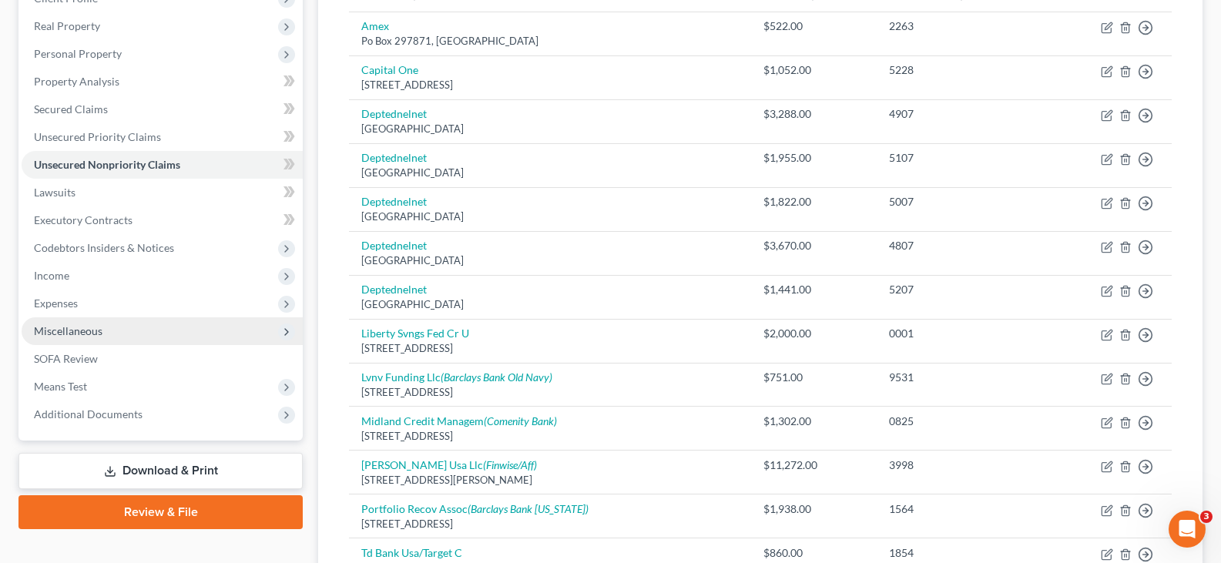
click at [64, 332] on span "Miscellaneous" at bounding box center [68, 330] width 69 height 13
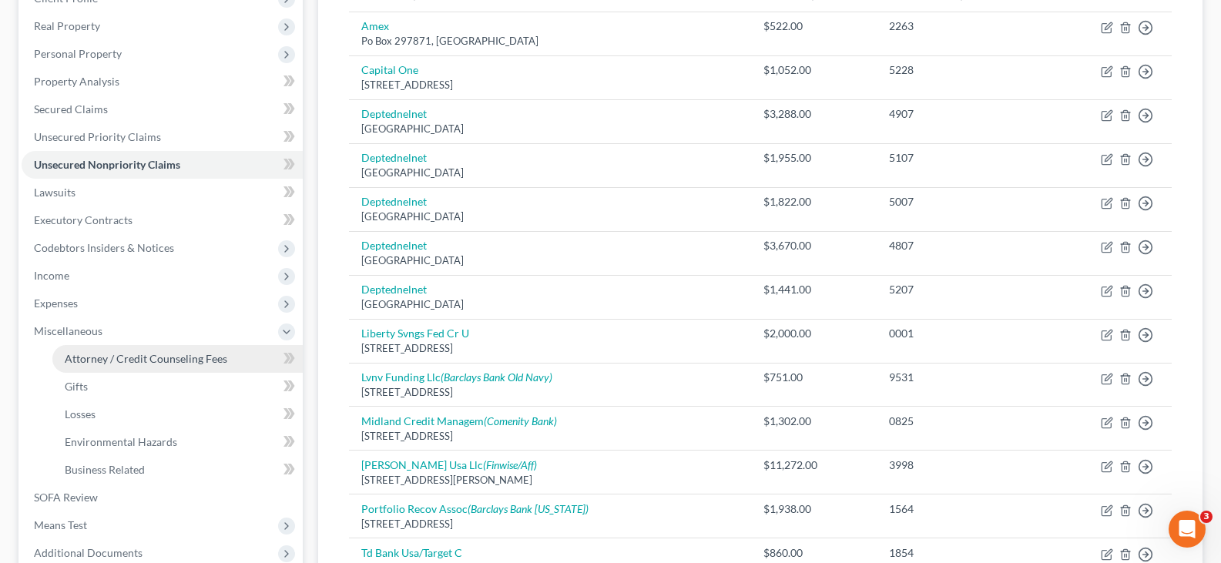
click at [86, 353] on span "Attorney / Credit Counseling Fees" at bounding box center [146, 358] width 163 height 13
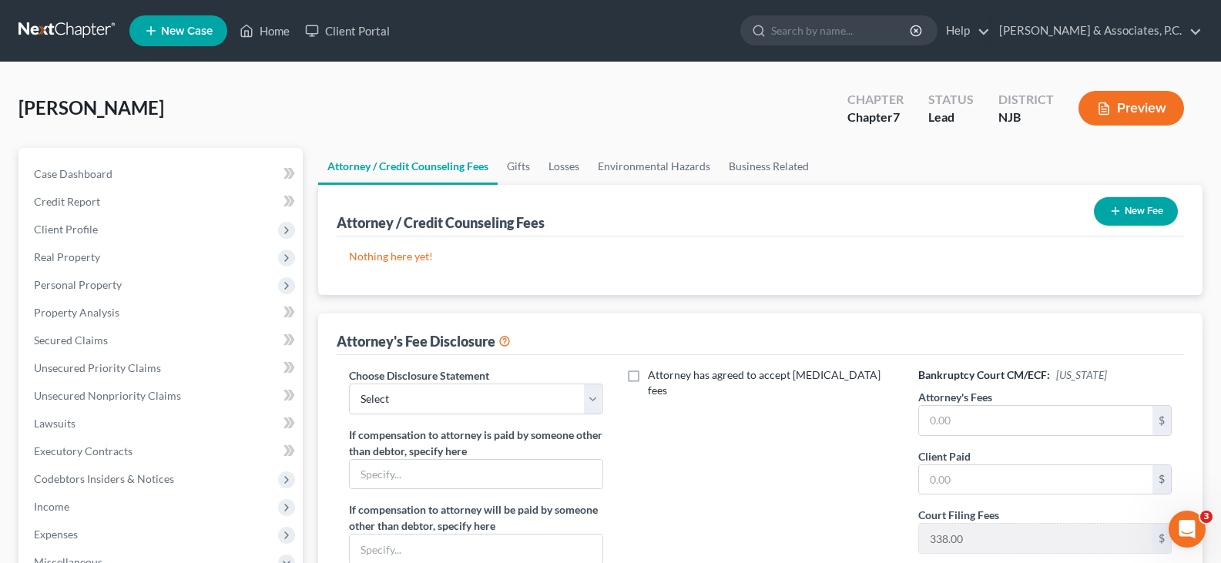
click at [1140, 210] on button "New Fee" at bounding box center [1136, 211] width 84 height 29
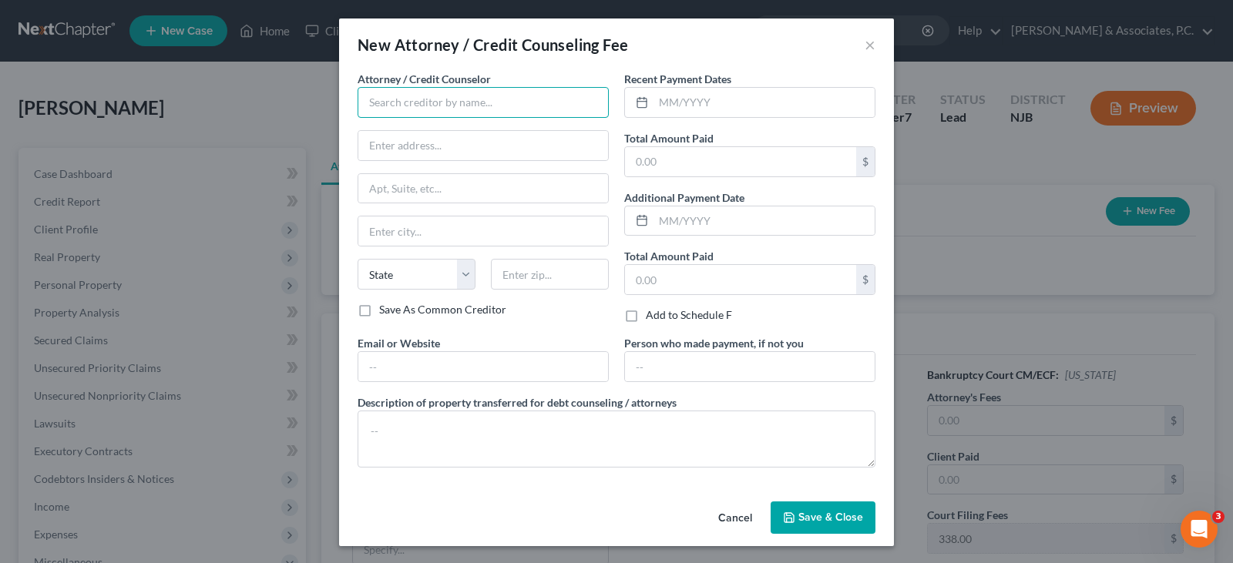
click at [469, 104] on input "text" at bounding box center [483, 102] width 251 height 31
click at [481, 109] on input "[PERSON_NAME]" at bounding box center [483, 102] width 251 height 31
click at [460, 144] on input "text" at bounding box center [483, 145] width 250 height 29
type input "[PERSON_NAME]"
type input "[STREET_ADDRESS]"
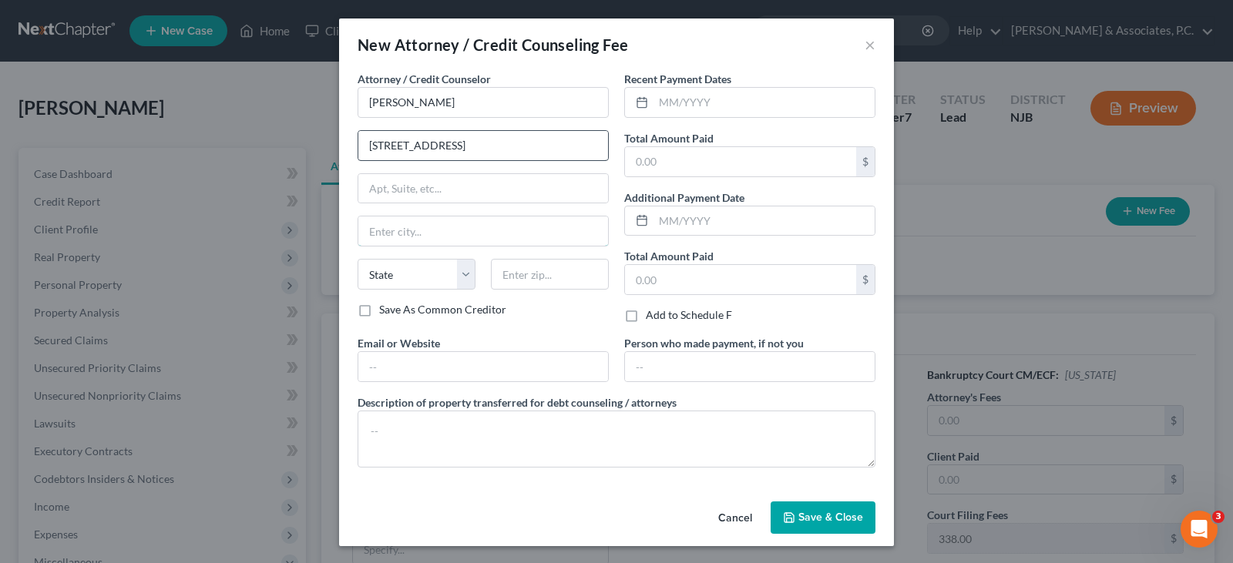
type input "[GEOGRAPHIC_DATA]"
select select "33"
type input "07306"
click at [700, 102] on input "text" at bounding box center [763, 102] width 221 height 29
type input "[DATE]"
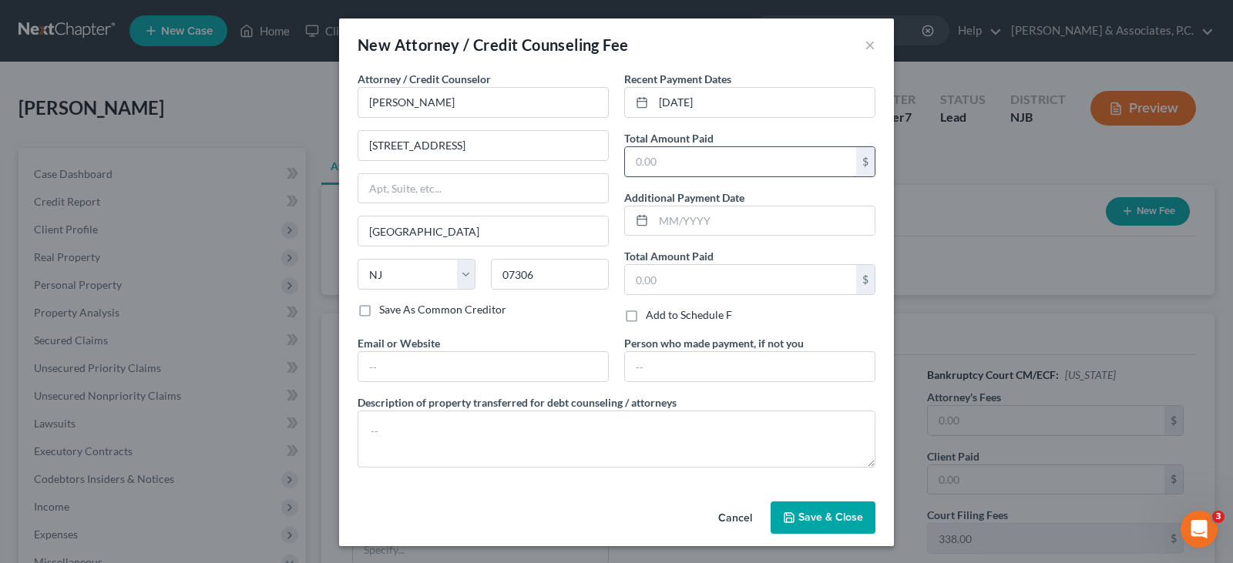
click at [670, 163] on input "text" at bounding box center [740, 161] width 231 height 29
type input "1,584.00"
click at [798, 521] on span "Save & Close" at bounding box center [830, 517] width 65 height 13
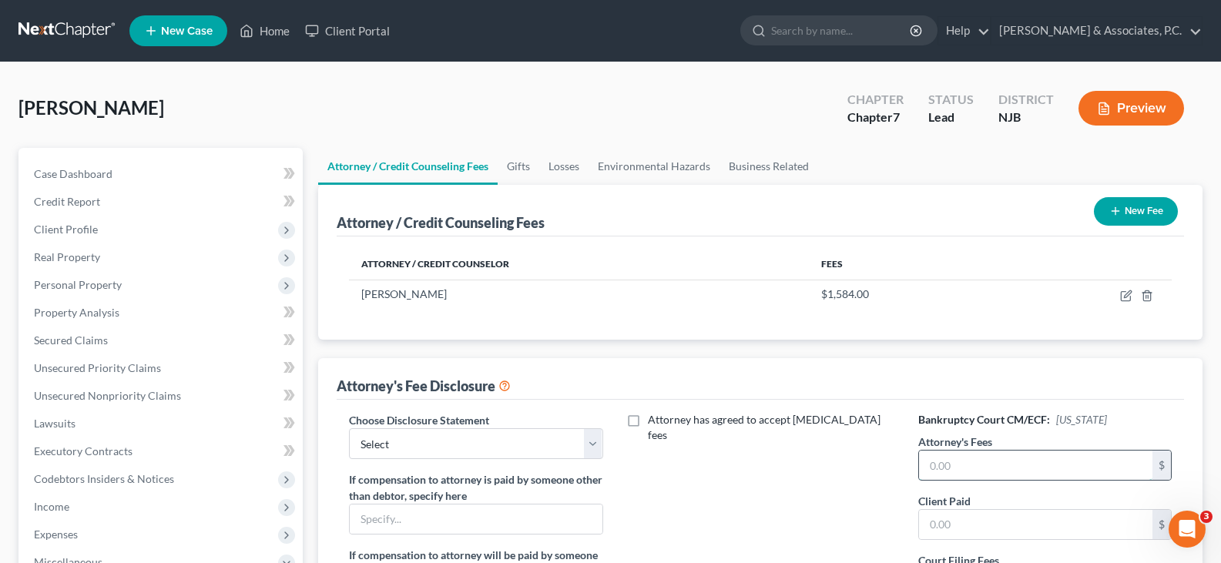
click at [946, 465] on input "text" at bounding box center [1035, 465] width 233 height 29
type input "1,150.00"
click at [936, 517] on input "text" at bounding box center [1035, 524] width 233 height 29
type input "1,150.00"
click at [581, 442] on select "Select Attorney" at bounding box center [476, 443] width 254 height 31
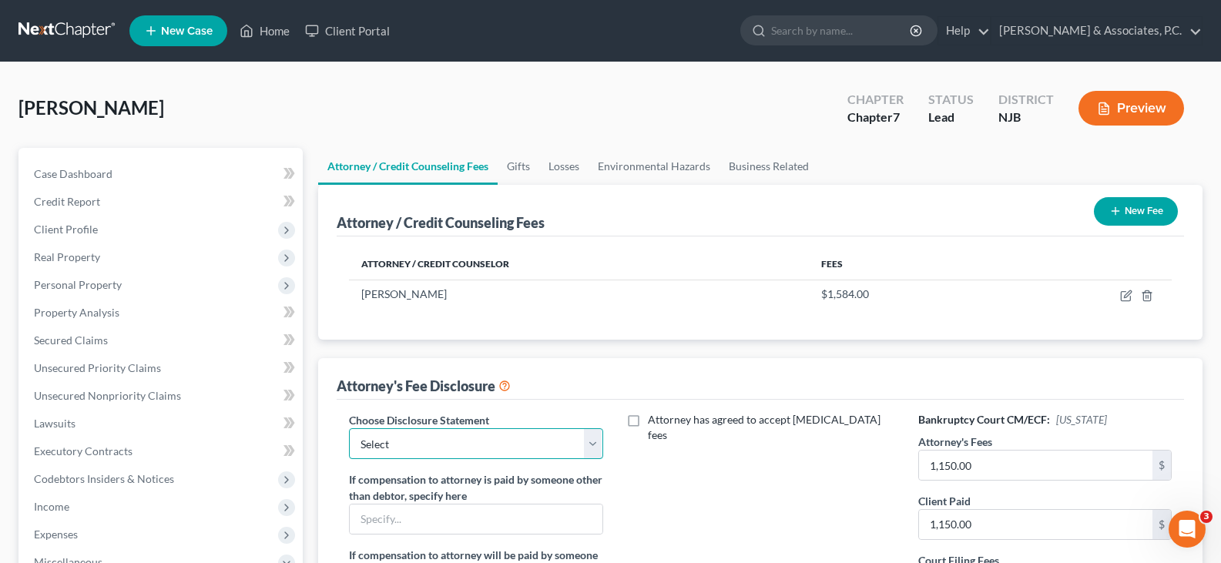
select select "0"
click at [349, 428] on select "Select Attorney" at bounding box center [476, 443] width 254 height 31
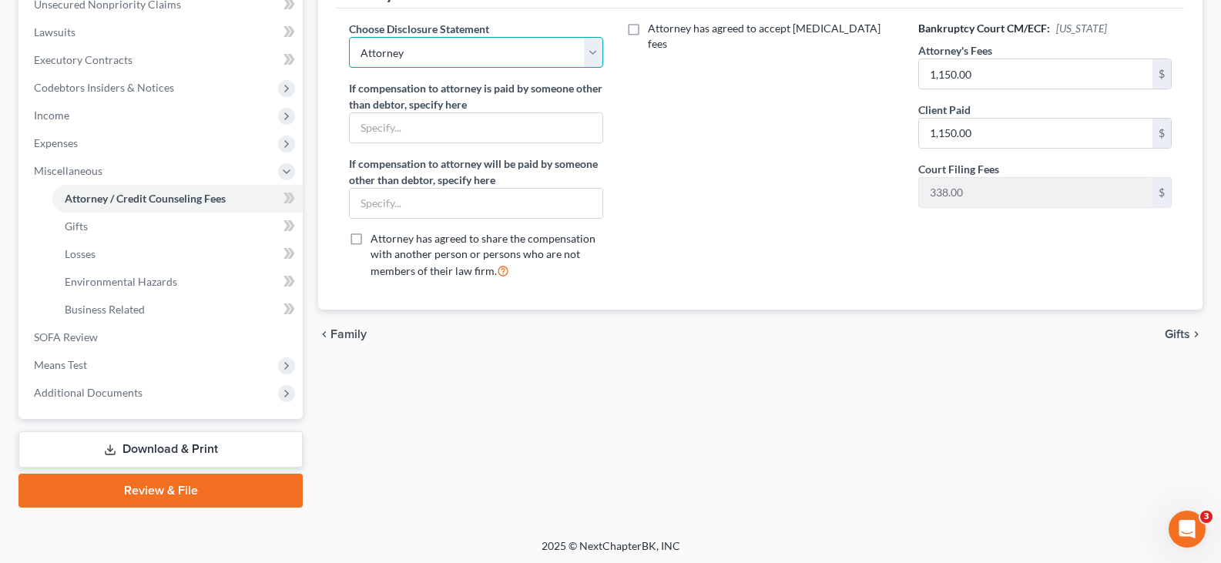
scroll to position [395, 0]
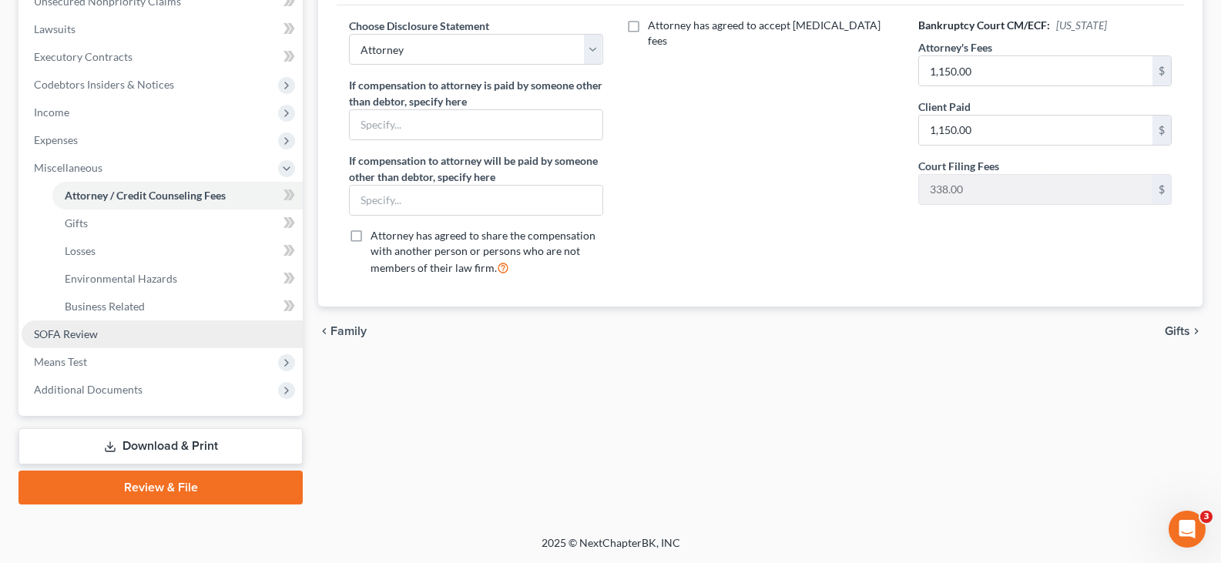
click at [105, 330] on link "SOFA Review" at bounding box center [162, 335] width 281 height 28
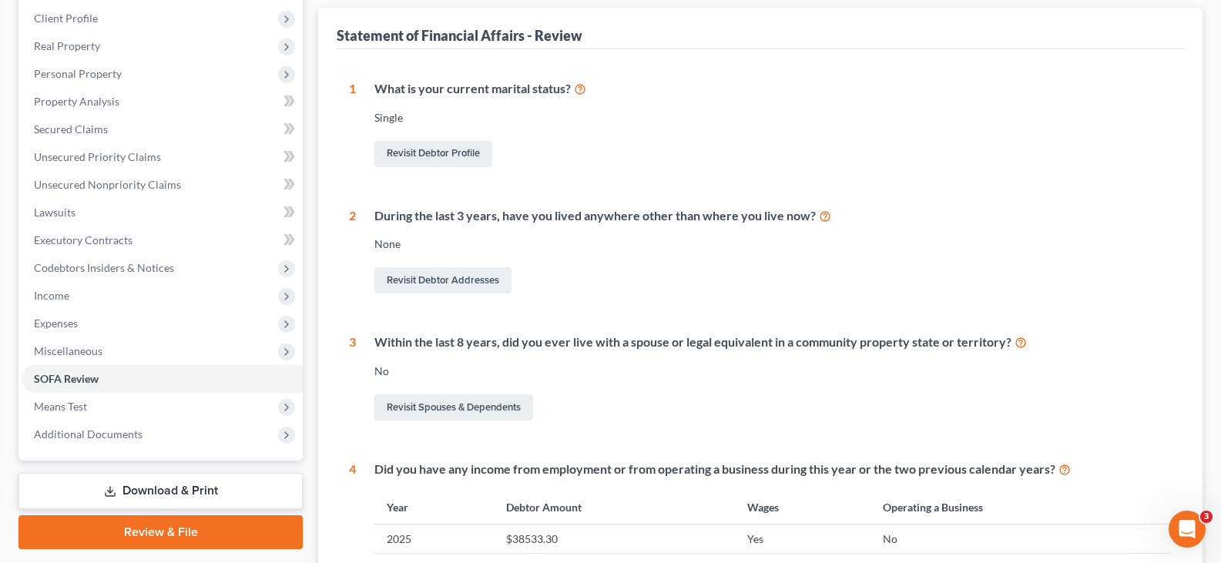
scroll to position [462, 0]
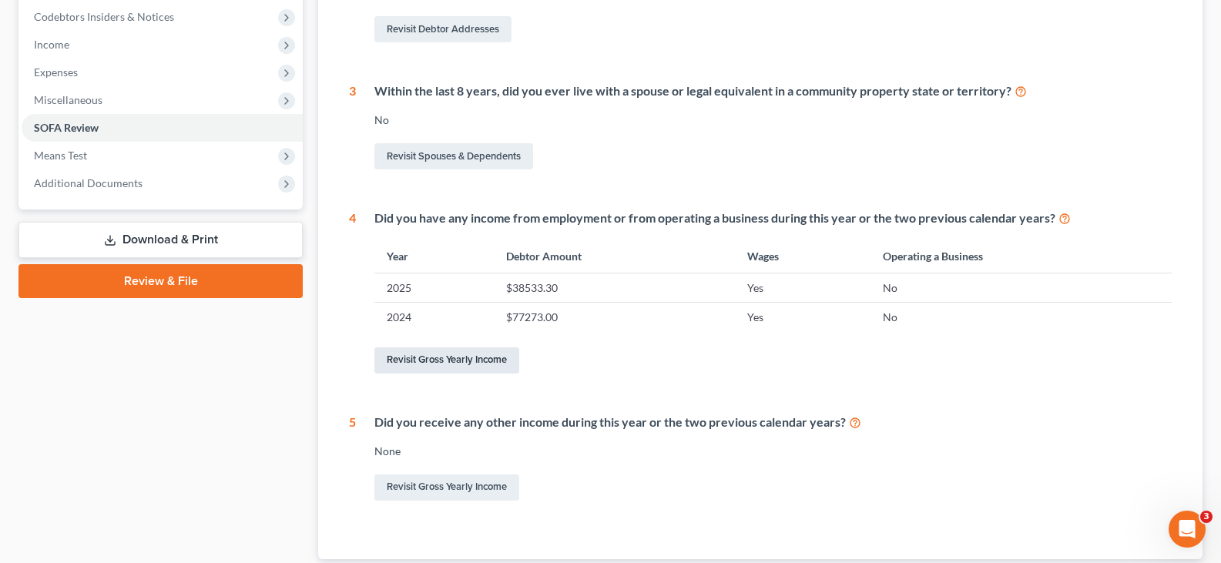
click at [428, 353] on link "Revisit Gross Yearly Income" at bounding box center [447, 361] width 145 height 26
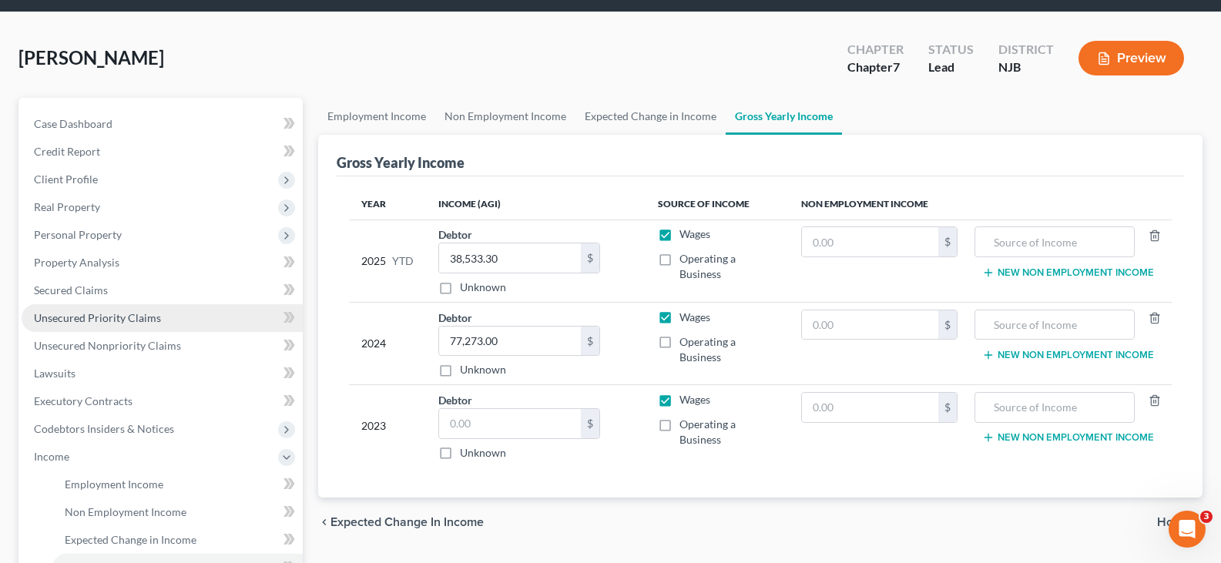
scroll to position [77, 0]
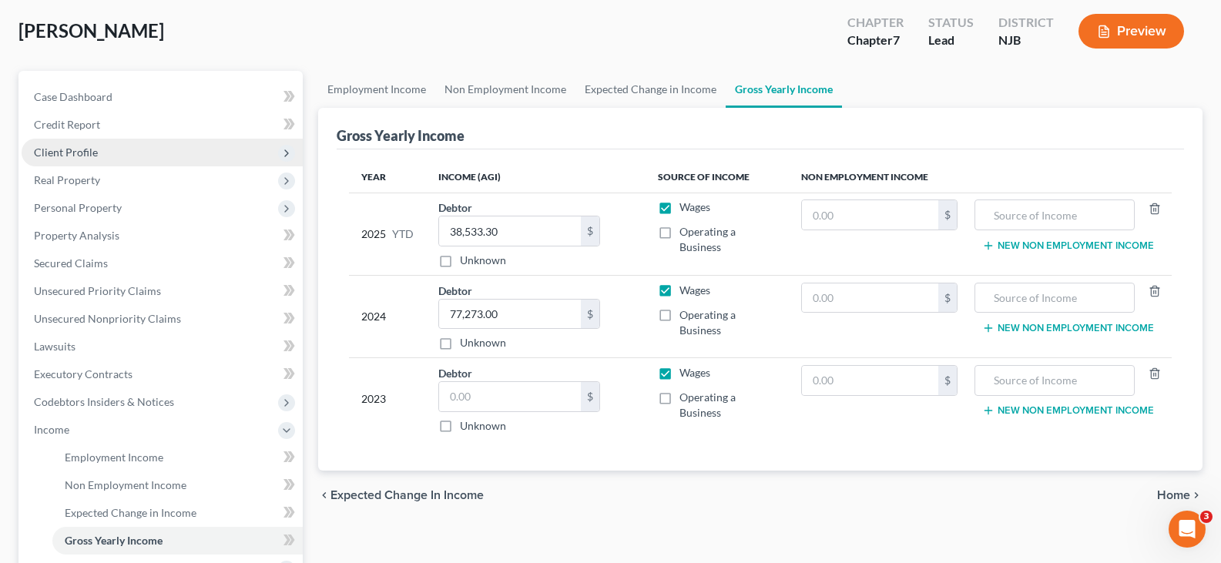
click at [55, 153] on span "Client Profile" at bounding box center [66, 152] width 64 height 13
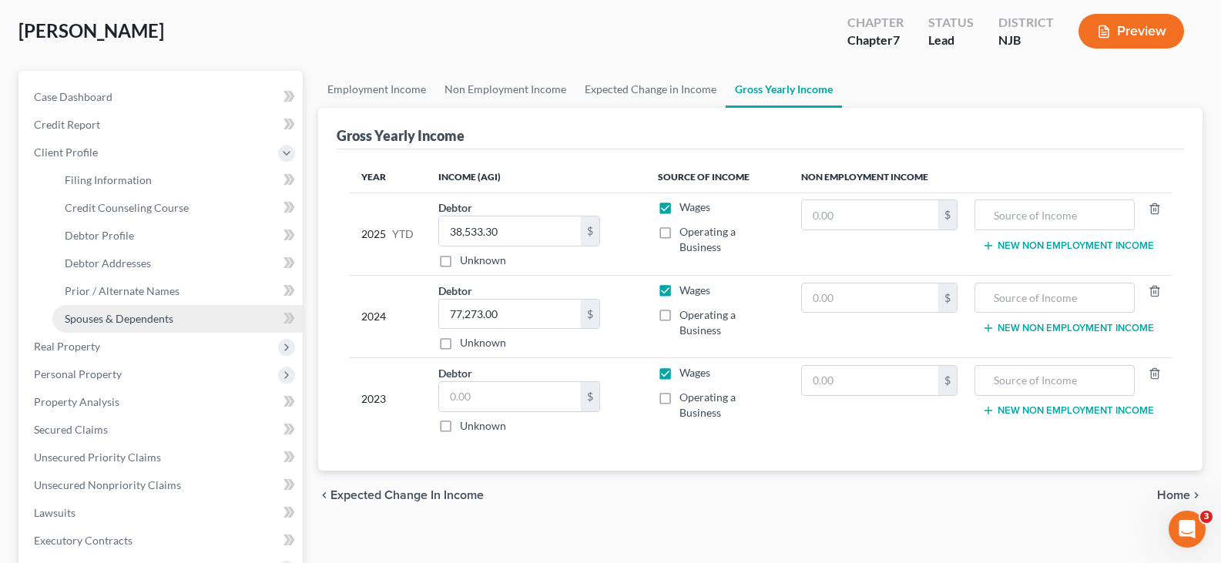
click at [90, 312] on span "Spouses & Dependents" at bounding box center [119, 318] width 109 height 13
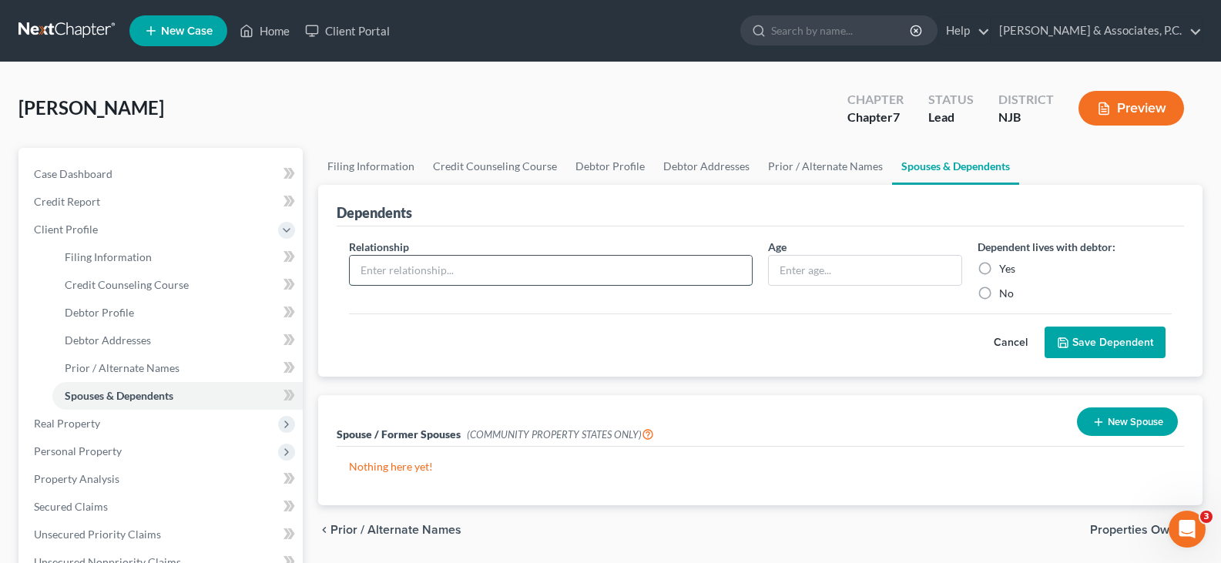
click at [501, 264] on input "text" at bounding box center [551, 270] width 402 height 29
type input "Daughter"
drag, startPoint x: 808, startPoint y: 276, endPoint x: 794, endPoint y: 266, distance: 17.1
click at [806, 273] on input "text" at bounding box center [865, 270] width 193 height 29
type input "18"
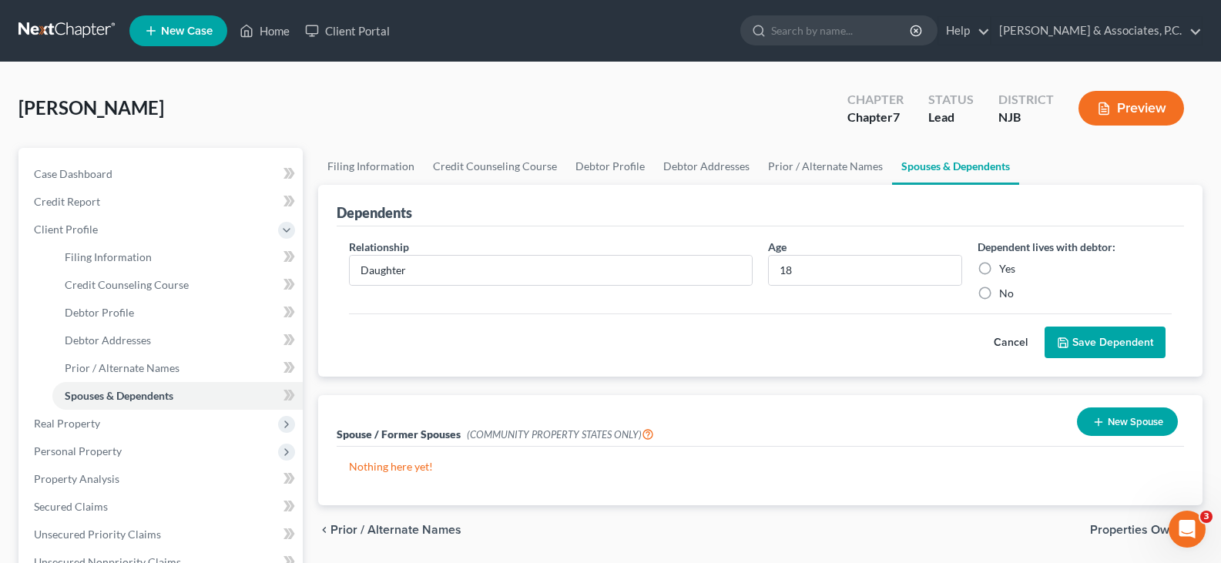
click at [999, 269] on label "Yes" at bounding box center [1007, 268] width 16 height 15
click at [1006, 269] on input "Yes" at bounding box center [1011, 266] width 10 height 10
radio input "true"
click at [1076, 344] on button "Save Dependent" at bounding box center [1105, 343] width 121 height 32
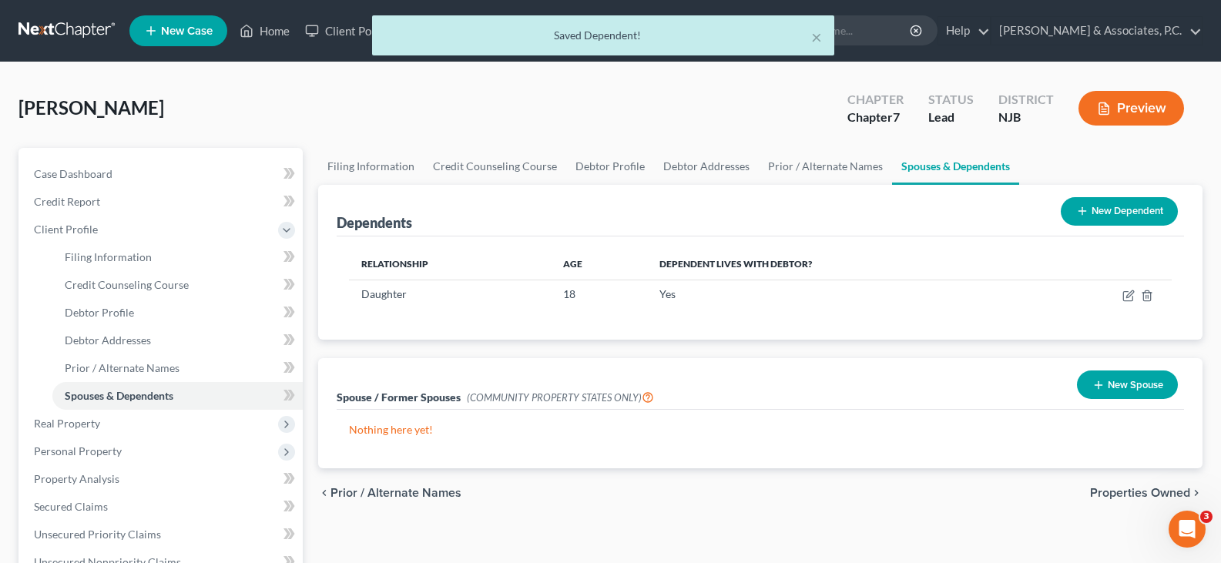
click at [1134, 216] on button "New Dependent" at bounding box center [1119, 211] width 117 height 29
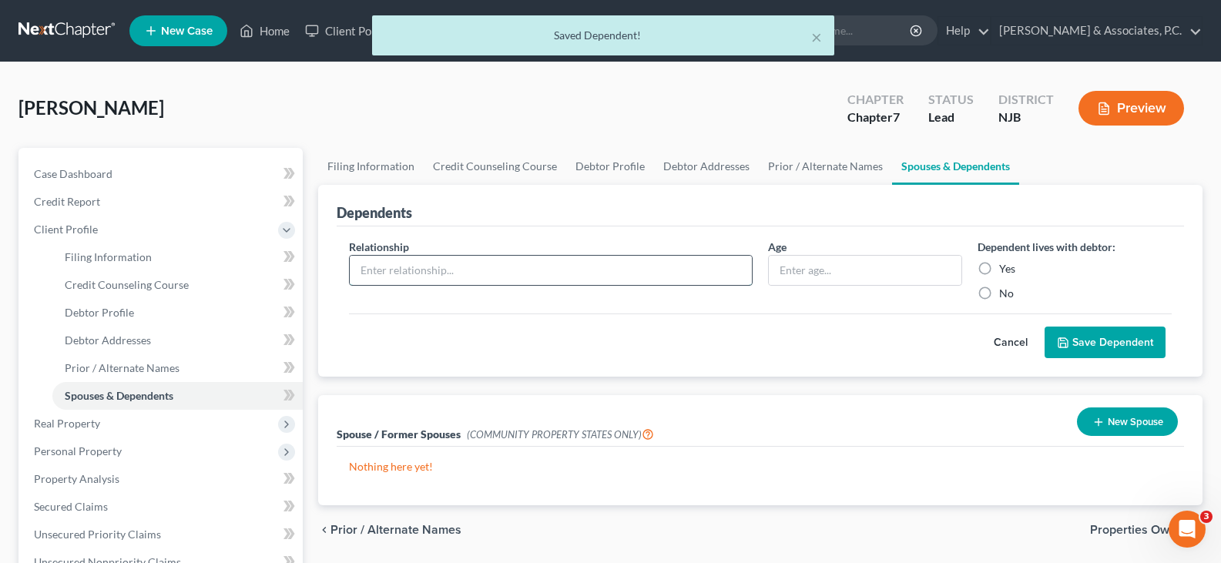
click at [600, 267] on input "text" at bounding box center [551, 270] width 402 height 29
type input "Daughter"
click at [844, 267] on input "text" at bounding box center [865, 270] width 193 height 29
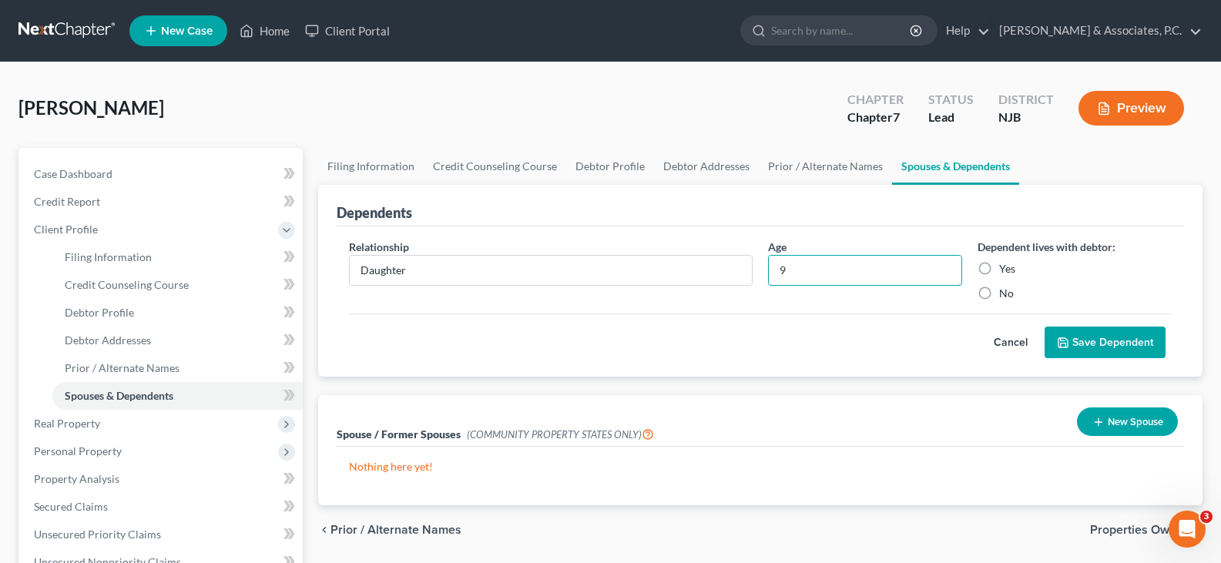
type input "9"
click at [999, 271] on label "Yes" at bounding box center [1007, 268] width 16 height 15
click at [1006, 271] on input "Yes" at bounding box center [1011, 266] width 10 height 10
radio input "true"
drag, startPoint x: 1087, startPoint y: 340, endPoint x: 1074, endPoint y: 329, distance: 17.0
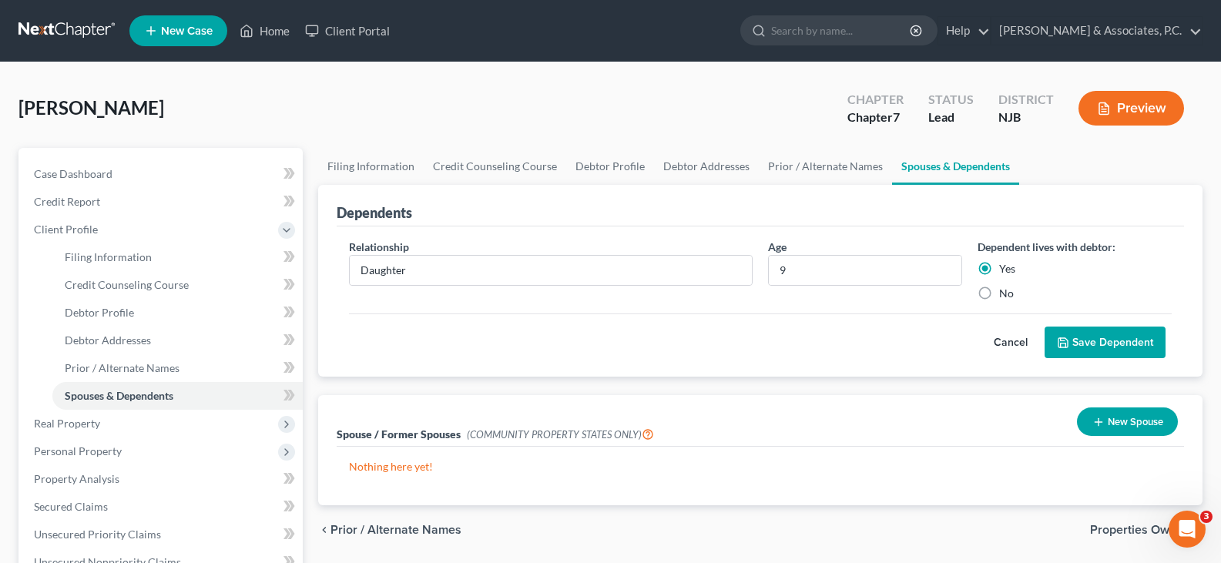
click at [1083, 338] on button "Save Dependent" at bounding box center [1105, 343] width 121 height 32
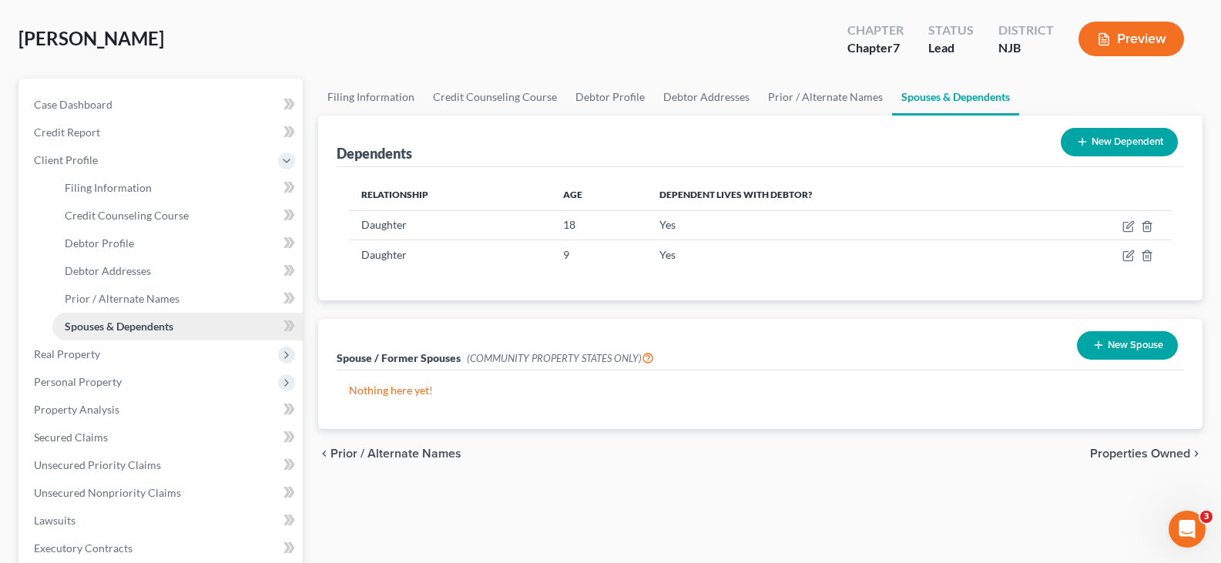
scroll to position [231, 0]
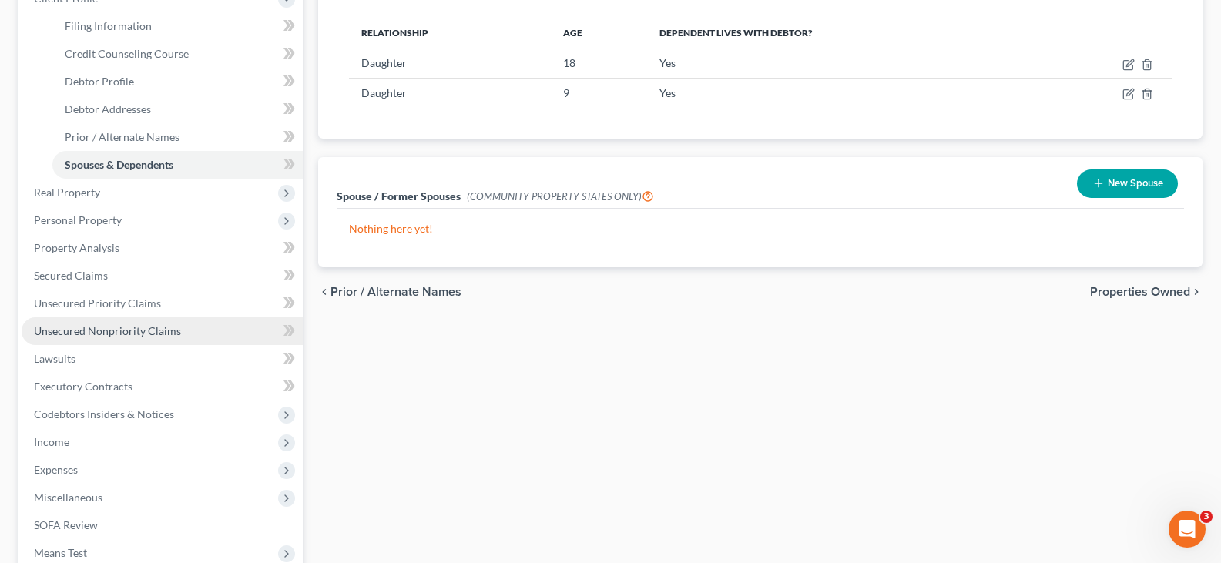
click at [113, 337] on span "Unsecured Nonpriority Claims" at bounding box center [107, 330] width 147 height 13
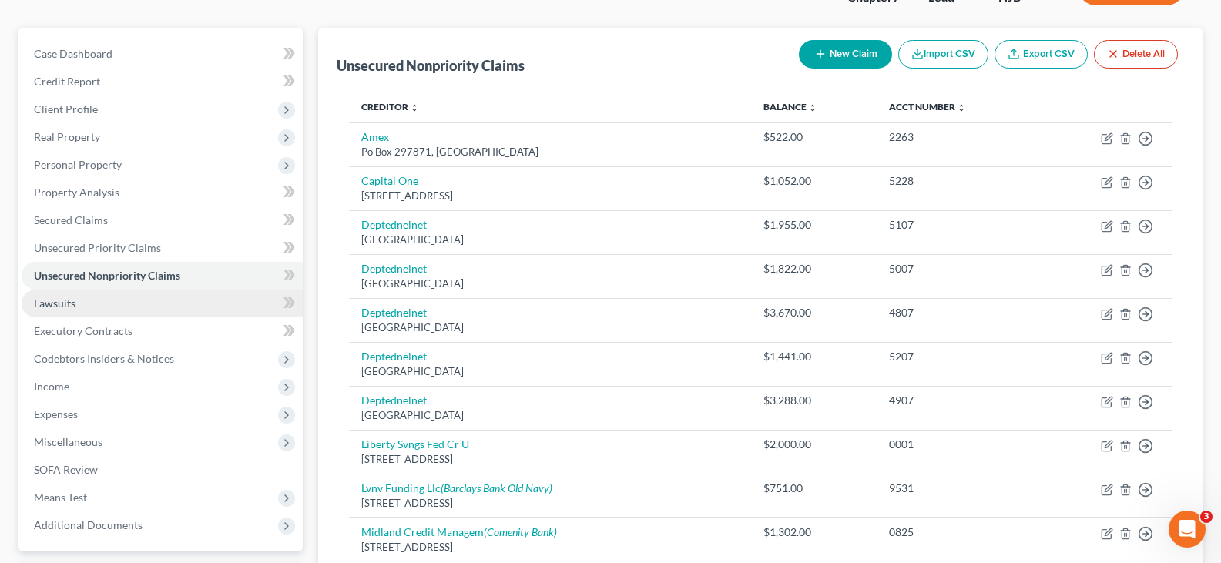
scroll to position [308, 0]
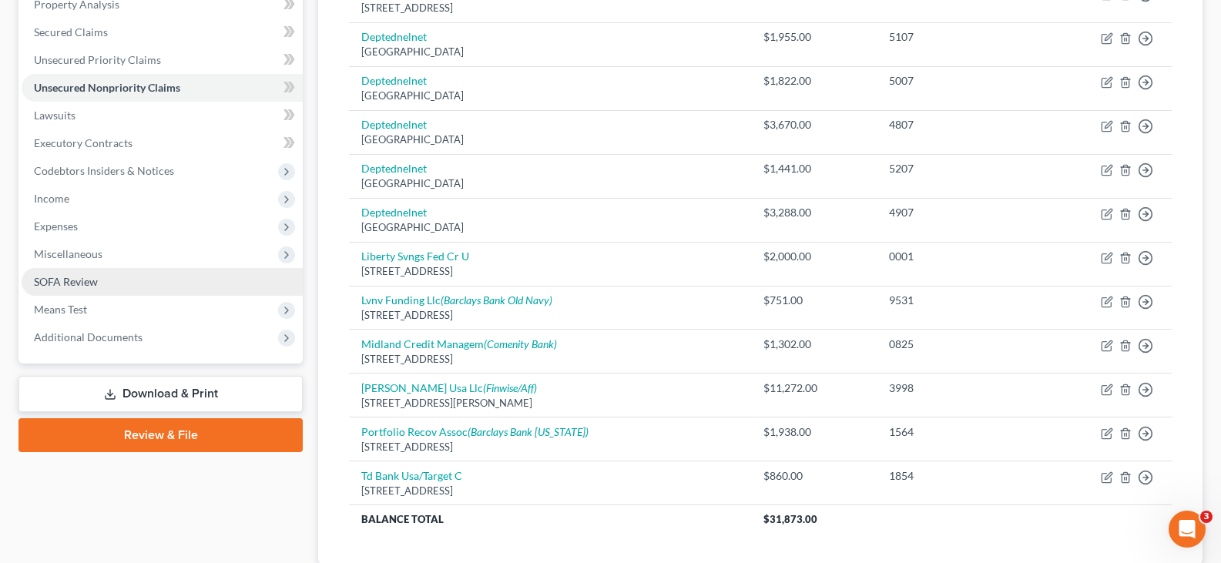
click at [57, 280] on span "SOFA Review" at bounding box center [66, 281] width 64 height 13
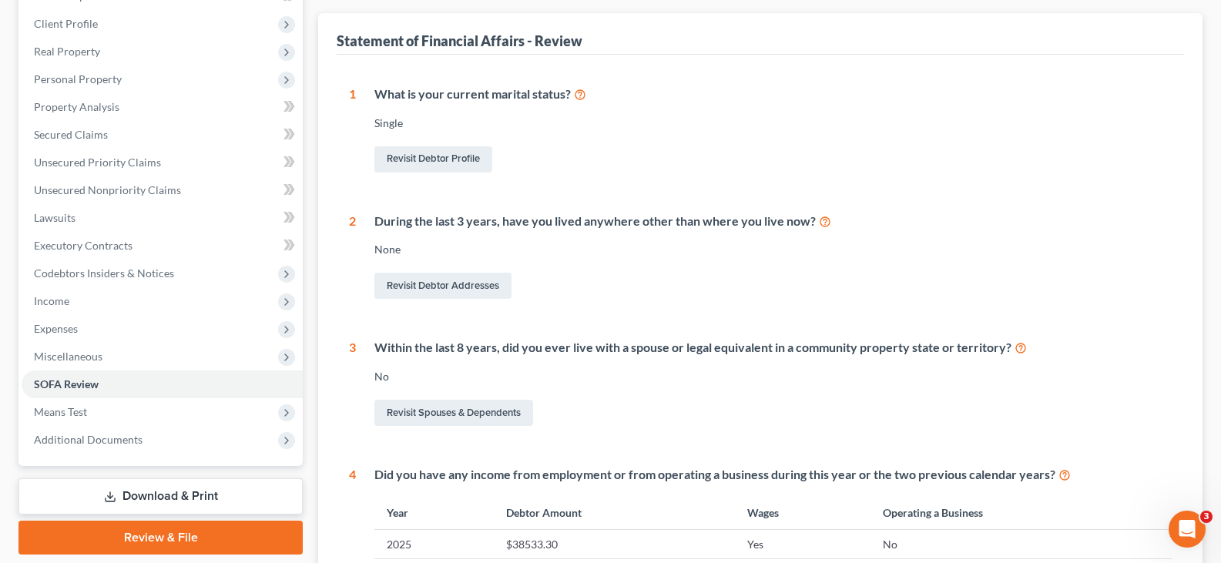
scroll to position [385, 0]
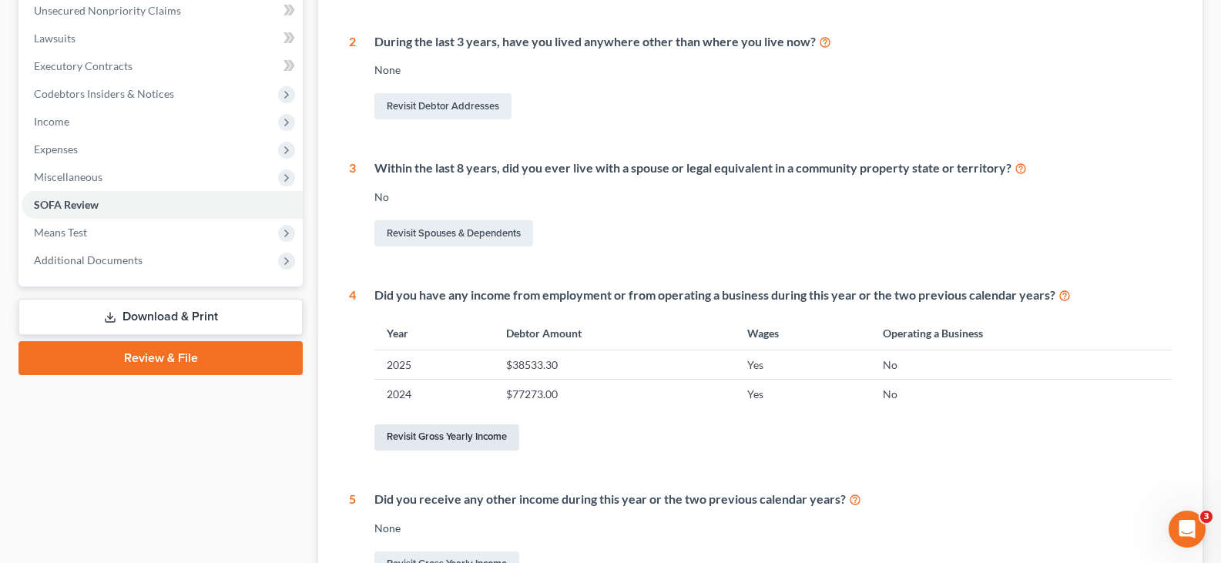
click at [432, 439] on link "Revisit Gross Yearly Income" at bounding box center [447, 438] width 145 height 26
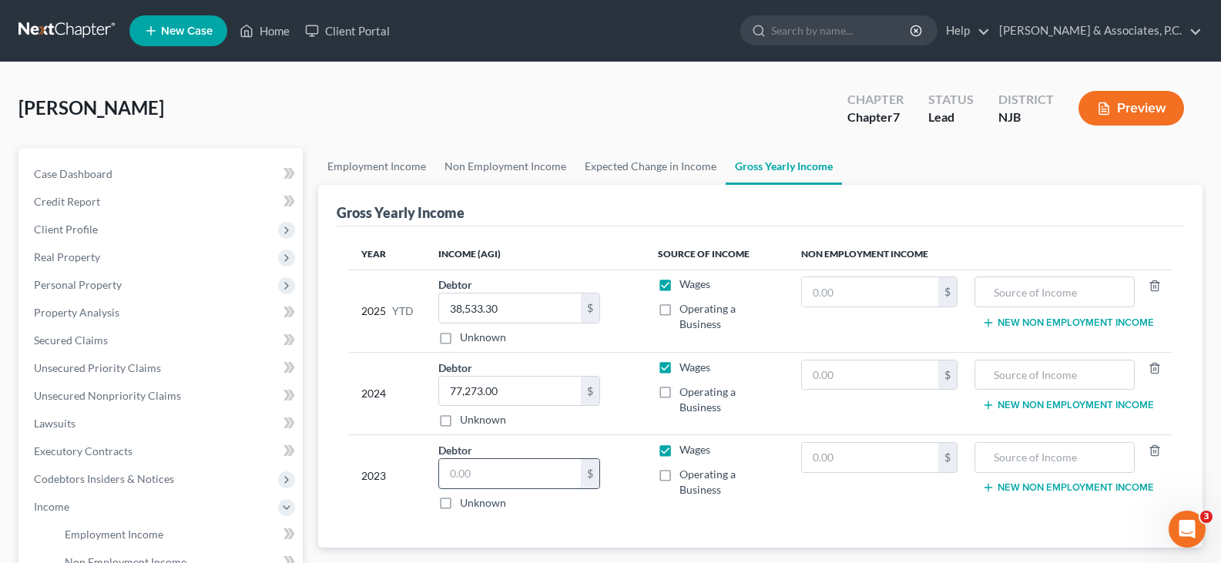
click at [487, 470] on input "text" at bounding box center [510, 473] width 142 height 29
type input "64,341.00"
click at [919, 457] on input "text" at bounding box center [870, 457] width 137 height 29
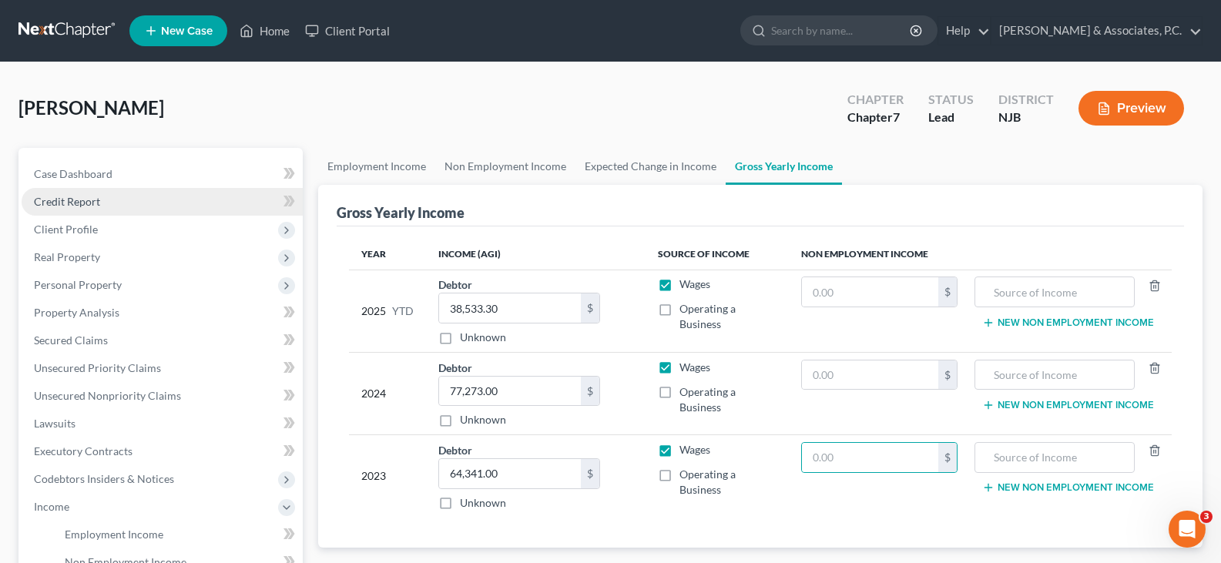
click at [55, 209] on link "Credit Report" at bounding box center [162, 202] width 281 height 28
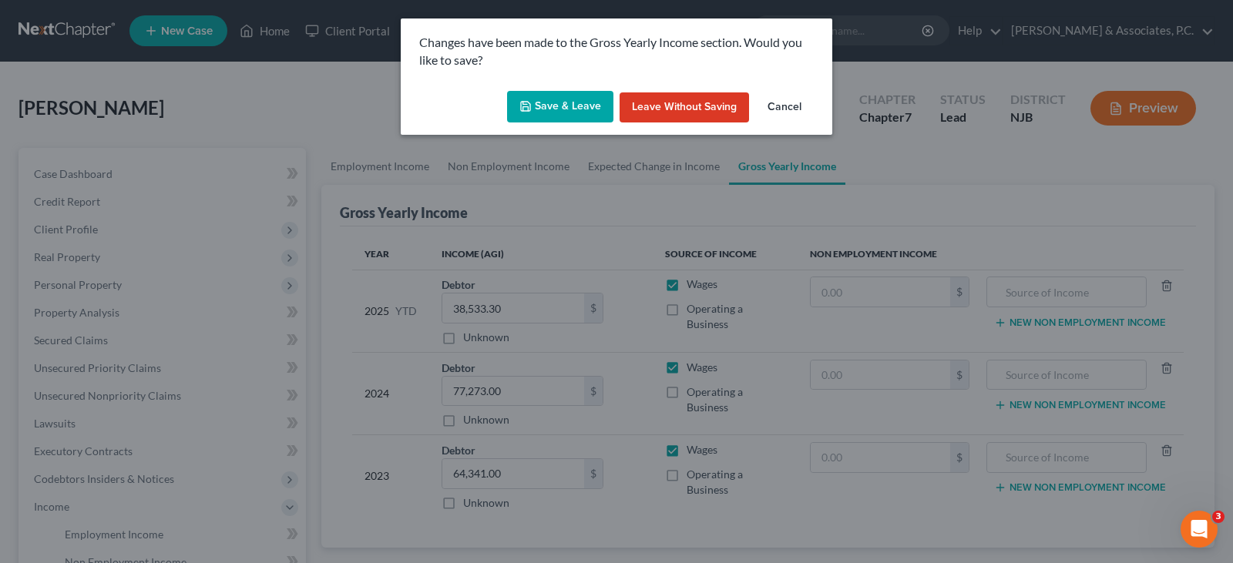
click at [561, 111] on button "Save & Leave" at bounding box center [560, 107] width 106 height 32
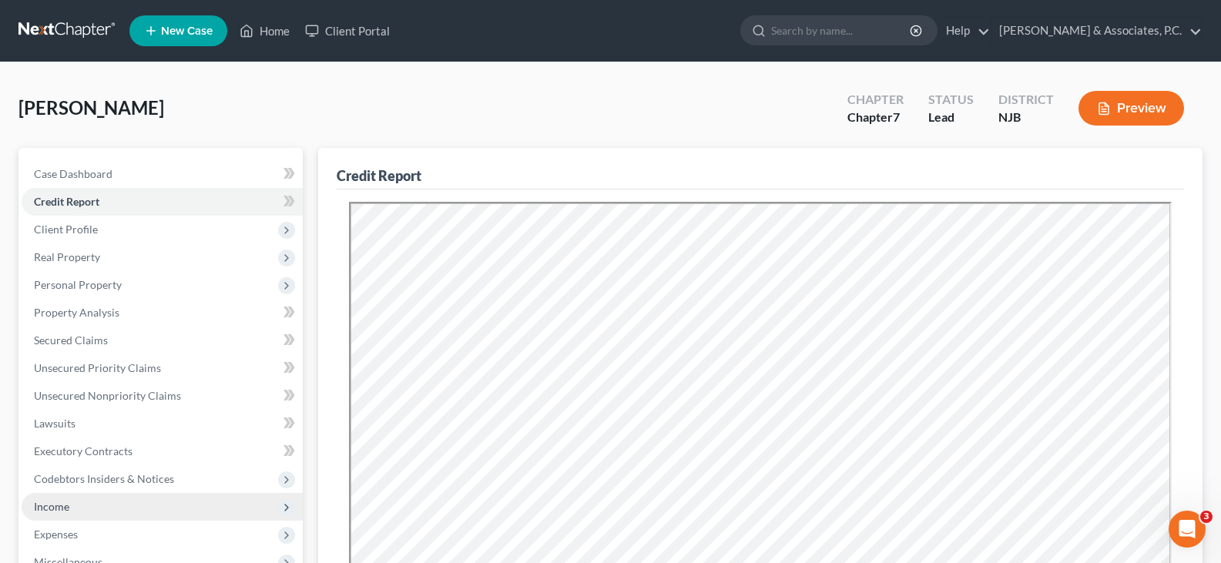
click at [54, 508] on span "Income" at bounding box center [51, 506] width 35 height 13
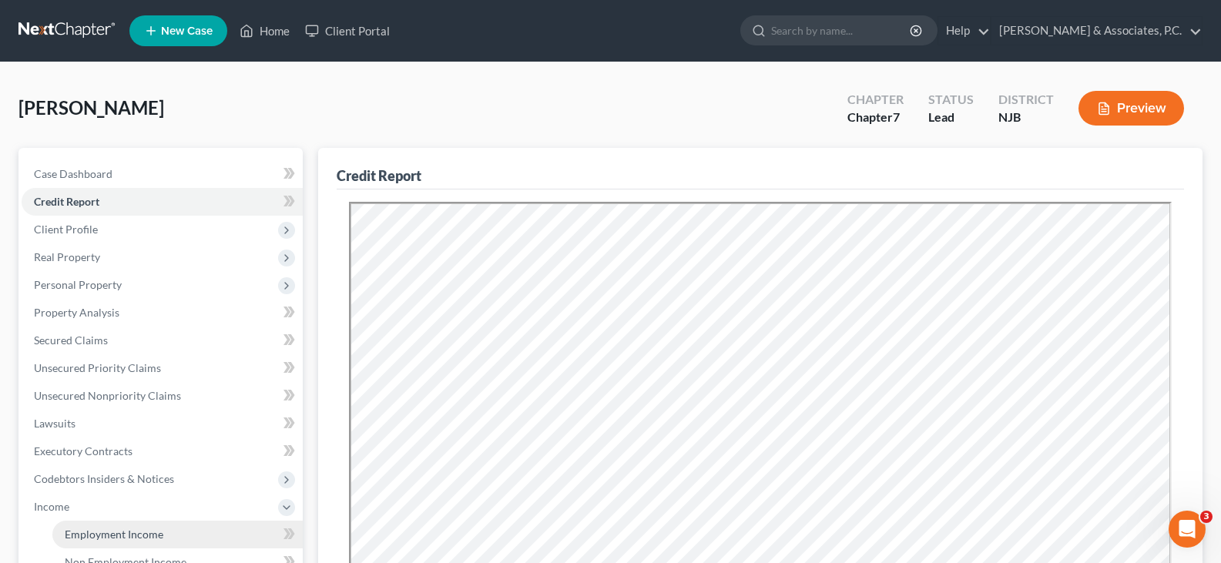
click at [86, 534] on span "Employment Income" at bounding box center [114, 534] width 99 height 13
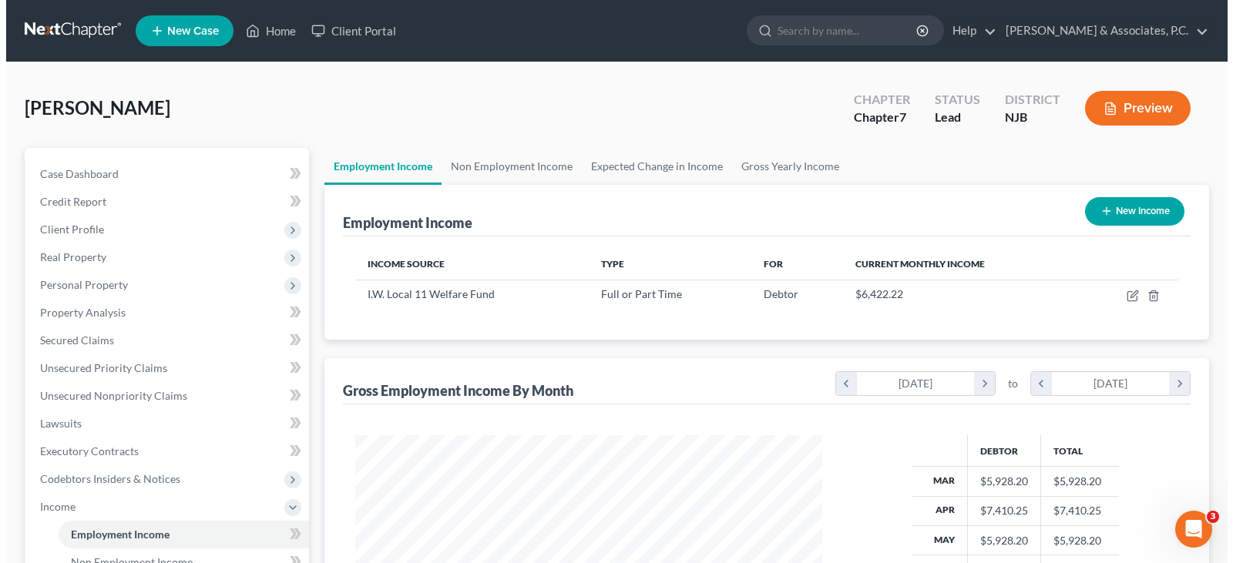
scroll to position [277, 498]
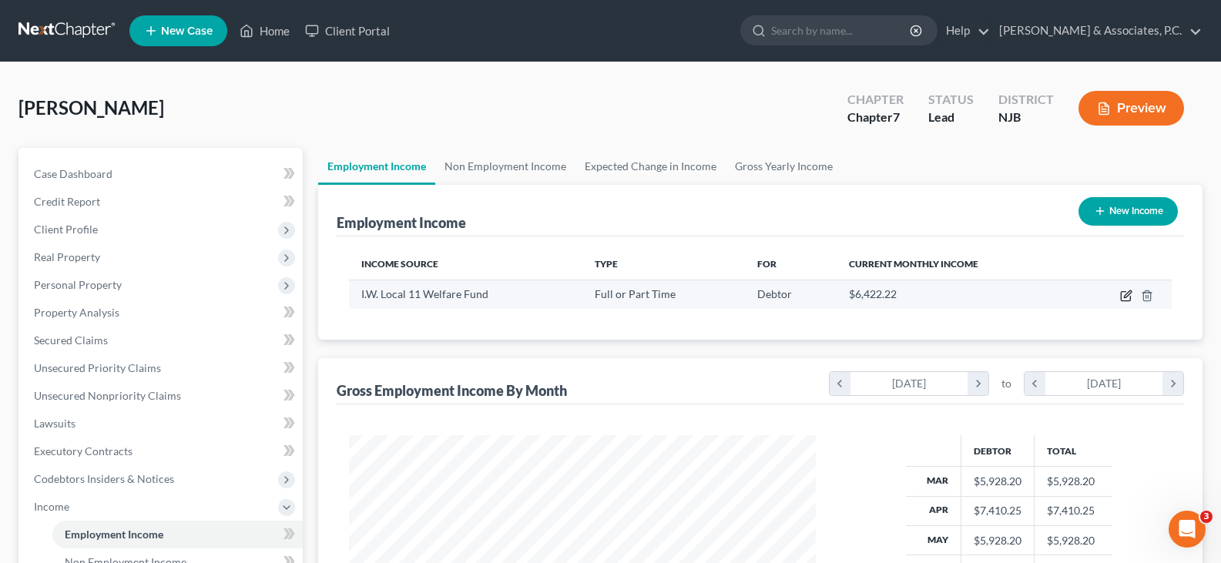
click at [1121, 295] on icon "button" at bounding box center [1125, 296] width 9 height 9
select select "0"
select select "33"
select select "3"
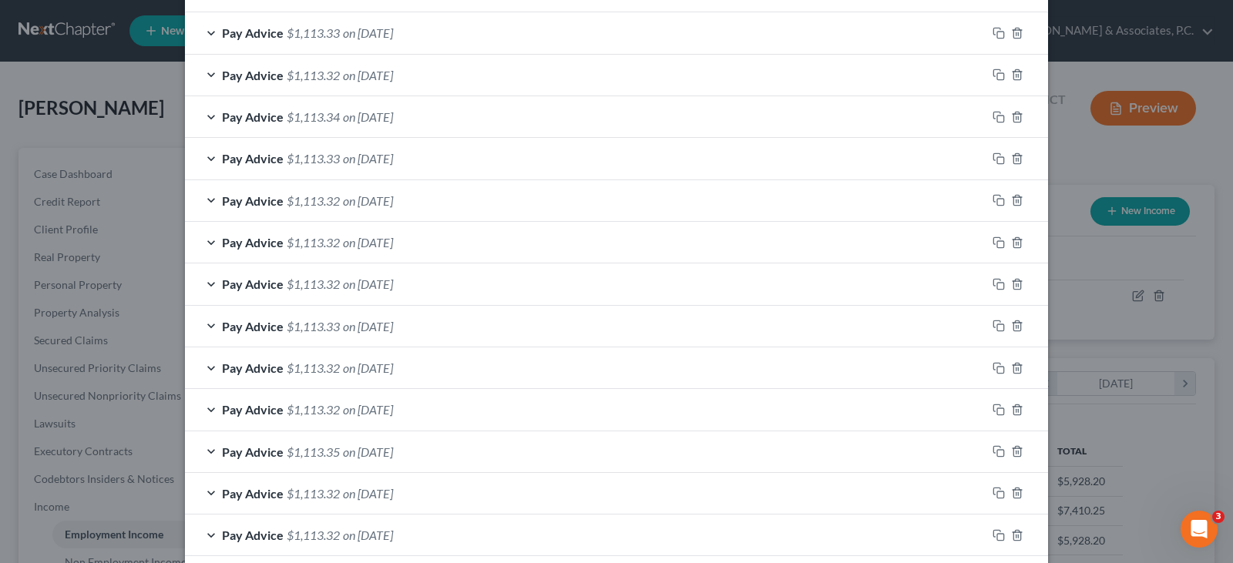
scroll to position [509, 0]
click at [993, 70] on icon "button" at bounding box center [996, 73] width 7 height 7
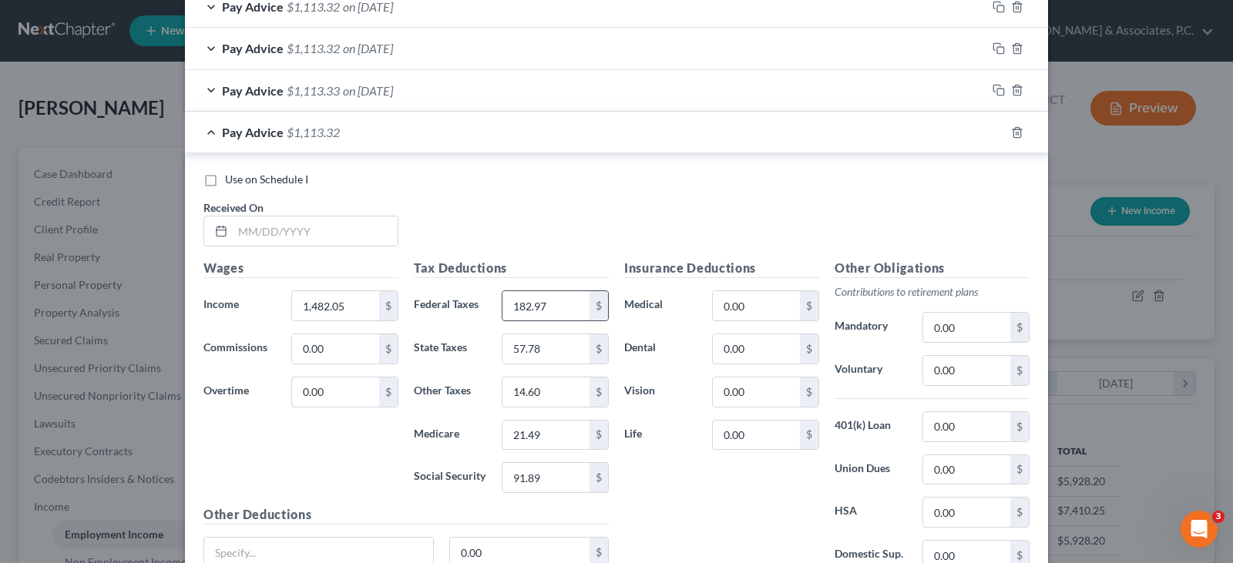
scroll to position [1279, 0]
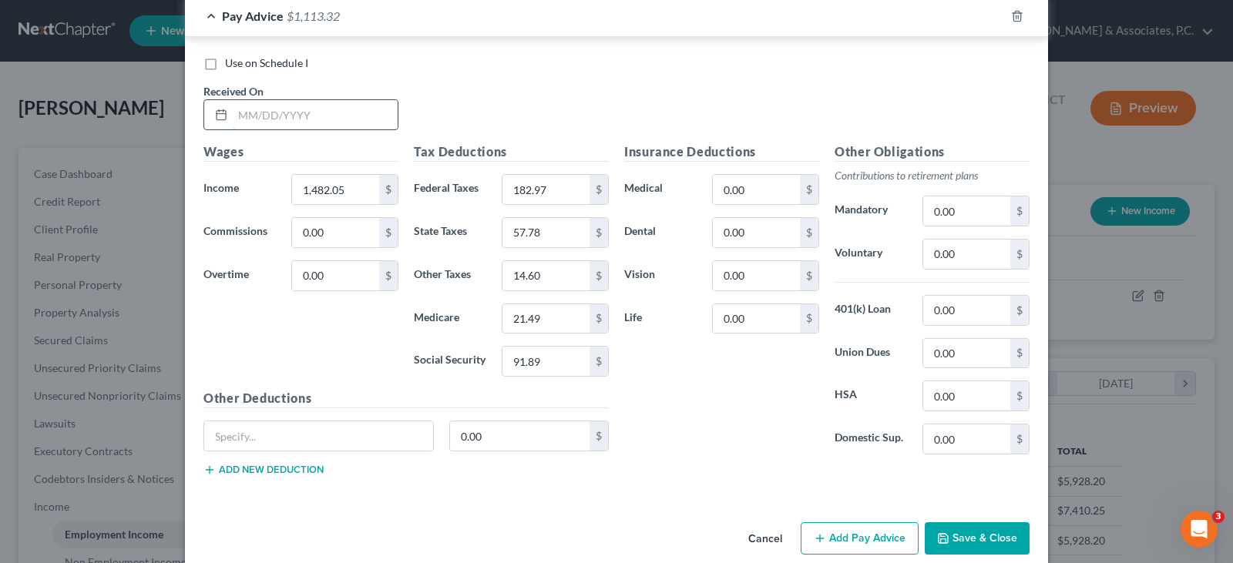
click at [331, 102] on input "text" at bounding box center [315, 114] width 165 height 29
type input "[DATE]"
drag, startPoint x: 995, startPoint y: 15, endPoint x: 672, endPoint y: 39, distance: 323.8
click at [993, 15] on icon "button" at bounding box center [999, 16] width 12 height 12
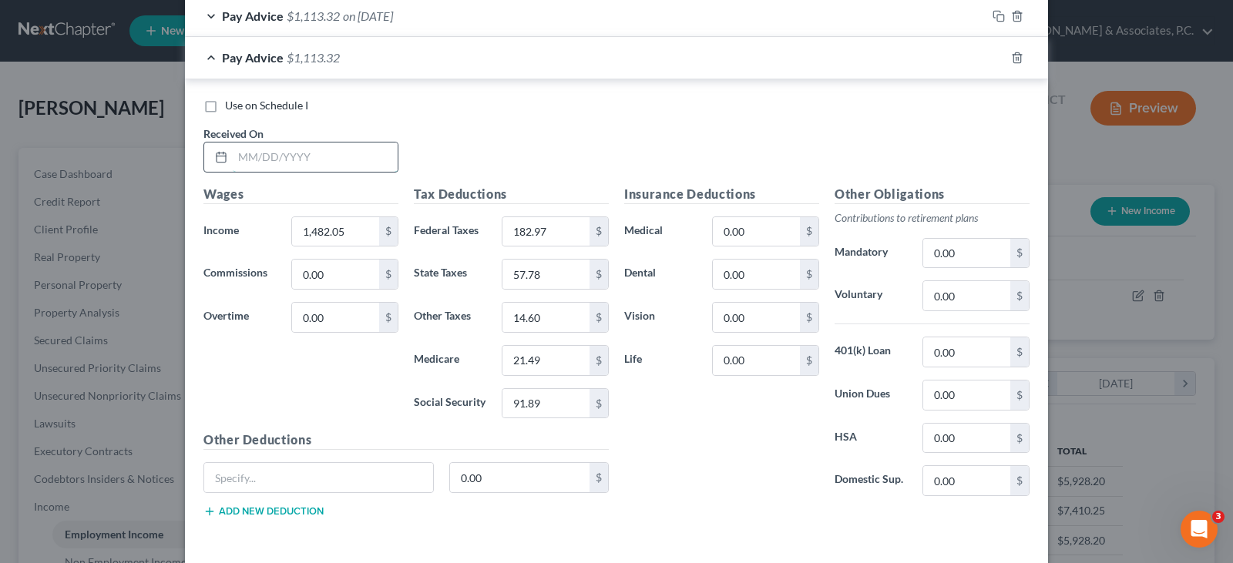
click at [340, 149] on input "text" at bounding box center [315, 157] width 165 height 29
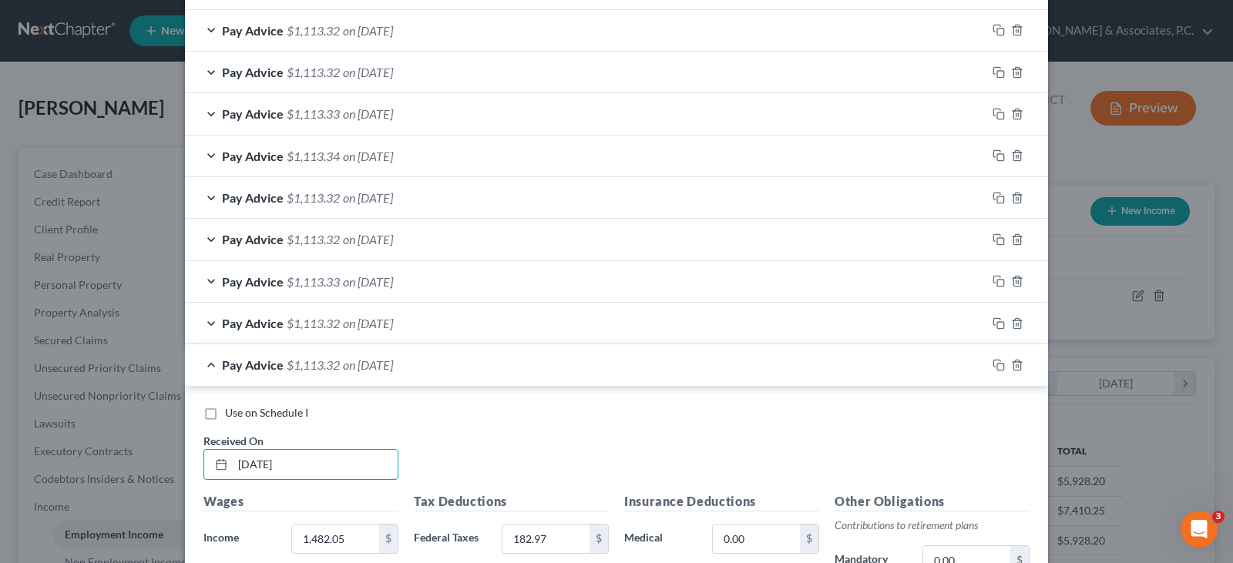
scroll to position [971, 0]
type input "[DATE]"
click at [993, 154] on icon "button" at bounding box center [999, 156] width 12 height 12
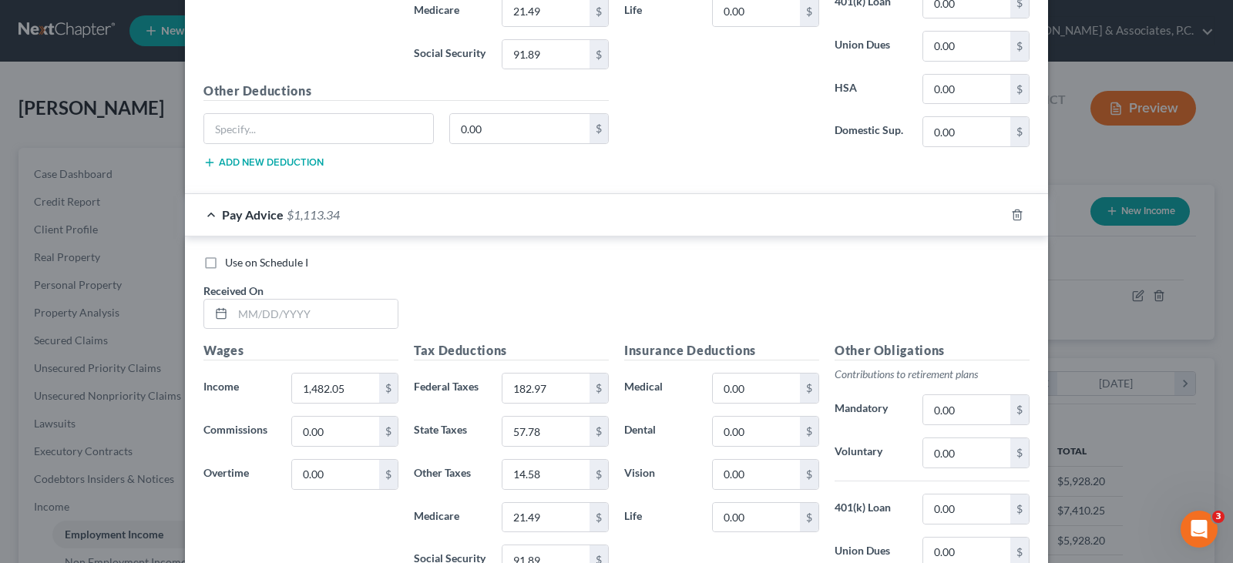
scroll to position [1742, 0]
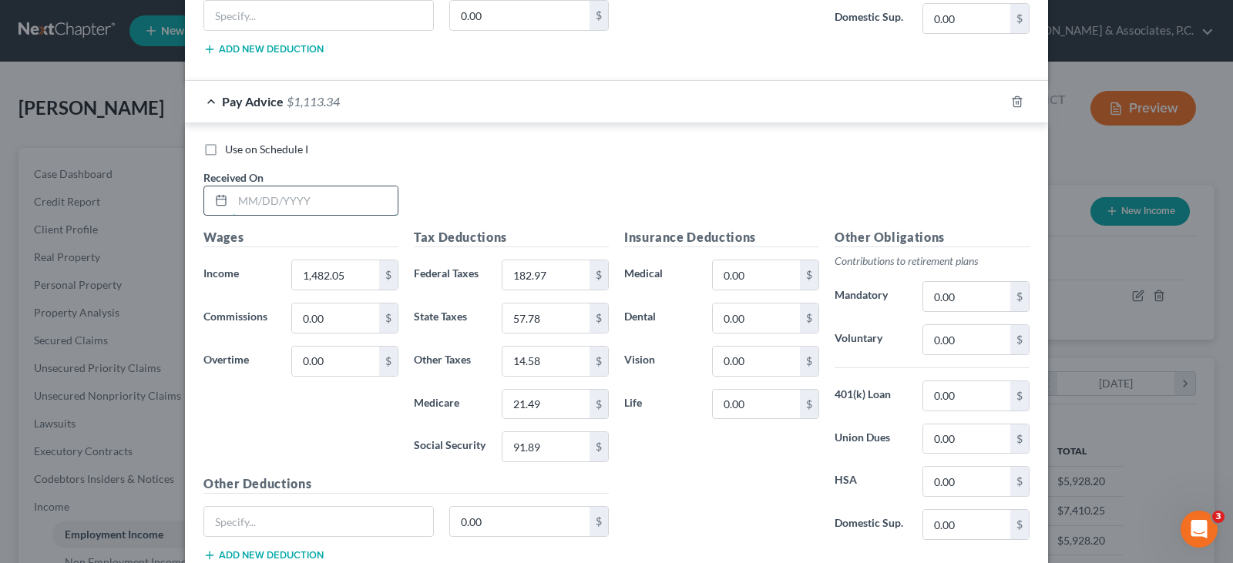
click at [303, 197] on input "text" at bounding box center [315, 200] width 165 height 29
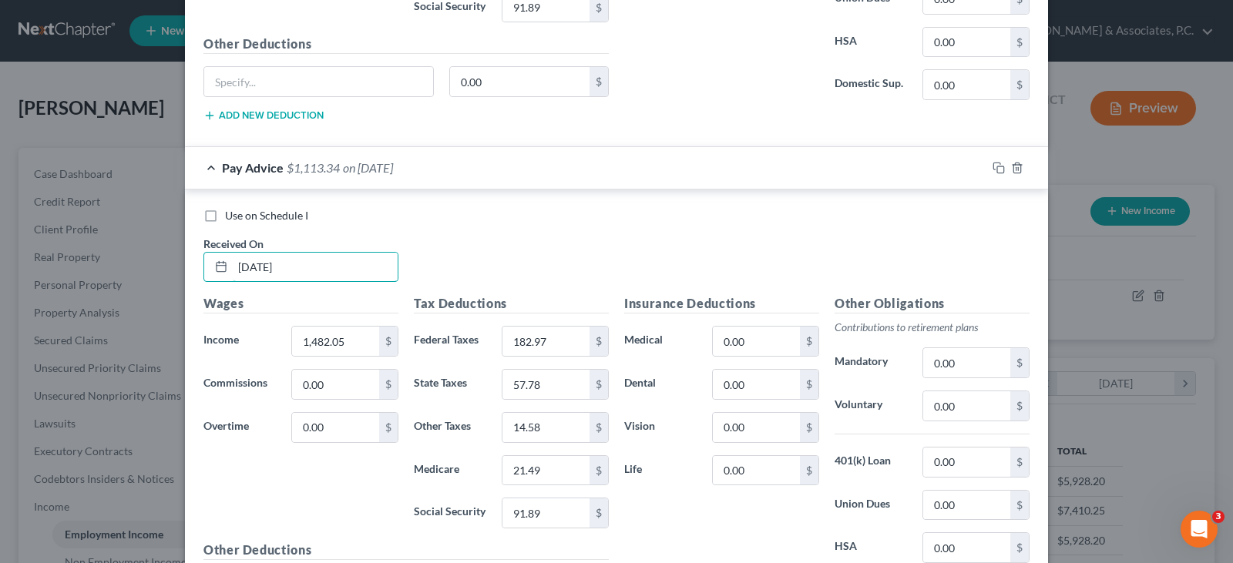
scroll to position [1541, 0]
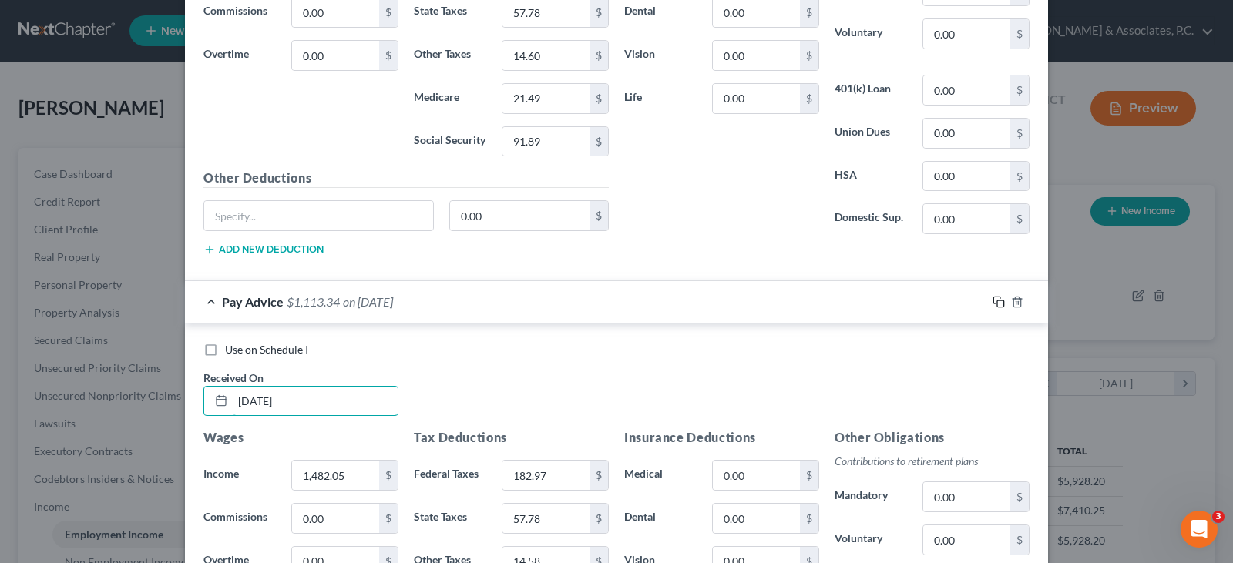
type input "[DATE]"
click at [996, 303] on icon "button" at bounding box center [999, 302] width 12 height 12
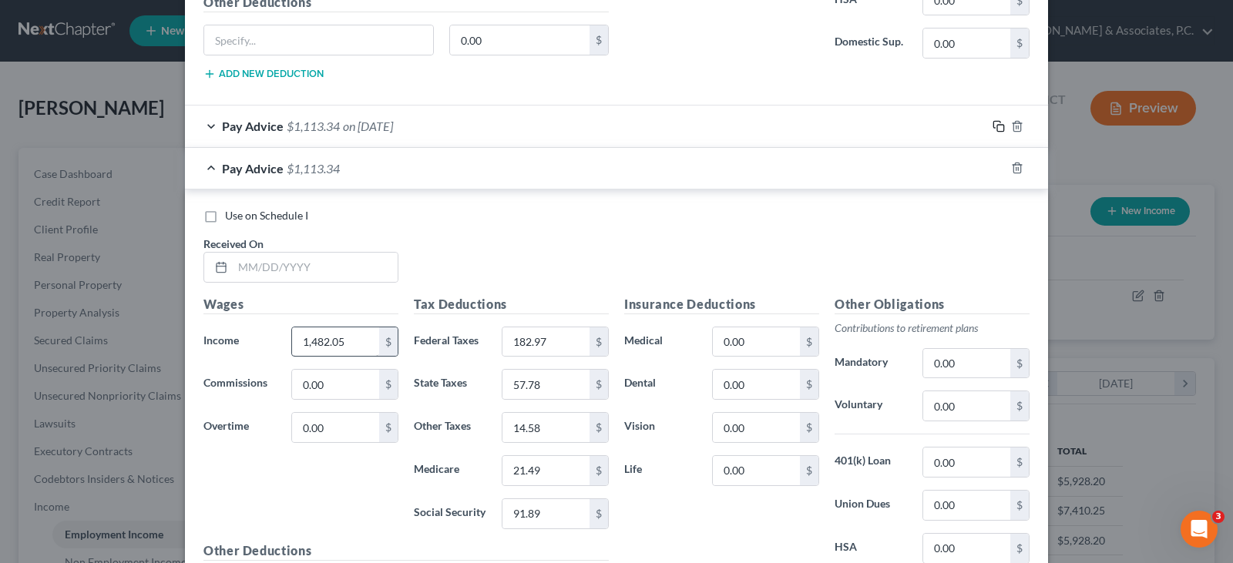
scroll to position [1891, 0]
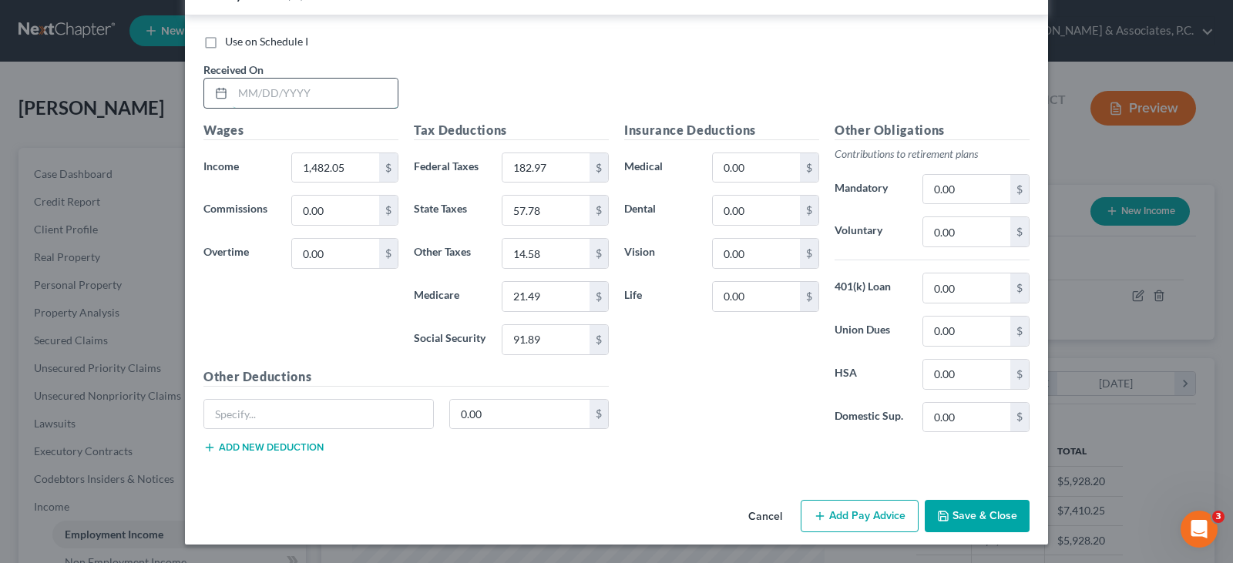
click at [333, 100] on input "text" at bounding box center [315, 93] width 165 height 29
type input "[DATE]"
click at [557, 165] on input "182.97" at bounding box center [545, 167] width 87 height 29
click at [543, 344] on input "91.89" at bounding box center [545, 339] width 87 height 29
type input "91.88"
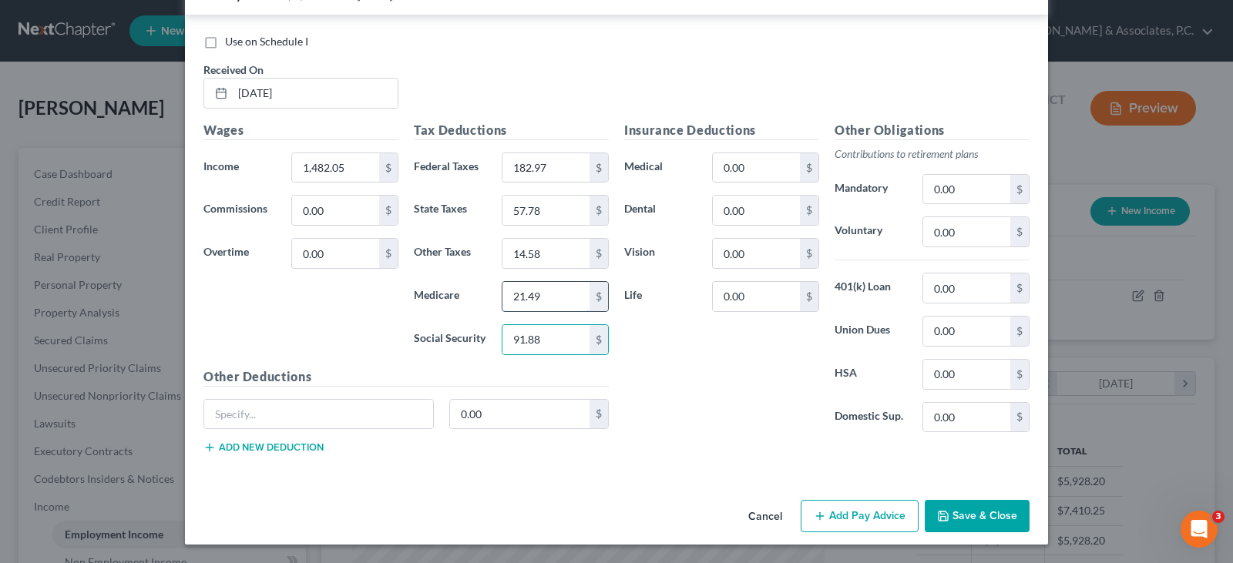
click at [546, 290] on input "21.49" at bounding box center [545, 296] width 87 height 29
click at [536, 209] on input "57.78" at bounding box center [545, 210] width 87 height 29
click at [546, 252] on input "14.58" at bounding box center [545, 253] width 87 height 29
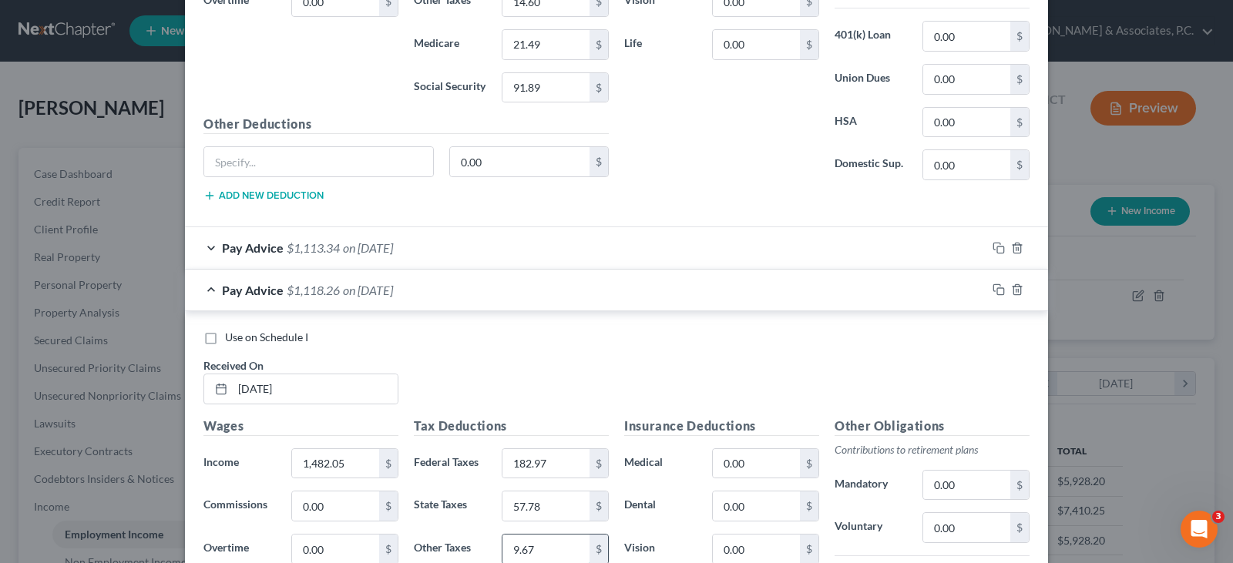
scroll to position [1583, 0]
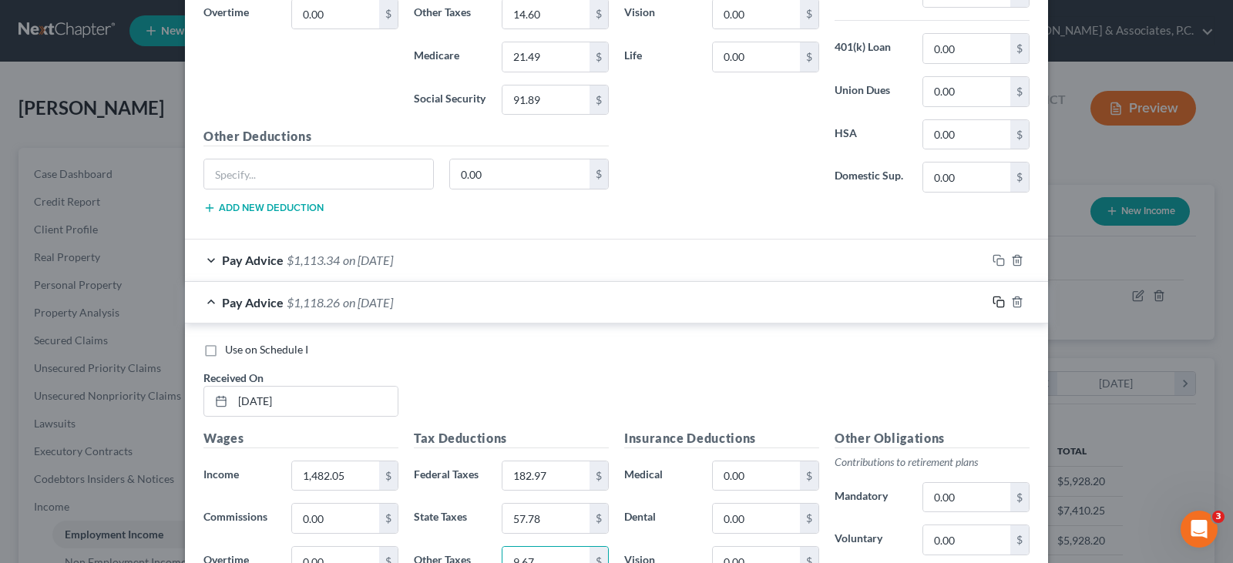
type input "9.67"
drag, startPoint x: 996, startPoint y: 297, endPoint x: 758, endPoint y: 254, distance: 241.4
click at [986, 294] on div at bounding box center [1017, 302] width 62 height 25
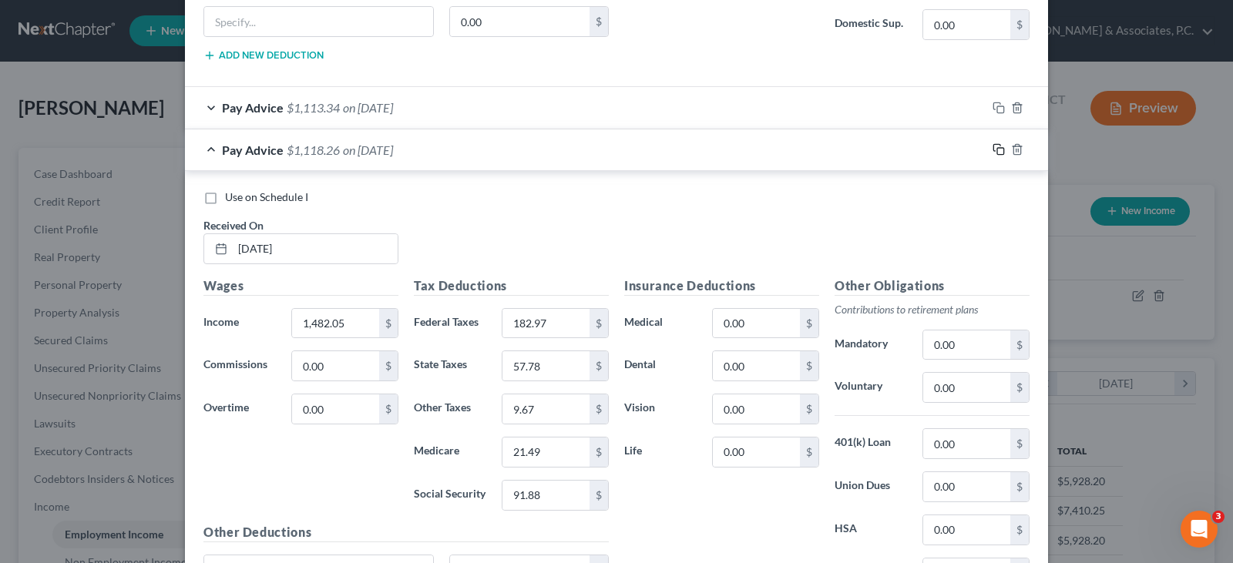
scroll to position [1737, 0]
click at [997, 148] on rect "button" at bounding box center [1000, 149] width 7 height 7
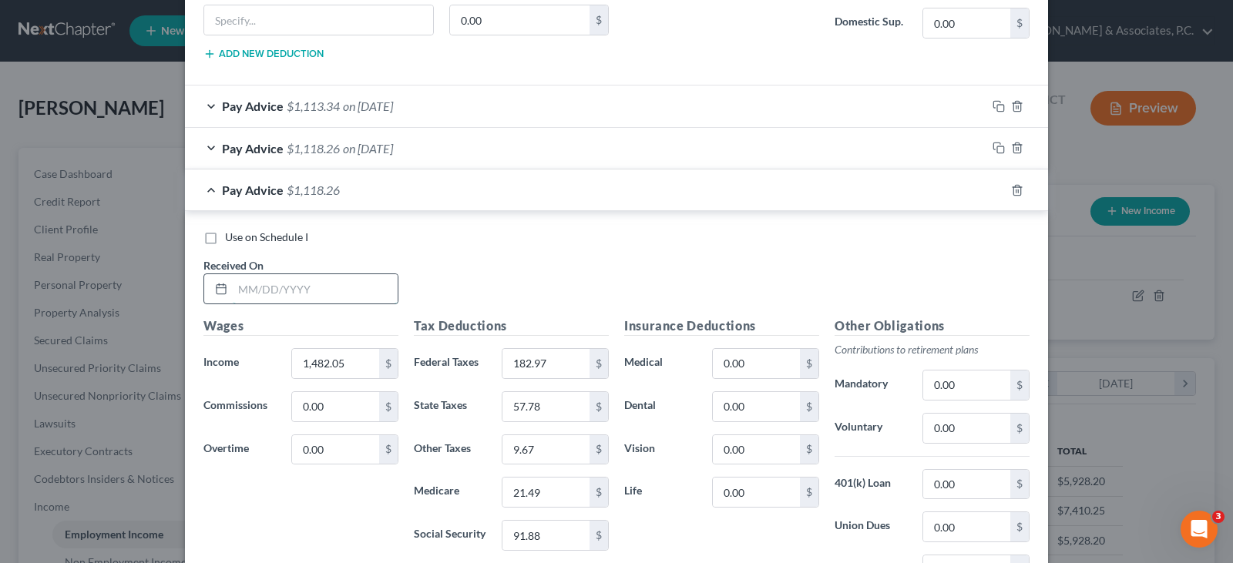
click at [337, 291] on input "text" at bounding box center [315, 288] width 165 height 29
type input "[DATE]"
click at [358, 368] on input "1,482.05" at bounding box center [335, 363] width 87 height 29
click at [566, 357] on input "182.97" at bounding box center [545, 363] width 87 height 29
click at [553, 541] on input "91.88" at bounding box center [545, 535] width 87 height 29
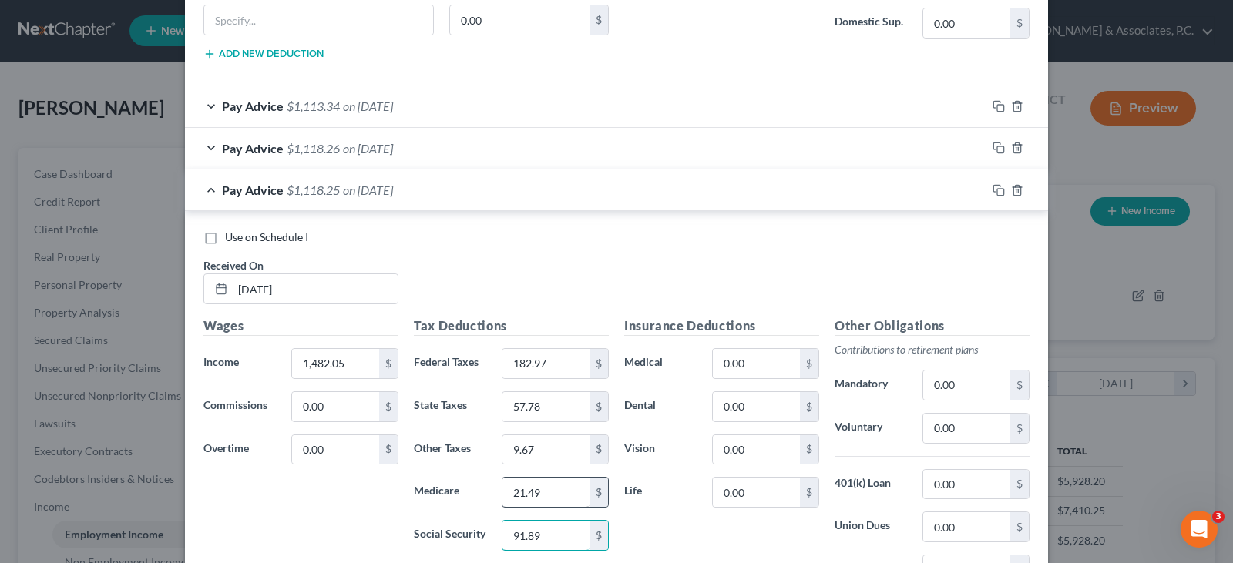
type input "91.89"
drag, startPoint x: 539, startPoint y: 489, endPoint x: 547, endPoint y: 421, distance: 68.3
click at [539, 487] on input "21.49" at bounding box center [545, 492] width 87 height 29
click at [550, 405] on input "57.78" at bounding box center [545, 406] width 87 height 29
click at [537, 453] on input "9.67" at bounding box center [545, 449] width 87 height 29
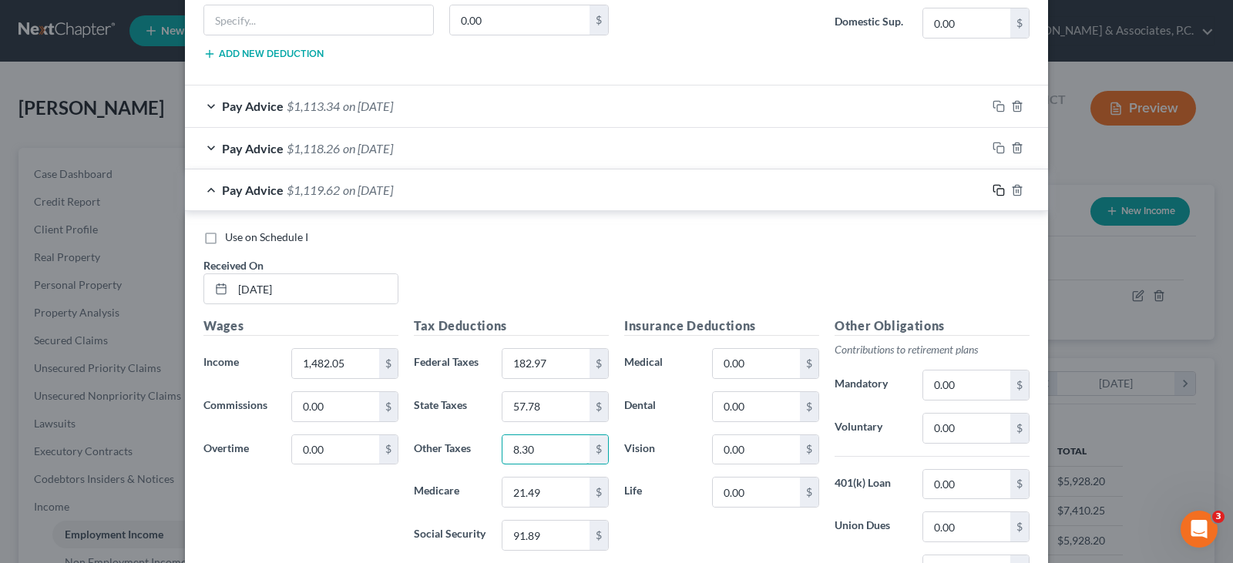
type input "8.30"
click at [994, 186] on icon "button" at bounding box center [996, 188] width 7 height 7
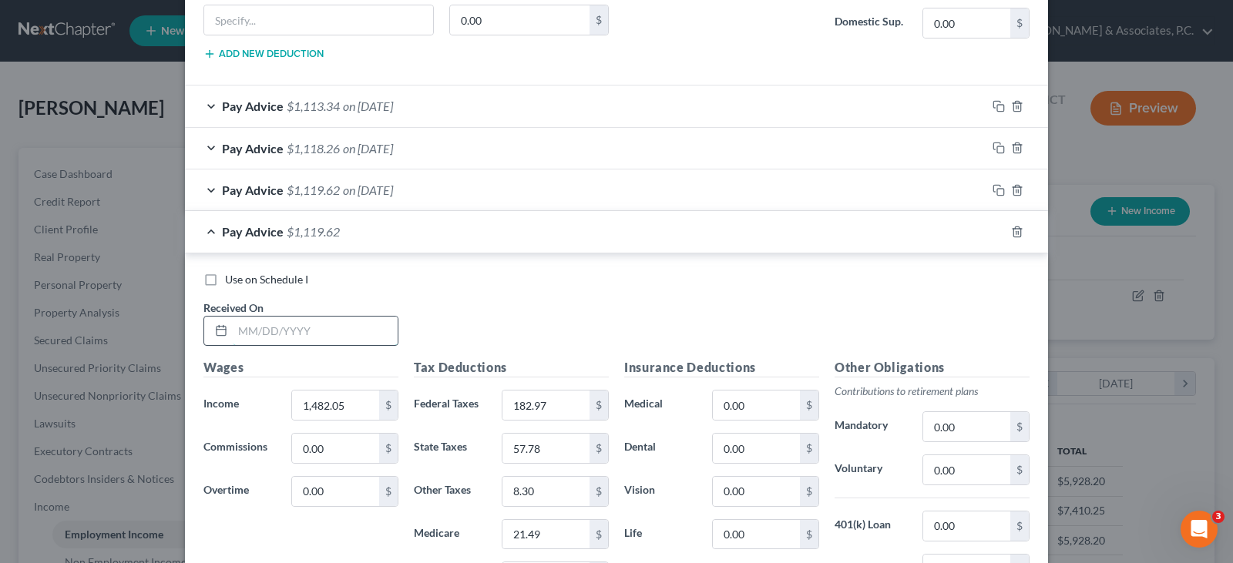
click at [328, 329] on input "text" at bounding box center [315, 331] width 165 height 29
type input "[DATE]"
click at [368, 393] on input "1,482.05" at bounding box center [335, 405] width 87 height 29
click at [547, 401] on input "182.97" at bounding box center [545, 405] width 87 height 29
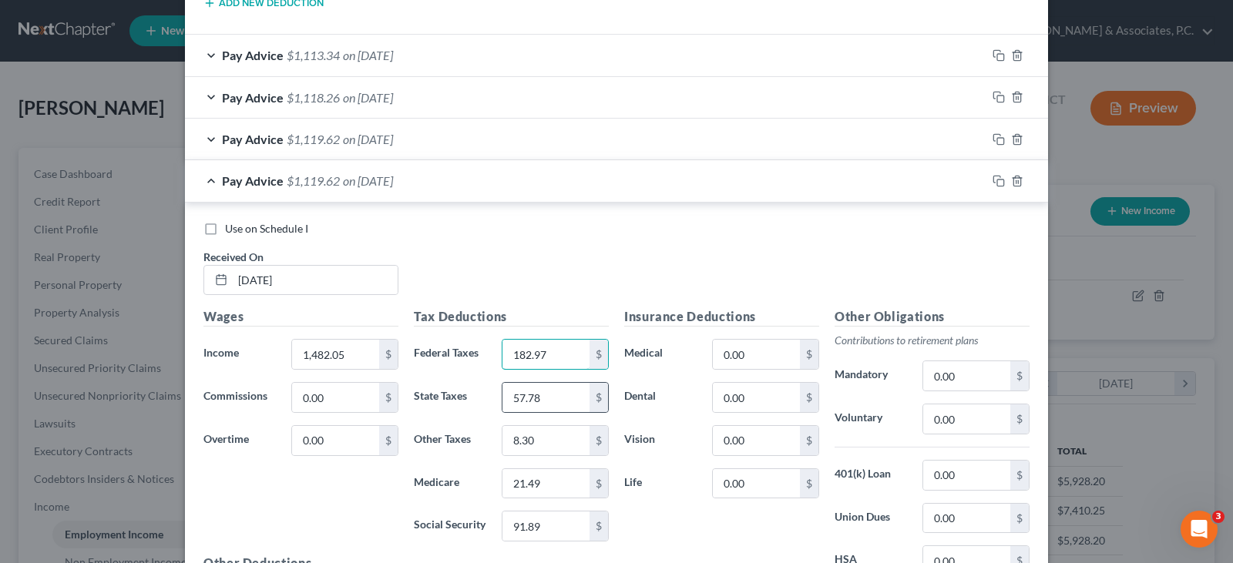
scroll to position [1814, 0]
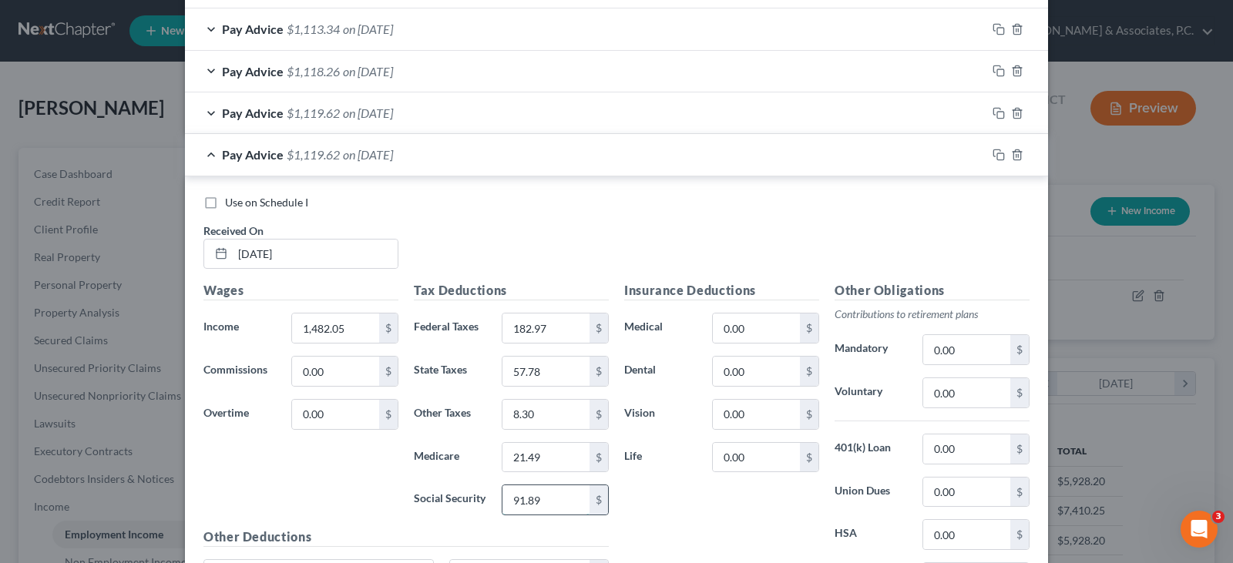
click at [549, 502] on input "91.89" at bounding box center [545, 499] width 87 height 29
click at [547, 452] on input "21.49" at bounding box center [545, 457] width 87 height 29
click at [567, 371] on input "57.78" at bounding box center [545, 371] width 87 height 29
click at [550, 417] on input "8.30" at bounding box center [545, 414] width 87 height 29
click at [530, 414] on input "8.30" at bounding box center [545, 414] width 87 height 29
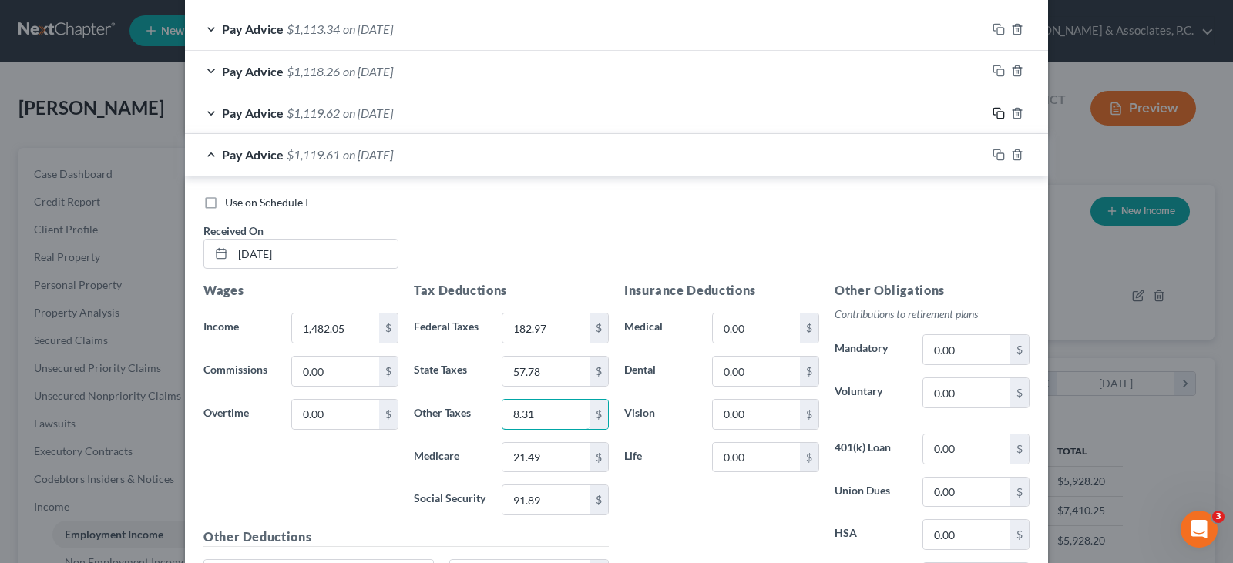
type input "8.31"
click at [997, 113] on rect "button" at bounding box center [1000, 115] width 7 height 7
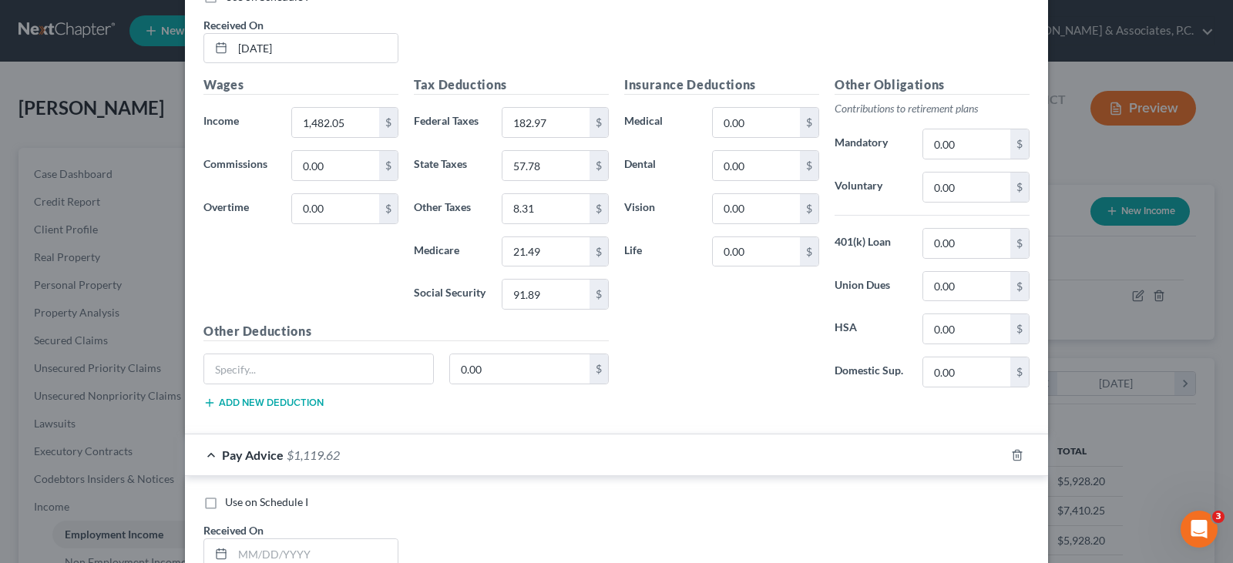
scroll to position [2276, 0]
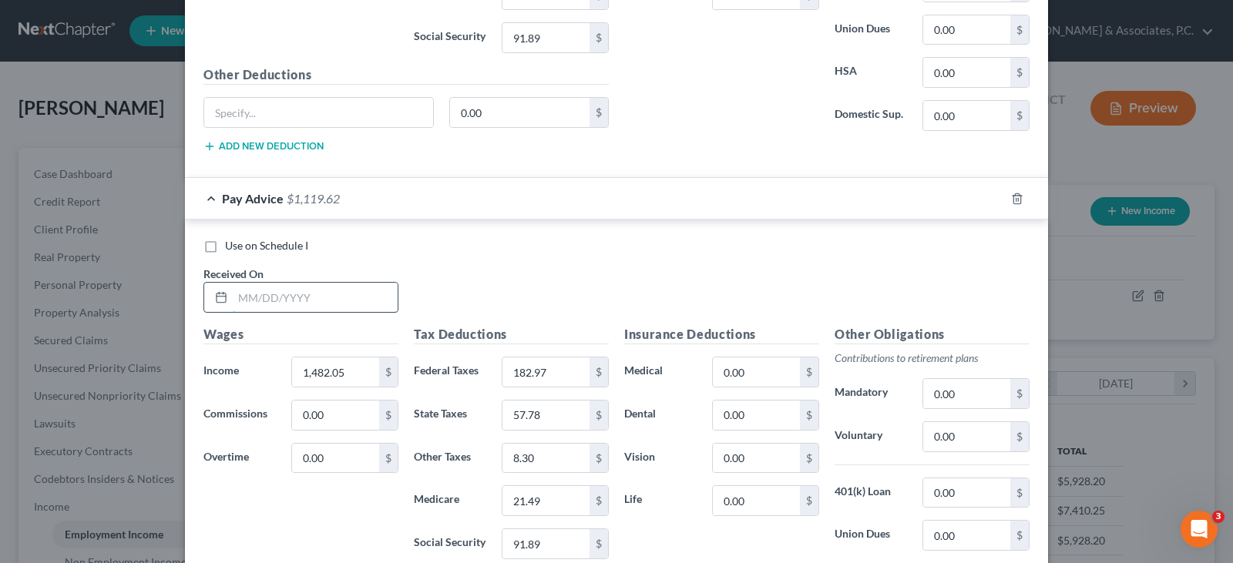
click at [287, 291] on input "text" at bounding box center [315, 297] width 165 height 29
type input "[DATE]"
click at [350, 371] on input "1,482.05" at bounding box center [335, 372] width 87 height 29
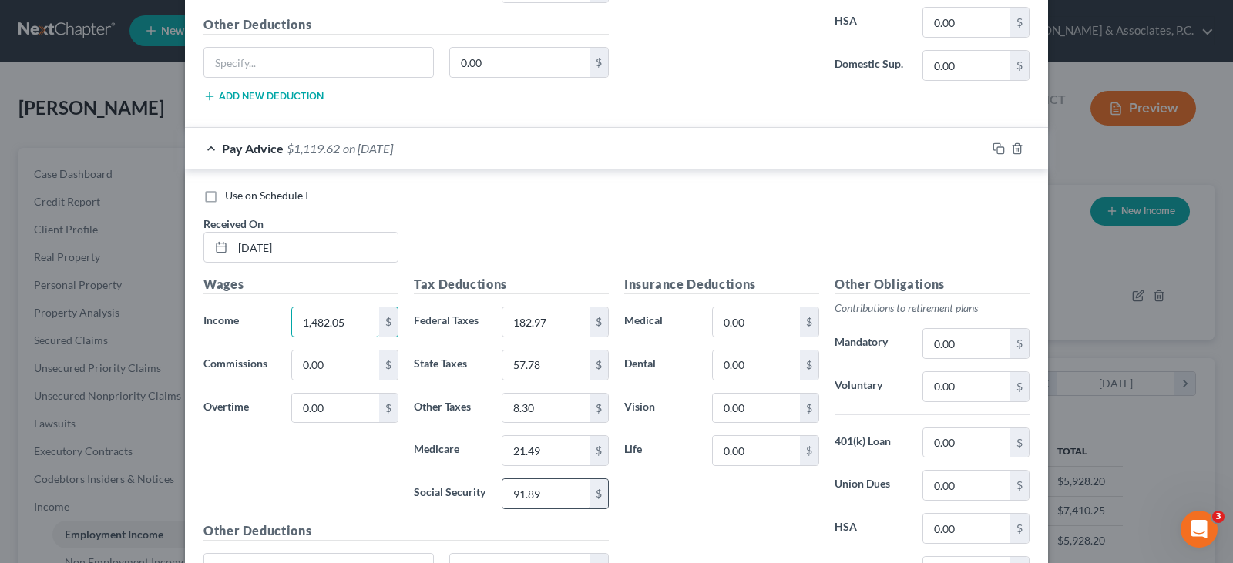
scroll to position [2353, 0]
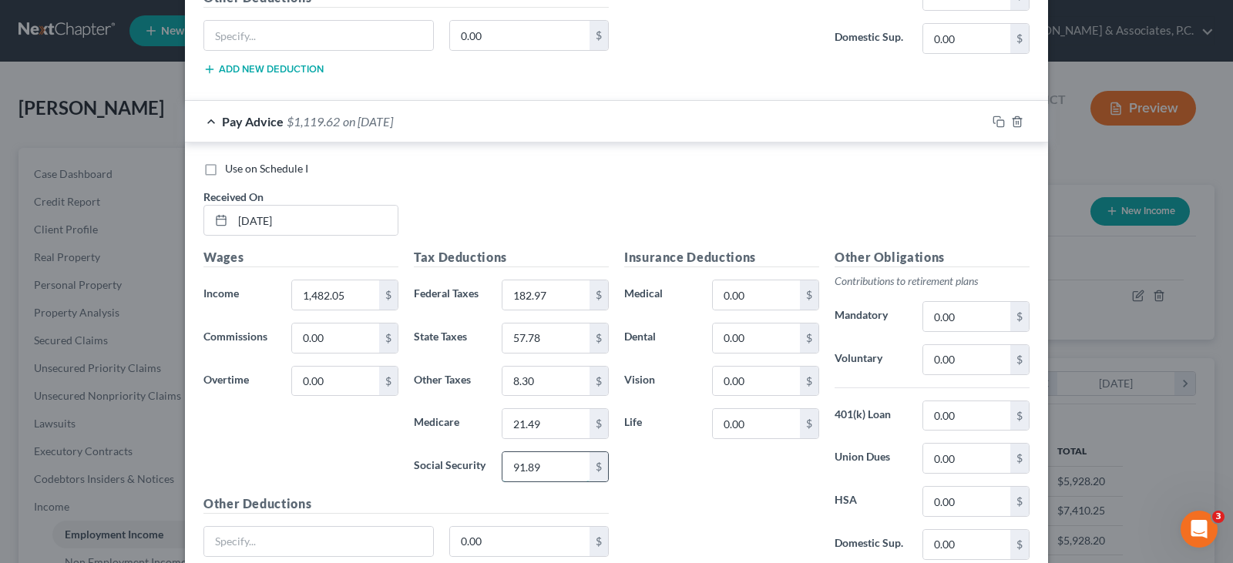
click at [538, 473] on input "91.89" at bounding box center [545, 466] width 87 height 29
click at [536, 463] on input "91.89" at bounding box center [545, 466] width 87 height 29
drag, startPoint x: 529, startPoint y: 464, endPoint x: 539, endPoint y: 464, distance: 10.0
click at [539, 464] on input "91.89" at bounding box center [545, 466] width 87 height 29
type input "91.88"
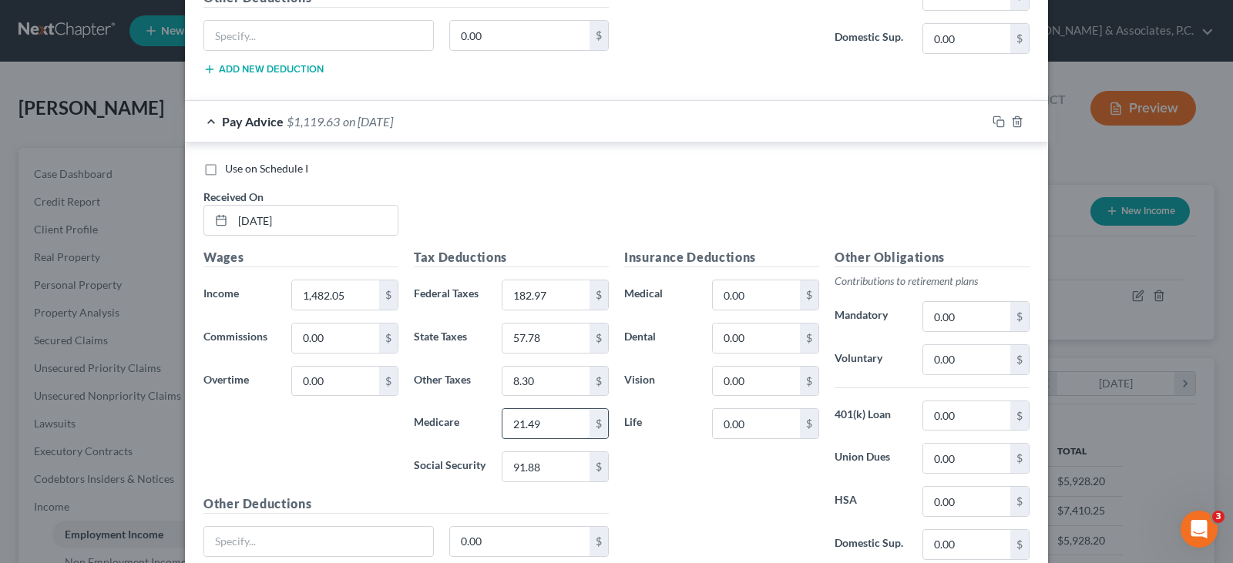
click at [547, 422] on input "21.49" at bounding box center [545, 423] width 87 height 29
click at [541, 339] on input "57.78" at bounding box center [545, 338] width 87 height 29
click at [539, 385] on input "8.30" at bounding box center [545, 381] width 87 height 29
click at [536, 385] on input "8.30" at bounding box center [545, 381] width 87 height 29
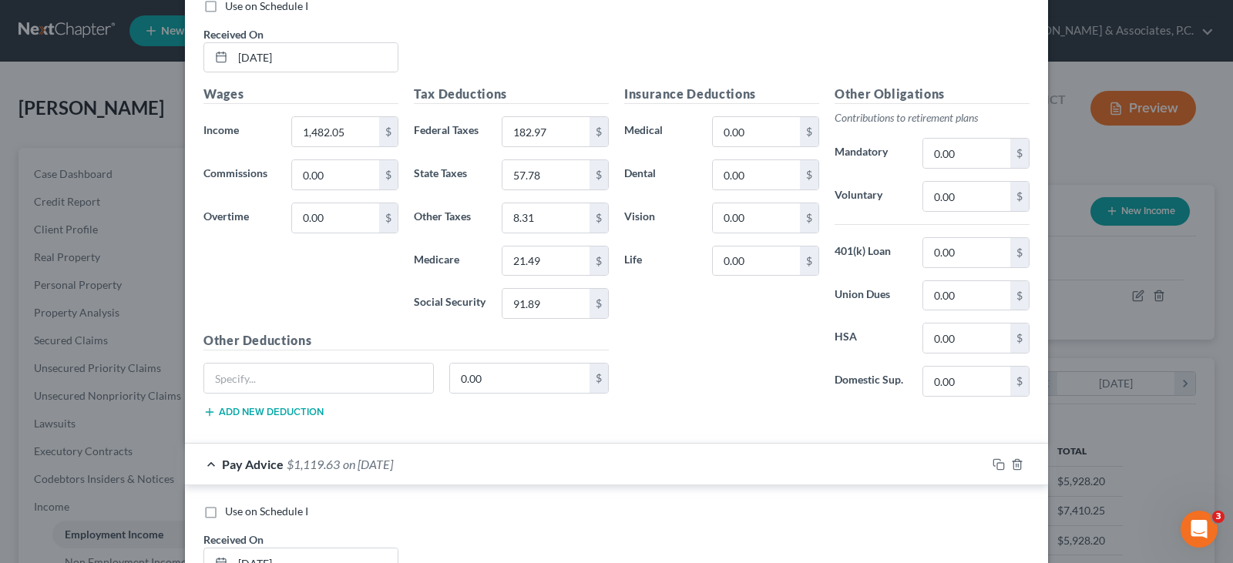
scroll to position [1814, 0]
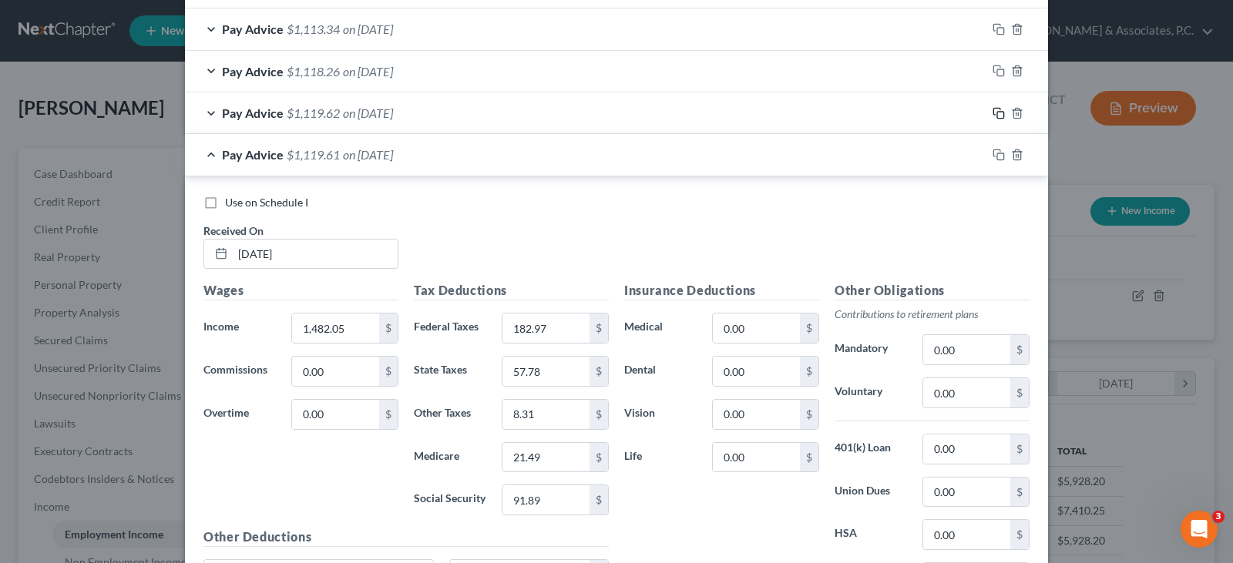
click at [997, 112] on rect "button" at bounding box center [1000, 115] width 7 height 7
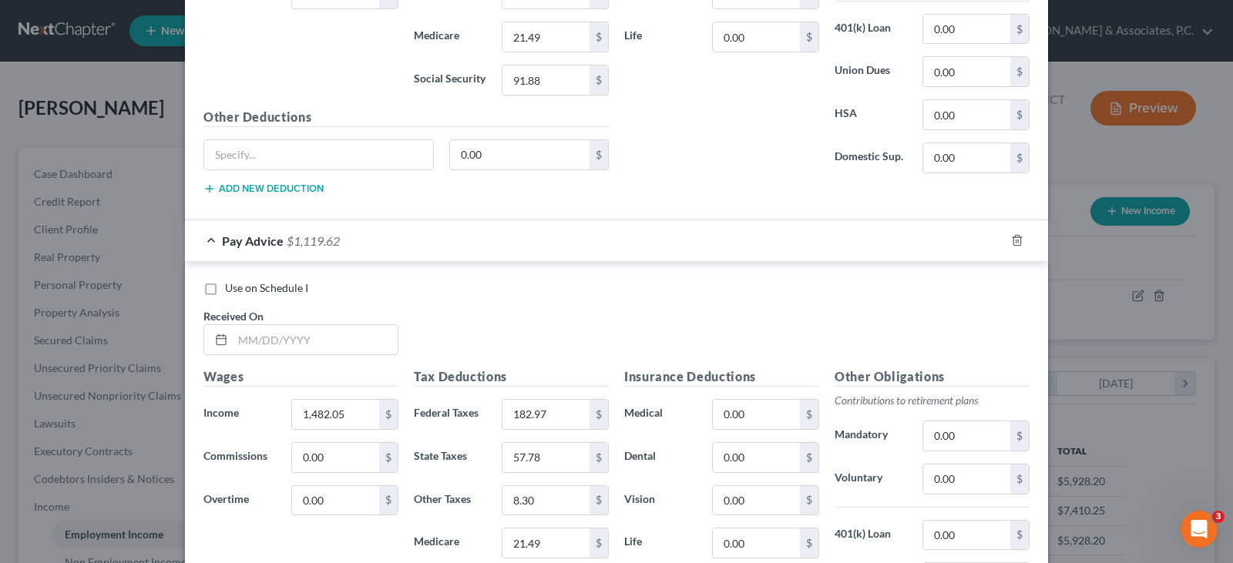
scroll to position [2893, 0]
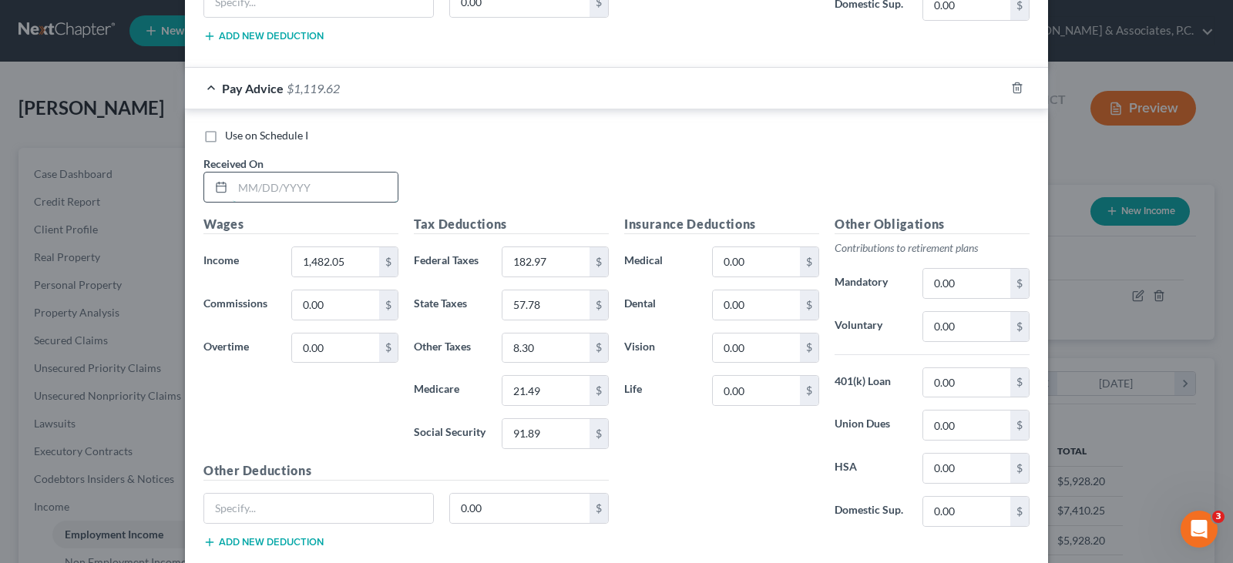
click at [356, 188] on input "text" at bounding box center [315, 187] width 165 height 29
type input "[DATE]"
click at [994, 86] on icon "button" at bounding box center [999, 88] width 12 height 12
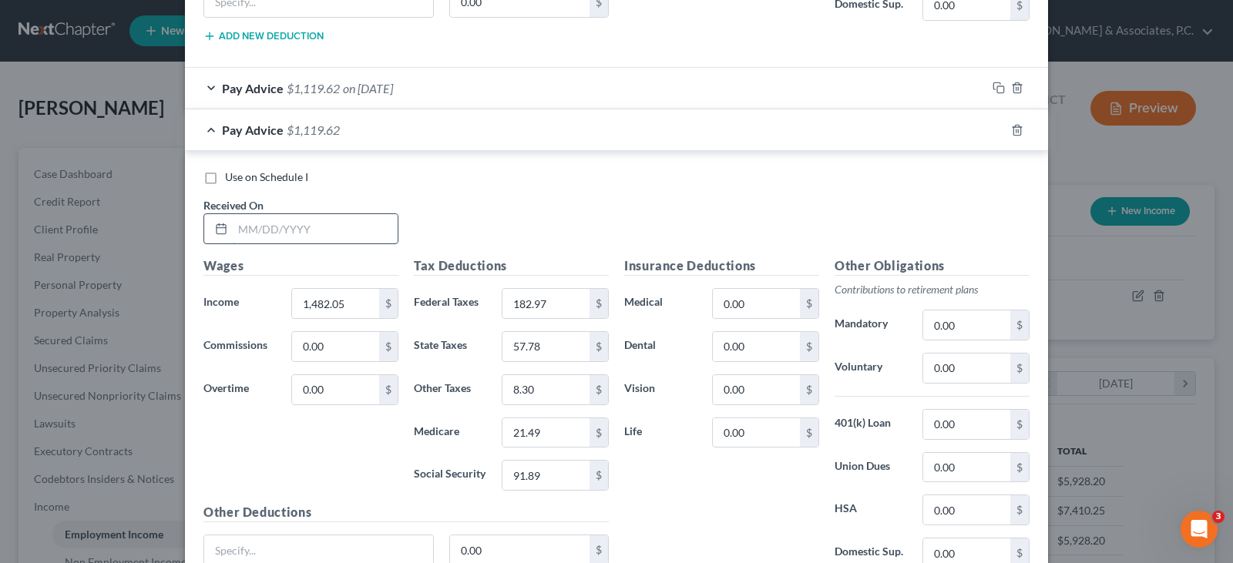
click at [333, 237] on input "text" at bounding box center [315, 228] width 165 height 29
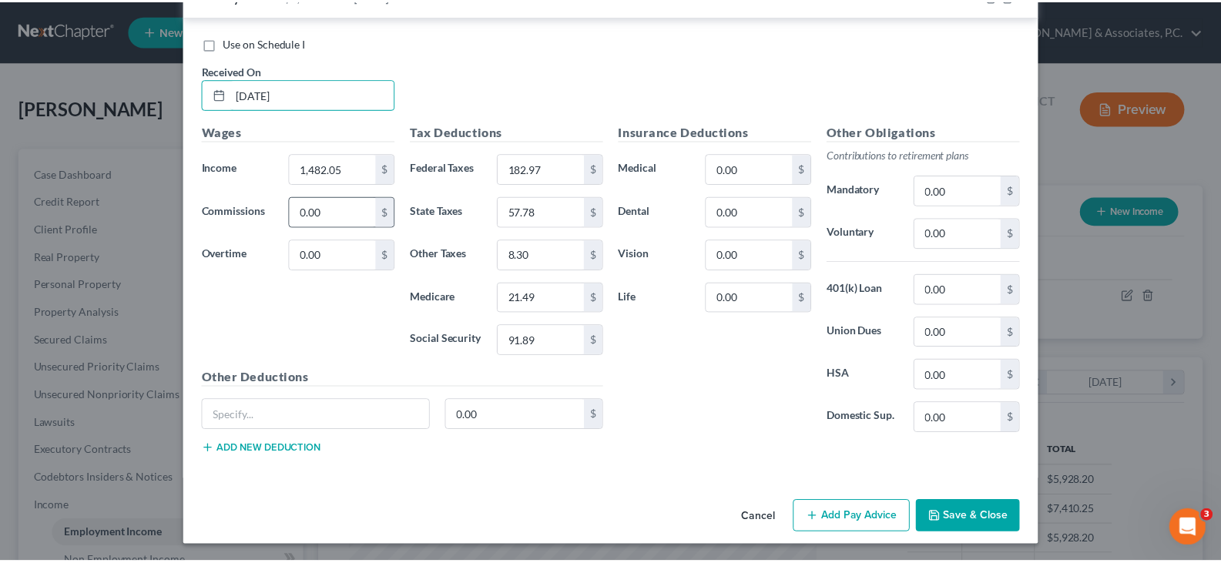
scroll to position [3029, 0]
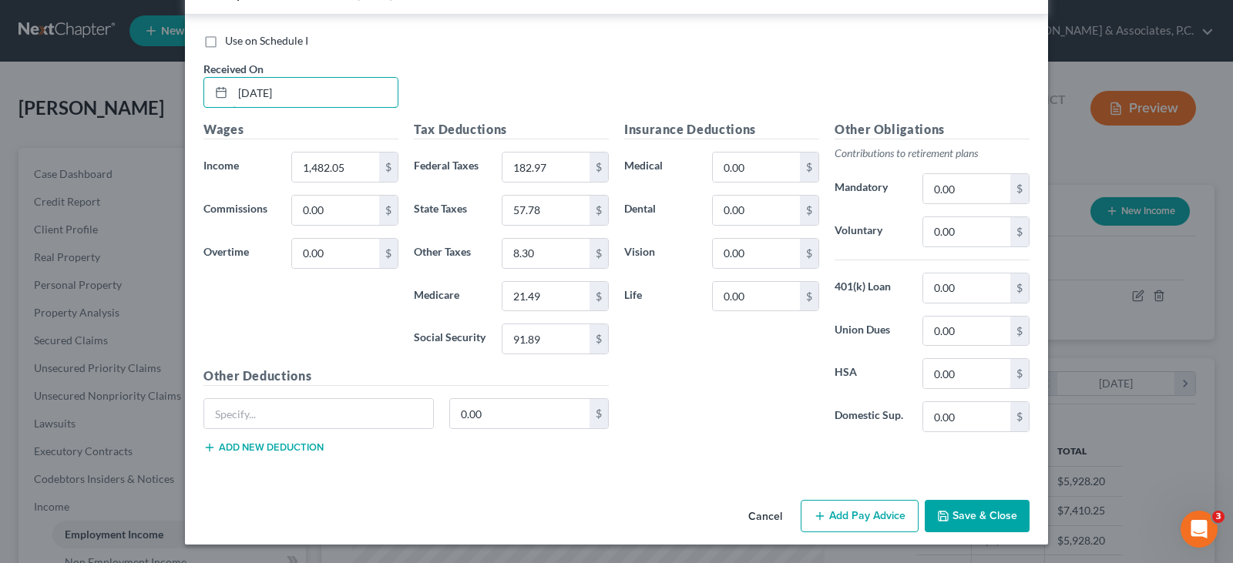
type input "[DATE]"
click at [956, 512] on button "Save & Close" at bounding box center [977, 516] width 105 height 32
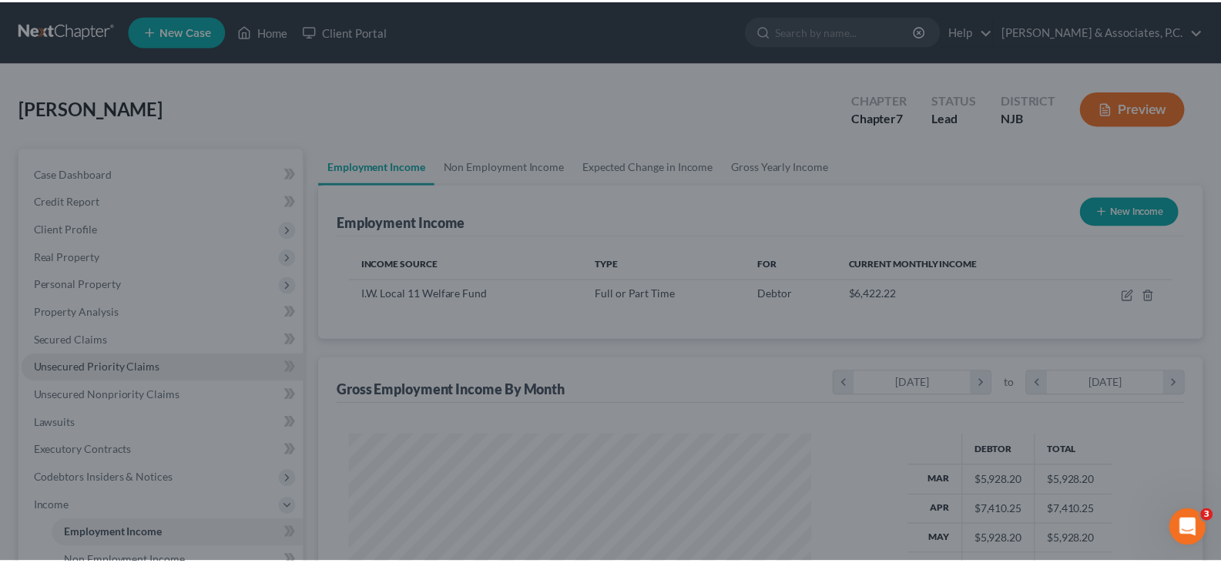
scroll to position [770312, 770091]
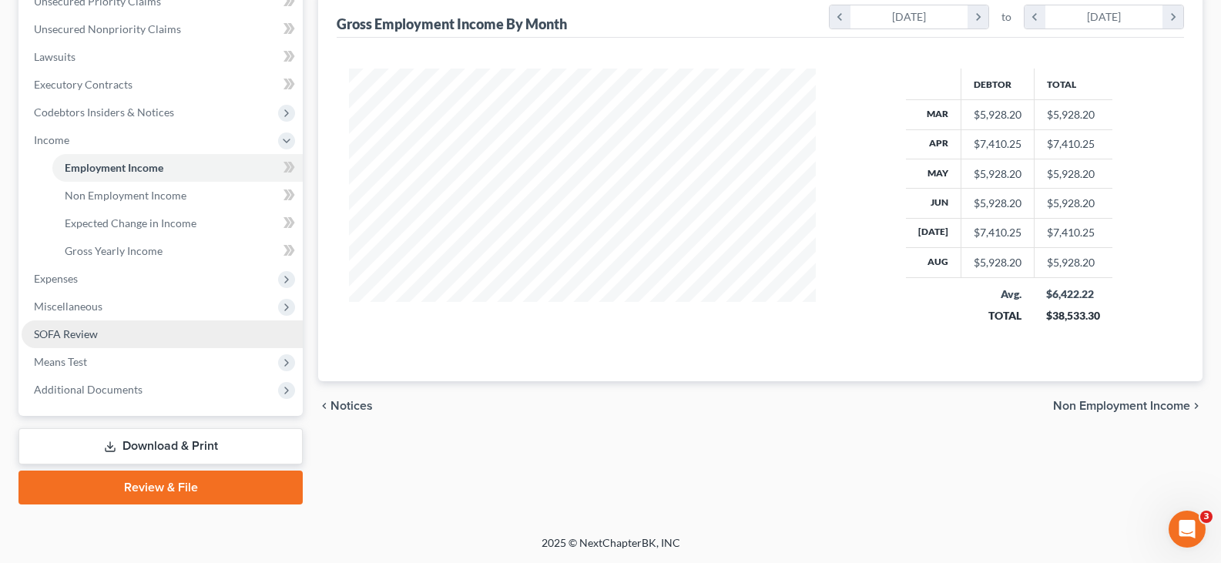
click at [73, 328] on span "SOFA Review" at bounding box center [66, 334] width 64 height 13
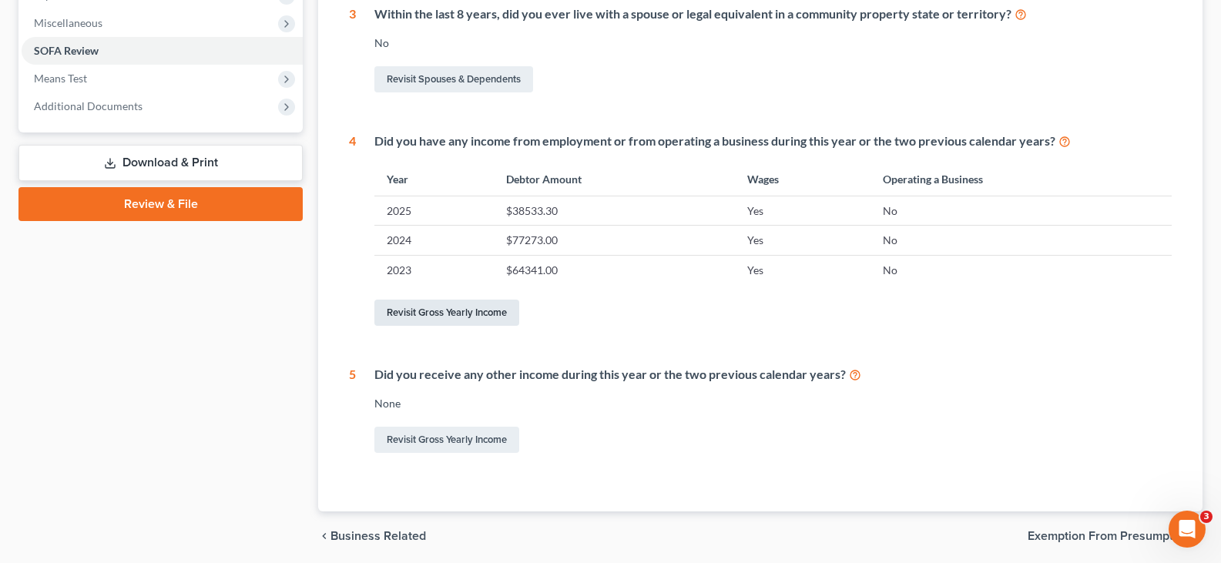
click at [449, 311] on link "Revisit Gross Yearly Income" at bounding box center [447, 313] width 145 height 26
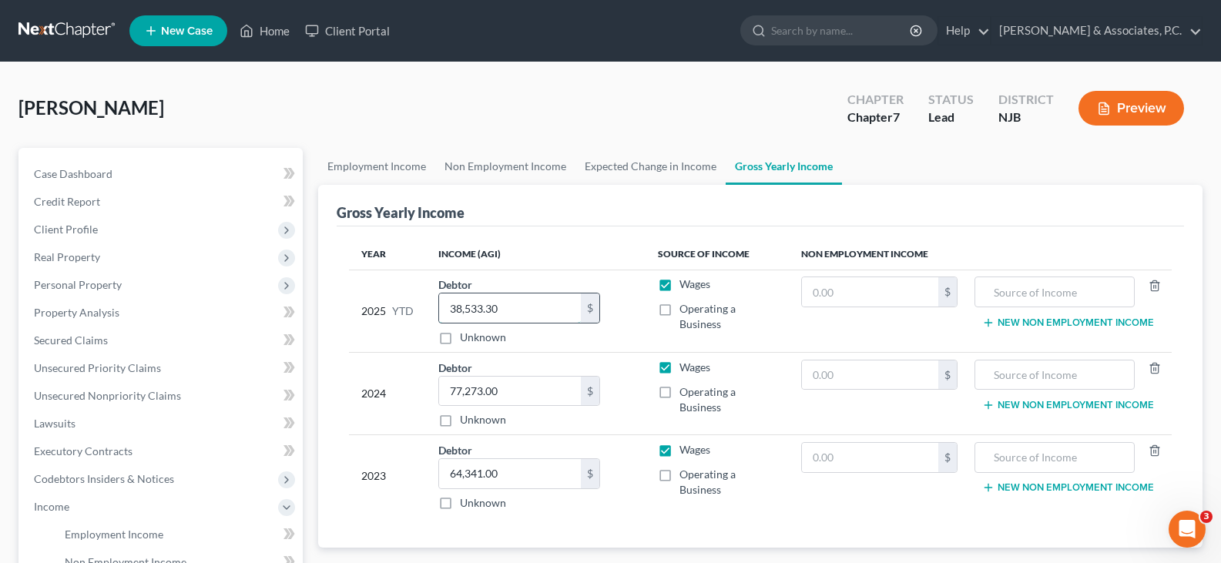
click at [528, 311] on input "38,533.30" at bounding box center [510, 308] width 142 height 29
type input "51,871.75"
click at [537, 396] on input "77,273.00" at bounding box center [510, 391] width 142 height 29
click at [87, 394] on span "Unsecured Nonpriority Claims" at bounding box center [107, 395] width 147 height 13
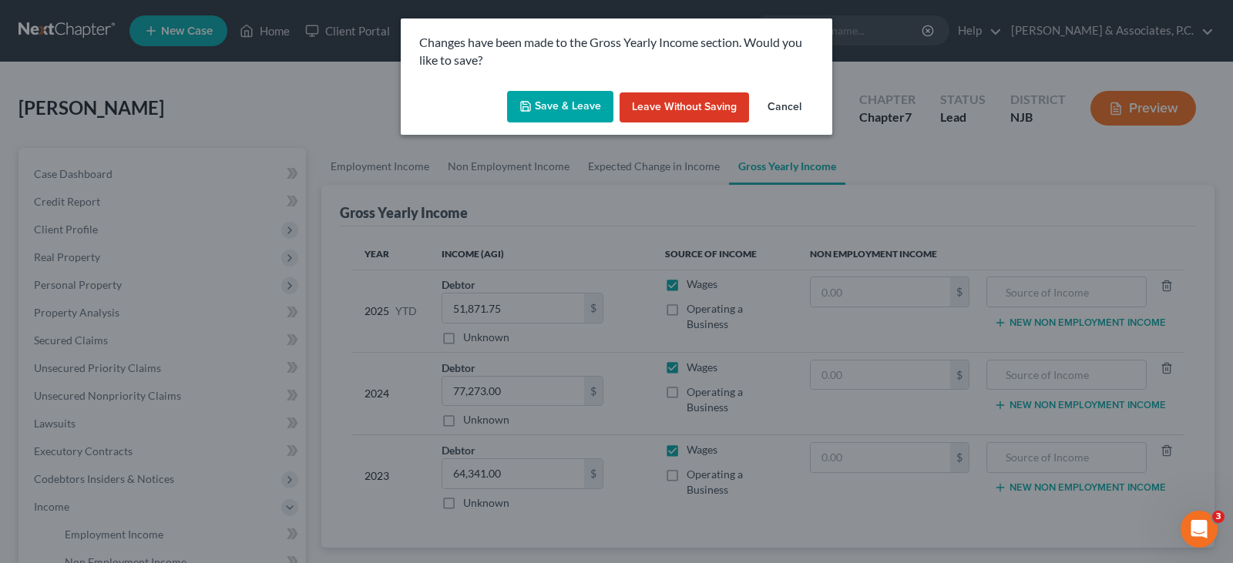
click at [568, 107] on button "Save & Leave" at bounding box center [560, 107] width 106 height 32
